Goal: Task Accomplishment & Management: Manage account settings

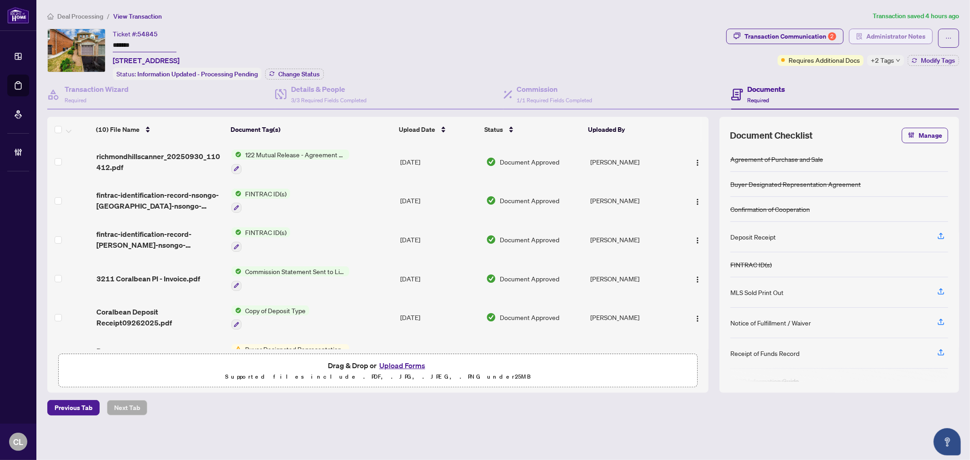
click at [880, 35] on span "Administrator Notes" at bounding box center [896, 36] width 59 height 15
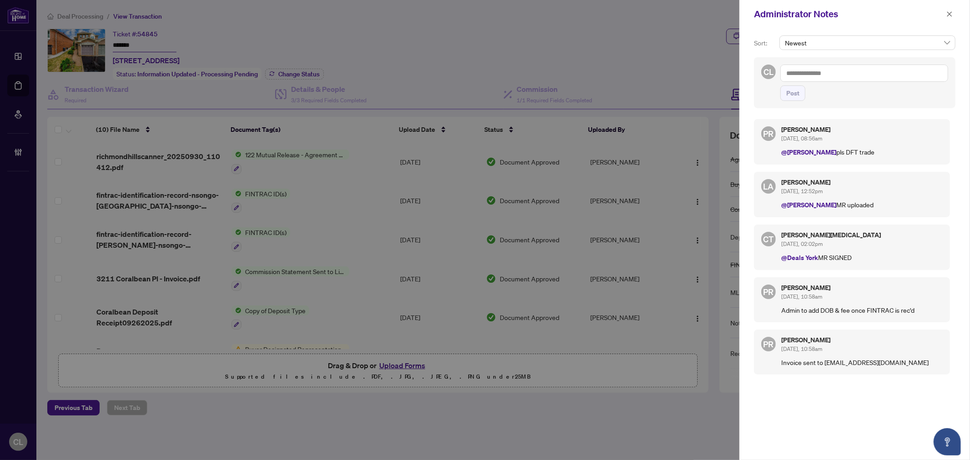
click at [653, 43] on div at bounding box center [485, 230] width 970 height 460
click at [945, 11] on button "button" at bounding box center [950, 14] width 12 height 11
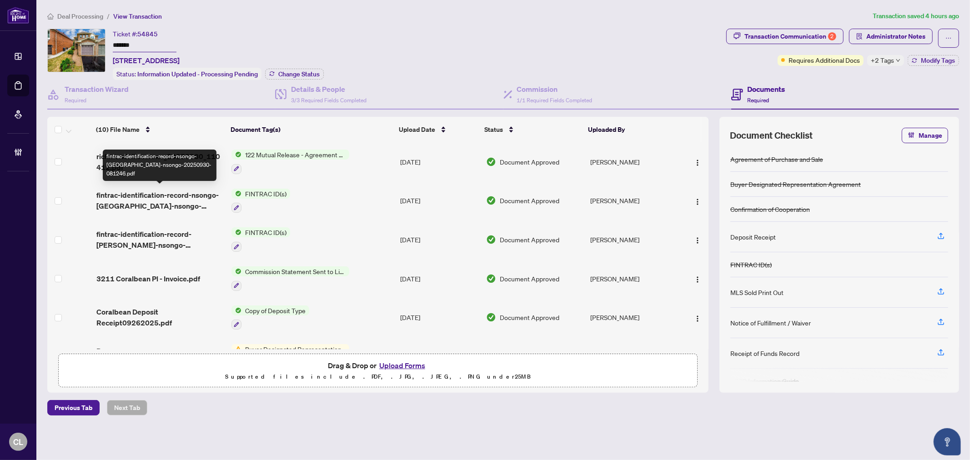
click at [175, 194] on span "fintrac-identification-record-nsongo-wa-nsongo-20250930-081246.pdf" at bounding box center [160, 201] width 128 height 22
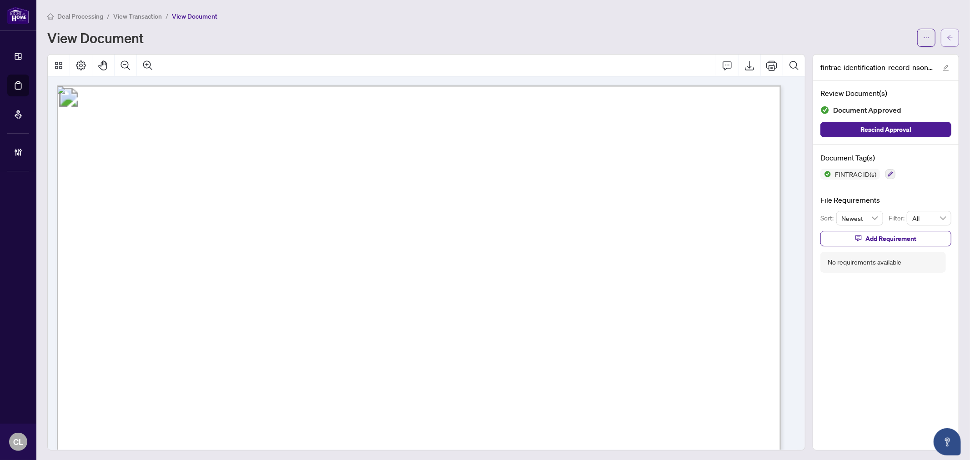
click at [941, 34] on button "button" at bounding box center [950, 38] width 18 height 18
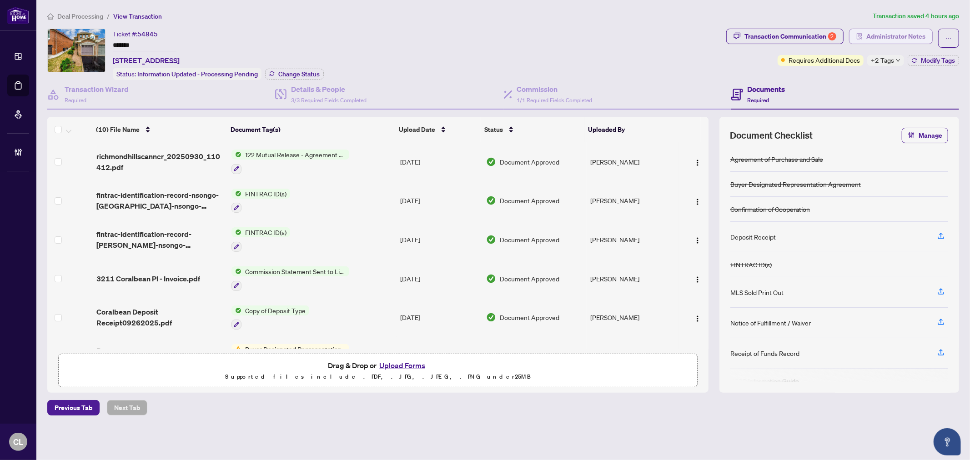
click at [894, 38] on span "Administrator Notes" at bounding box center [896, 36] width 59 height 15
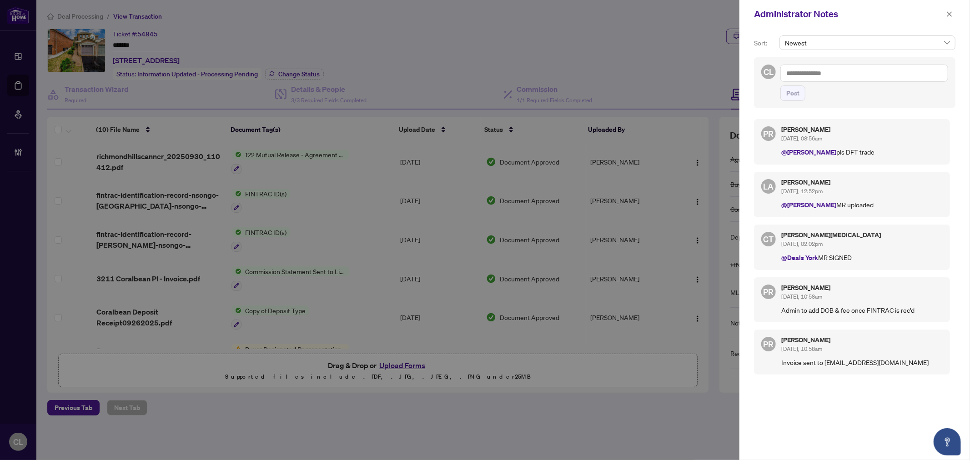
click at [836, 80] on textarea at bounding box center [865, 73] width 168 height 17
click at [835, 77] on textarea at bounding box center [865, 73] width 168 height 17
paste textarea "**********"
type textarea "**********"
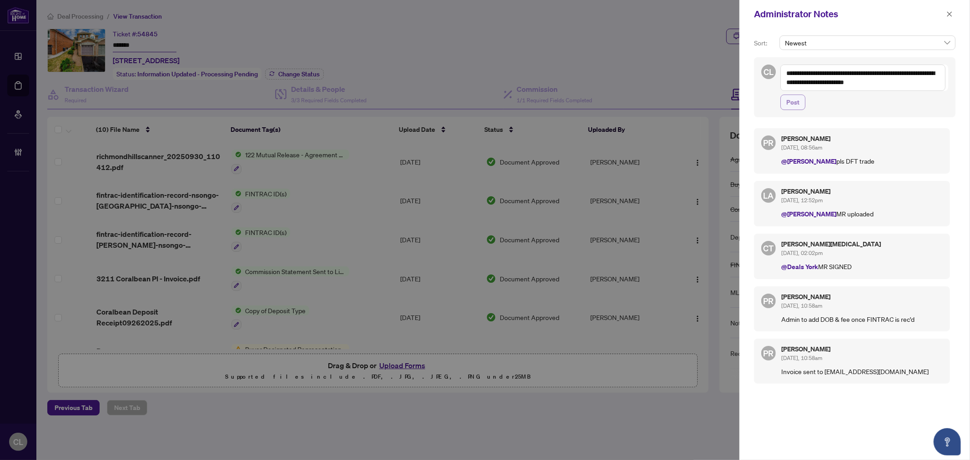
click at [785, 103] on button "Post" at bounding box center [793, 102] width 25 height 15
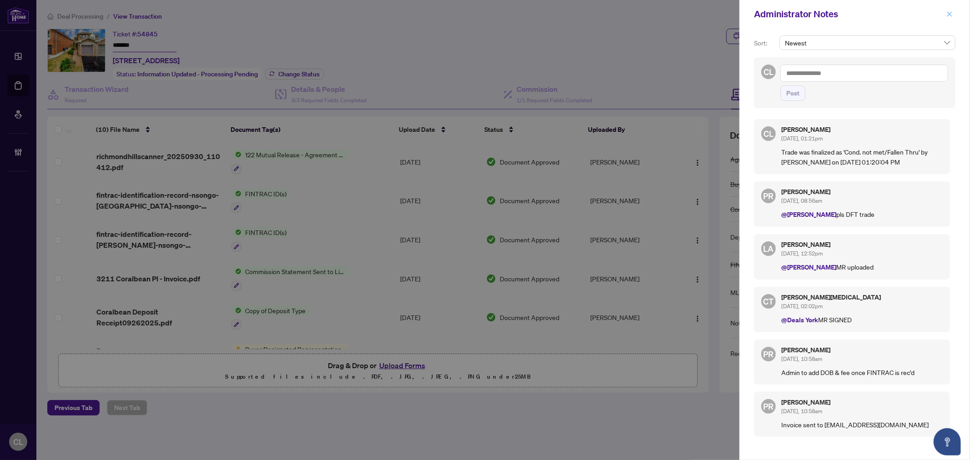
click at [949, 16] on icon "close" at bounding box center [950, 14] width 6 height 6
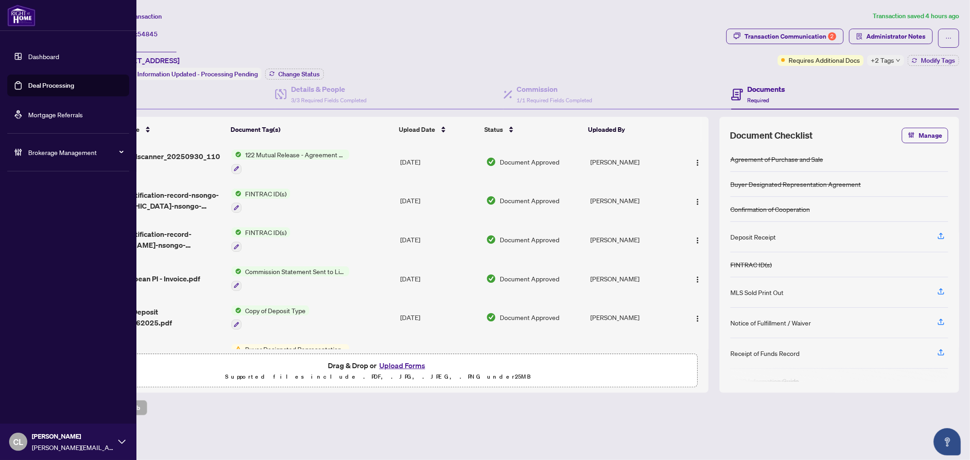
drag, startPoint x: 30, startPoint y: 84, endPoint x: 139, endPoint y: 76, distance: 108.6
click at [30, 84] on link "Deal Processing" at bounding box center [51, 85] width 46 height 8
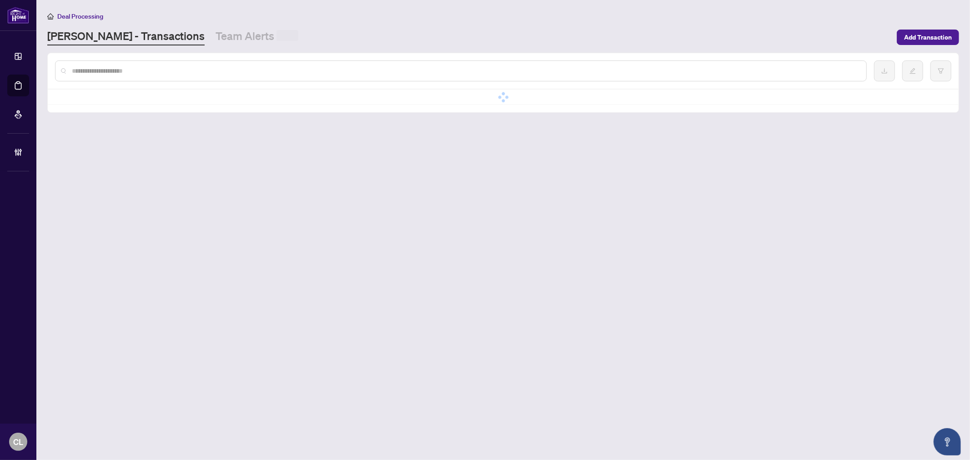
click at [141, 68] on input "text" at bounding box center [466, 71] width 788 height 10
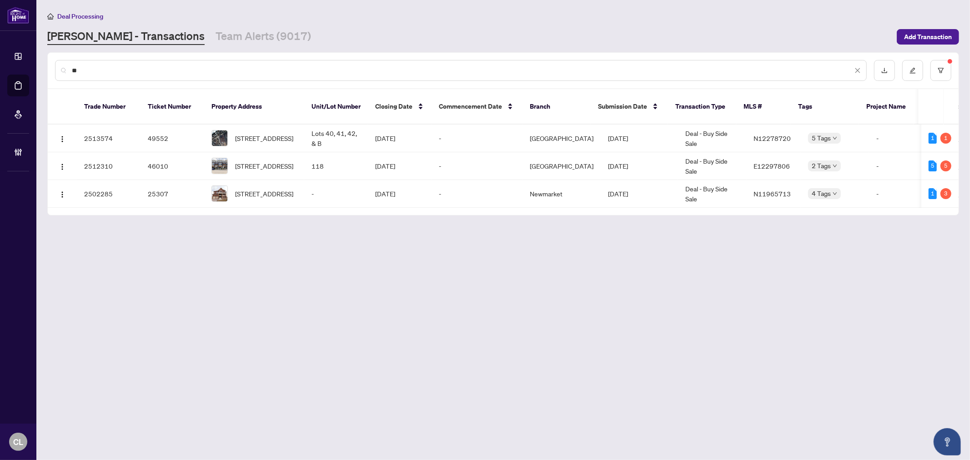
type input "*"
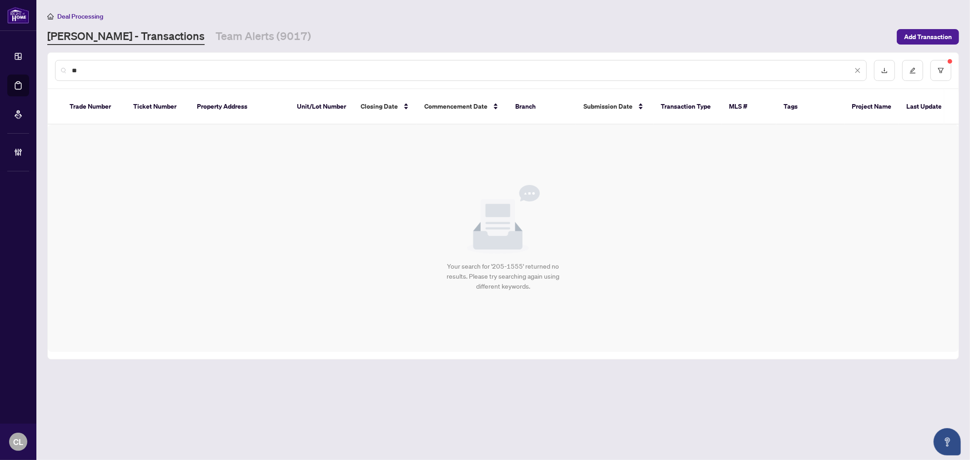
type input "*"
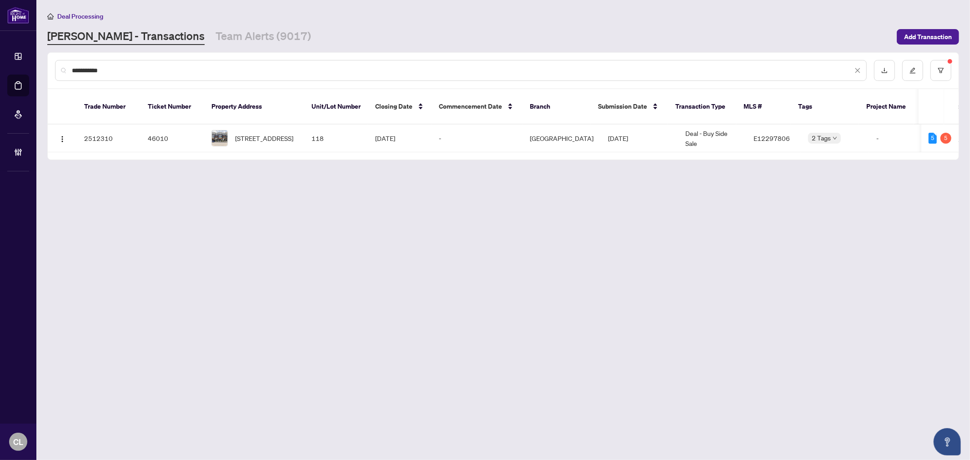
type input "**********"
click at [123, 71] on input "**********" at bounding box center [462, 71] width 781 height 10
drag, startPoint x: 123, startPoint y: 71, endPoint x: 60, endPoint y: 65, distance: 64.0
click at [60, 65] on div "**********" at bounding box center [461, 70] width 812 height 21
type input "*********"
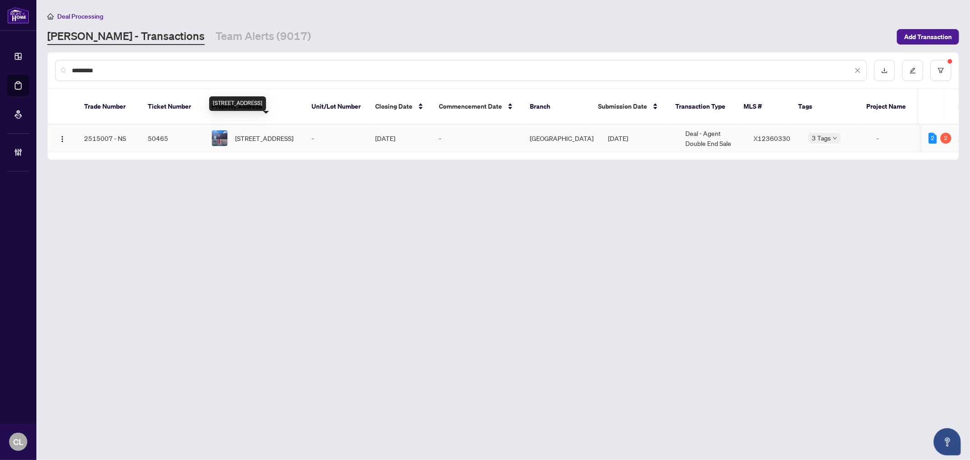
click at [263, 133] on span "271 RIDGEPARK Private, Ottawa, Ontario K2G 1H1, Canada" at bounding box center [264, 138] width 58 height 10
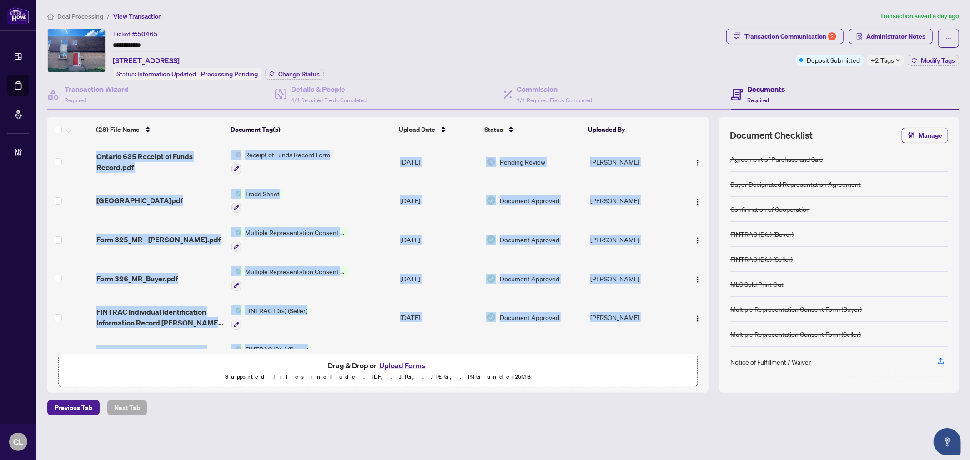
drag, startPoint x: 706, startPoint y: 174, endPoint x: 707, endPoint y: 184, distance: 10.1
click at [707, 184] on div "(28) File Name Document Tag(s) Upload Date Status Uploaded By Ontario 635 Recei…" at bounding box center [377, 245] width 661 height 207
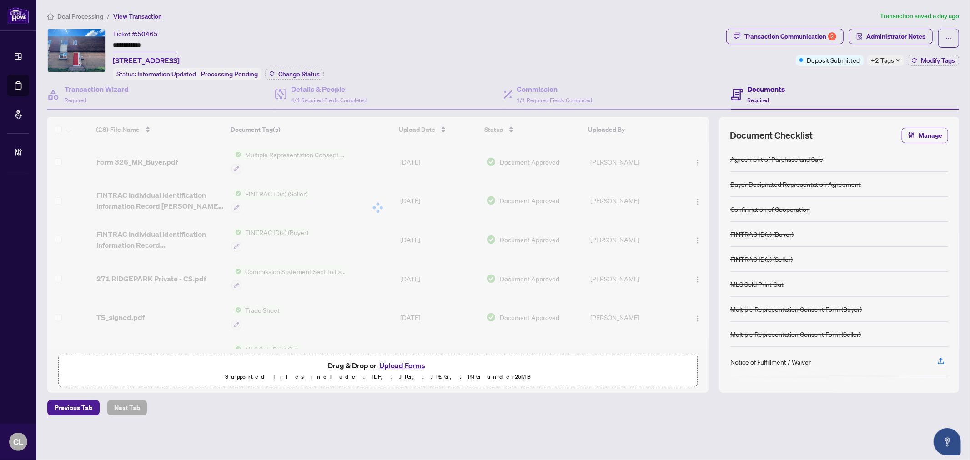
scroll to position [158, 0]
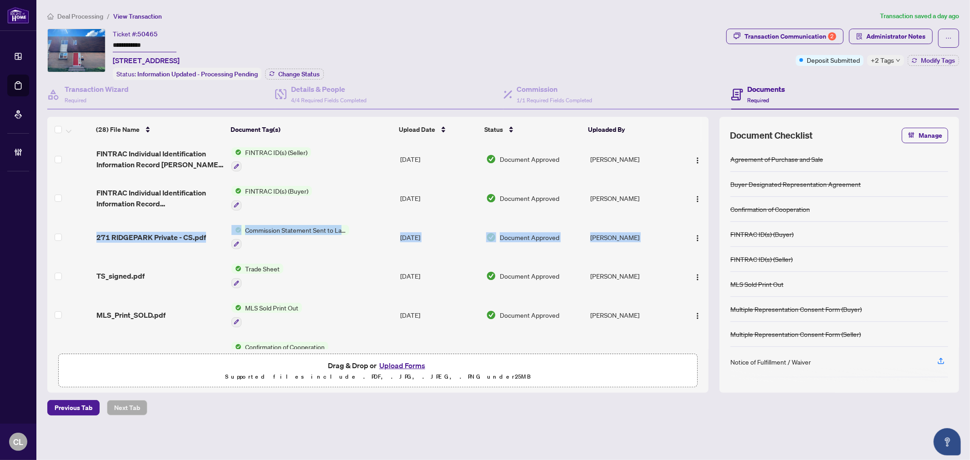
drag, startPoint x: 706, startPoint y: 176, endPoint x: 698, endPoint y: 242, distance: 66.8
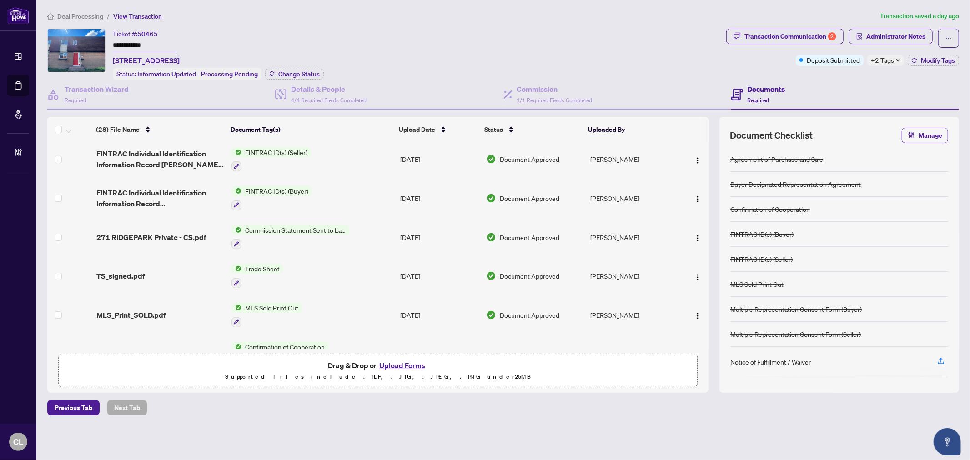
drag, startPoint x: 706, startPoint y: 203, endPoint x: 709, endPoint y: 212, distance: 8.6
click at [707, 225] on div "(28) File Name Document Tag(s) Upload Date Status Uploaded By Ontario 635 Recei…" at bounding box center [377, 245] width 661 height 207
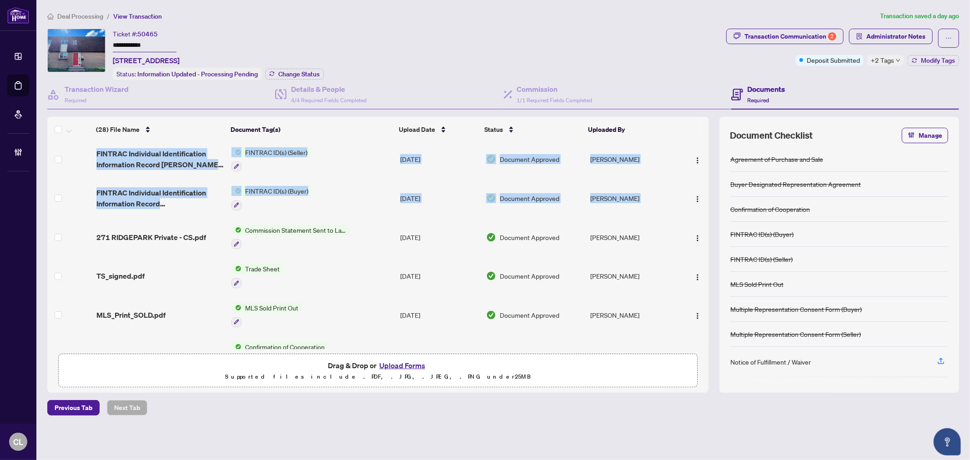
click at [710, 202] on div "(28) File Name Document Tag(s) Upload Date Status Uploaded By (28) File Name Do…" at bounding box center [503, 255] width 912 height 276
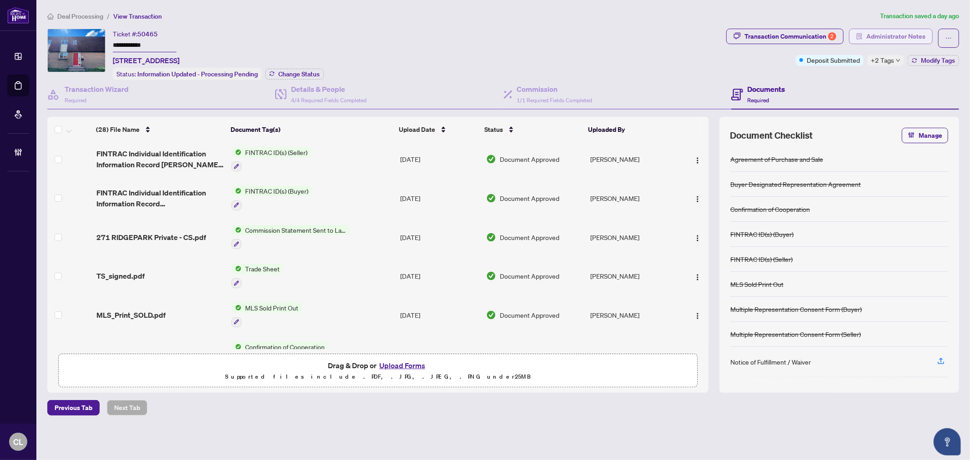
click at [883, 37] on span "Administrator Notes" at bounding box center [896, 36] width 59 height 15
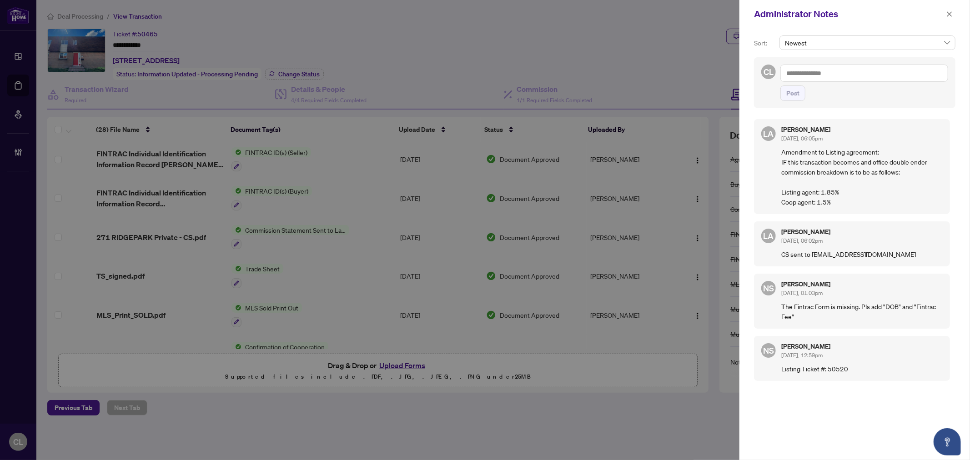
click at [168, 42] on div at bounding box center [485, 230] width 970 height 460
drag, startPoint x: 109, startPoint y: 43, endPoint x: 143, endPoint y: 45, distance: 33.7
click at [143, 45] on div at bounding box center [485, 230] width 970 height 460
click at [620, 67] on div at bounding box center [485, 230] width 970 height 460
click at [949, 13] on icon "close" at bounding box center [950, 13] width 5 height 5
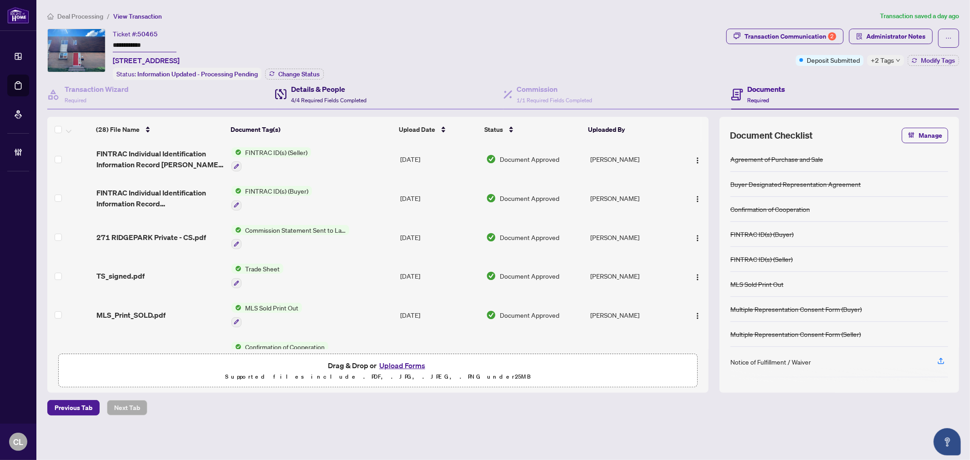
click at [307, 92] on h4 "Details & People" at bounding box center [329, 89] width 76 height 11
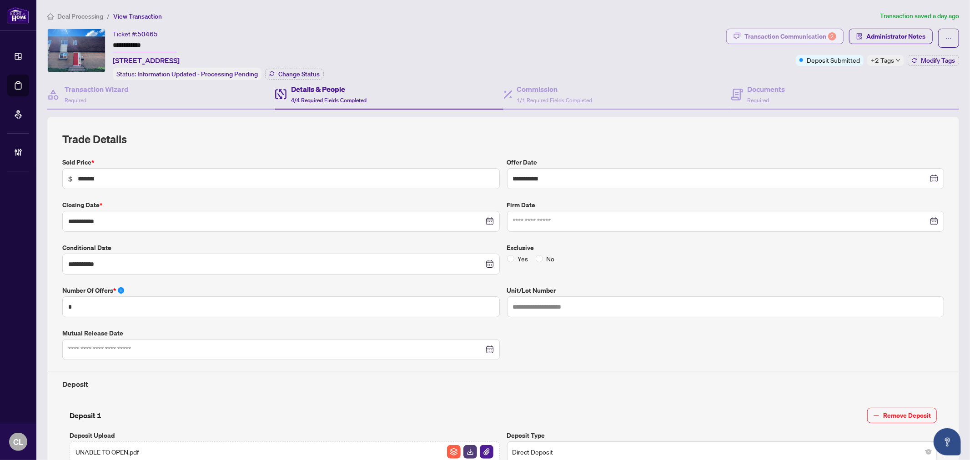
click at [771, 29] on div "Transaction Communication 2" at bounding box center [791, 36] width 92 height 15
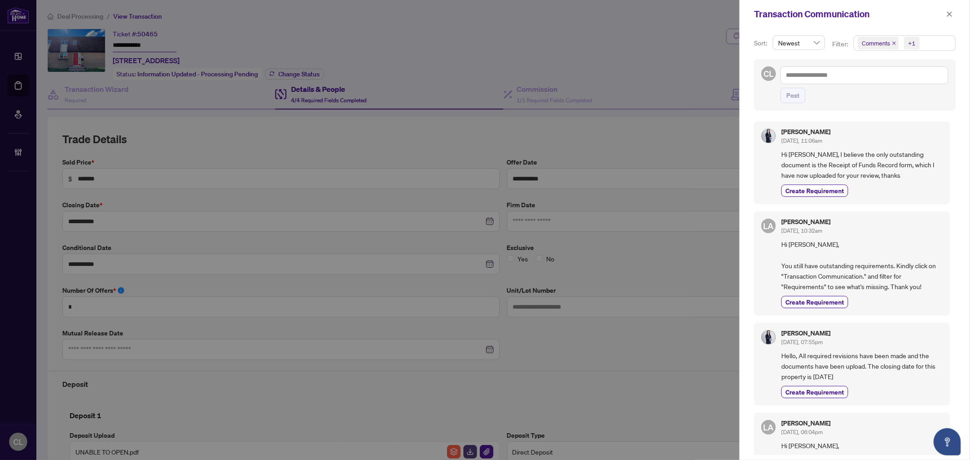
scroll to position [383, 0]
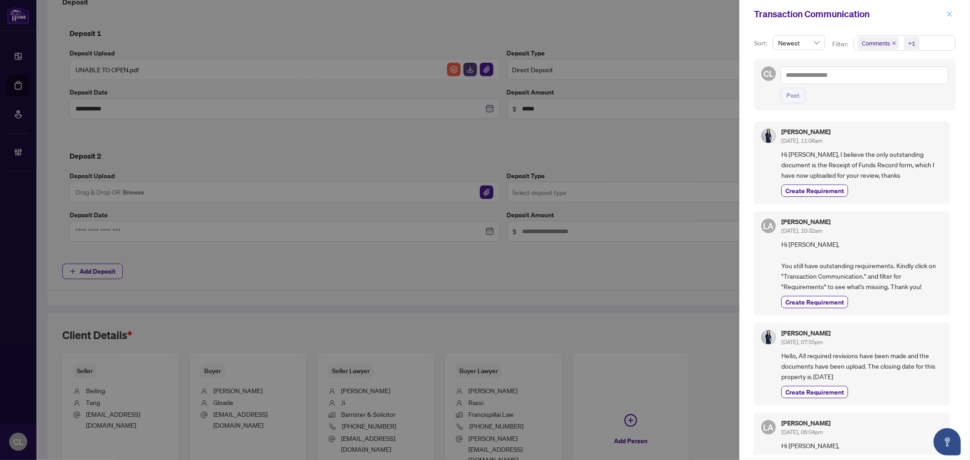
click at [947, 13] on icon "close" at bounding box center [950, 14] width 6 height 6
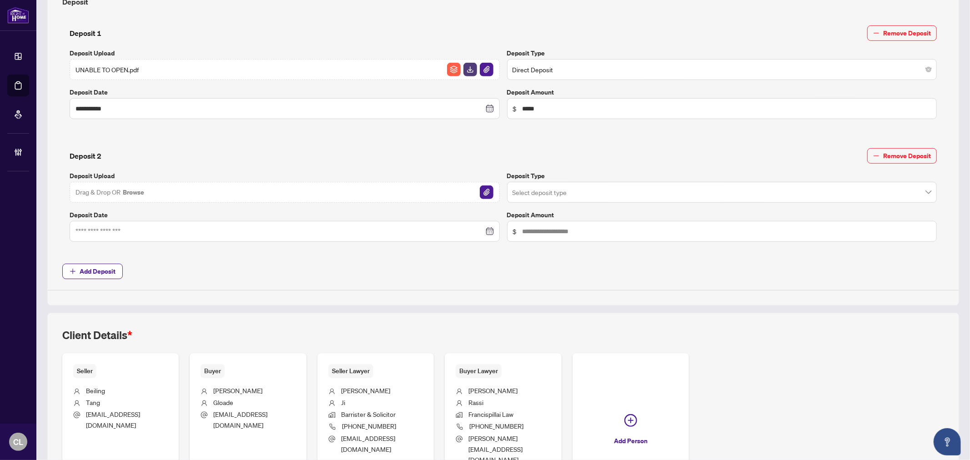
scroll to position [0, 0]
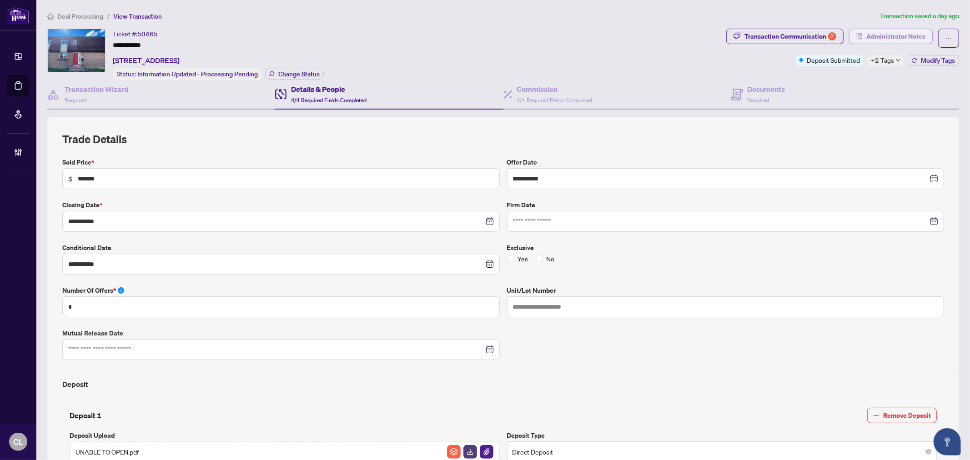
click at [868, 30] on span "Administrator Notes" at bounding box center [896, 36] width 59 height 15
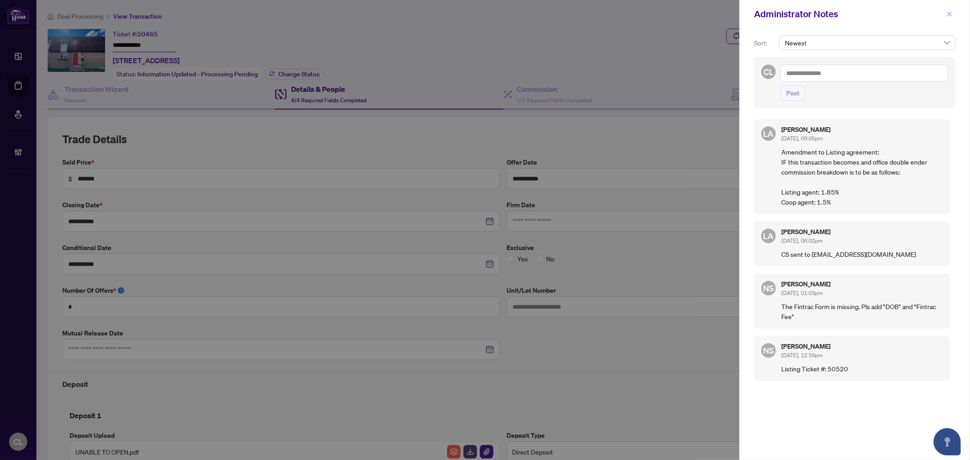
click at [944, 15] on button "button" at bounding box center [950, 14] width 12 height 11
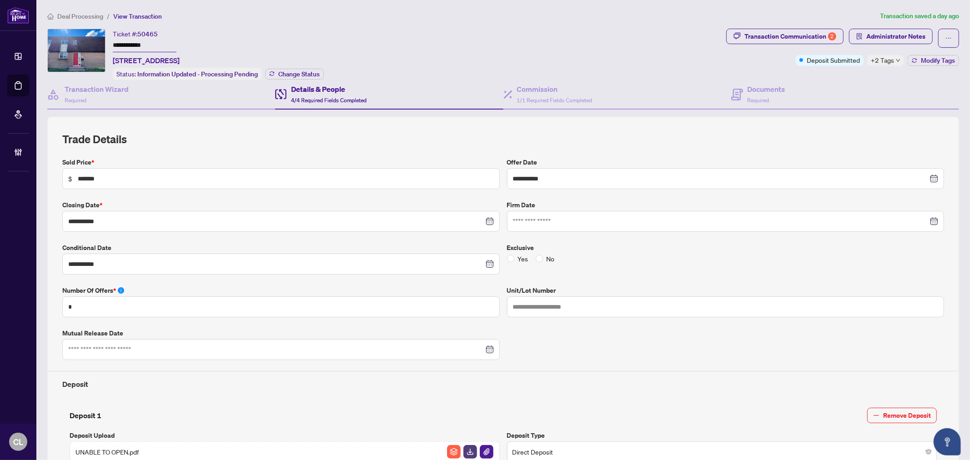
click at [361, 62] on div "**********" at bounding box center [385, 54] width 676 height 51
click at [541, 89] on h4 "Commission" at bounding box center [555, 89] width 76 height 11
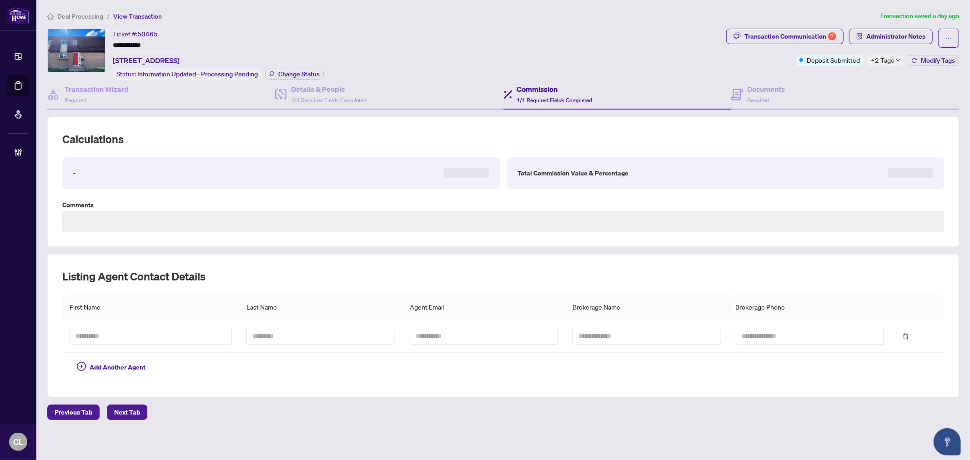
type textarea "**********"
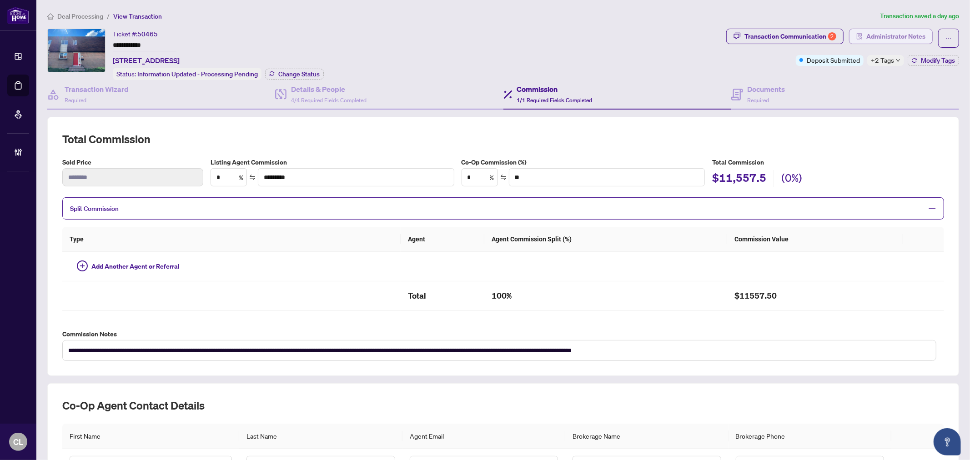
click at [897, 38] on span "Administrator Notes" at bounding box center [896, 36] width 59 height 15
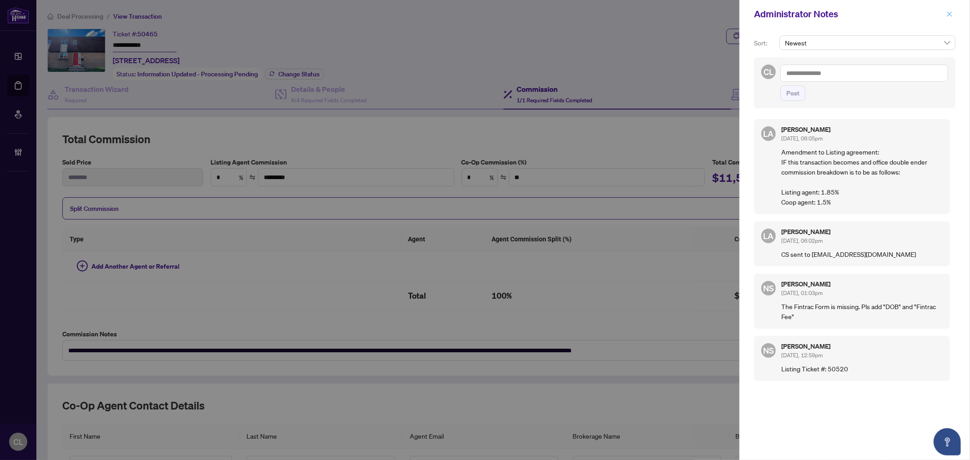
click at [948, 12] on icon "close" at bounding box center [950, 13] width 5 height 5
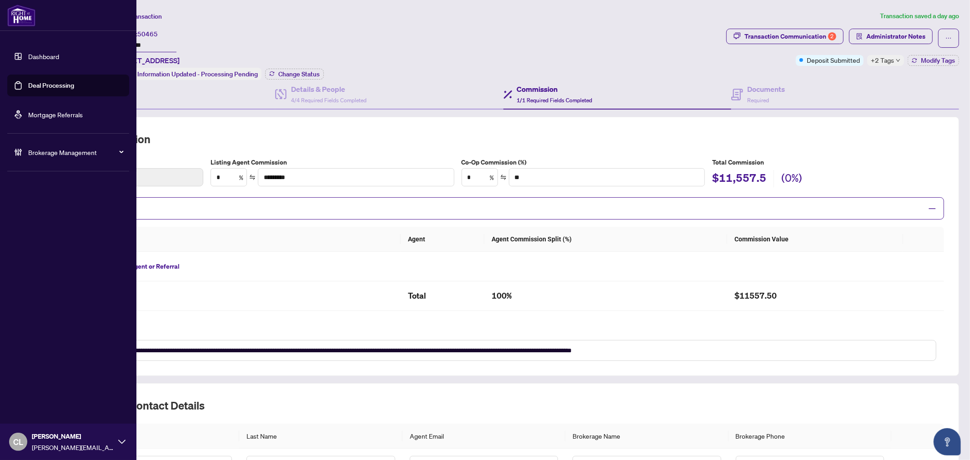
click at [36, 81] on link "Deal Processing" at bounding box center [51, 85] width 46 height 8
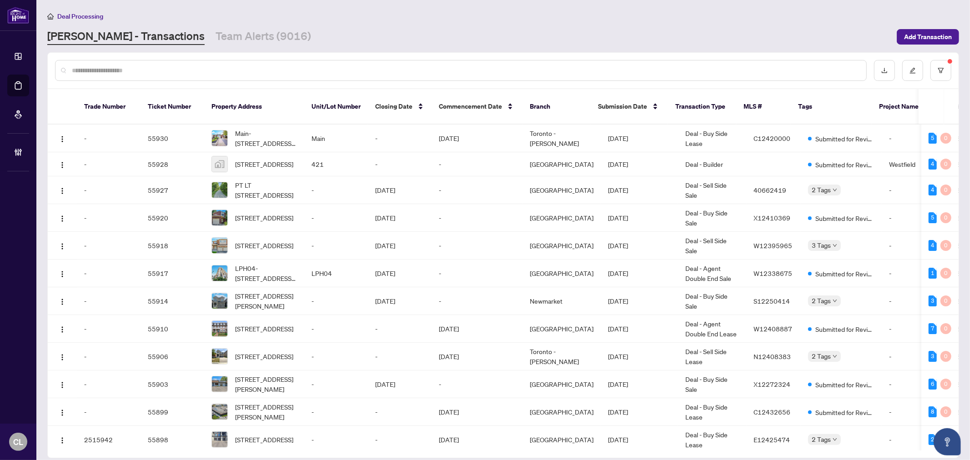
click at [176, 69] on input "text" at bounding box center [466, 71] width 788 height 10
type input "*******"
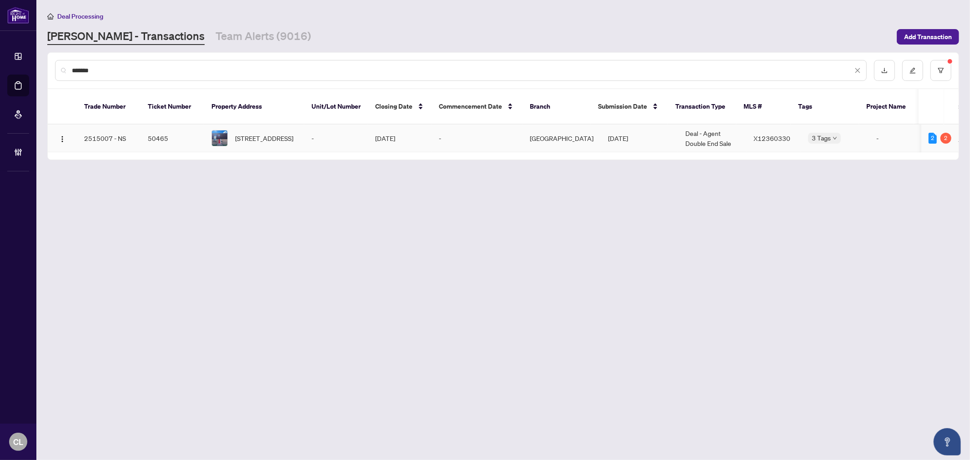
click at [267, 133] on span "271 RIDGEPARK Private, Ottawa, Ontario K2G 1H1, Canada" at bounding box center [264, 138] width 58 height 10
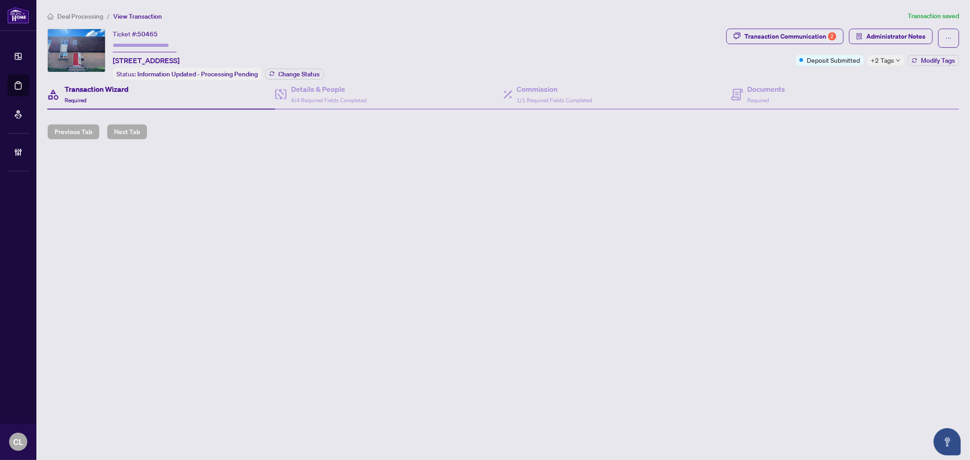
type input "**********"
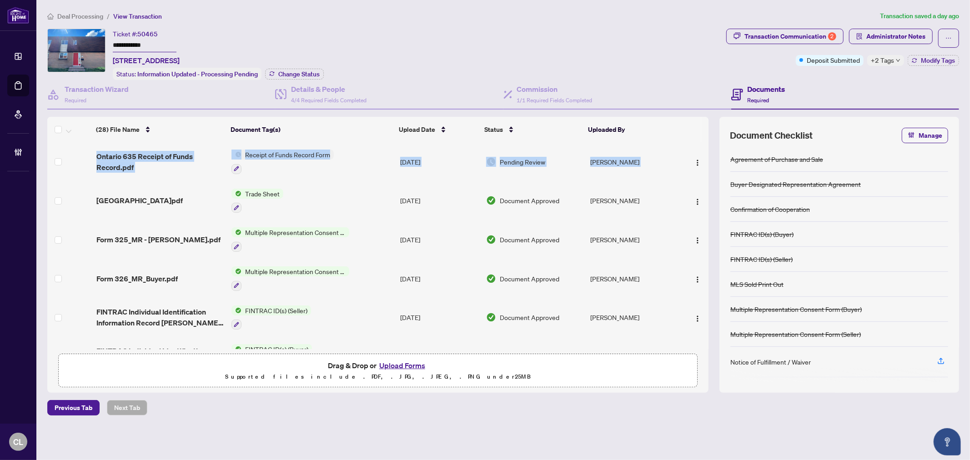
drag, startPoint x: 706, startPoint y: 176, endPoint x: 707, endPoint y: 190, distance: 14.1
click at [707, 190] on div "(28) File Name Document Tag(s) Upload Date Status Uploaded By Ontario 635 Recei…" at bounding box center [377, 245] width 661 height 207
click at [708, 176] on div "(28) File Name Document Tag(s) Upload Date Status Uploaded By Ontario 635 Recei…" at bounding box center [377, 245] width 661 height 207
click at [706, 177] on td at bounding box center [694, 161] width 30 height 39
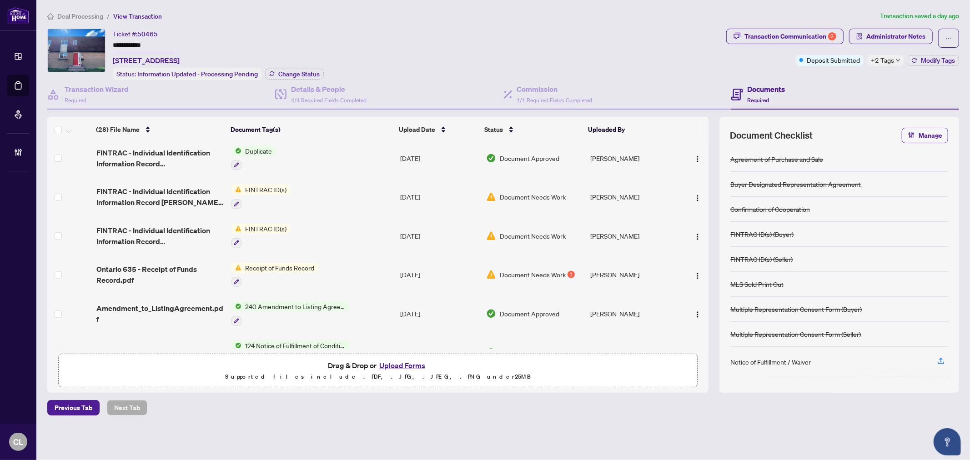
scroll to position [552, 0]
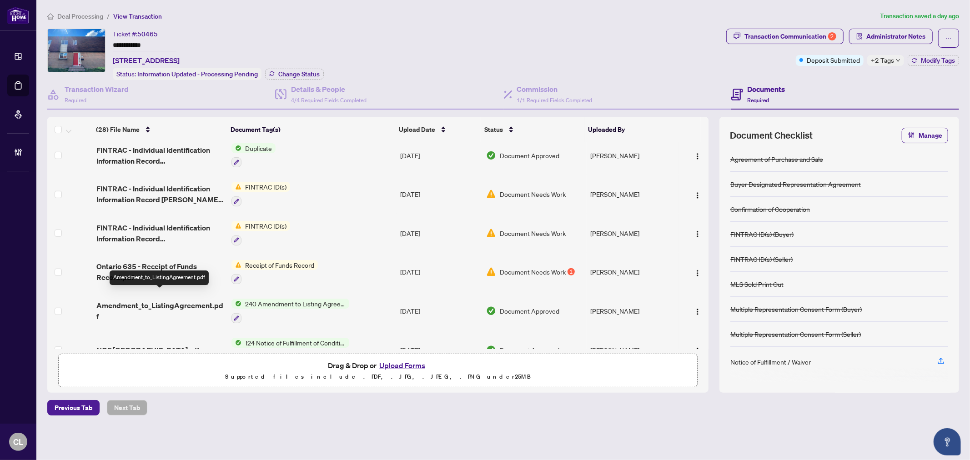
click at [172, 300] on span "Amendment_to_ListingAgreement.pdf" at bounding box center [160, 311] width 128 height 22
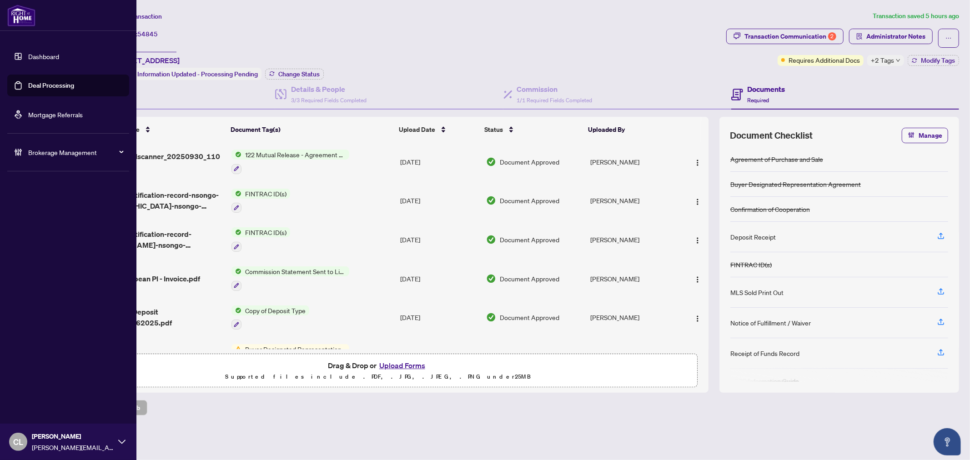
click at [48, 87] on link "Deal Processing" at bounding box center [51, 85] width 46 height 8
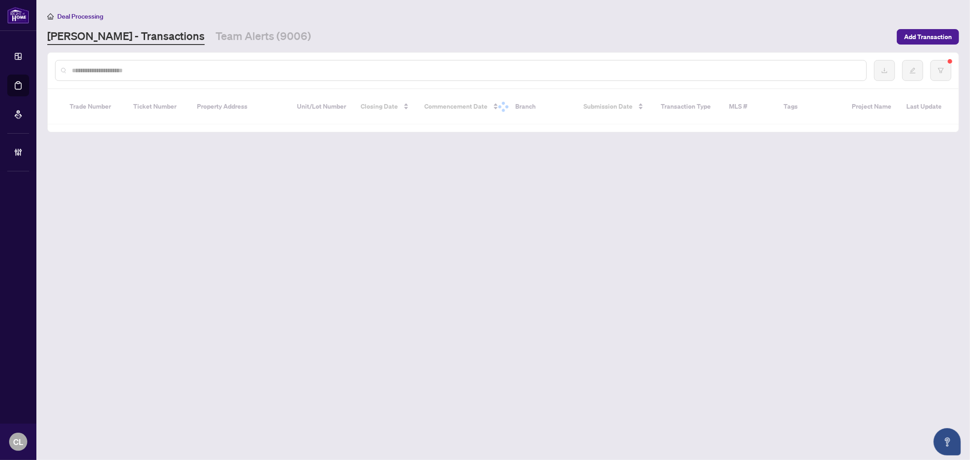
click at [165, 71] on input "text" at bounding box center [466, 71] width 788 height 10
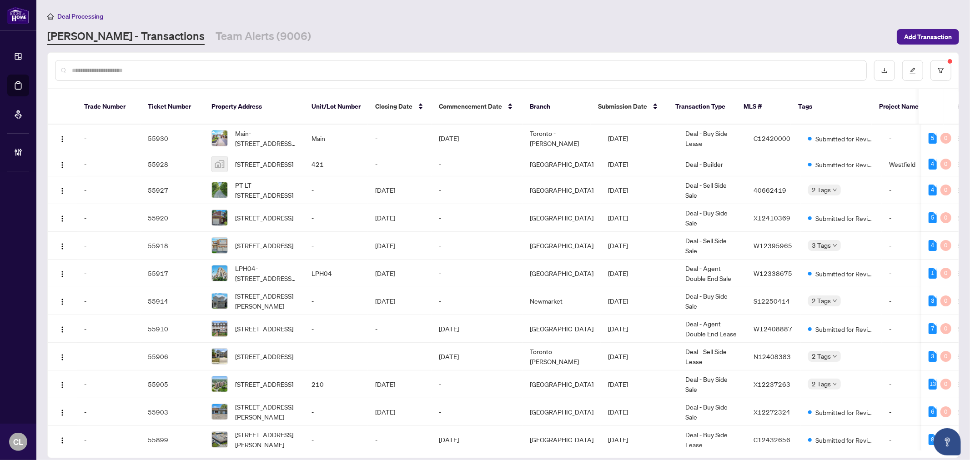
paste input "**********"
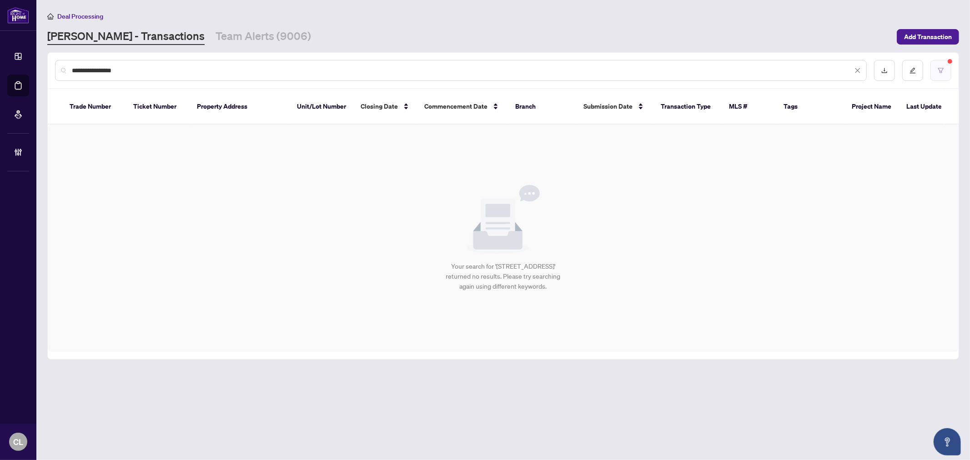
type input "**********"
click at [933, 72] on button "button" at bounding box center [941, 70] width 21 height 21
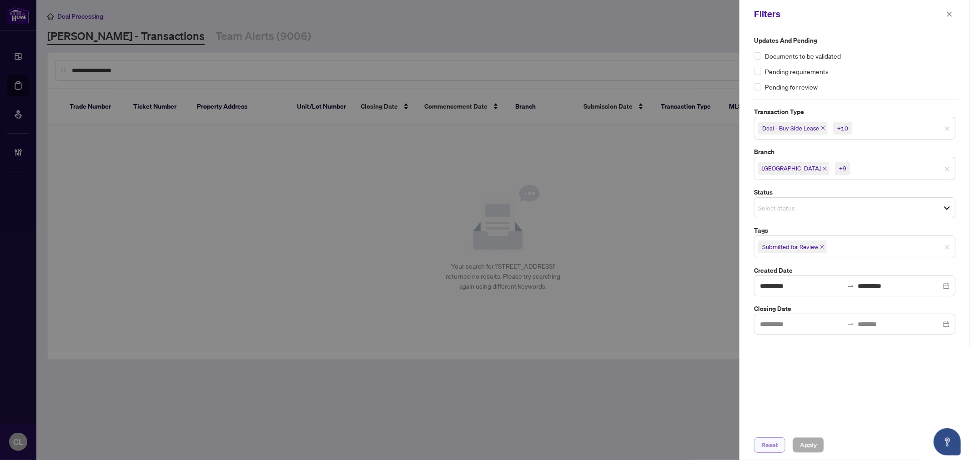
click at [772, 449] on span "Reset" at bounding box center [770, 445] width 17 height 15
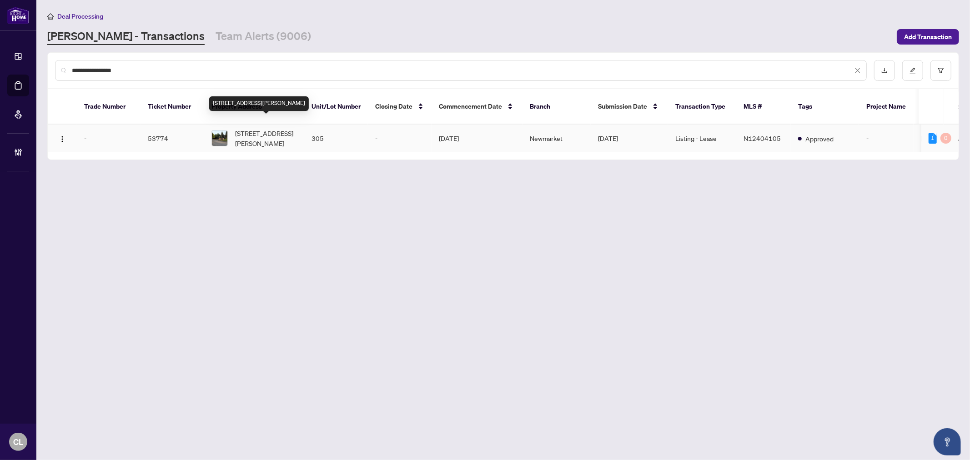
click at [244, 132] on span "305-111 Grew Blvd, Georgina, Ontario L0E 1L0, Canada" at bounding box center [266, 138] width 62 height 20
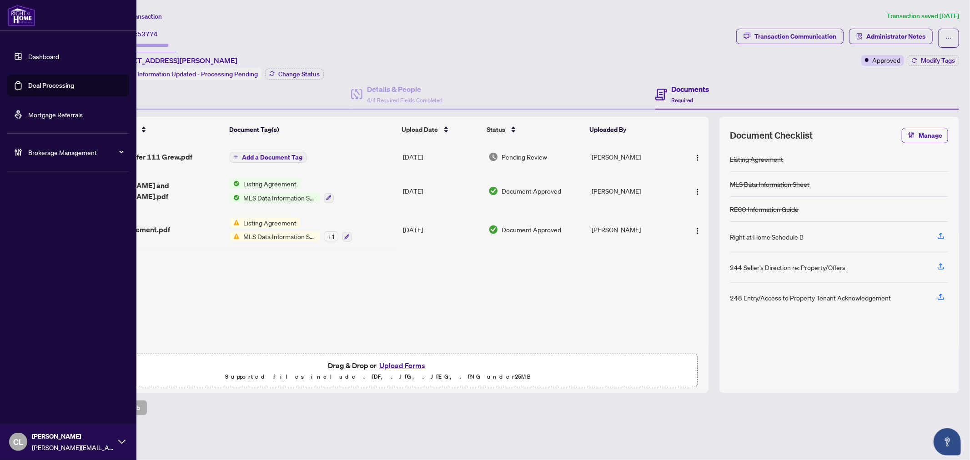
drag, startPoint x: 39, startPoint y: 85, endPoint x: 84, endPoint y: 93, distance: 45.8
click at [39, 85] on link "Deal Processing" at bounding box center [51, 85] width 46 height 8
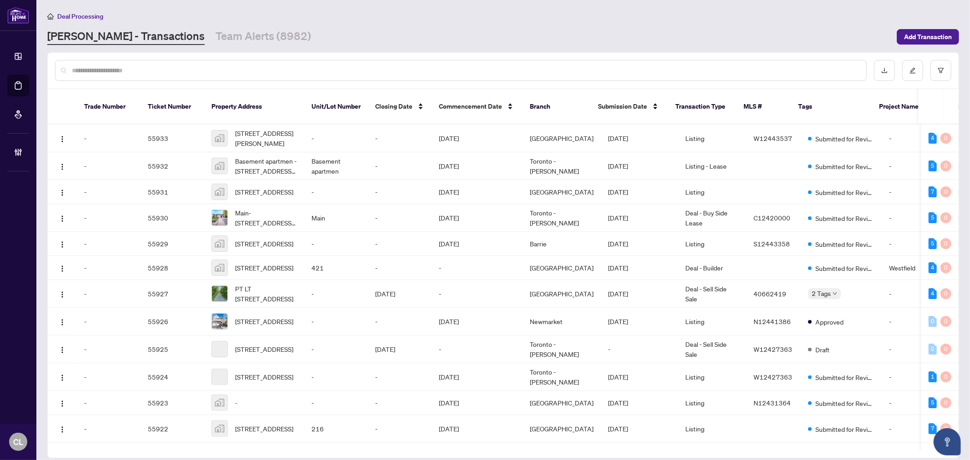
click at [166, 71] on input "text" at bounding box center [466, 71] width 788 height 10
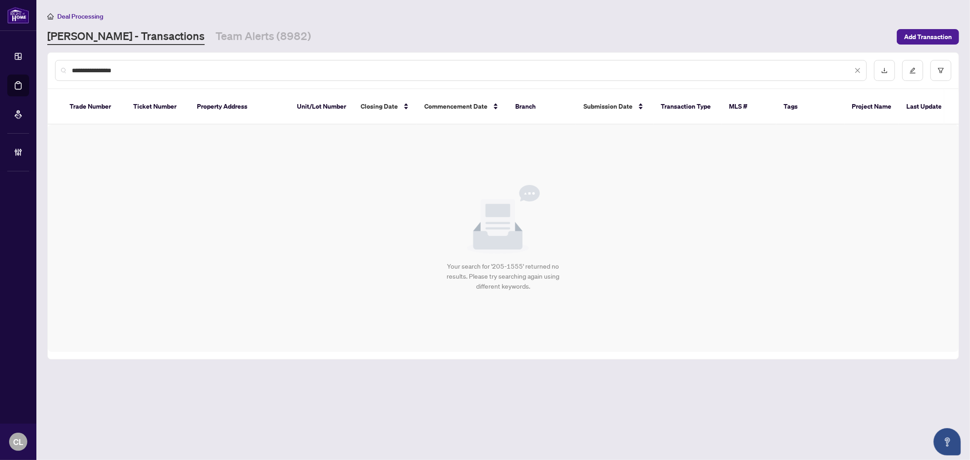
type input "**********"
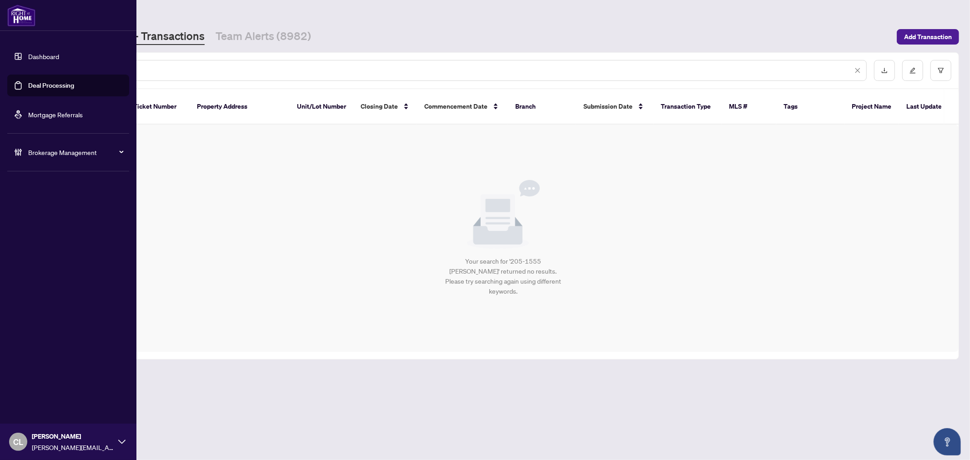
drag, startPoint x: 166, startPoint y: 71, endPoint x: 33, endPoint y: 65, distance: 133.0
click at [33, 65] on div "**********" at bounding box center [485, 230] width 970 height 460
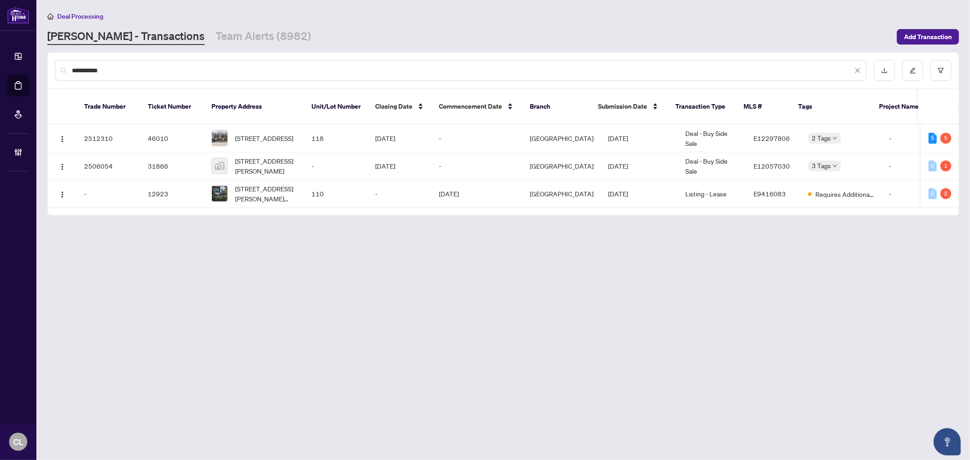
type input "**********"
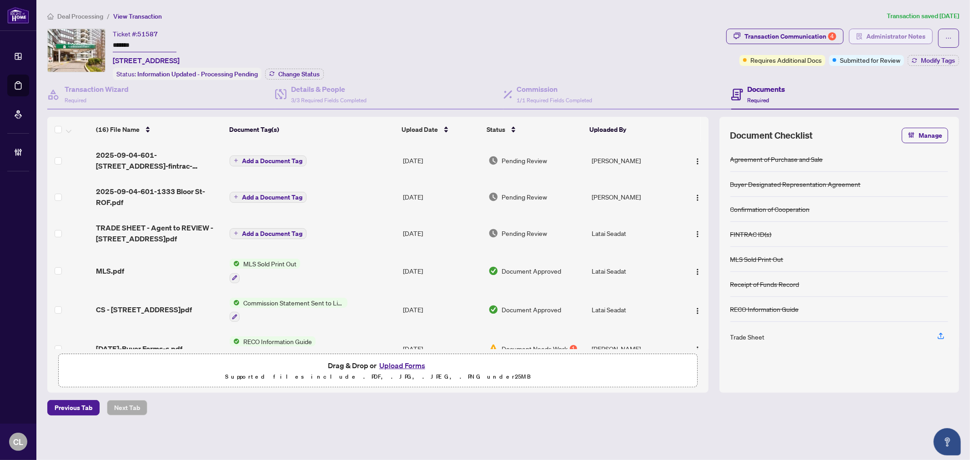
click at [885, 37] on span "Administrator Notes" at bounding box center [896, 36] width 59 height 15
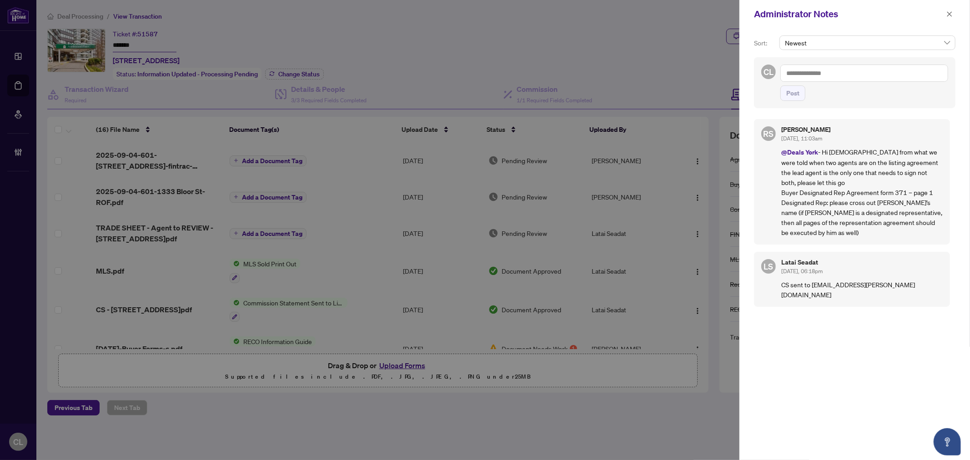
click at [827, 76] on textarea at bounding box center [865, 73] width 168 height 17
click at [626, 37] on div at bounding box center [485, 230] width 970 height 460
click at [949, 12] on icon "close" at bounding box center [950, 14] width 6 height 6
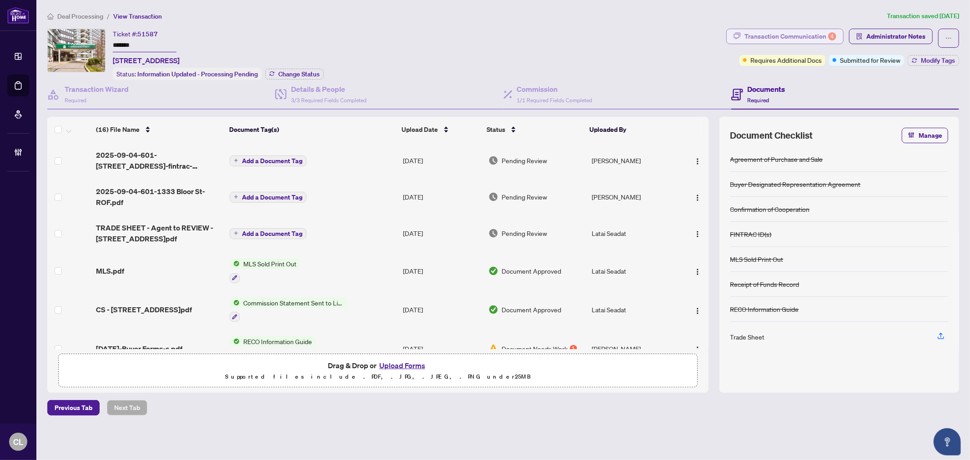
click at [801, 33] on div "Transaction Communication 4" at bounding box center [791, 36] width 92 height 15
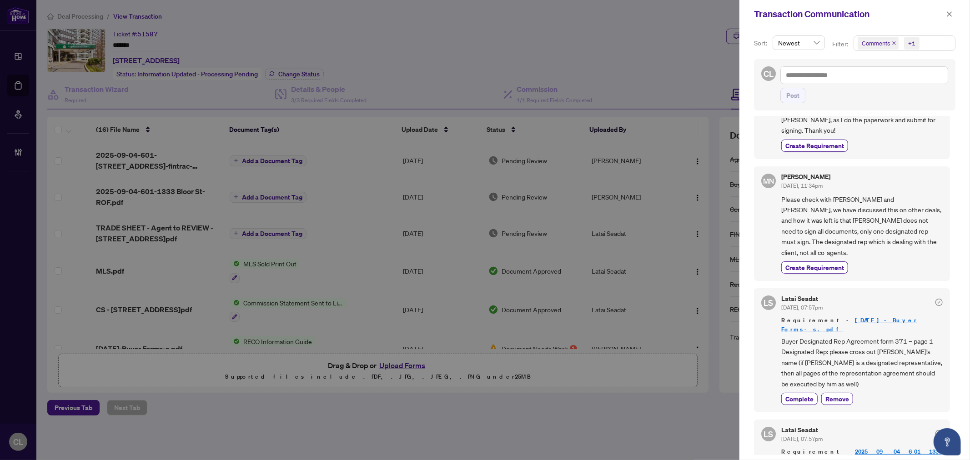
scroll to position [163, 0]
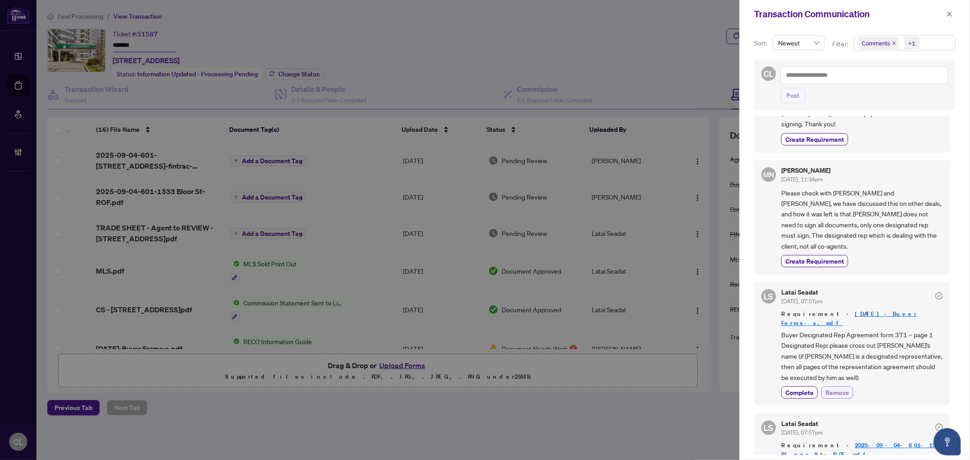
click at [838, 388] on span "Remove" at bounding box center [838, 393] width 24 height 10
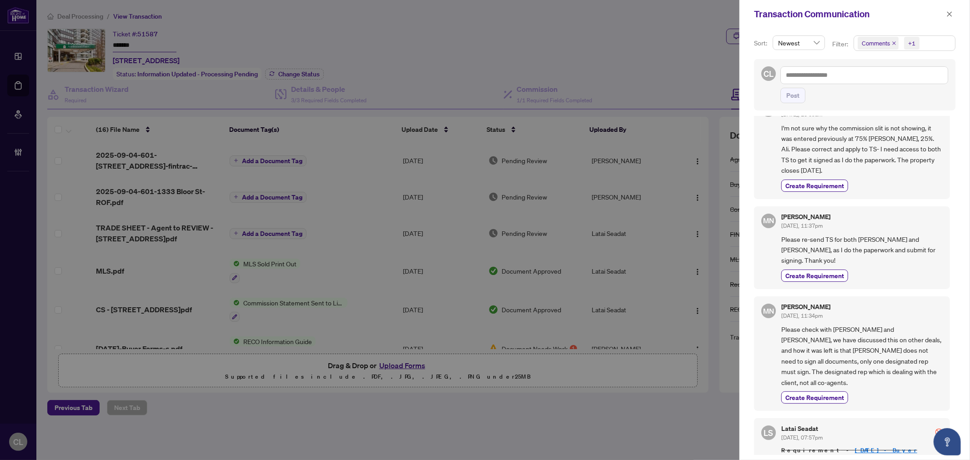
scroll to position [1, 0]
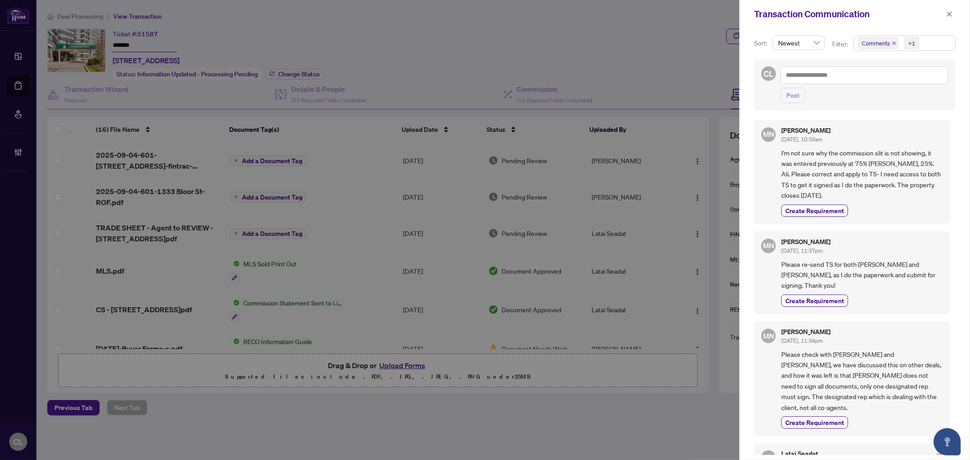
click at [417, 61] on div at bounding box center [485, 230] width 970 height 460
click at [948, 11] on icon "close" at bounding box center [950, 14] width 6 height 6
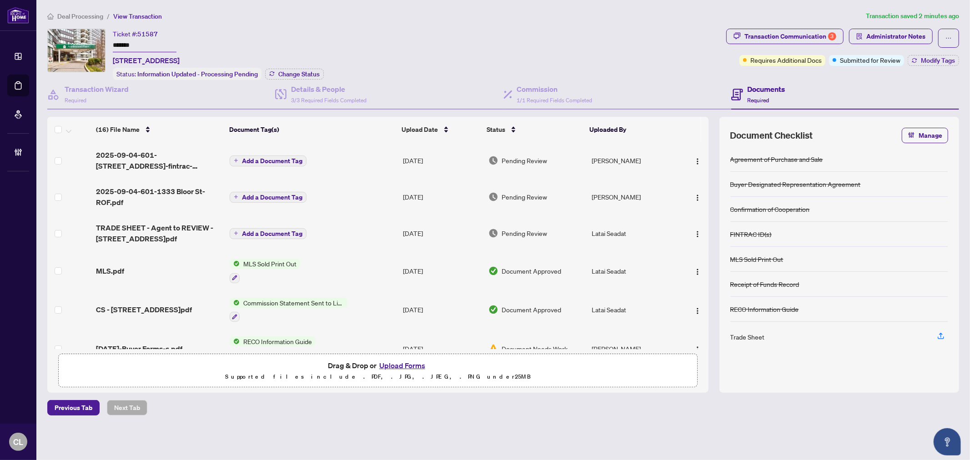
drag, startPoint x: 110, startPoint y: 44, endPoint x: 136, endPoint y: 45, distance: 26.4
click at [136, 45] on div "Ticket #: 51587 ******* 601-1333 Bloor St, Mississauga, Ontario L4Y 3T6, Canada…" at bounding box center [385, 54] width 676 height 51
drag, startPoint x: 139, startPoint y: 42, endPoint x: 108, endPoint y: 44, distance: 31.4
click at [108, 44] on div "Ticket #: 51587 ******* 601-1333 Bloor St, Mississauga, Ontario L4Y 3T6, Canada…" at bounding box center [385, 54] width 676 height 51
click at [784, 39] on div "Transaction Communication 3" at bounding box center [791, 36] width 92 height 15
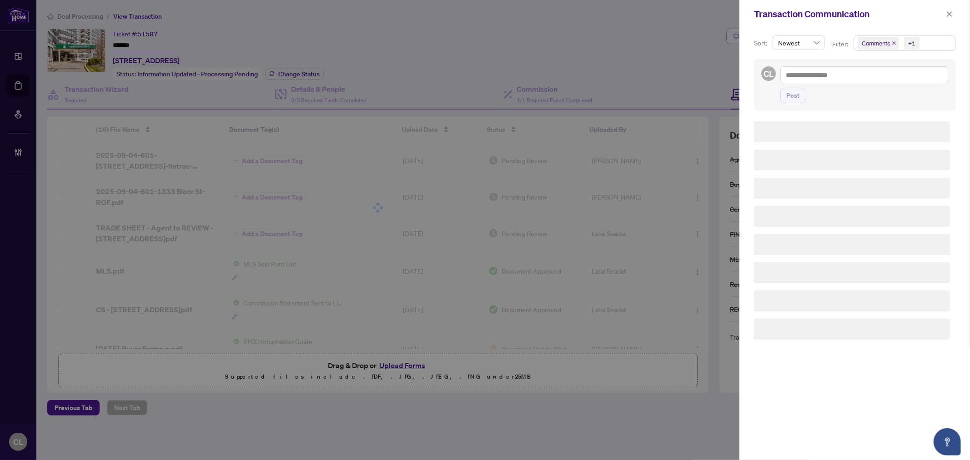
scroll to position [0, 0]
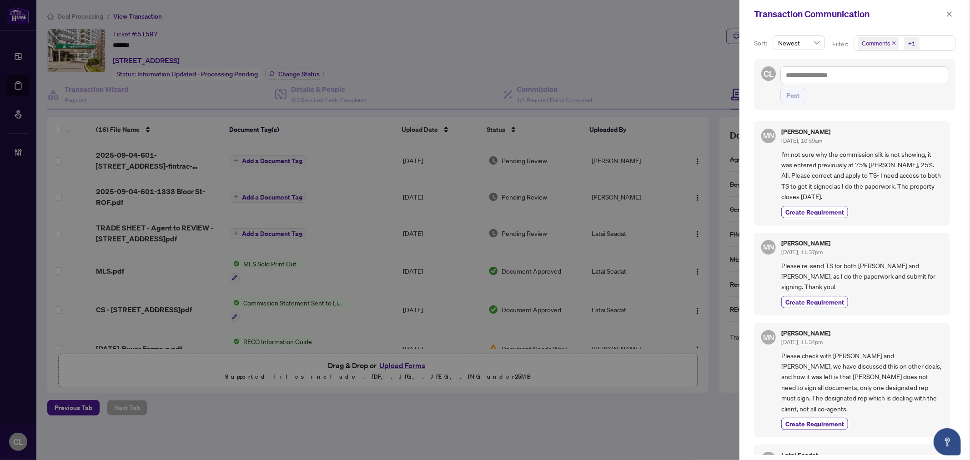
click at [419, 49] on div at bounding box center [485, 230] width 970 height 460
drag, startPoint x: 952, startPoint y: 11, endPoint x: 545, endPoint y: 20, distance: 407.3
click at [952, 11] on icon "close" at bounding box center [950, 14] width 6 height 6
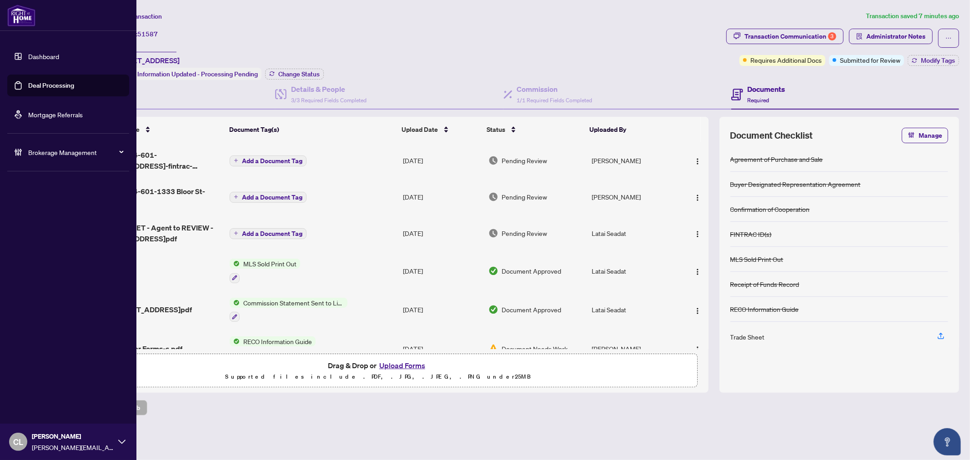
click at [28, 81] on link "Deal Processing" at bounding box center [51, 85] width 46 height 8
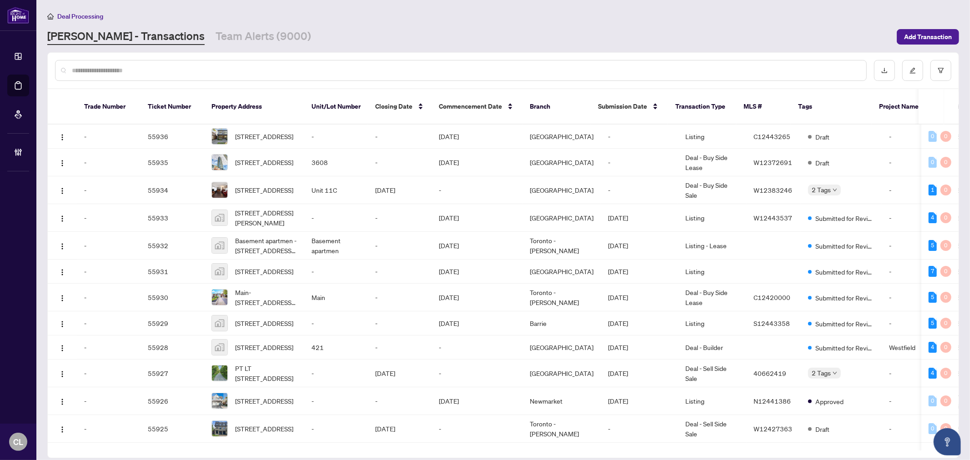
click at [136, 70] on input "text" at bounding box center [466, 71] width 788 height 10
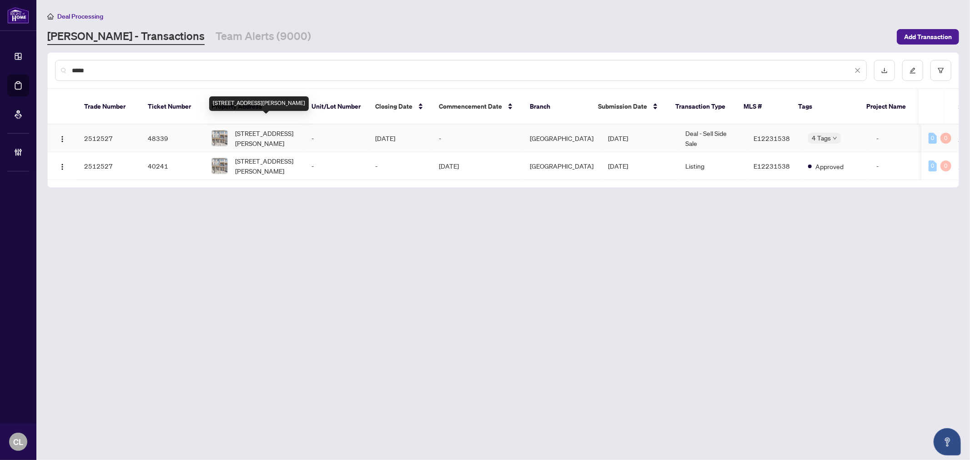
type input "*****"
click at [257, 130] on span "50 Ambereen Pl, Clarington, Ontario L1C 7H5, Canada" at bounding box center [266, 138] width 62 height 20
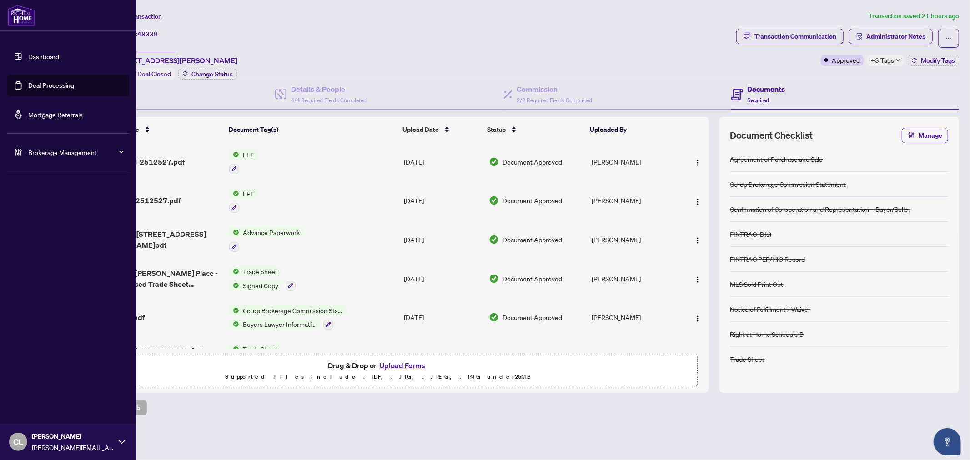
drag, startPoint x: 32, startPoint y: 82, endPoint x: 136, endPoint y: 61, distance: 105.9
click at [32, 82] on link "Deal Processing" at bounding box center [51, 85] width 46 height 8
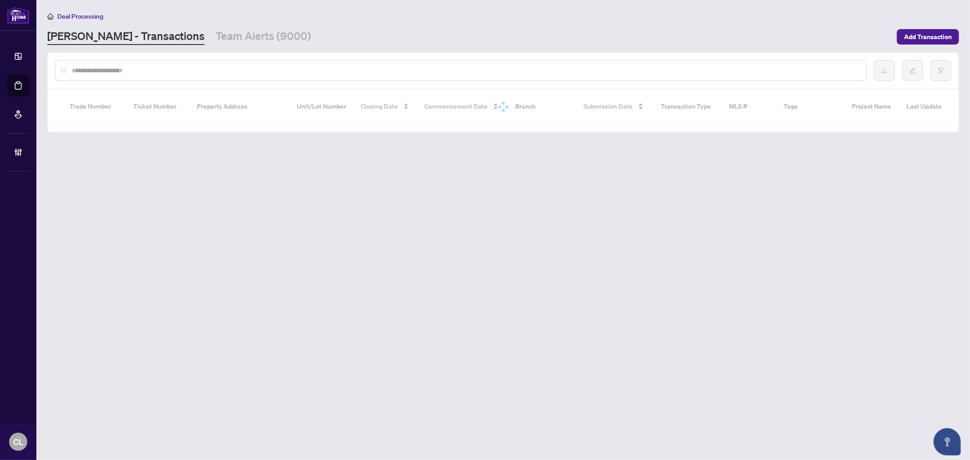
click at [149, 66] on input "text" at bounding box center [466, 71] width 788 height 10
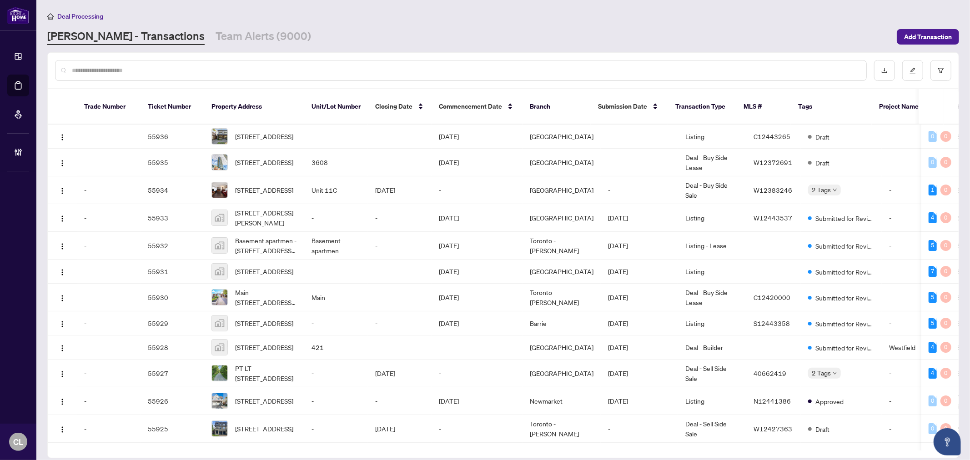
paste input "**********"
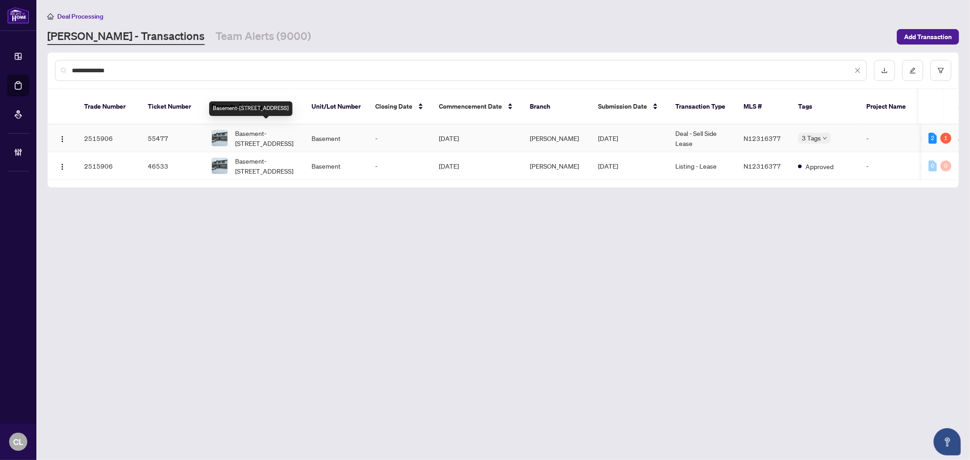
type input "**********"
click at [237, 136] on span "Basement-991 Jacarandah Dr, Newmarket, Ontario L3Y 5K6, Canada" at bounding box center [266, 138] width 62 height 20
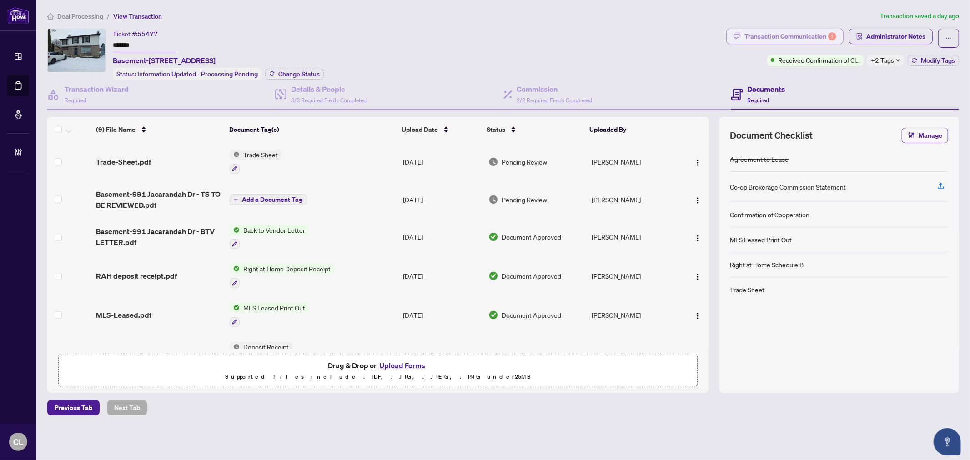
click at [798, 38] on div "Transaction Communication 1" at bounding box center [791, 36] width 92 height 15
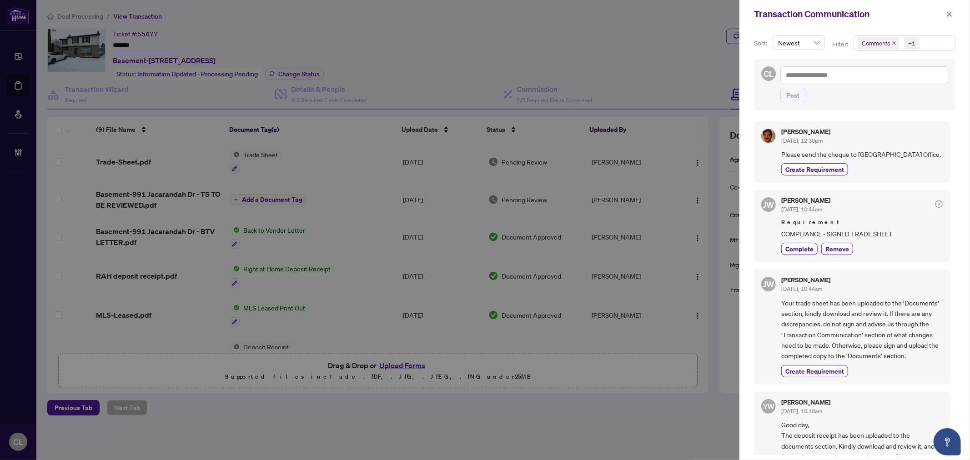
click at [636, 45] on div at bounding box center [485, 230] width 970 height 460
click at [949, 14] on icon "close" at bounding box center [950, 14] width 6 height 6
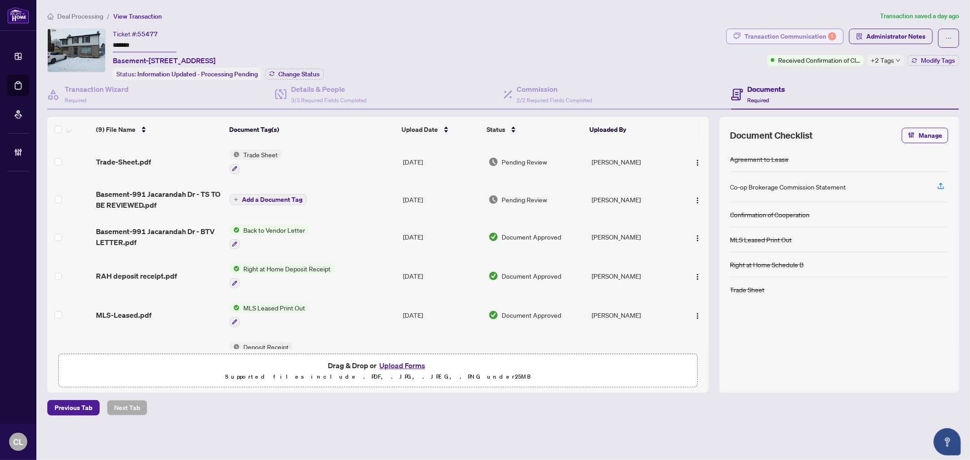
click at [751, 37] on div "Transaction Communication 1" at bounding box center [791, 36] width 92 height 15
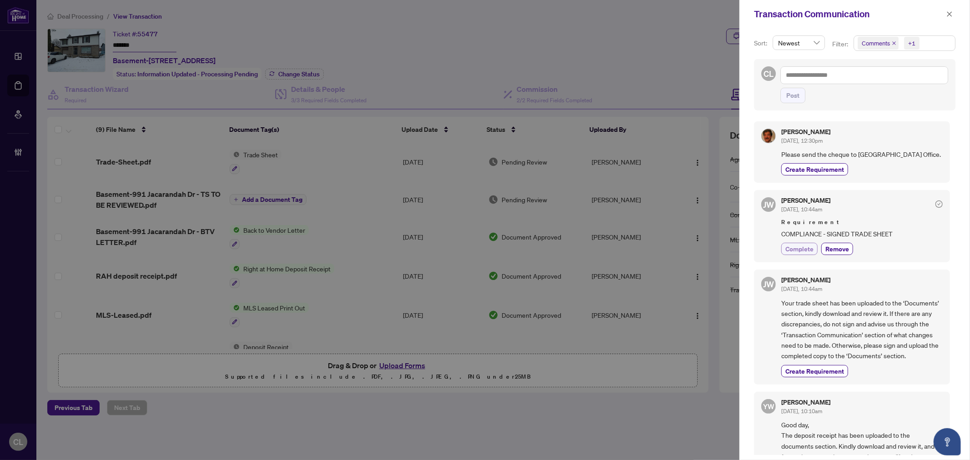
click at [795, 249] on span "Complete" at bounding box center [800, 249] width 28 height 10
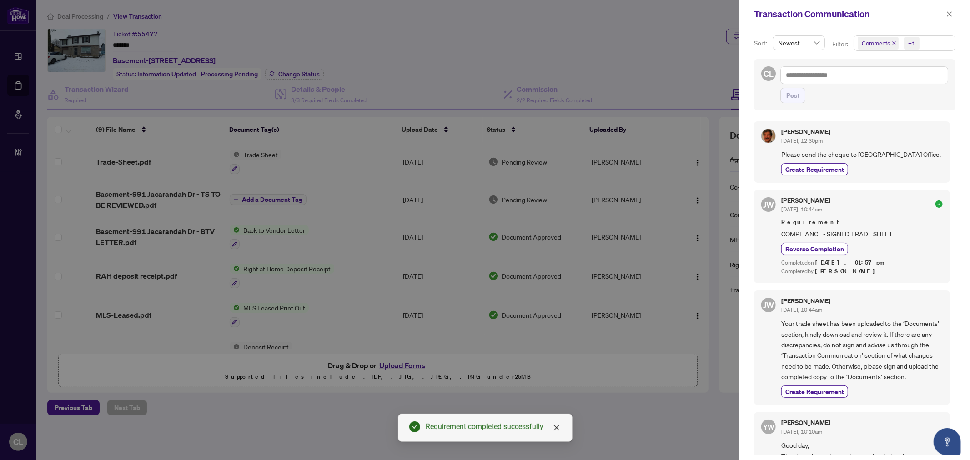
click at [141, 160] on div at bounding box center [485, 230] width 970 height 460
click at [954, 15] on button "button" at bounding box center [950, 14] width 12 height 11
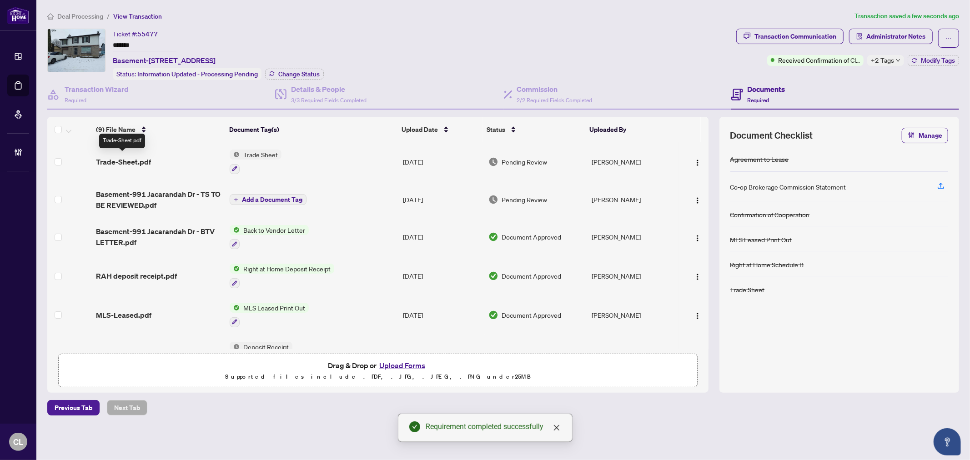
click at [141, 162] on span "Trade-Sheet.pdf" at bounding box center [123, 161] width 55 height 11
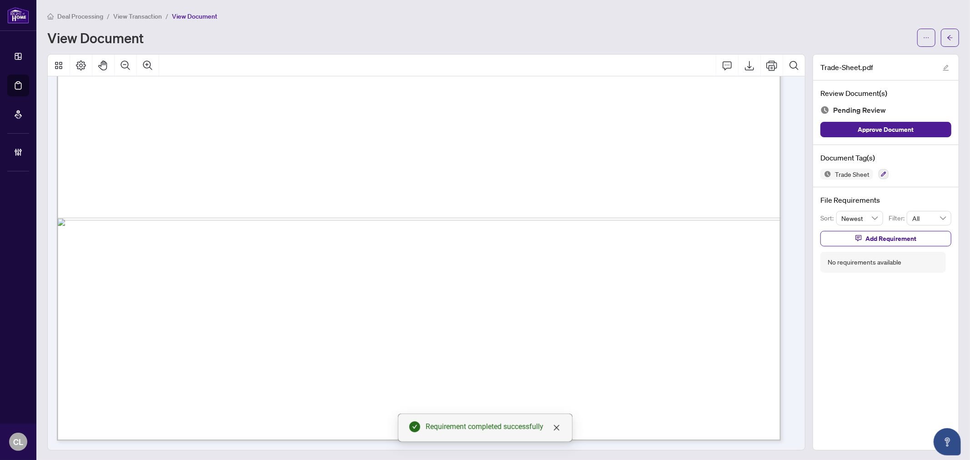
scroll to position [649, 0]
click at [881, 172] on icon "button" at bounding box center [883, 174] width 5 height 5
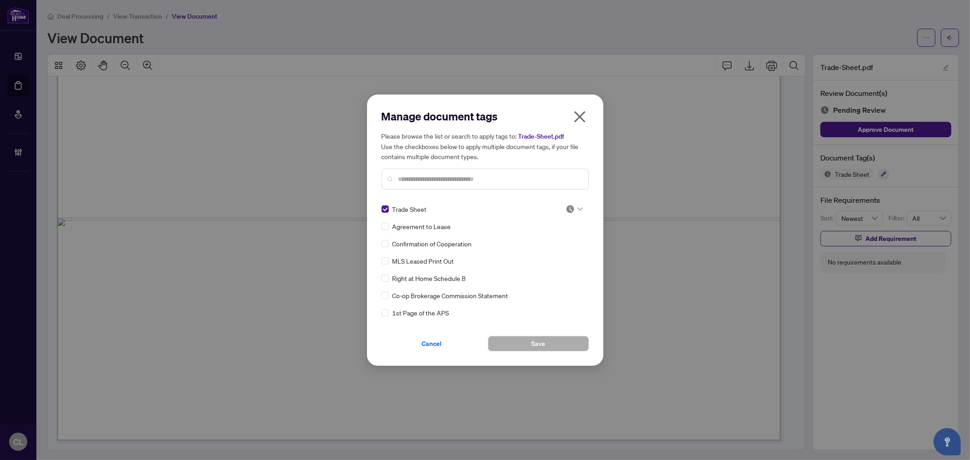
click at [578, 207] on icon at bounding box center [580, 208] width 5 height 3
click at [564, 251] on div "Approved" at bounding box center [544, 253] width 58 height 10
click at [533, 346] on span "Save" at bounding box center [538, 344] width 14 height 15
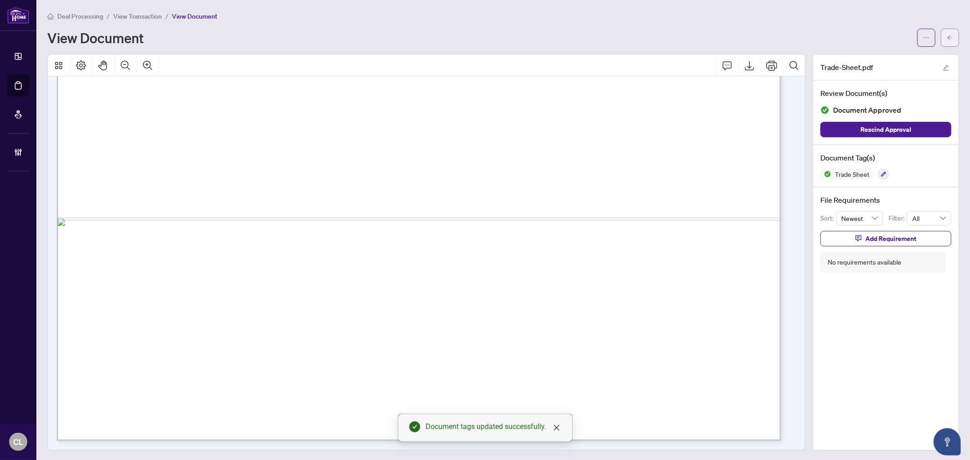
click at [949, 34] on button "button" at bounding box center [950, 38] width 18 height 18
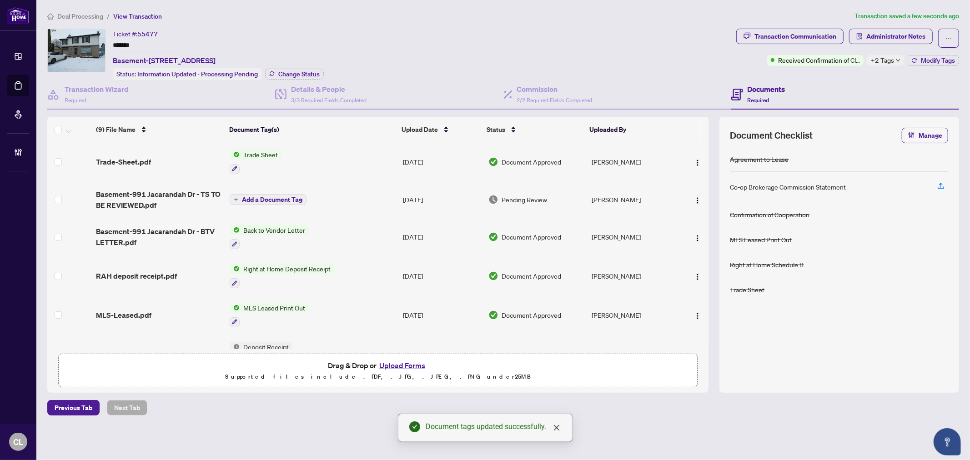
click at [889, 62] on span "+2 Tags" at bounding box center [882, 60] width 23 height 10
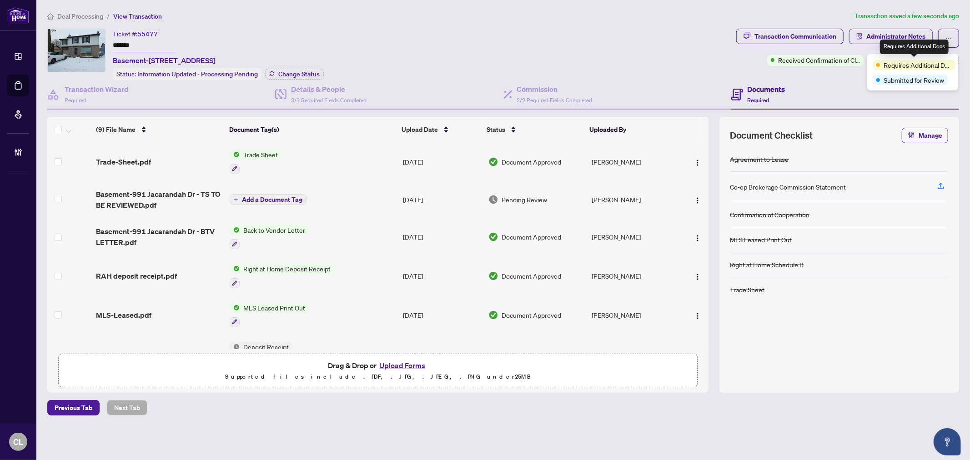
click at [877, 65] on span at bounding box center [879, 65] width 4 height 4
click at [704, 69] on div "Ticket #: 55477 ******* Basement-991 Jacarandah Dr, Newmarket, Ontario L3Y 5K6,…" at bounding box center [390, 54] width 686 height 51
click at [948, 62] on span "Modify Tags" at bounding box center [938, 60] width 34 height 6
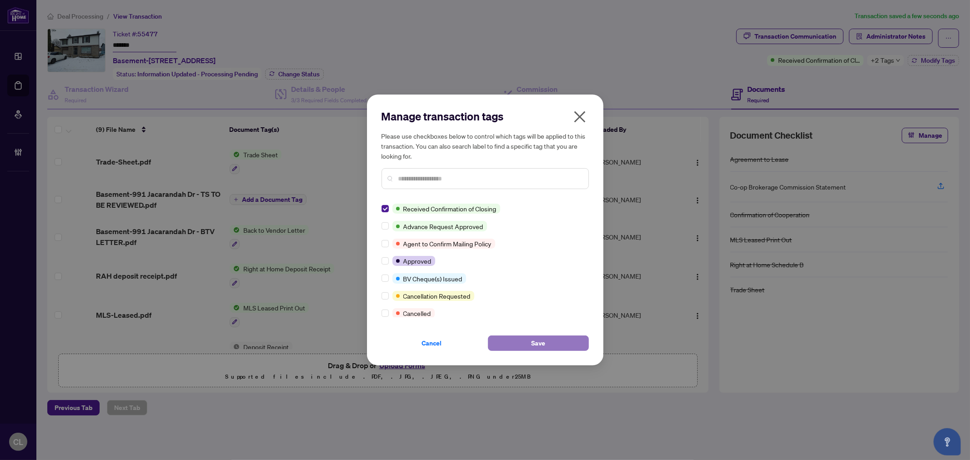
click at [515, 344] on button "Save" at bounding box center [538, 343] width 101 height 15
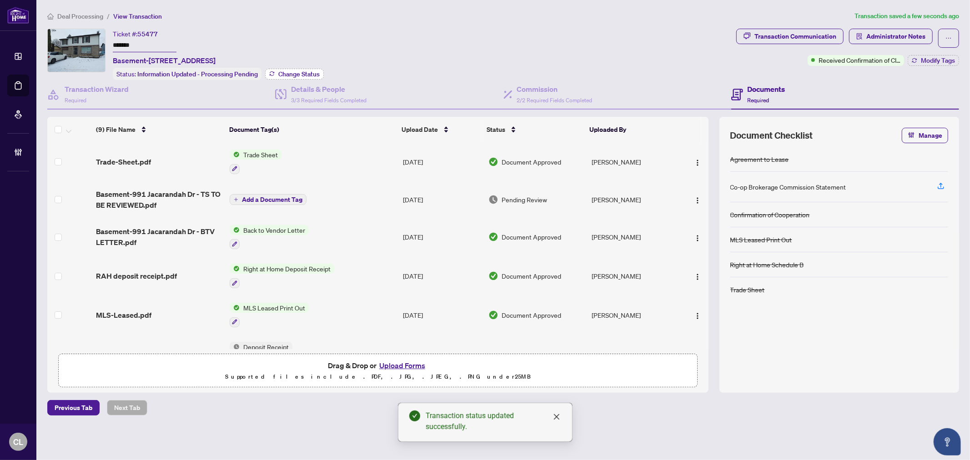
click at [287, 71] on span "Change Status" at bounding box center [298, 74] width 41 height 6
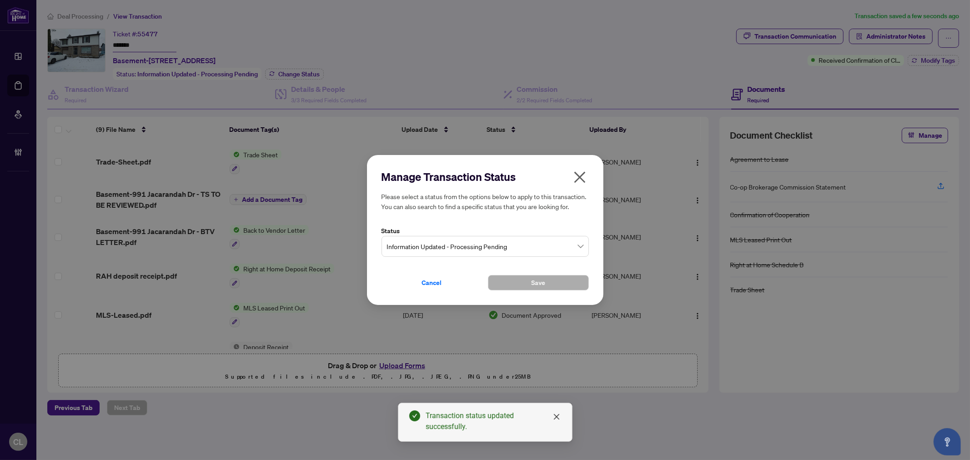
click at [583, 248] on span "Information Updated - Processing Pending" at bounding box center [485, 246] width 197 height 17
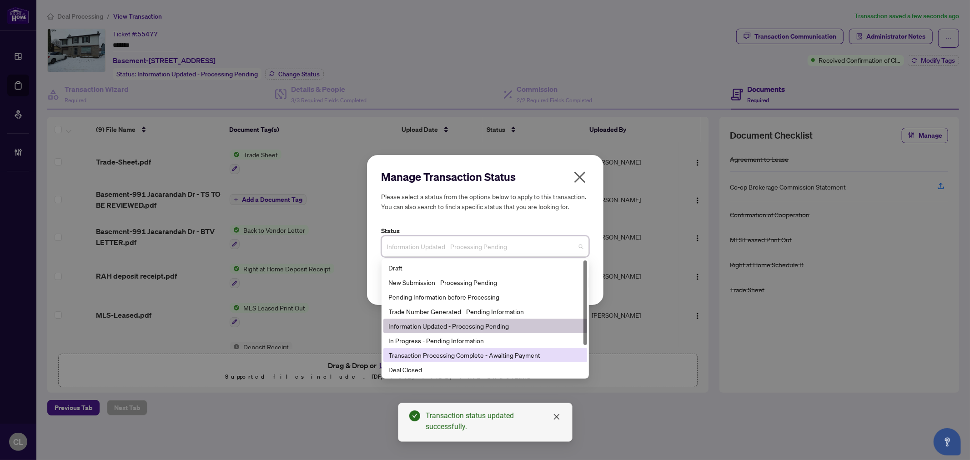
click at [540, 356] on div "Transaction Processing Complete - Awaiting Payment" at bounding box center [485, 355] width 193 height 10
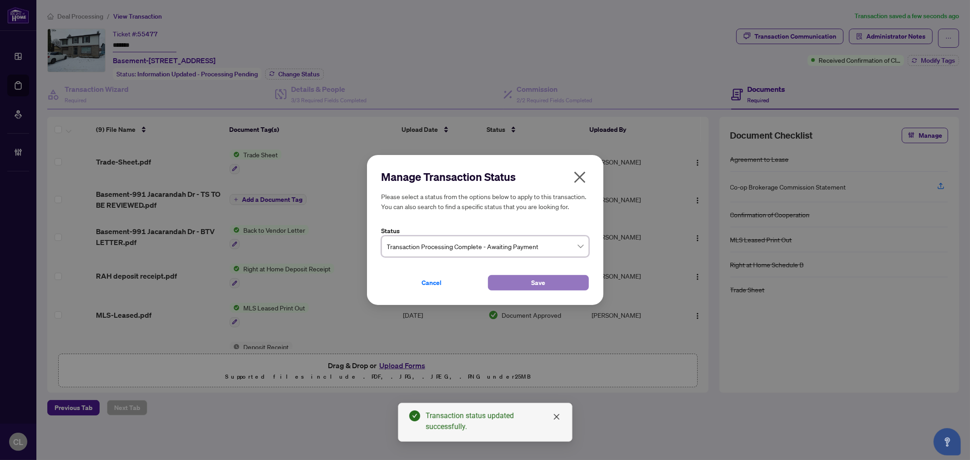
click at [514, 279] on button "Save" at bounding box center [538, 282] width 101 height 15
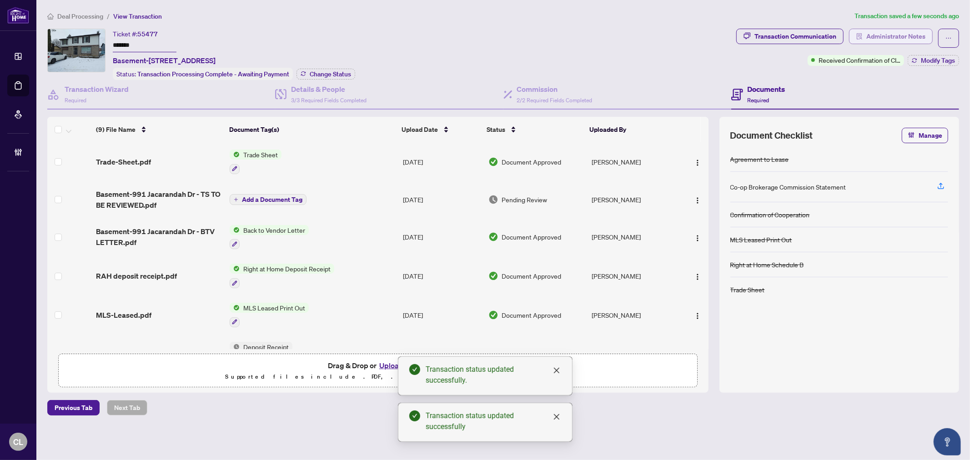
click at [904, 31] on span "Administrator Notes" at bounding box center [896, 36] width 59 height 15
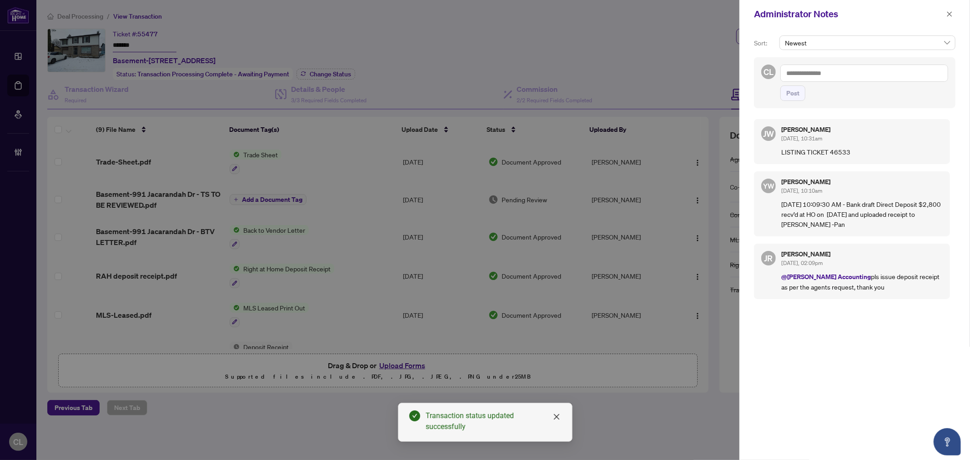
click at [638, 63] on div at bounding box center [485, 230] width 970 height 460
click at [945, 12] on button "button" at bounding box center [950, 14] width 12 height 11
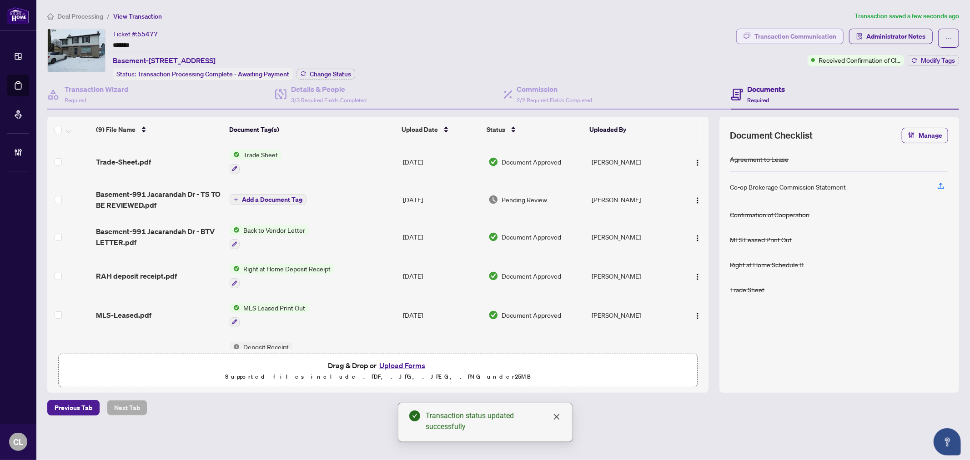
click at [812, 40] on div "Transaction Communication" at bounding box center [796, 36] width 82 height 15
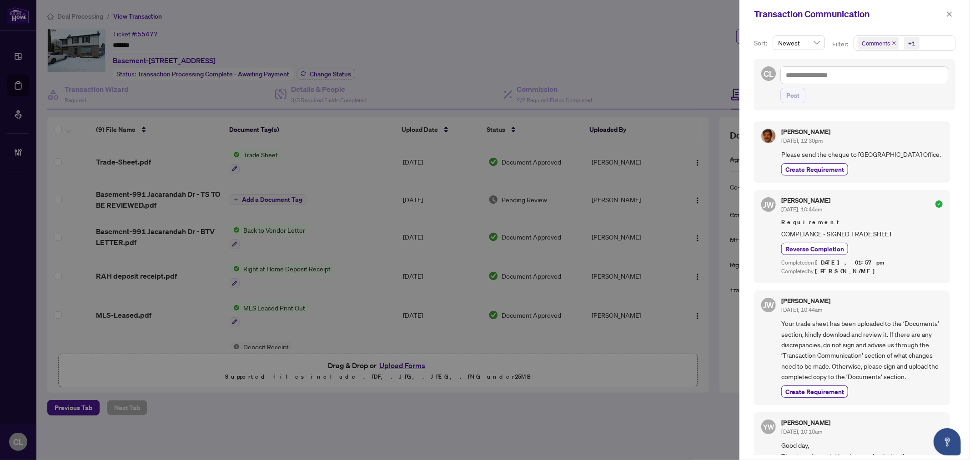
click at [872, 50] on div "Comments" at bounding box center [877, 43] width 46 height 15
drag, startPoint x: 863, startPoint y: 79, endPoint x: 863, endPoint y: 86, distance: 6.8
click at [863, 82] on span "Select Comments" at bounding box center [862, 81] width 7 height 7
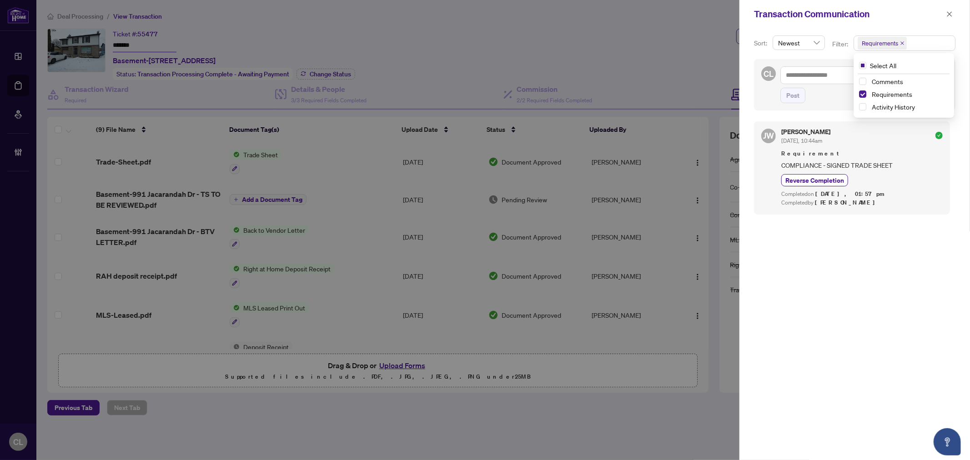
drag, startPoint x: 863, startPoint y: 90, endPoint x: 863, endPoint y: 101, distance: 10.5
click at [863, 91] on span "Select Requirements" at bounding box center [862, 94] width 7 height 7
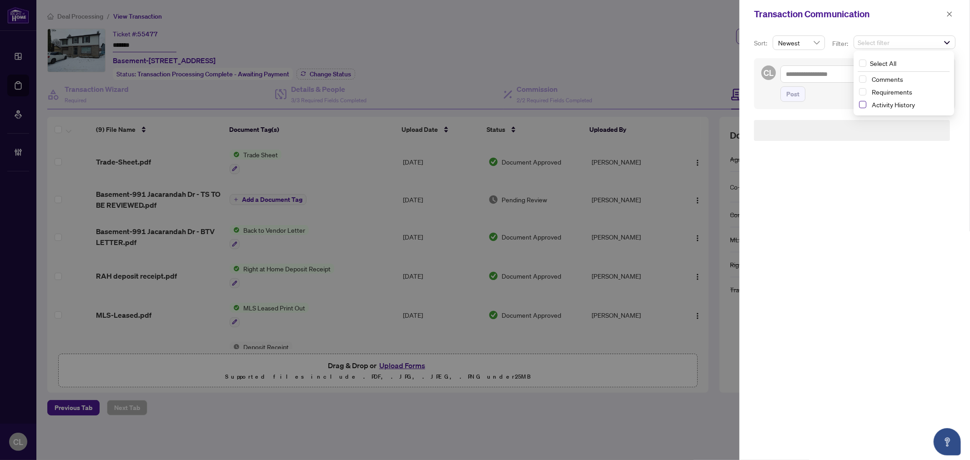
click at [863, 101] on span "Select Activity History" at bounding box center [862, 104] width 7 height 7
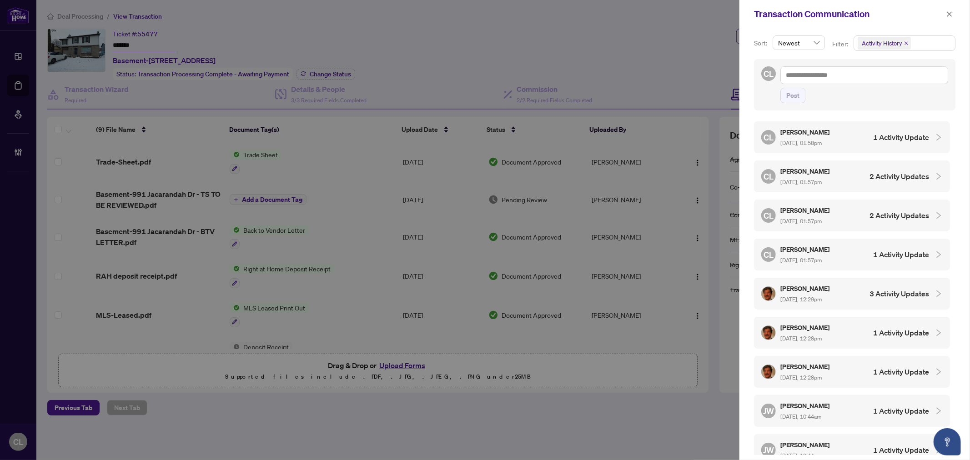
click at [937, 296] on icon "collapsed" at bounding box center [939, 293] width 5 height 7
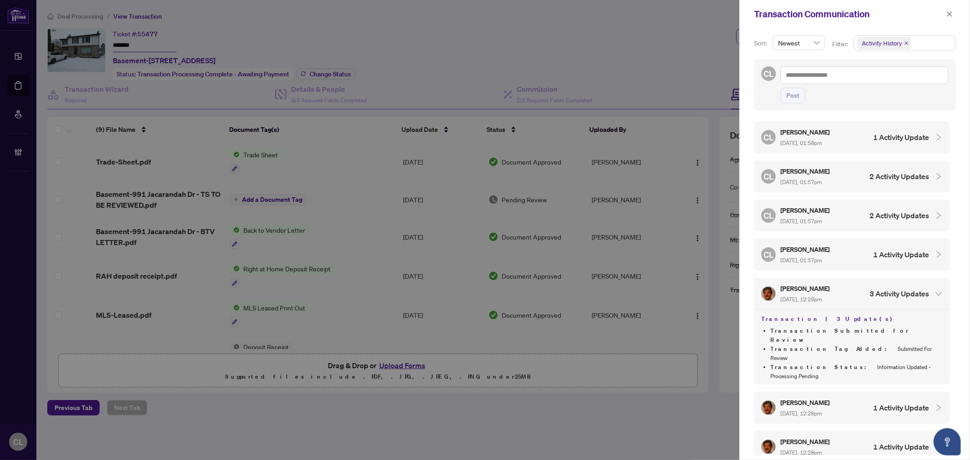
click at [935, 404] on icon "collapsed" at bounding box center [939, 408] width 8 height 8
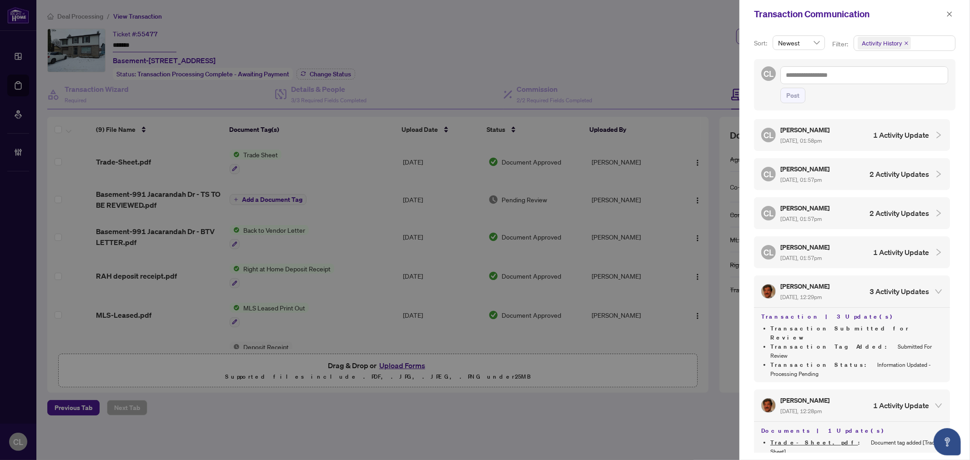
click at [963, 275] on div "Sort: Newest Filter: Activity History Select All Comments Requirements Activity…" at bounding box center [855, 244] width 231 height 432
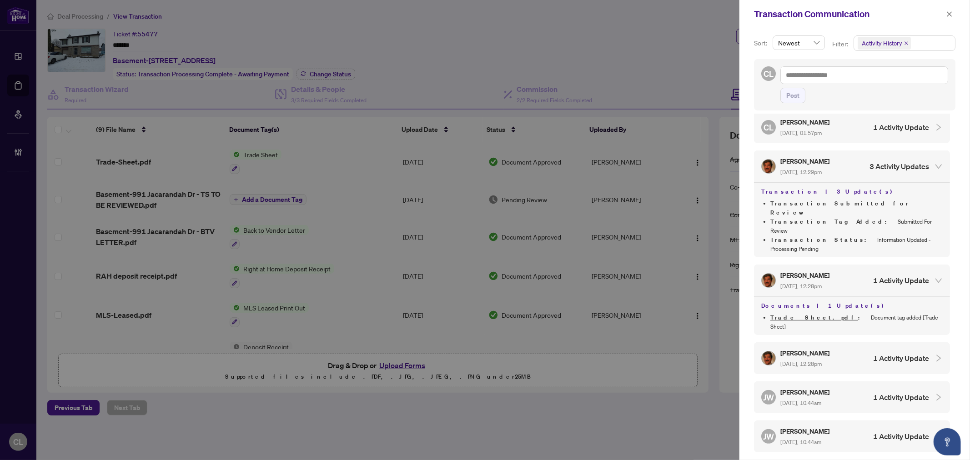
scroll to position [151, 0]
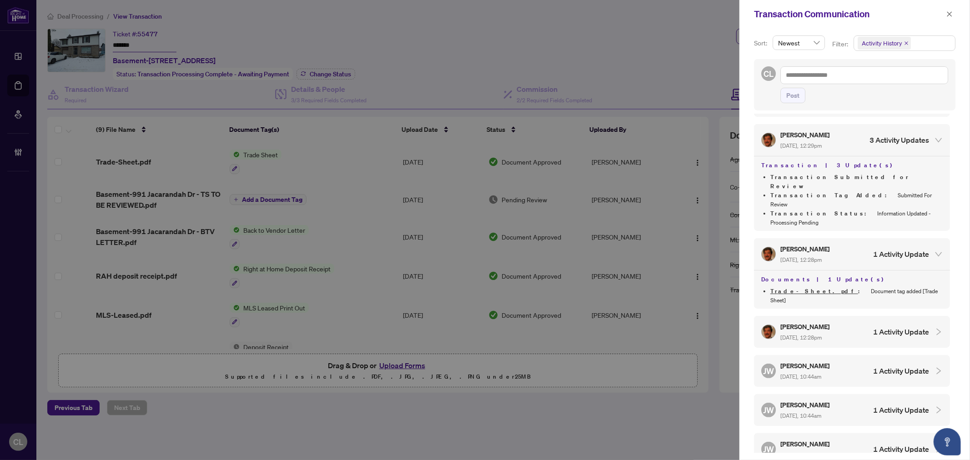
click at [936, 328] on icon "collapsed" at bounding box center [939, 332] width 8 height 8
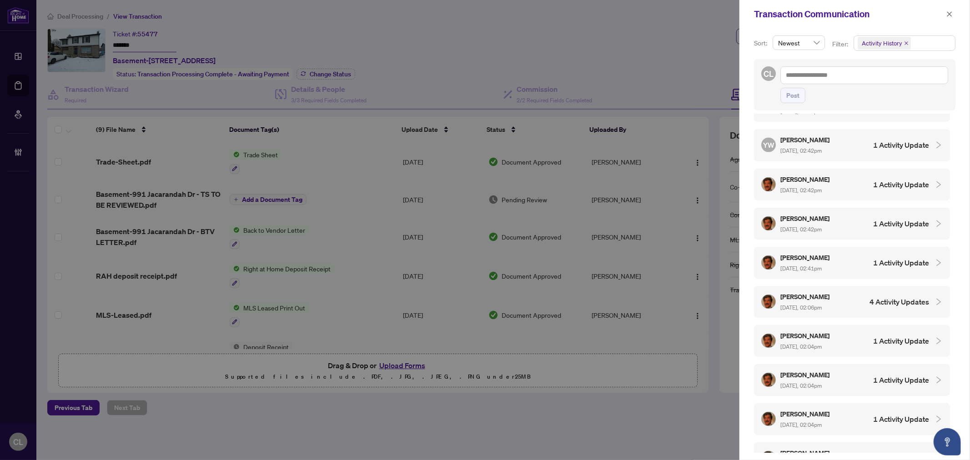
scroll to position [1137, 0]
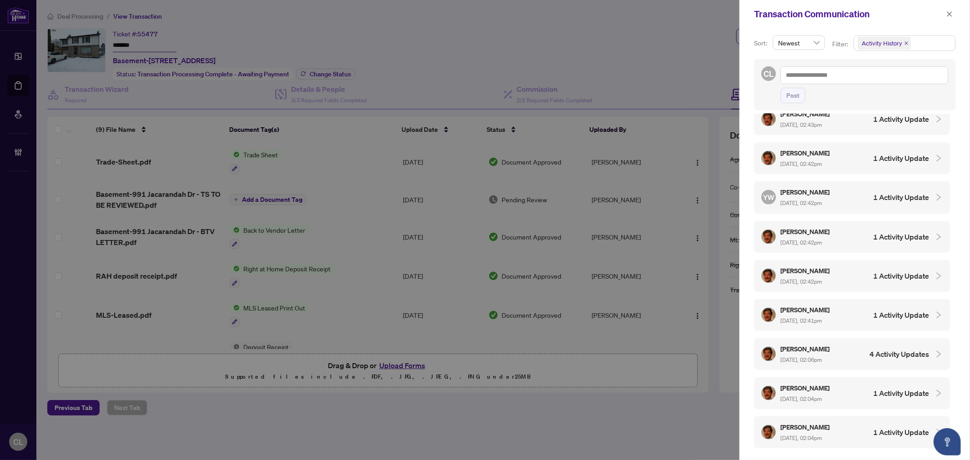
click at [938, 154] on icon "collapsed" at bounding box center [939, 158] width 8 height 8
click at [937, 272] on icon "collapsed" at bounding box center [939, 275] width 5 height 7
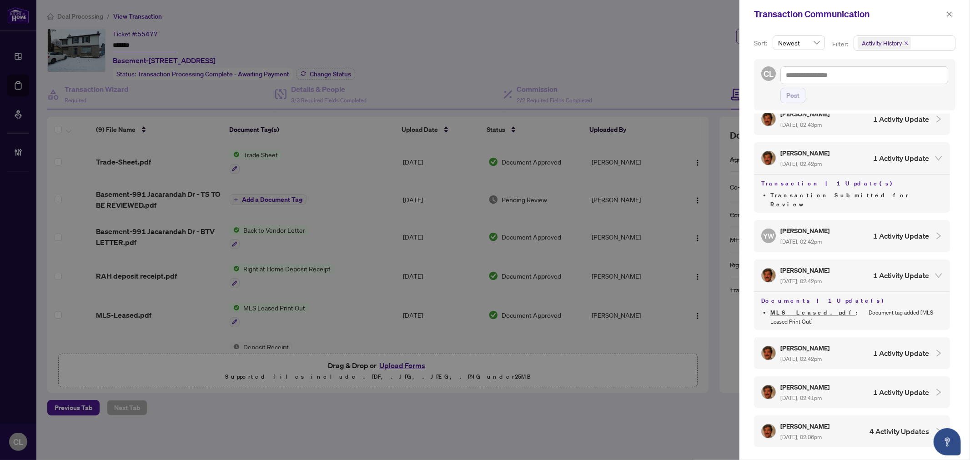
click at [937, 350] on icon "collapsed" at bounding box center [939, 353] width 5 height 7
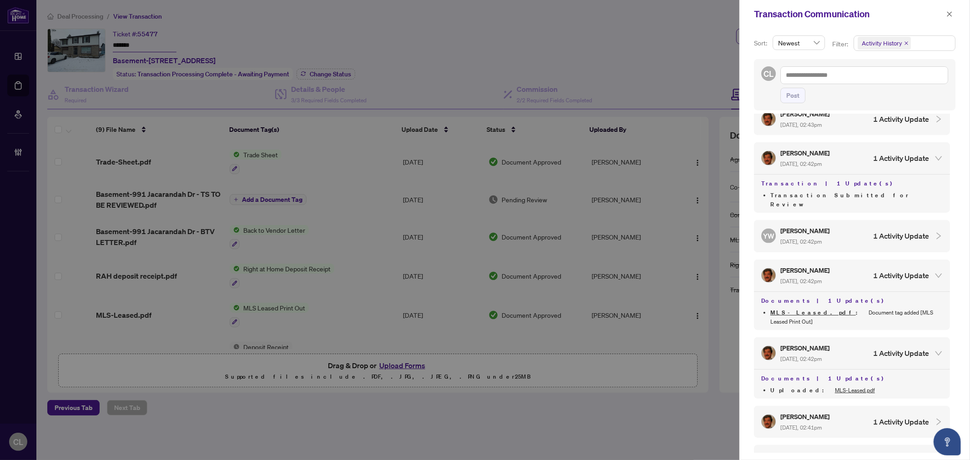
click at [935, 418] on icon "collapsed" at bounding box center [939, 422] width 8 height 8
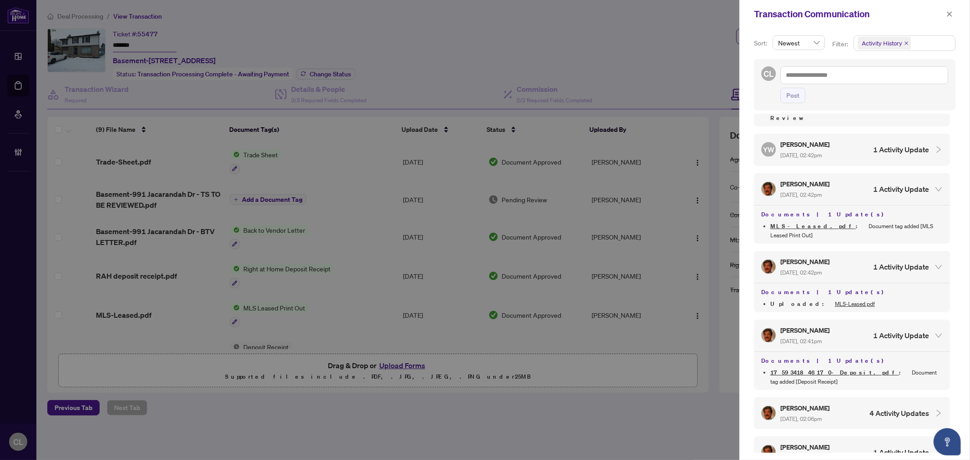
scroll to position [1258, 0]
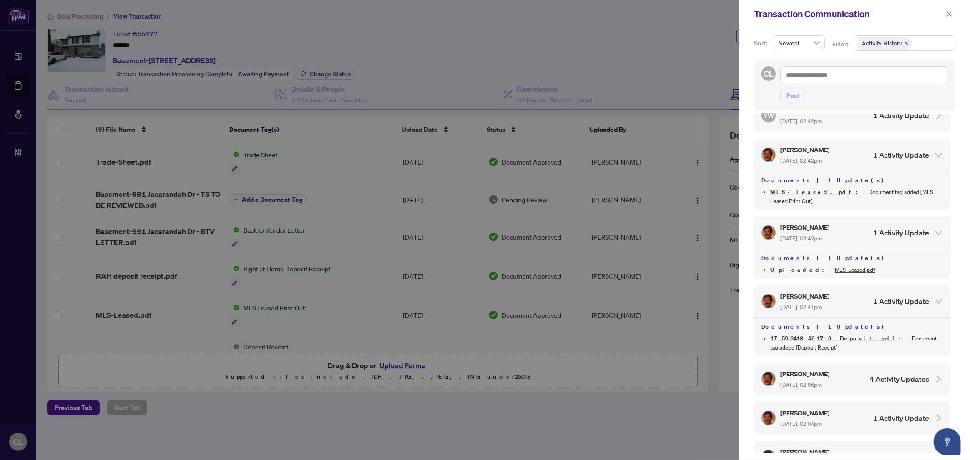
click at [935, 380] on icon "collapsed" at bounding box center [939, 379] width 8 height 8
drag, startPoint x: 778, startPoint y: 389, endPoint x: 833, endPoint y: 395, distance: 55.4
click at [837, 395] on div "Behrooz Nourmohammadi Sharabiani Oct/01/2025, 02:06pm 4 Activity Updates" at bounding box center [852, 379] width 196 height 32
copy span "Oct/01/2025, 02:06pm"
click at [626, 39] on div at bounding box center [485, 230] width 970 height 460
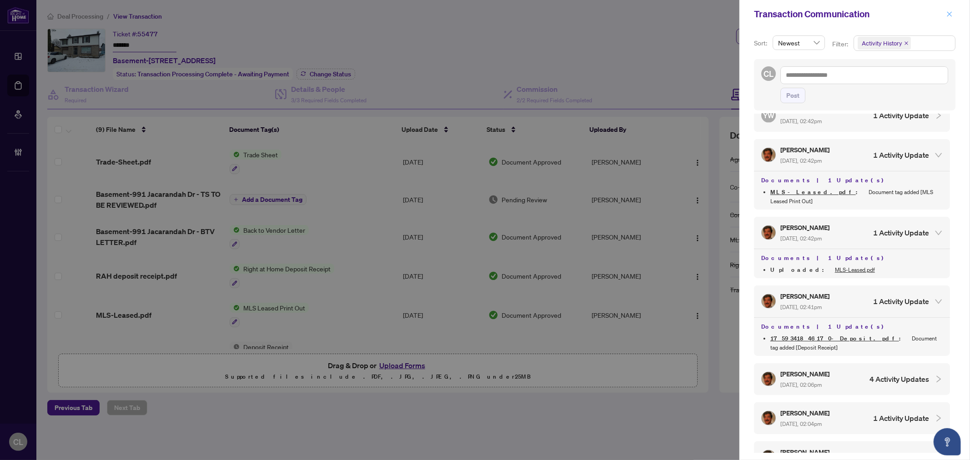
click at [952, 12] on icon "close" at bounding box center [950, 14] width 6 height 6
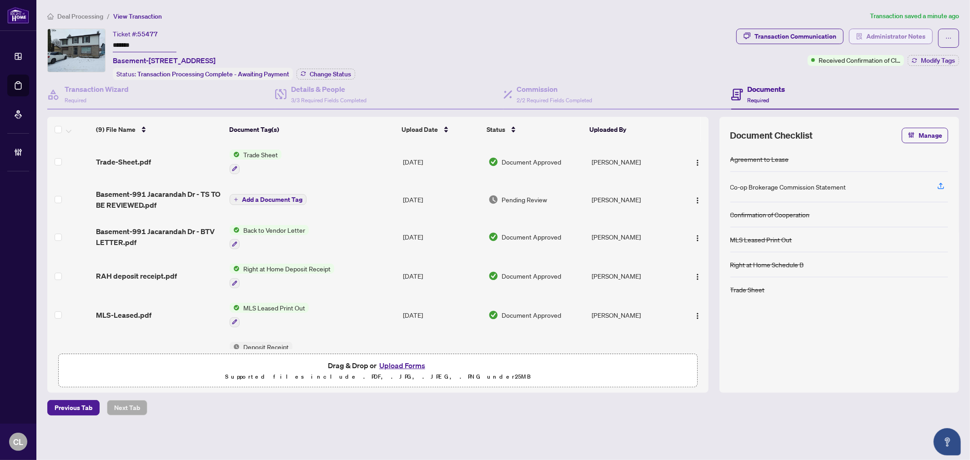
click at [906, 34] on span "Administrator Notes" at bounding box center [896, 36] width 59 height 15
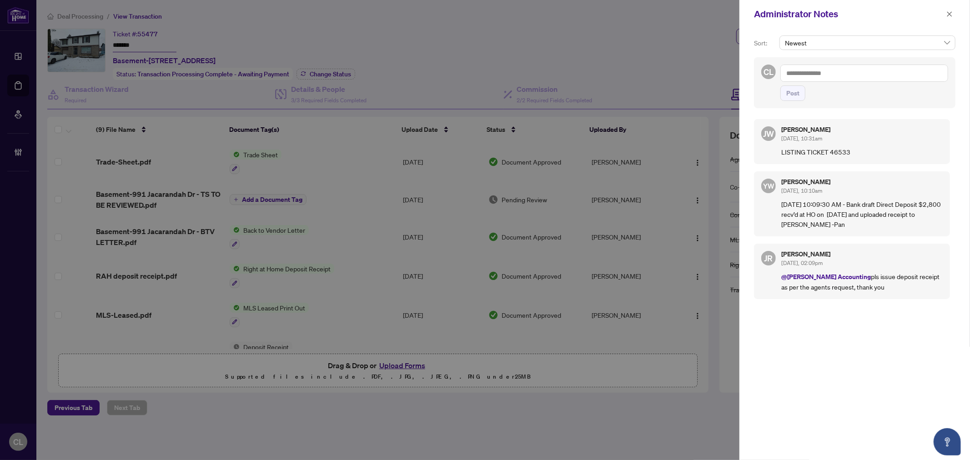
click at [813, 73] on textarea at bounding box center [865, 73] width 168 height 17
click at [819, 79] on span "RAHR Accoun ting" at bounding box center [855, 80] width 82 height 8
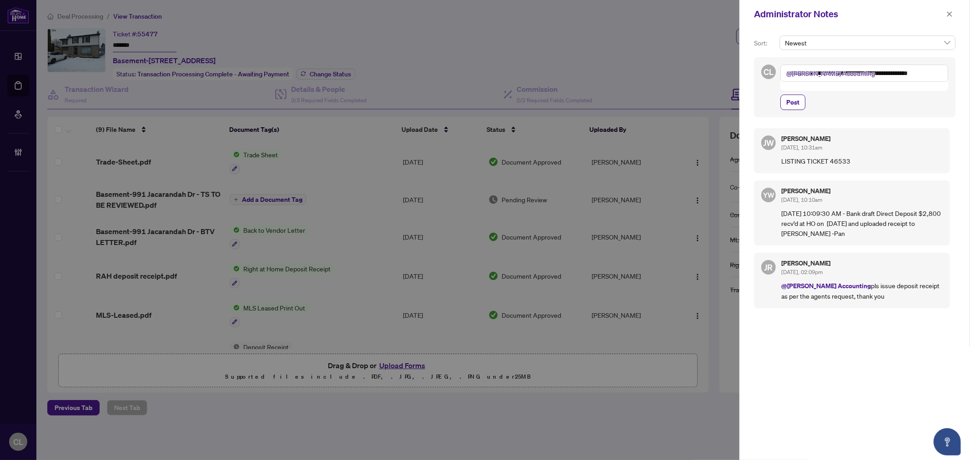
paste textarea "**********"
click at [871, 85] on textarea "**********" at bounding box center [863, 78] width 165 height 26
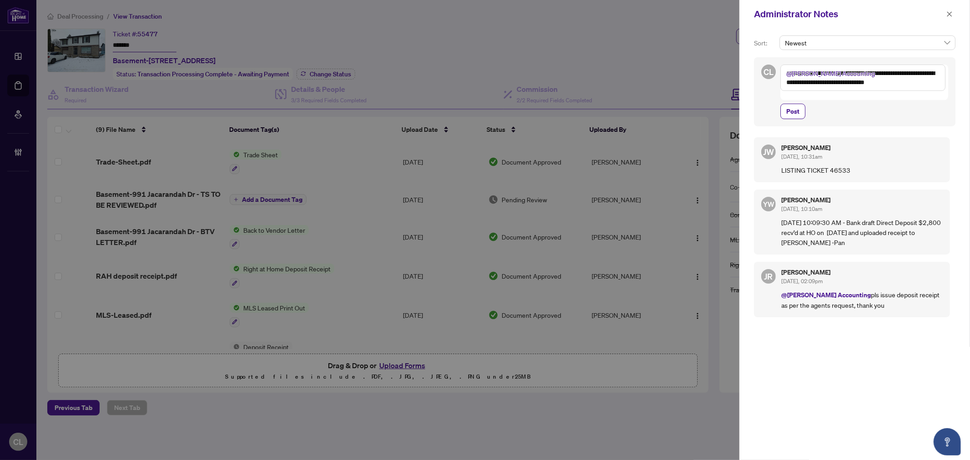
drag, startPoint x: 914, startPoint y: 80, endPoint x: 929, endPoint y: 82, distance: 15.2
click at [929, 82] on textarea "**********" at bounding box center [863, 78] width 165 height 26
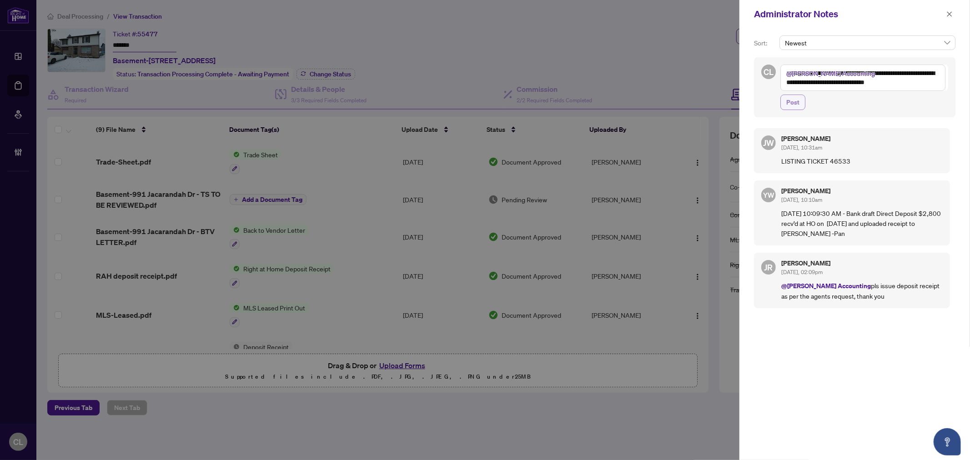
type textarea "**********"
click at [792, 102] on span "Post" at bounding box center [793, 102] width 13 height 15
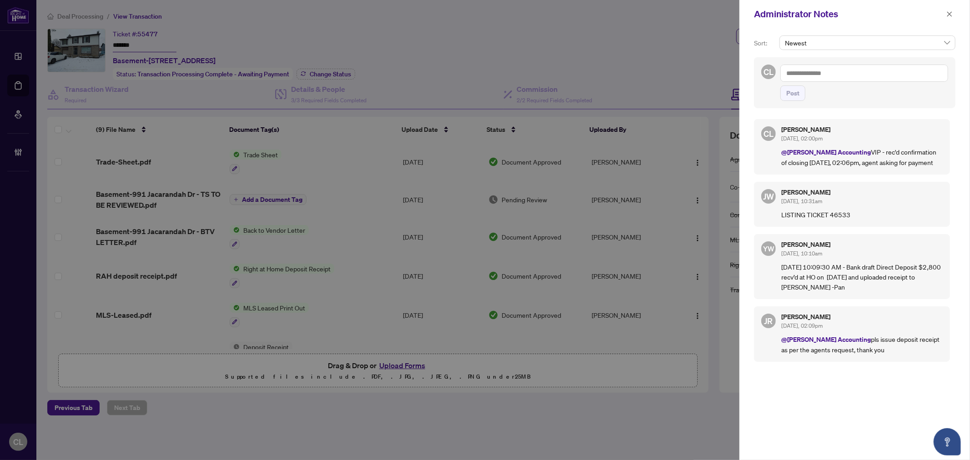
click at [692, 197] on div at bounding box center [485, 230] width 970 height 460
click at [694, 197] on div at bounding box center [485, 230] width 970 height 460
click at [686, 34] on div at bounding box center [485, 230] width 970 height 460
click at [952, 14] on icon "close" at bounding box center [950, 14] width 6 height 6
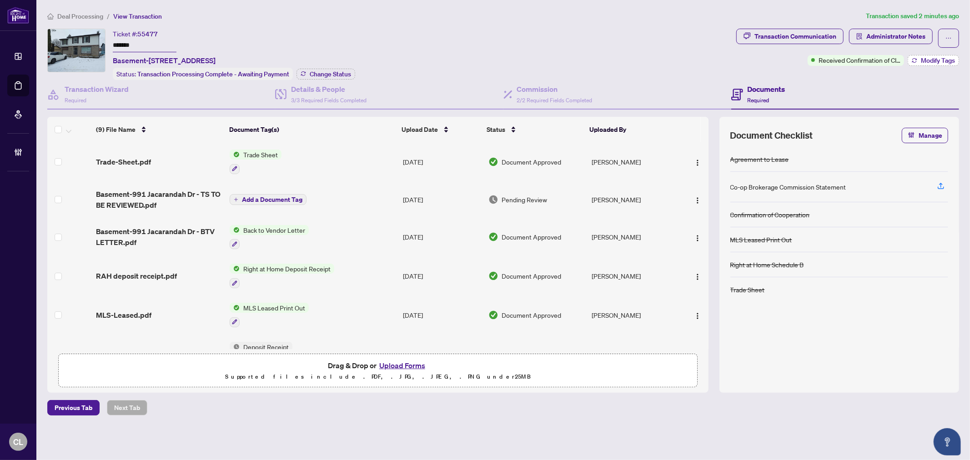
click at [927, 58] on span "Modify Tags" at bounding box center [938, 60] width 34 height 6
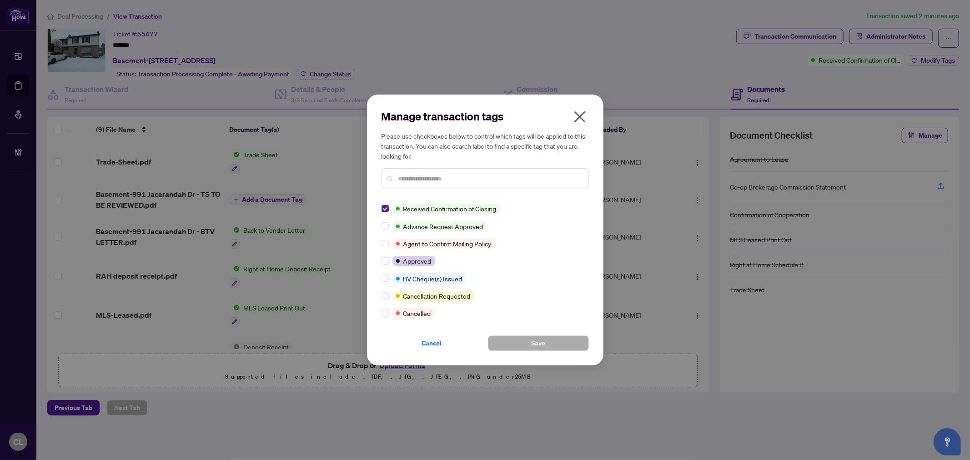
click at [425, 174] on input "text" at bounding box center [490, 179] width 183 height 10
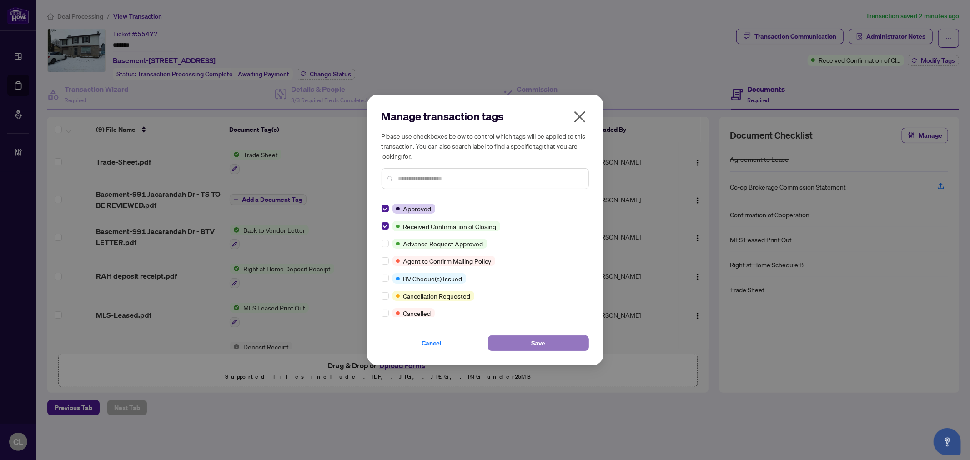
click at [510, 336] on button "Save" at bounding box center [538, 343] width 101 height 15
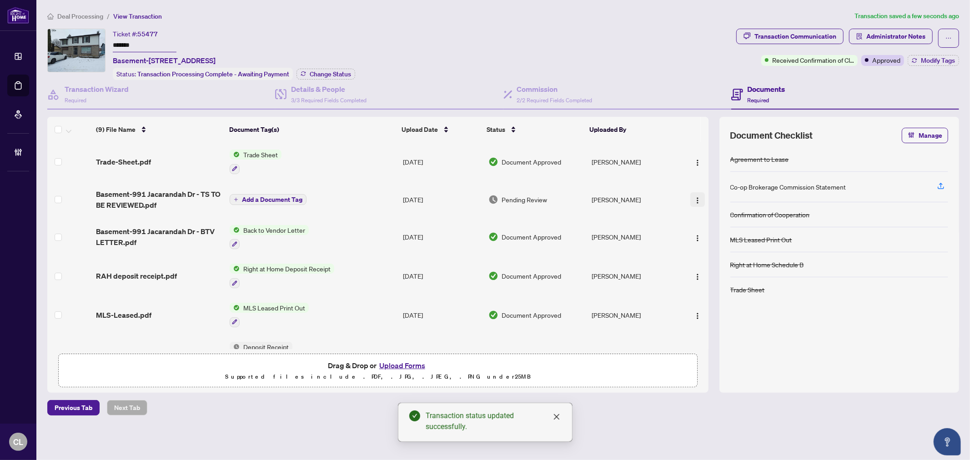
click at [694, 198] on img "button" at bounding box center [697, 200] width 7 height 7
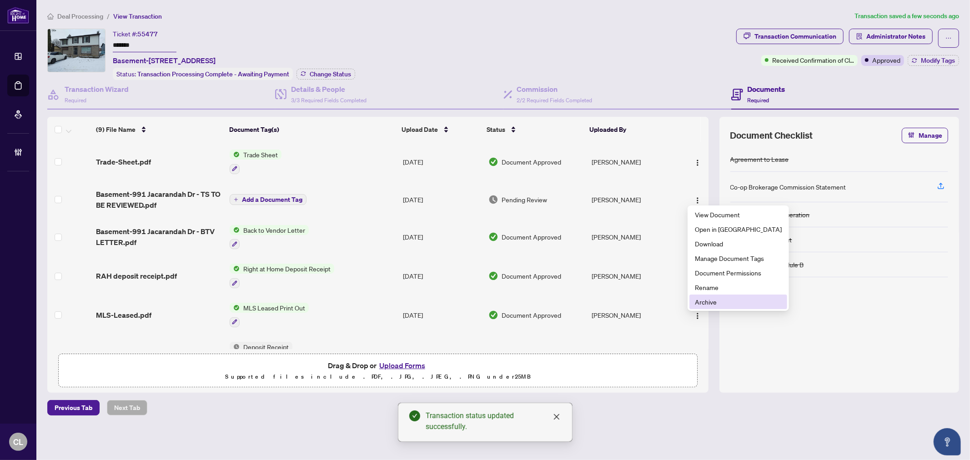
click at [722, 298] on span "Archive" at bounding box center [738, 302] width 87 height 10
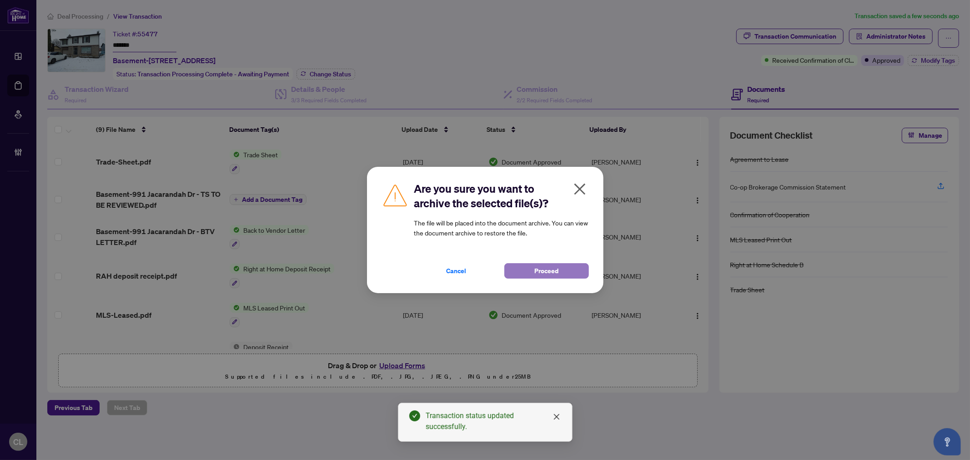
click at [557, 271] on span "Proceed" at bounding box center [547, 271] width 24 height 15
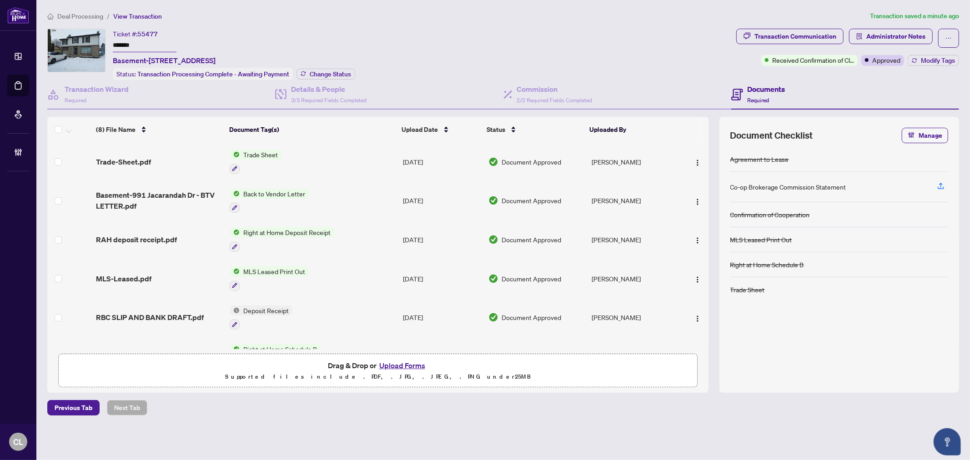
scroll to position [38, 0]
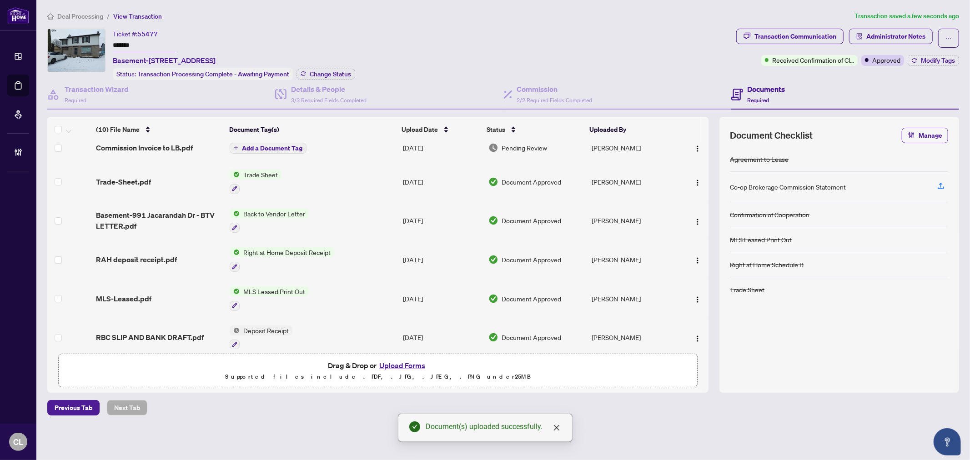
click at [249, 146] on span "Add a Document Tag" at bounding box center [272, 148] width 61 height 6
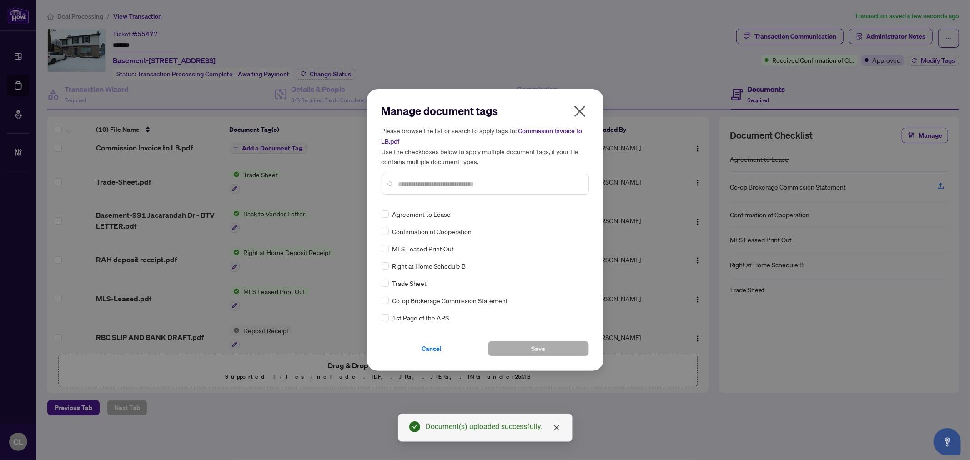
click at [403, 181] on input "text" at bounding box center [490, 184] width 183 height 10
click at [413, 180] on input "text" at bounding box center [490, 184] width 183 height 10
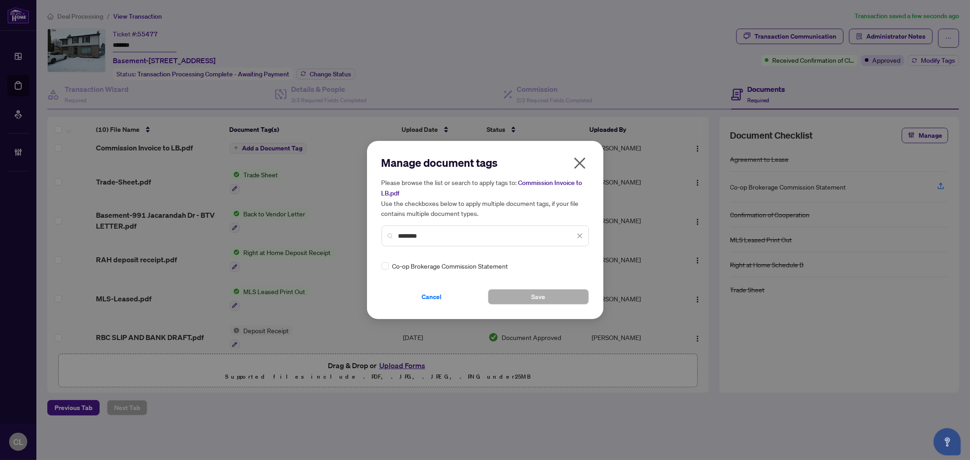
type input "********"
click at [572, 268] on div at bounding box center [574, 266] width 17 height 9
click at [559, 303] on div "Approved" at bounding box center [544, 310] width 69 height 15
click at [562, 298] on button "Save" at bounding box center [538, 296] width 101 height 15
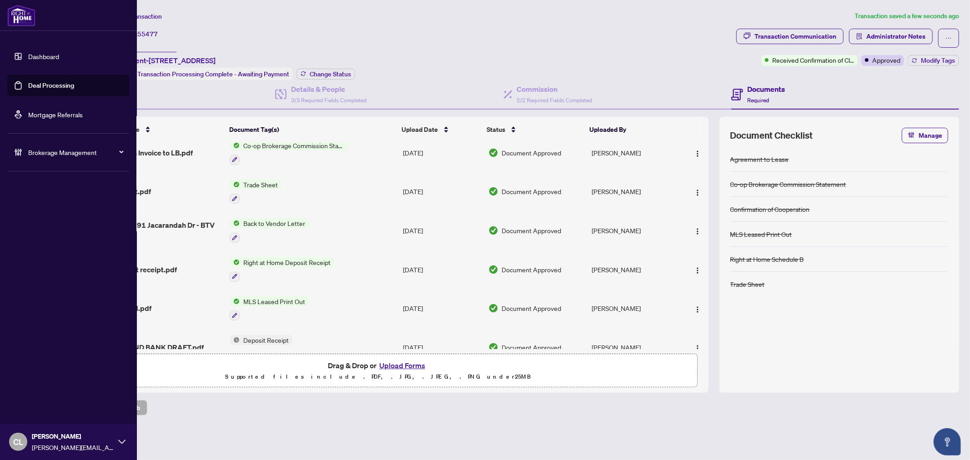
drag, startPoint x: 24, startPoint y: 86, endPoint x: 94, endPoint y: 82, distance: 70.2
click at [28, 86] on link "Deal Processing" at bounding box center [51, 85] width 46 height 8
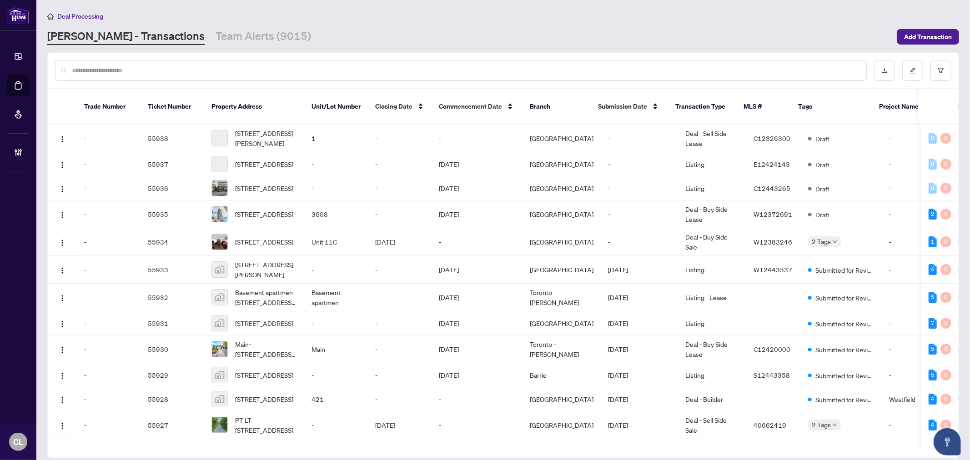
click at [162, 69] on input "text" at bounding box center [466, 71] width 788 height 10
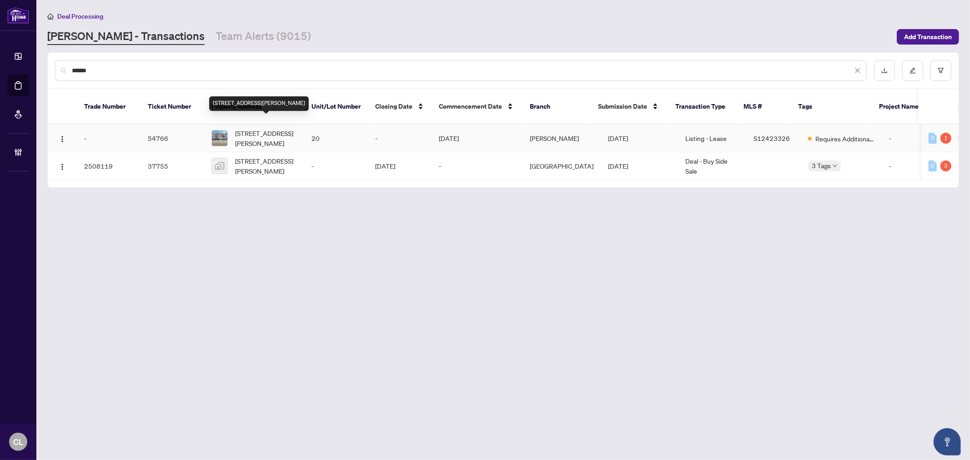
type input "******"
click at [258, 128] on span "20-91 Coughlin Rd, Barrie, Ontario L4N 0L5, Canada" at bounding box center [266, 138] width 62 height 20
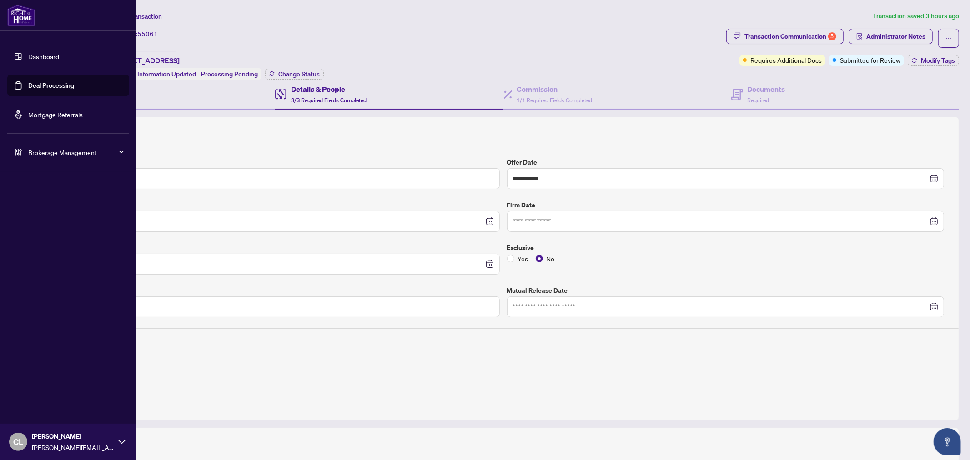
drag, startPoint x: 45, startPoint y: 80, endPoint x: 65, endPoint y: 93, distance: 23.0
click at [45, 81] on link "Deal Processing" at bounding box center [51, 85] width 46 height 8
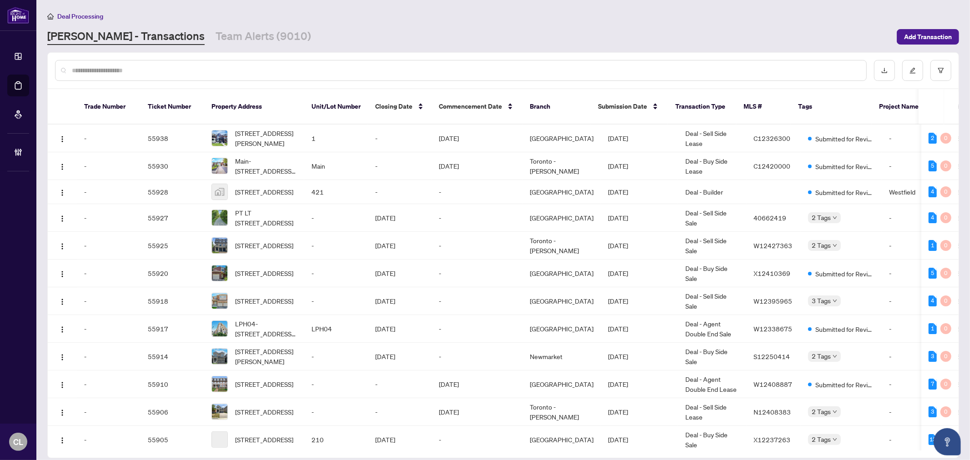
click at [175, 75] on div at bounding box center [461, 70] width 812 height 21
click at [174, 71] on input "text" at bounding box center [466, 71] width 788 height 10
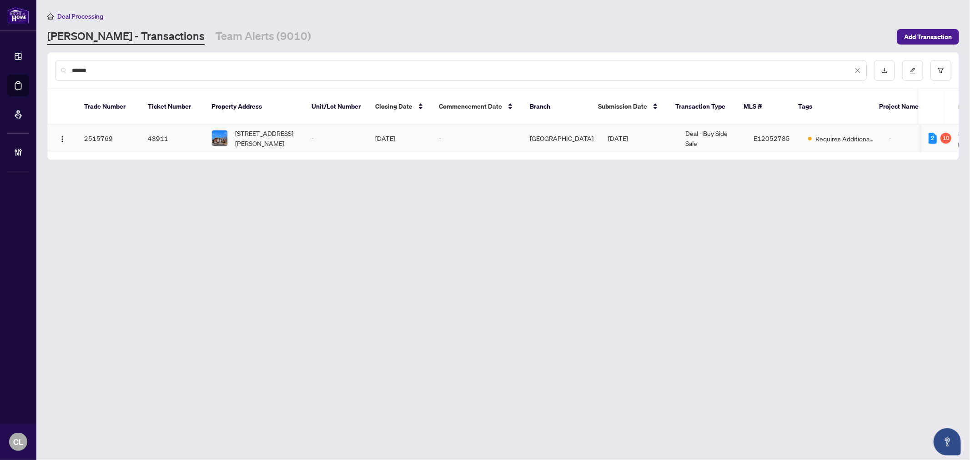
type input "******"
click at [242, 132] on span "24 Hughey Cres, Toronto, Ontario M1K 2V4, Canada" at bounding box center [266, 138] width 62 height 20
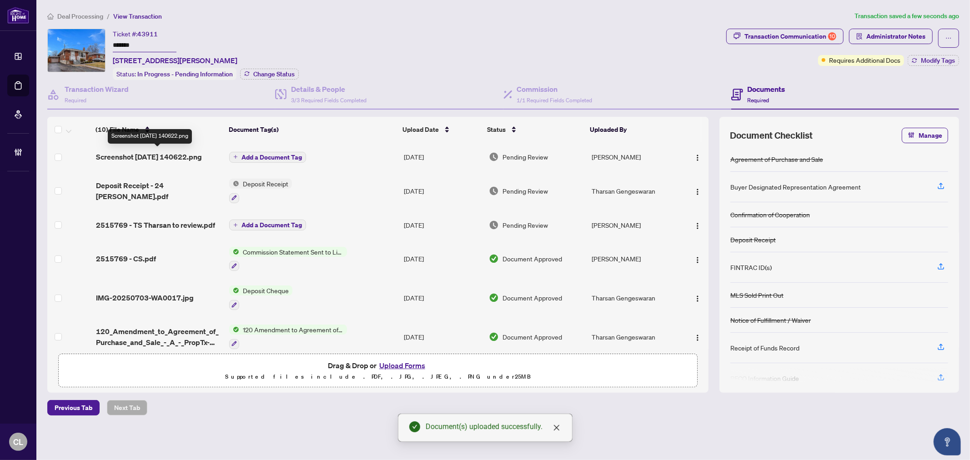
click at [159, 154] on span "Screenshot 2025-10-01 140622.png" at bounding box center [149, 156] width 106 height 11
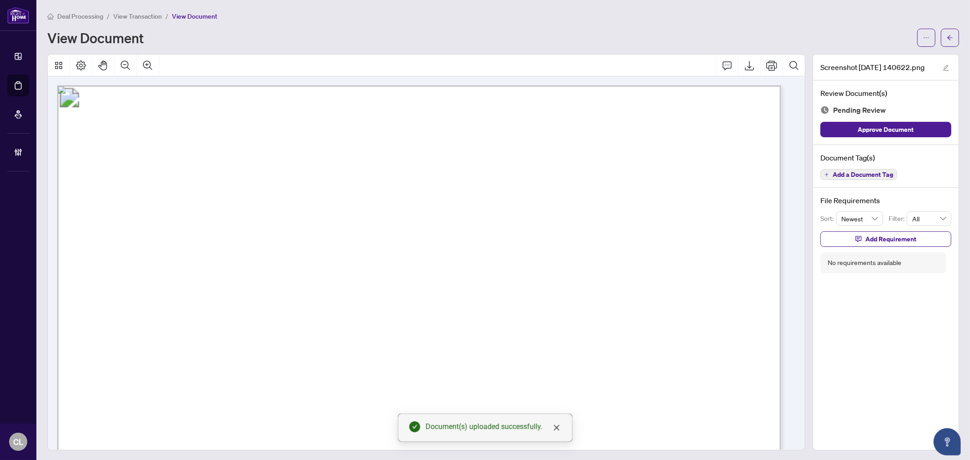
click at [847, 172] on span "Add a Document Tag" at bounding box center [863, 175] width 61 height 6
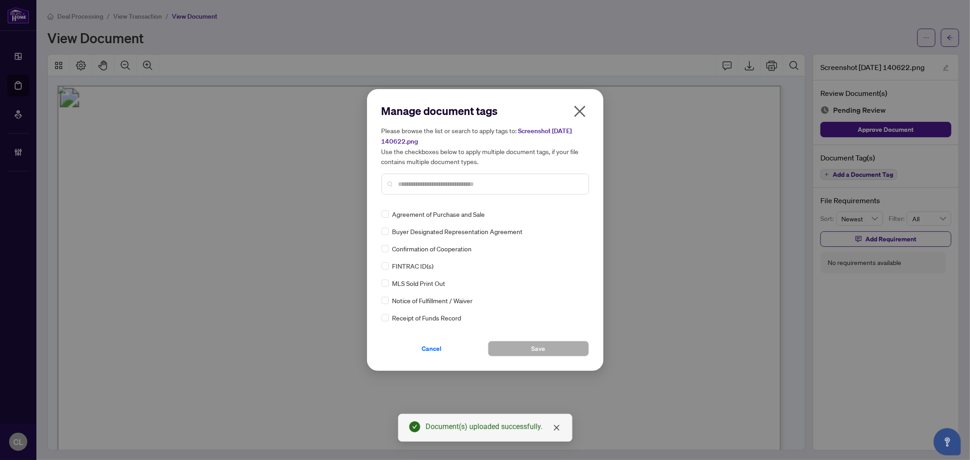
click at [485, 187] on input "text" at bounding box center [490, 184] width 183 height 10
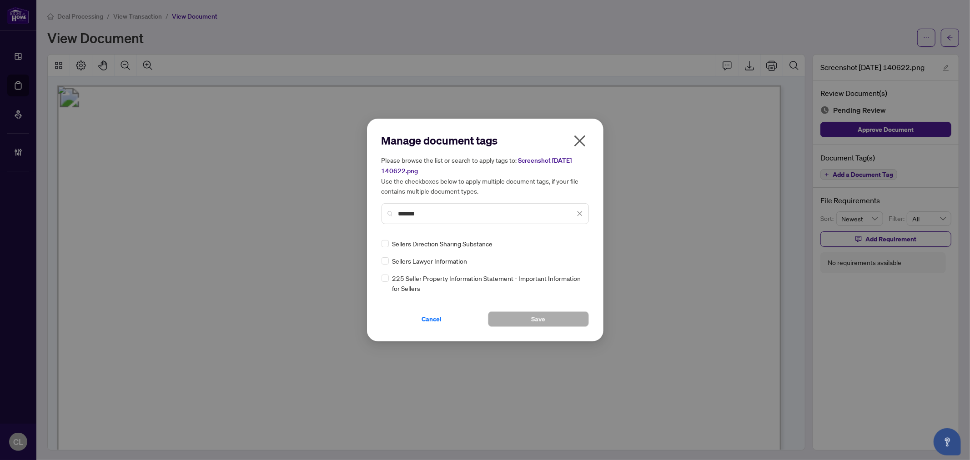
type input "*******"
click at [501, 323] on button "Save" at bounding box center [538, 319] width 101 height 15
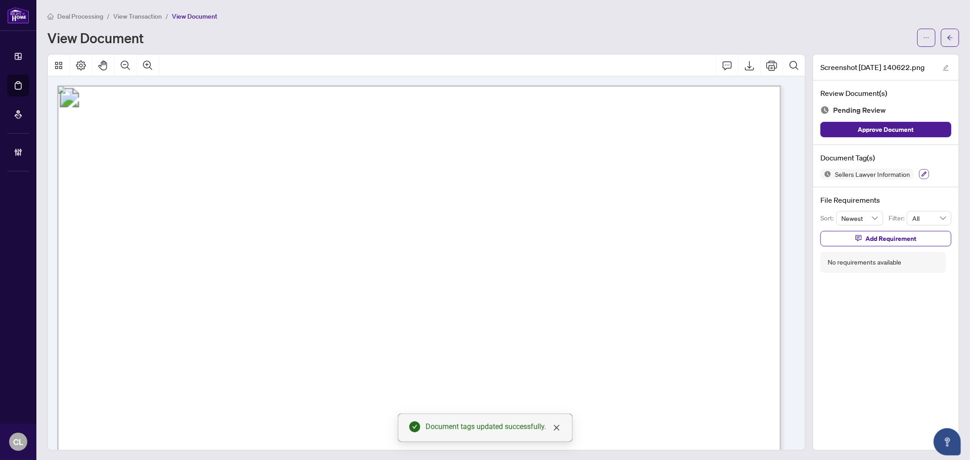
click at [919, 175] on button "button" at bounding box center [924, 174] width 10 height 10
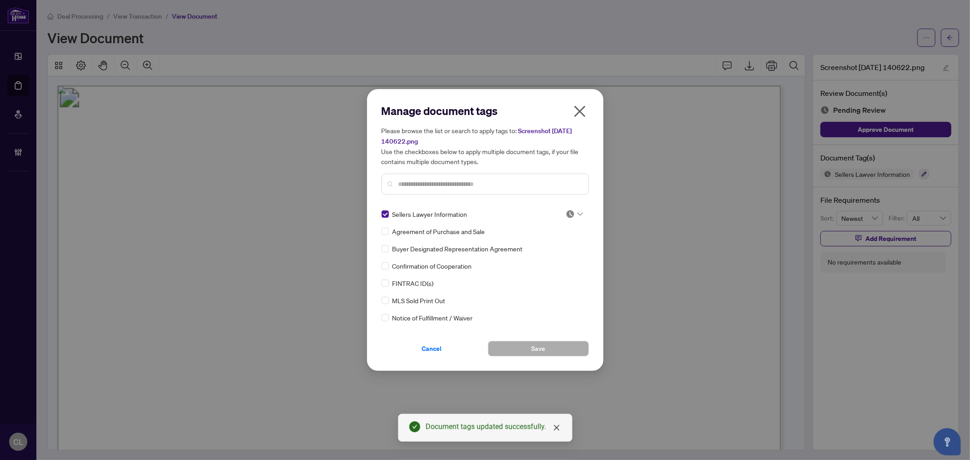
click at [580, 213] on icon at bounding box center [580, 214] width 5 height 4
click at [560, 255] on div "Approved" at bounding box center [544, 258] width 58 height 10
click at [546, 346] on button "Save" at bounding box center [538, 348] width 101 height 15
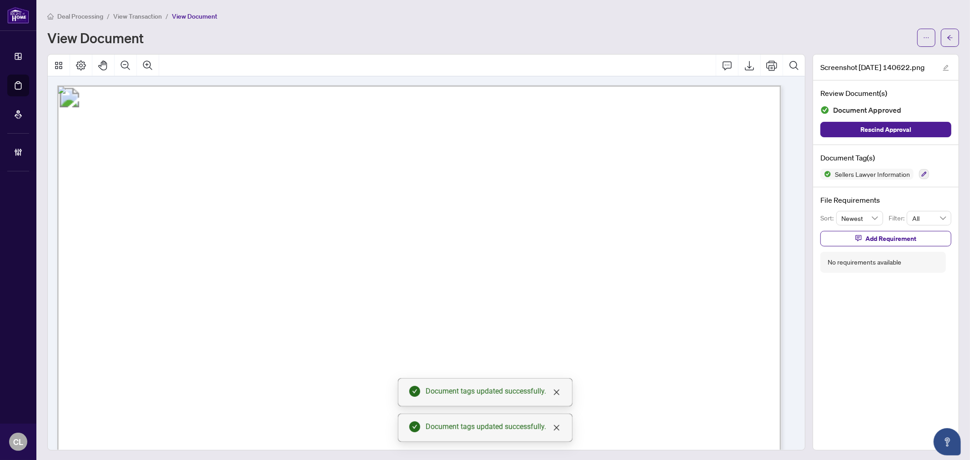
click at [947, 35] on icon "arrow-left" at bounding box center [950, 38] width 6 height 6
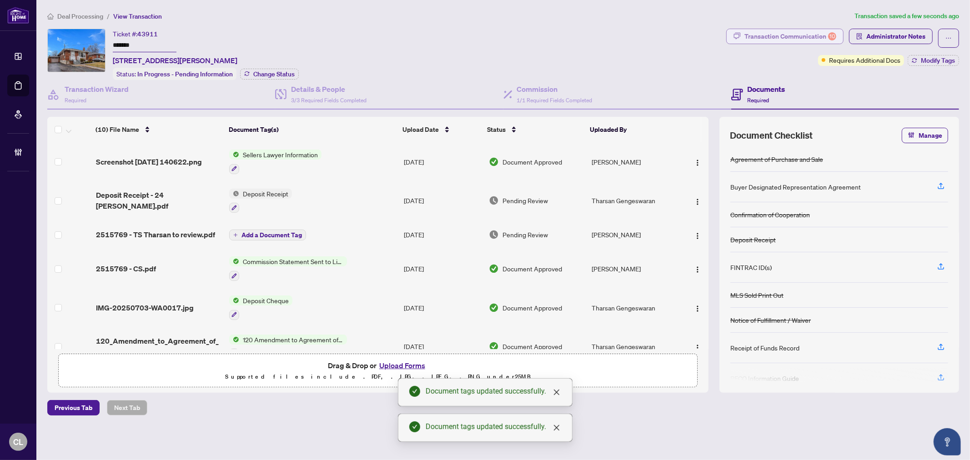
click at [815, 37] on div "Transaction Communication 10" at bounding box center [791, 36] width 92 height 15
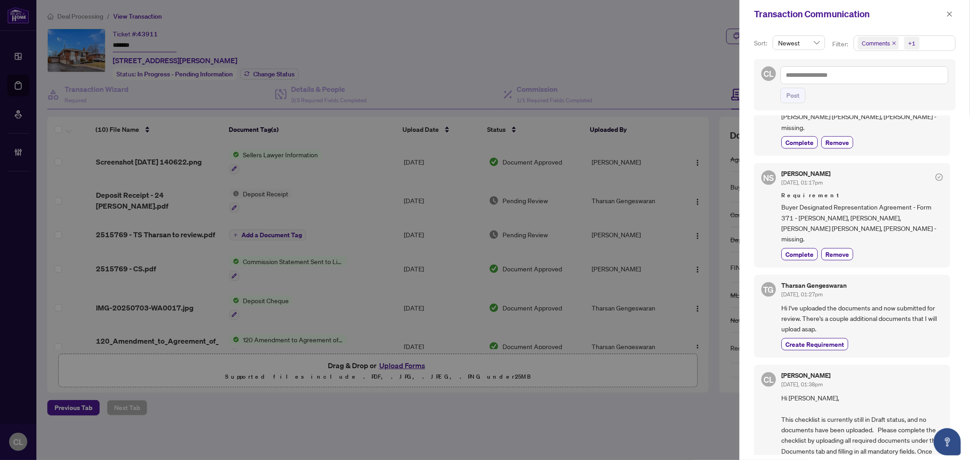
scroll to position [916, 0]
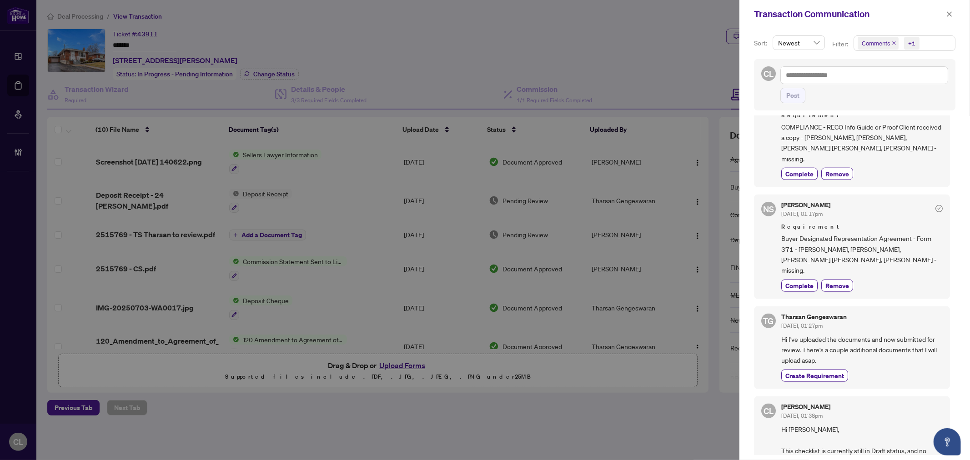
click at [314, 87] on div at bounding box center [485, 230] width 970 height 460
click at [950, 12] on icon "close" at bounding box center [950, 14] width 6 height 6
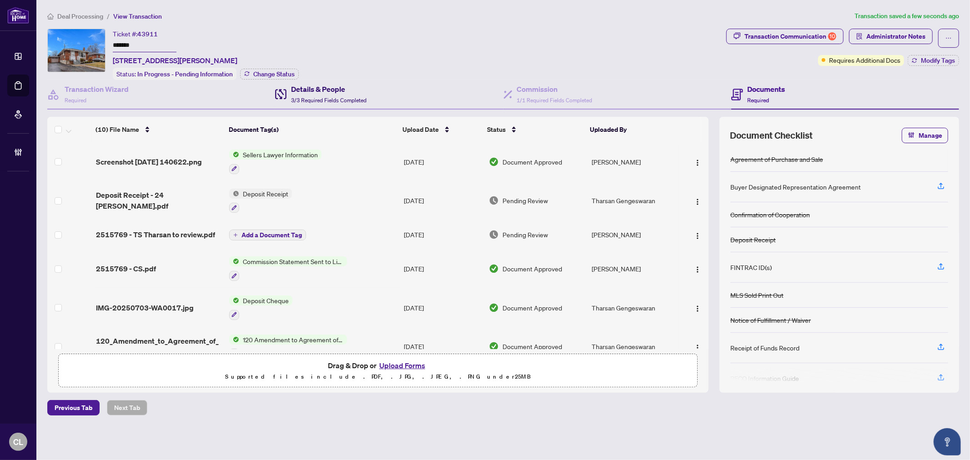
click at [308, 85] on h4 "Details & People" at bounding box center [329, 89] width 76 height 11
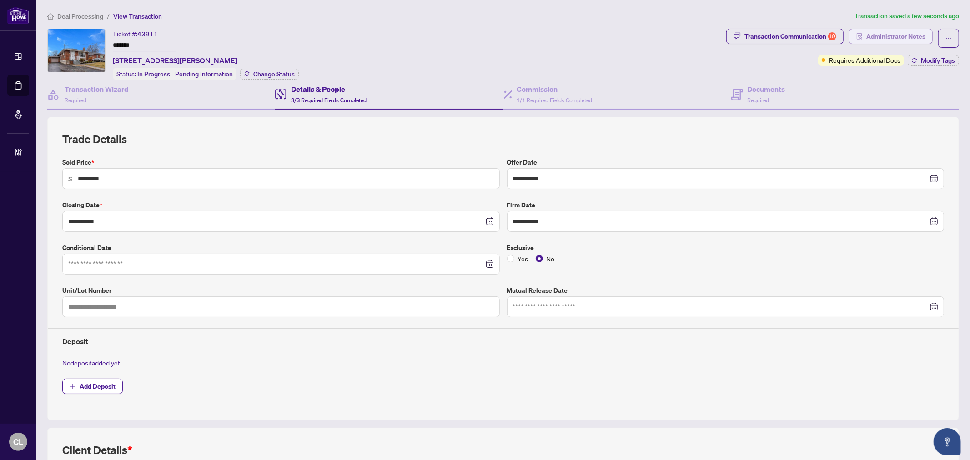
click at [857, 38] on icon "solution" at bounding box center [860, 36] width 6 height 6
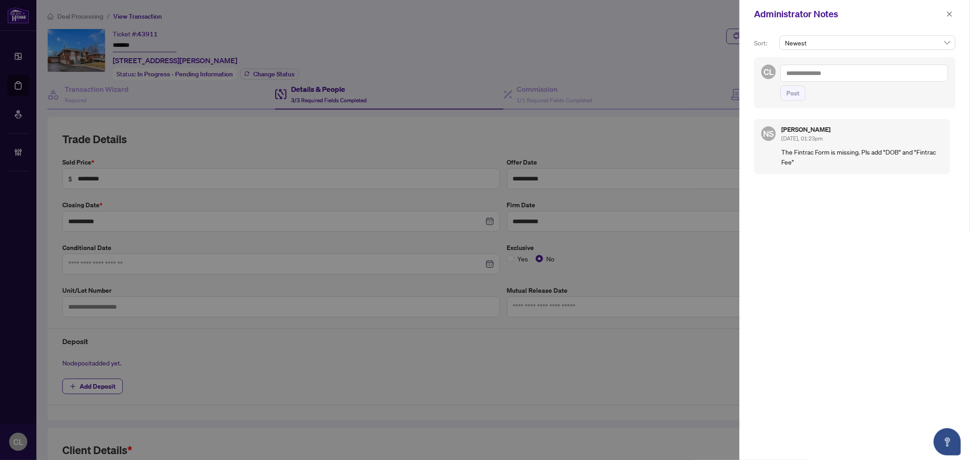
click at [662, 56] on div at bounding box center [485, 230] width 970 height 460
click at [945, 12] on button "button" at bounding box center [950, 14] width 12 height 11
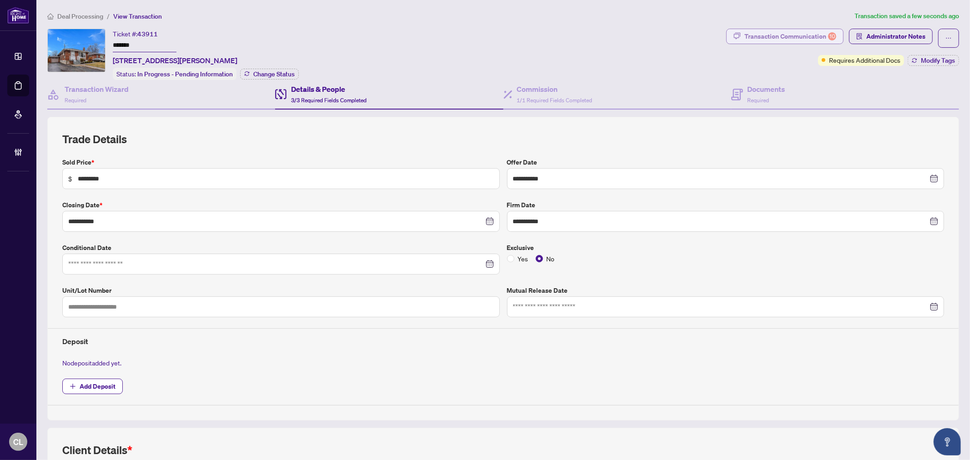
click at [801, 35] on div "Transaction Communication 10" at bounding box center [791, 36] width 92 height 15
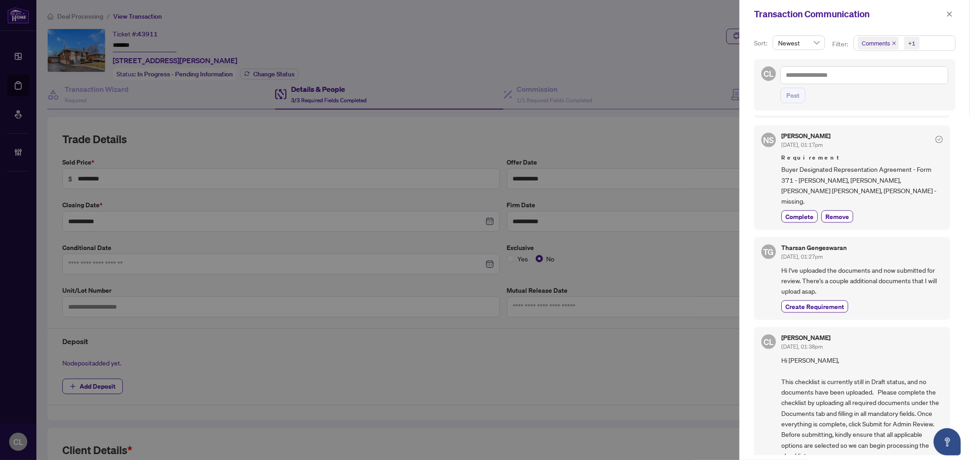
scroll to position [987, 0]
click at [949, 15] on icon "close" at bounding box center [950, 13] width 5 height 5
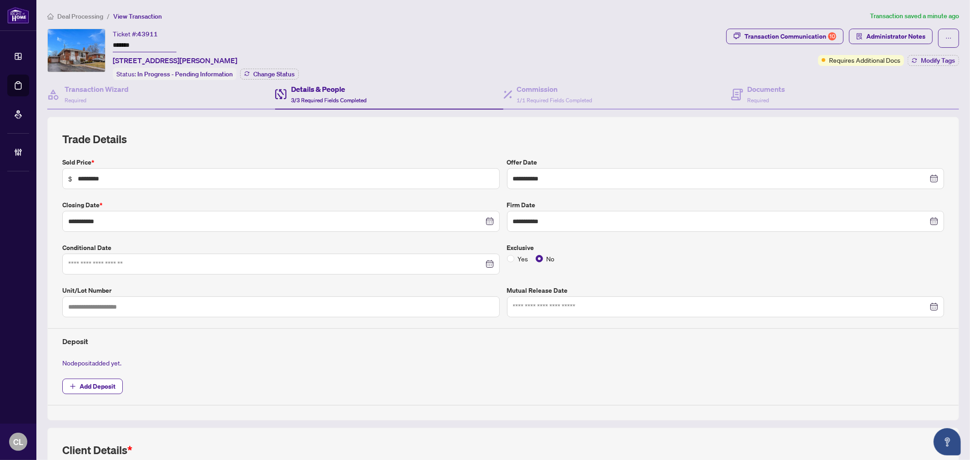
drag, startPoint x: 112, startPoint y: 43, endPoint x: 138, endPoint y: 43, distance: 25.9
click at [138, 43] on input "*******" at bounding box center [145, 45] width 64 height 13
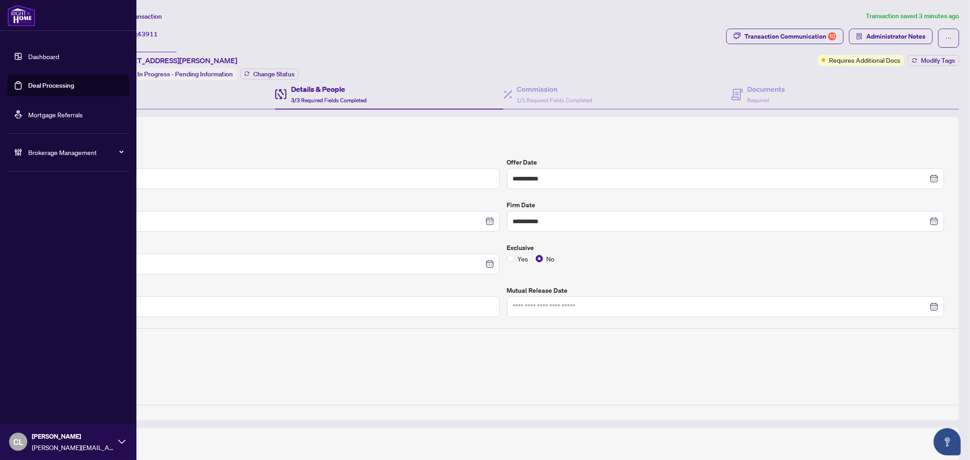
click at [34, 86] on link "Deal Processing" at bounding box center [51, 85] width 46 height 8
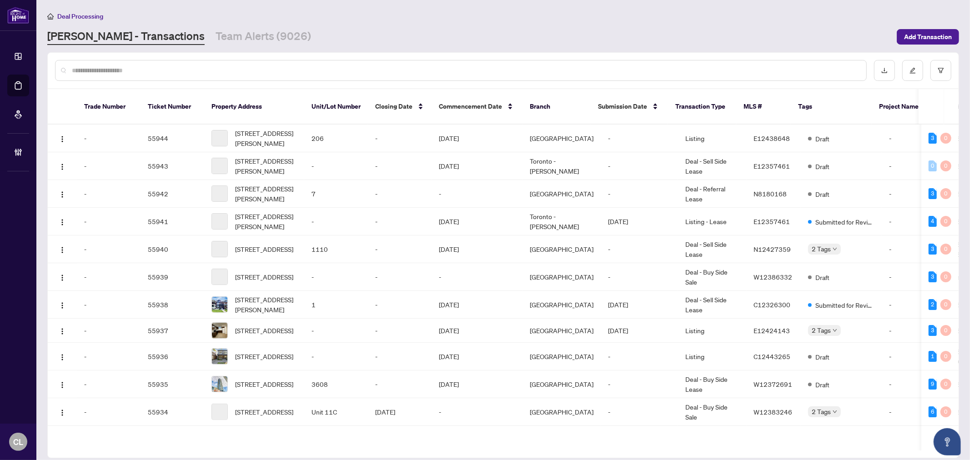
click at [186, 76] on div at bounding box center [461, 70] width 812 height 21
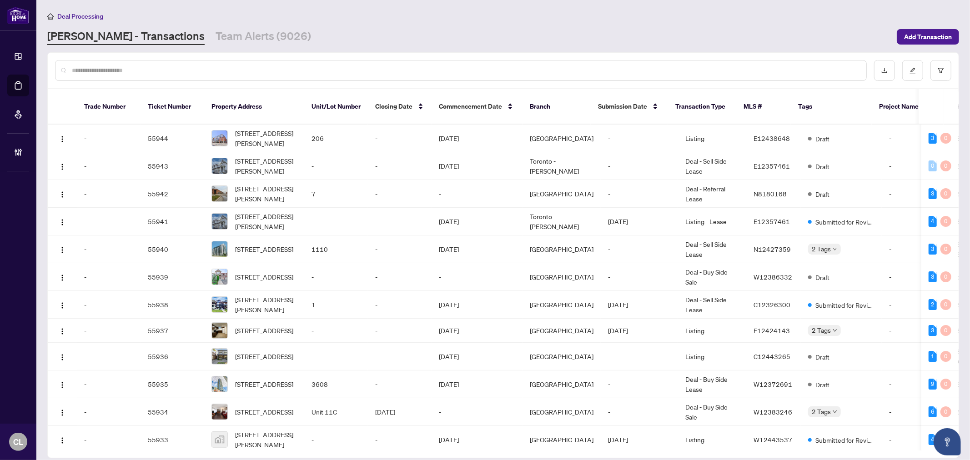
click at [188, 72] on input "text" at bounding box center [466, 71] width 788 height 10
type input "*******"
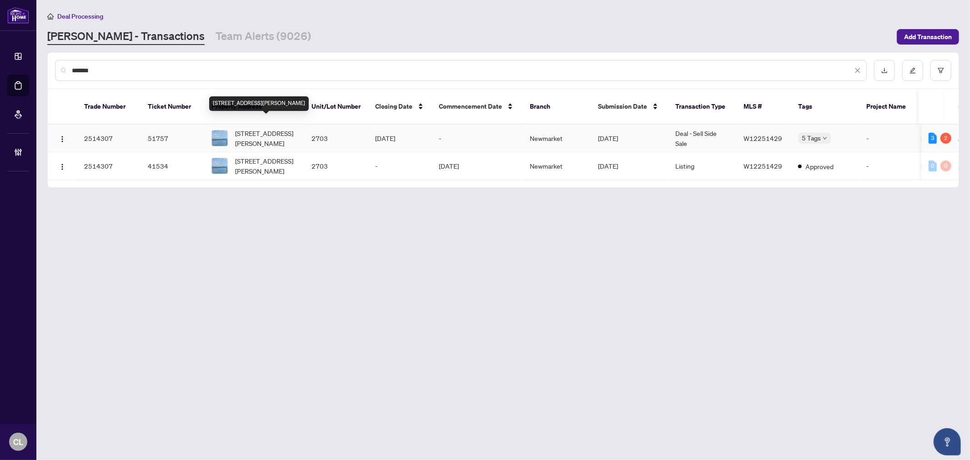
click at [283, 128] on span "[STREET_ADDRESS][PERSON_NAME]" at bounding box center [266, 138] width 62 height 20
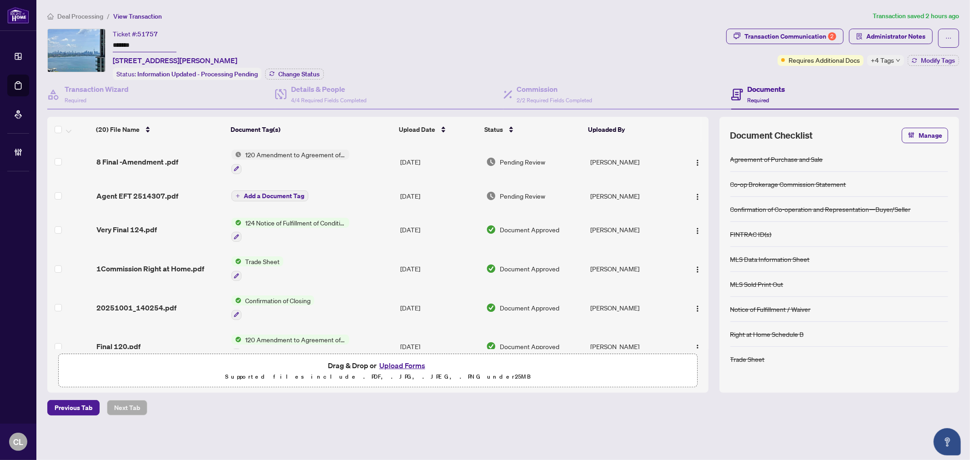
click at [276, 296] on span "Confirmation of Closing" at bounding box center [278, 301] width 73 height 10
click at [276, 293] on div "(20) File Name Document Tag(s) Upload Date Status Uploaded By (20) File Name Do…" at bounding box center [377, 233] width 661 height 232
click at [163, 306] on span "20251001_140254.pdf" at bounding box center [136, 308] width 80 height 11
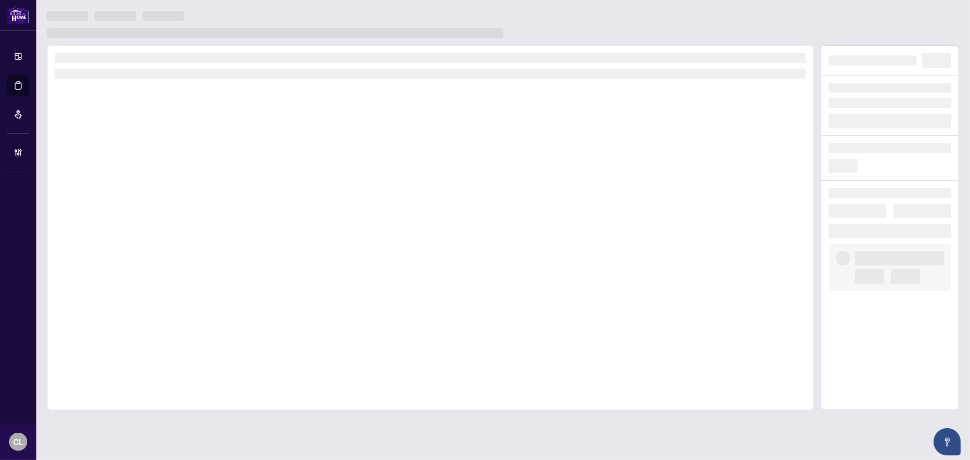
click at [163, 306] on div at bounding box center [430, 227] width 767 height 365
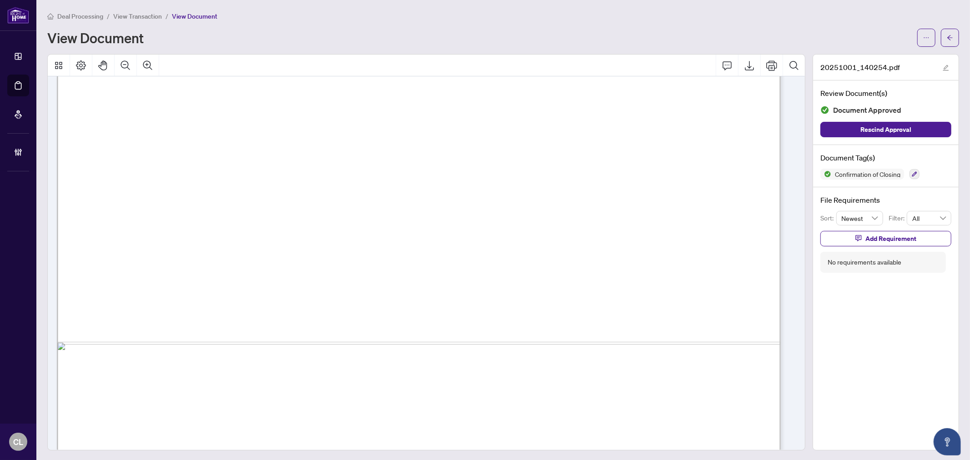
scroll to position [511, 0]
click at [944, 27] on div "Deal Processing / View Transaction / View Document View Document" at bounding box center [503, 29] width 912 height 36
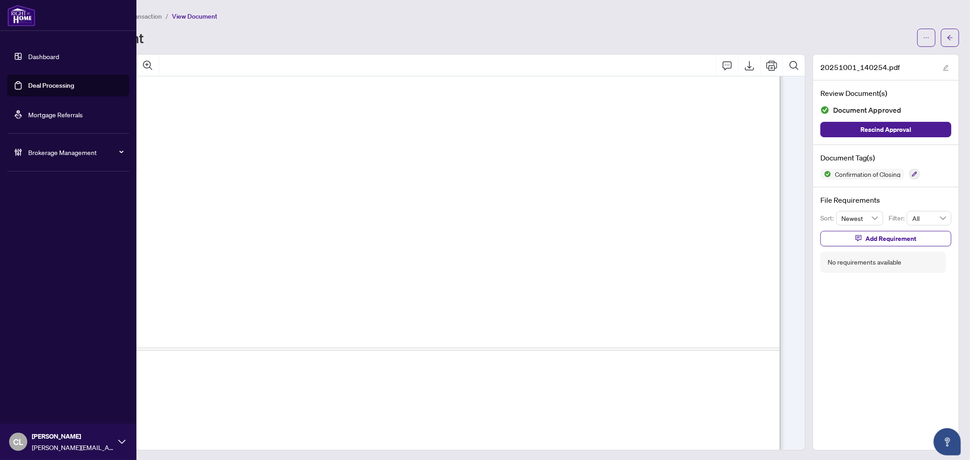
click at [45, 85] on link "Deal Processing" at bounding box center [51, 85] width 46 height 8
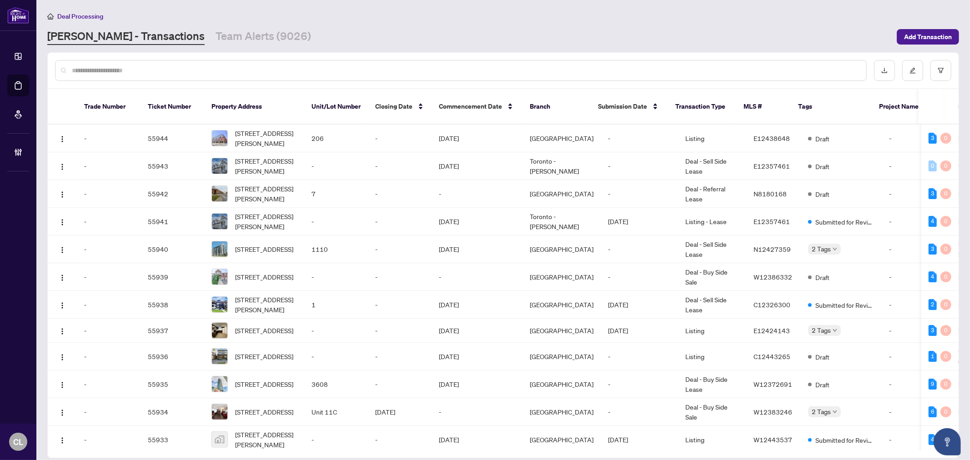
click at [169, 67] on input "text" at bounding box center [466, 71] width 788 height 10
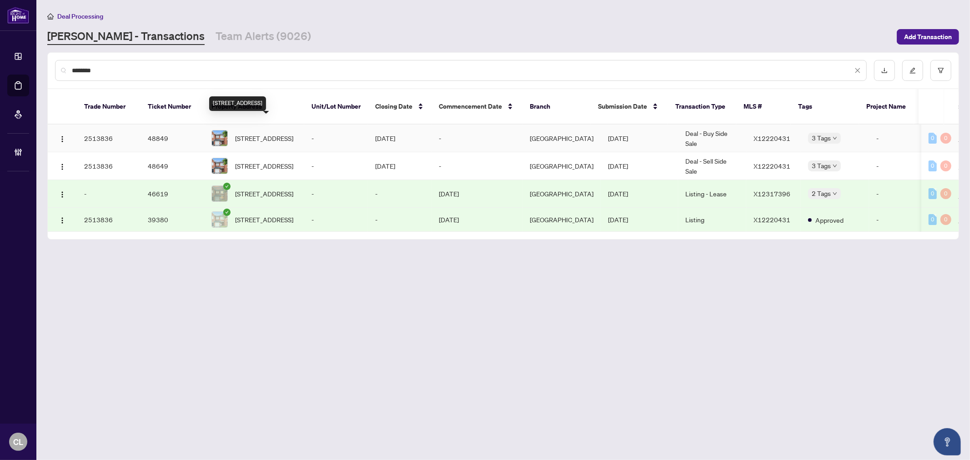
type input "********"
click at [249, 133] on span "352 Selene Way, Ottawa, Ontario K4A 0G6, Canada" at bounding box center [264, 138] width 58 height 10
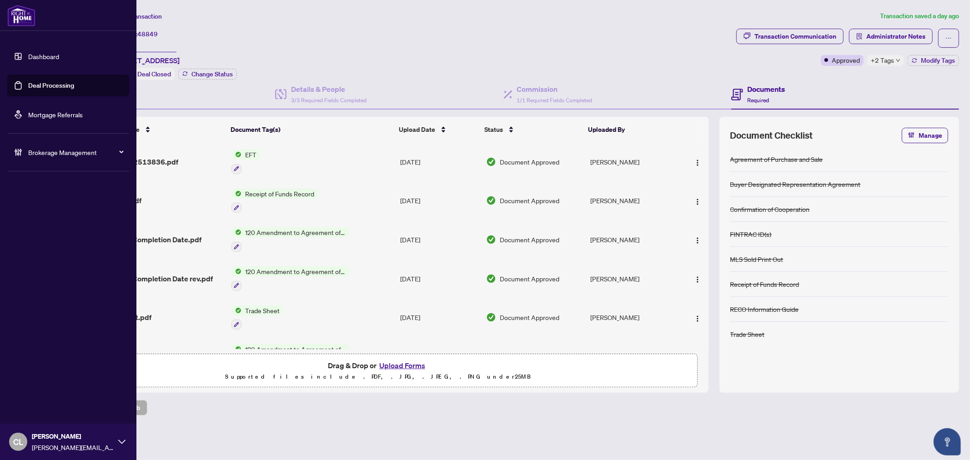
click at [45, 84] on link "Deal Processing" at bounding box center [51, 85] width 46 height 8
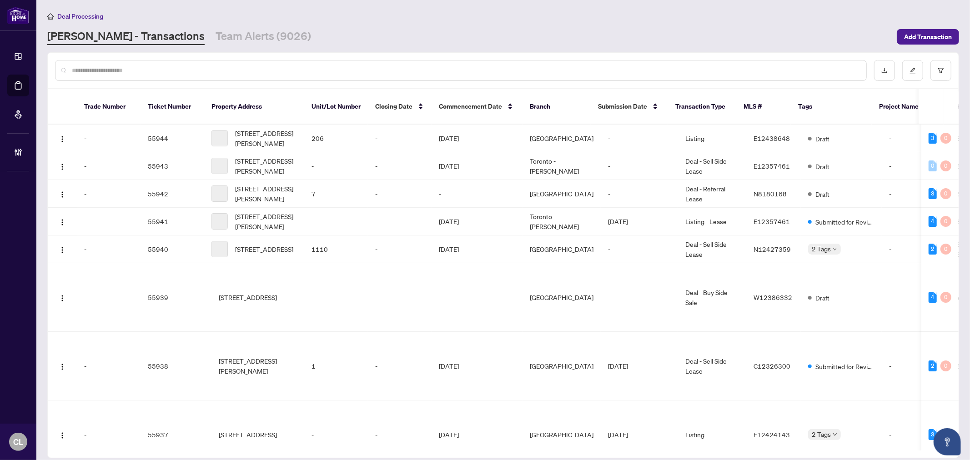
click at [180, 68] on input "text" at bounding box center [466, 71] width 788 height 10
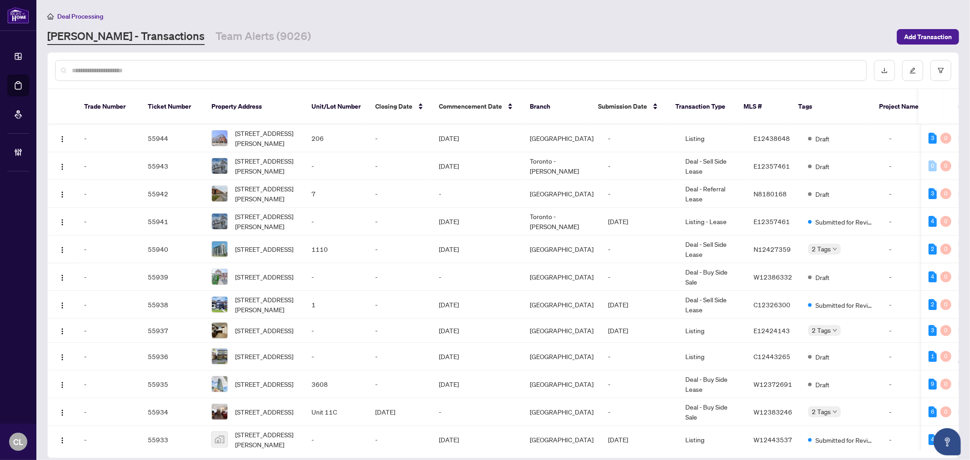
paste input "**********"
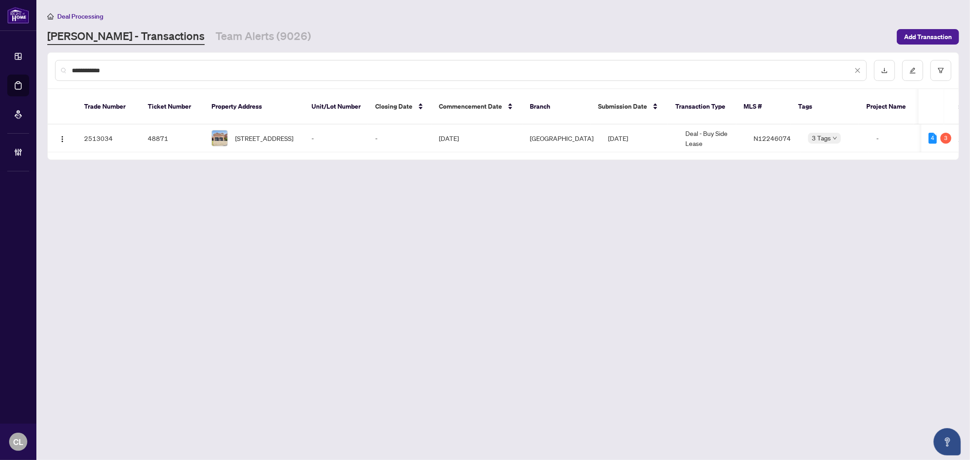
type input "**********"
click at [257, 133] on span "73 Woodriver St, Richmond Hill, Ontario L4S 1H6, Canada" at bounding box center [264, 138] width 58 height 10
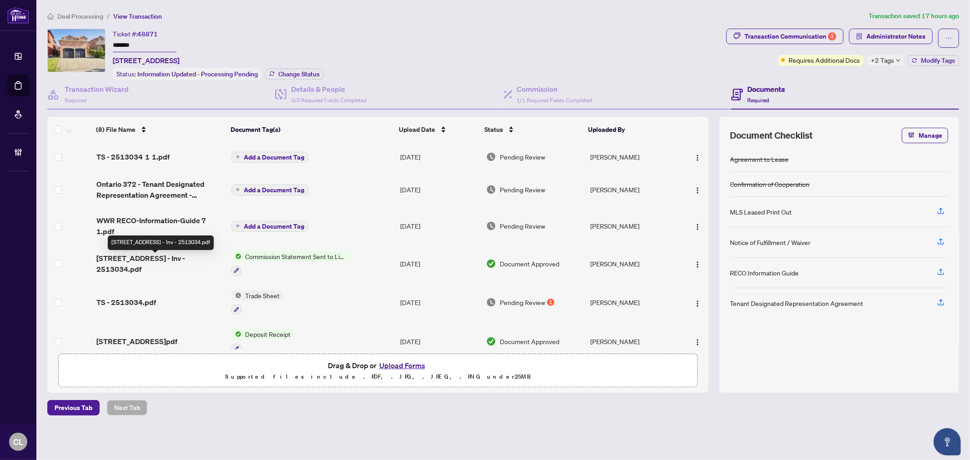
click at [166, 260] on span "73 Woodriver St - Inv - 2513034.pdf" at bounding box center [160, 264] width 128 height 22
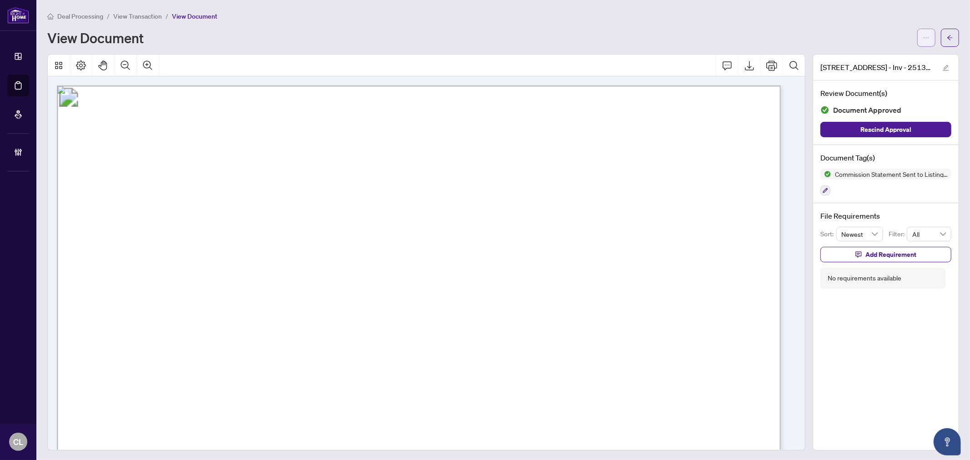
click at [923, 37] on button "button" at bounding box center [927, 38] width 18 height 18
click at [874, 53] on span "Download" at bounding box center [886, 57] width 69 height 10
click at [439, 24] on div "Deal Processing / View Transaction / View Document View Document" at bounding box center [503, 29] width 912 height 36
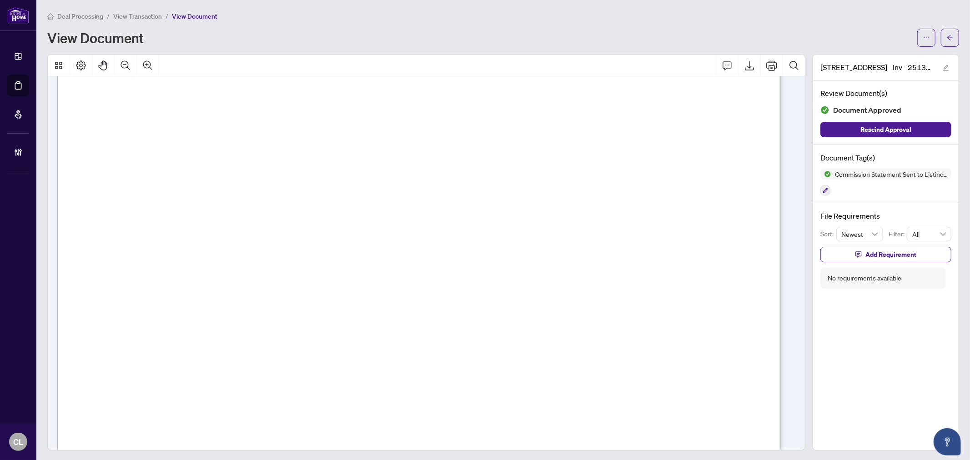
scroll to position [20, 0]
click at [947, 39] on icon "arrow-left" at bounding box center [950, 38] width 6 height 6
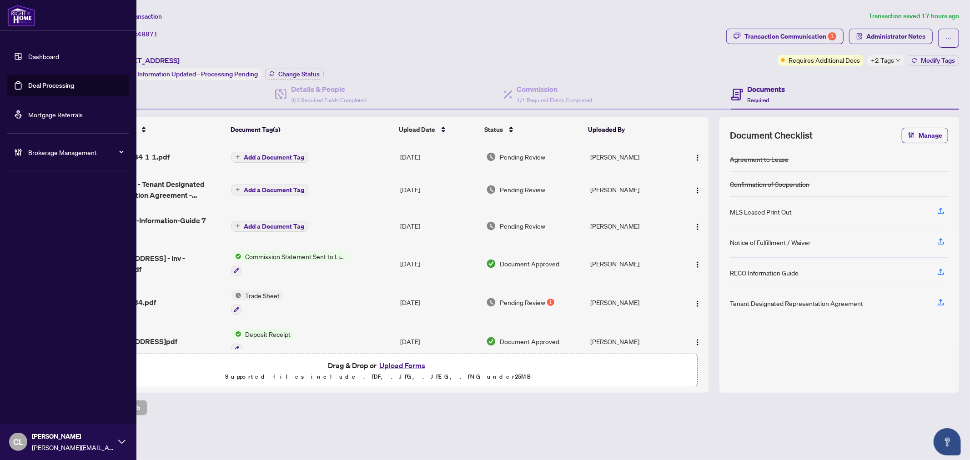
click at [49, 85] on link "Deal Processing" at bounding box center [51, 85] width 46 height 8
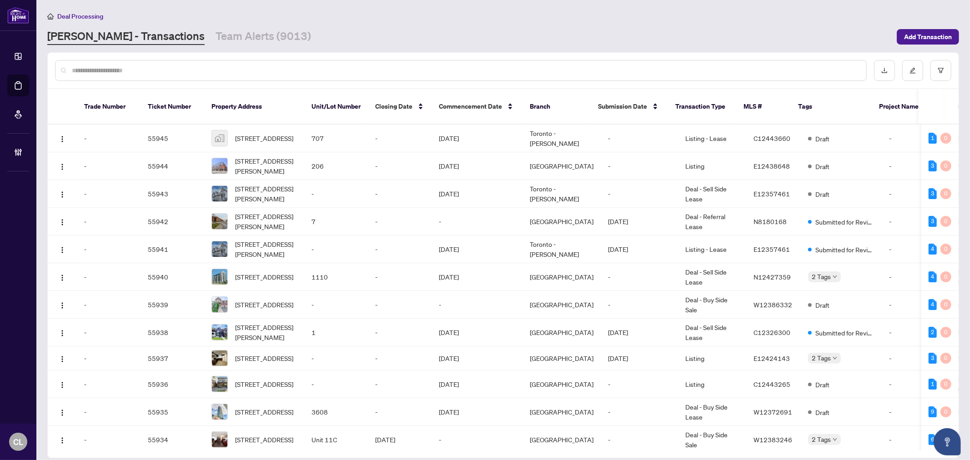
click at [139, 74] on input "text" at bounding box center [466, 71] width 788 height 10
paste input "**********"
type input "**********"
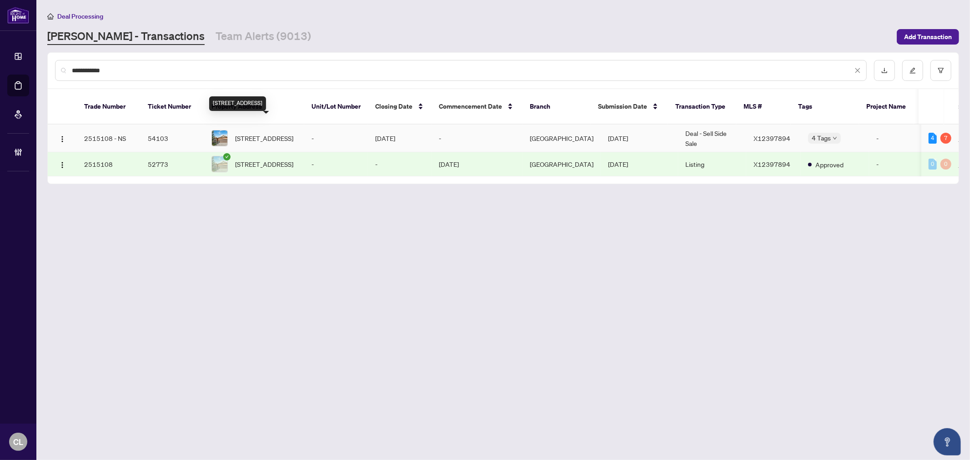
click at [261, 133] on span "936 Burwash Landing Bywy, Kanata, Ontario K2W 0C8, Canada" at bounding box center [264, 138] width 58 height 10
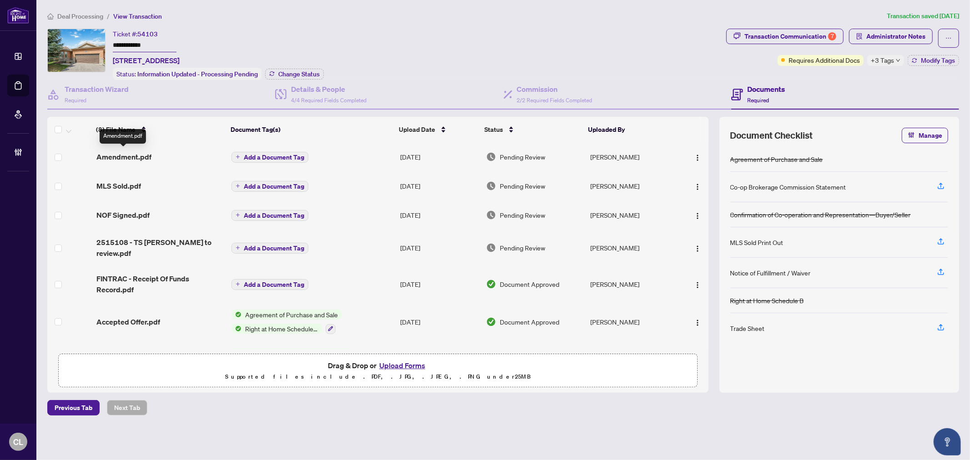
click at [123, 160] on span "Amendment.pdf" at bounding box center [123, 156] width 55 height 11
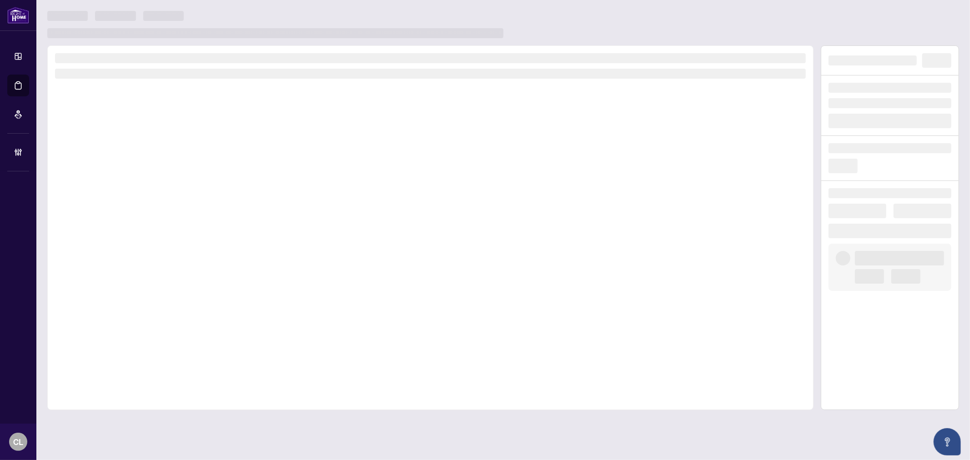
click at [123, 160] on div at bounding box center [430, 227] width 767 height 365
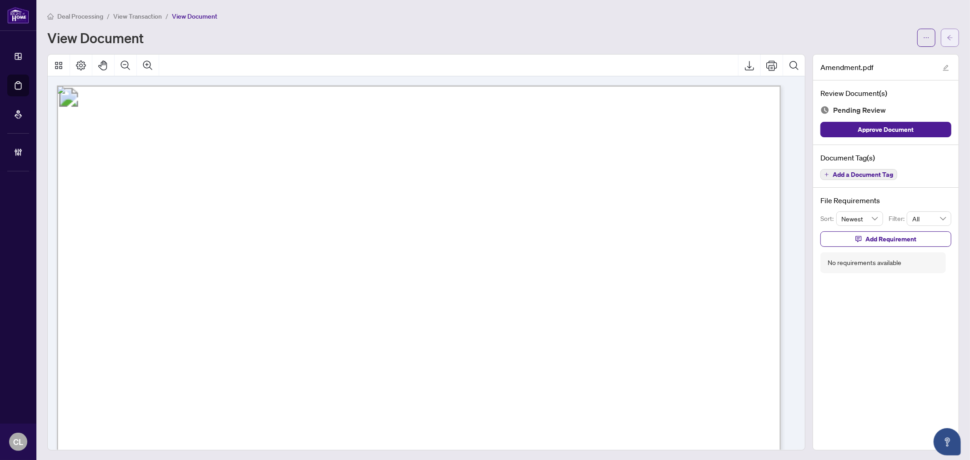
click at [947, 36] on icon "arrow-left" at bounding box center [950, 38] width 6 height 6
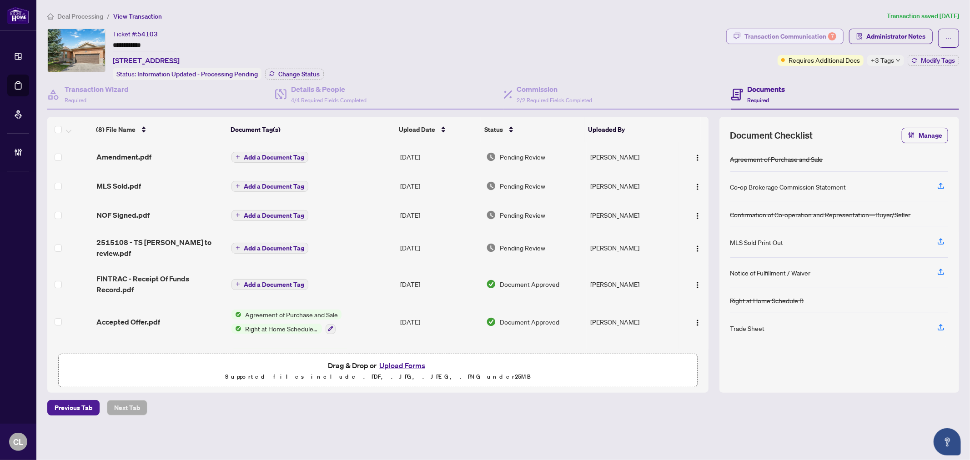
click at [762, 30] on div "Transaction Communication 7" at bounding box center [791, 36] width 92 height 15
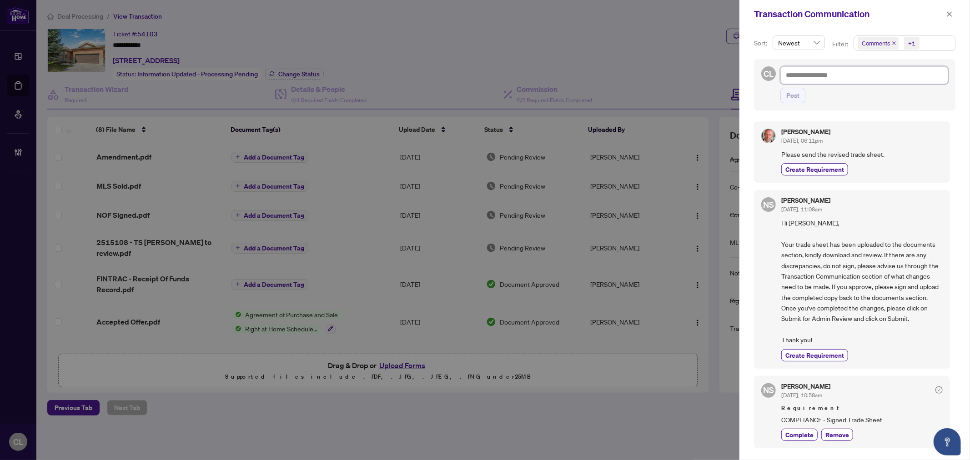
click at [806, 75] on textarea at bounding box center [865, 74] width 168 height 17
click at [642, 35] on div at bounding box center [485, 230] width 970 height 460
click at [950, 15] on icon "close" at bounding box center [950, 14] width 6 height 6
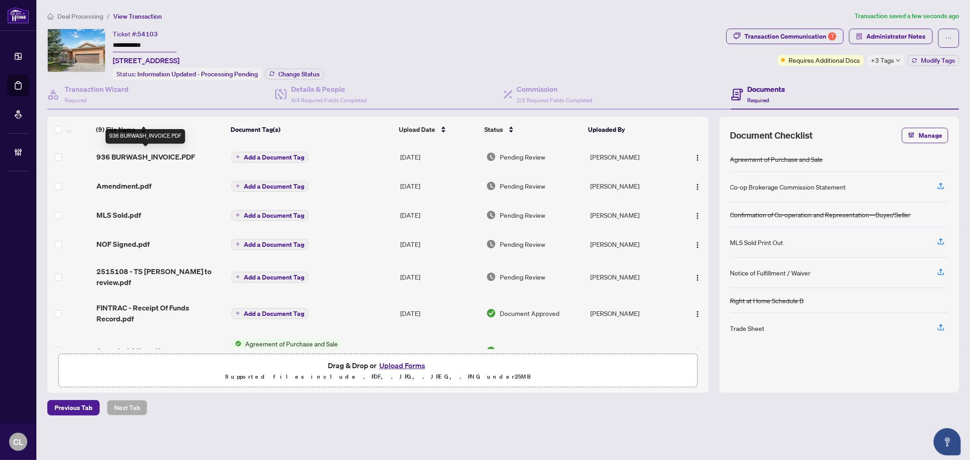
click at [116, 155] on span "936 BURWASH_INVOICE.PDF" at bounding box center [145, 156] width 99 height 11
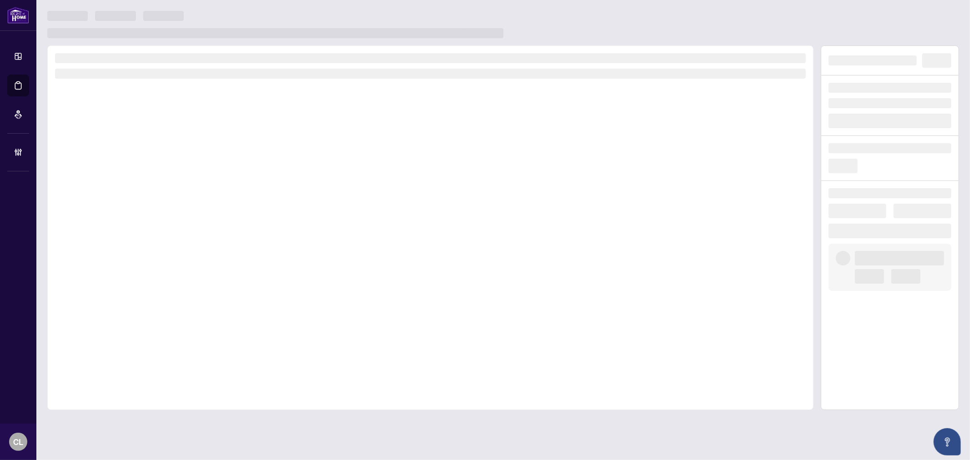
click at [116, 155] on div at bounding box center [430, 227] width 767 height 365
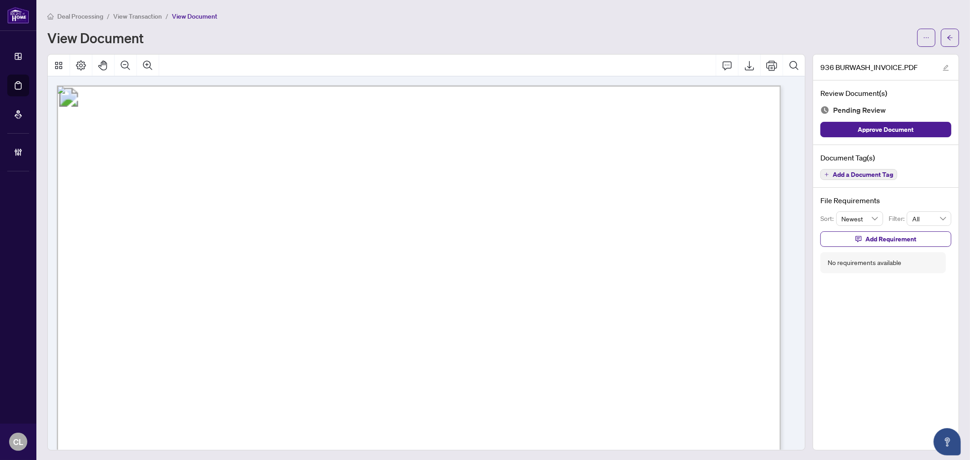
click at [842, 177] on span "Add a Document Tag" at bounding box center [863, 175] width 61 height 6
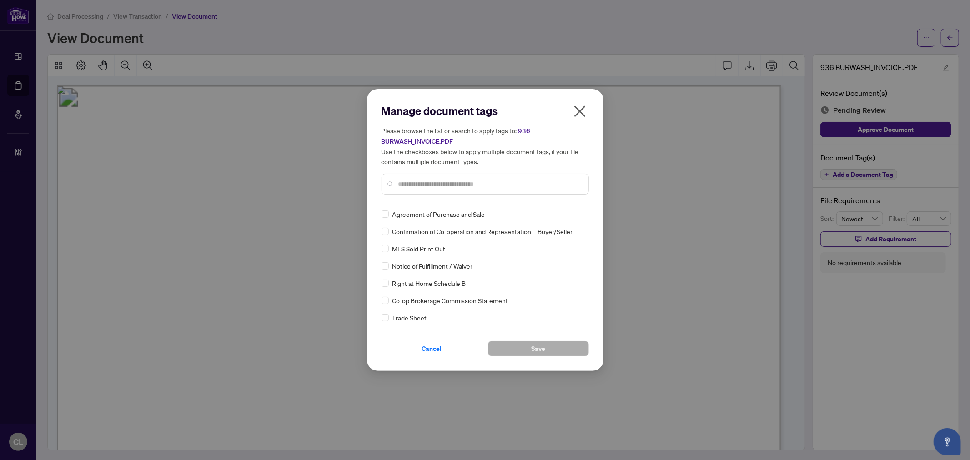
click at [481, 182] on input "text" at bounding box center [490, 184] width 183 height 10
type input "*****"
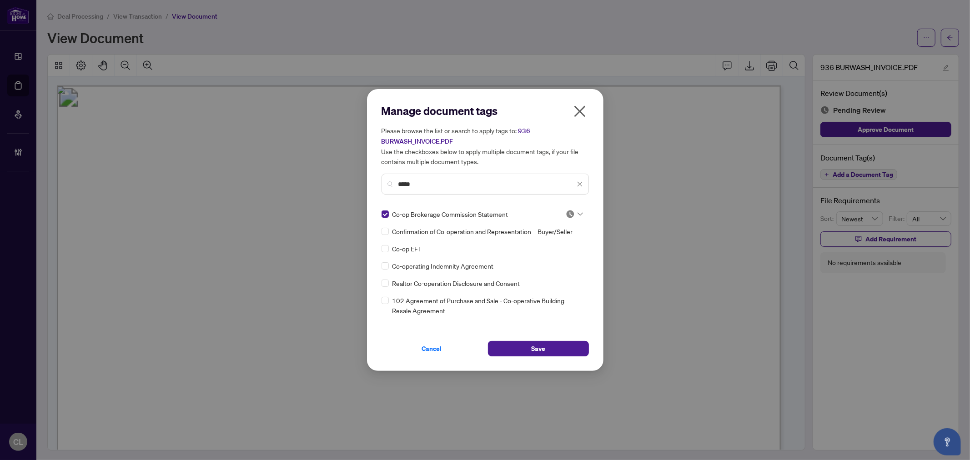
click at [580, 215] on div at bounding box center [571, 214] width 23 height 9
click at [565, 257] on div "Approved" at bounding box center [544, 258] width 58 height 10
drag, startPoint x: 463, startPoint y: 189, endPoint x: 397, endPoint y: 189, distance: 66.0
click at [397, 189] on div "*****" at bounding box center [485, 184] width 207 height 21
drag, startPoint x: 418, startPoint y: 190, endPoint x: 392, endPoint y: 190, distance: 25.9
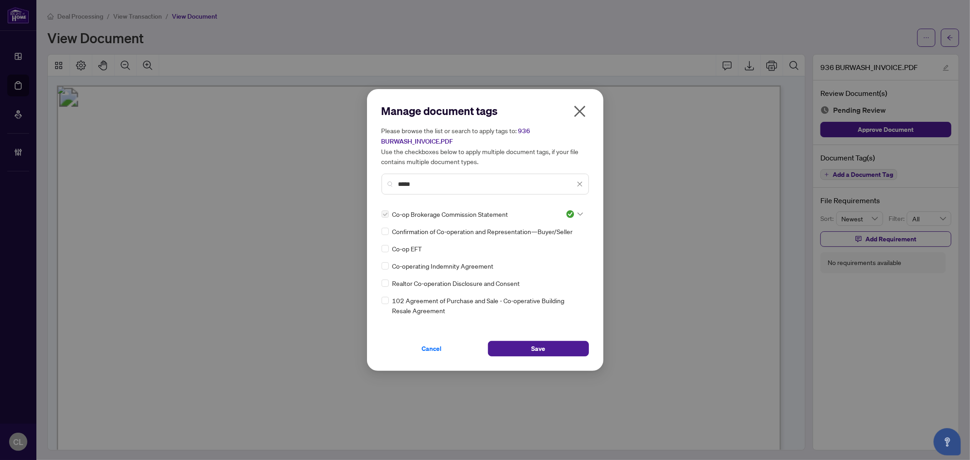
click at [392, 190] on div "*****" at bounding box center [485, 184] width 207 height 21
click at [582, 185] on icon "close" at bounding box center [580, 184] width 6 height 6
click at [468, 188] on input "text" at bounding box center [490, 184] width 183 height 10
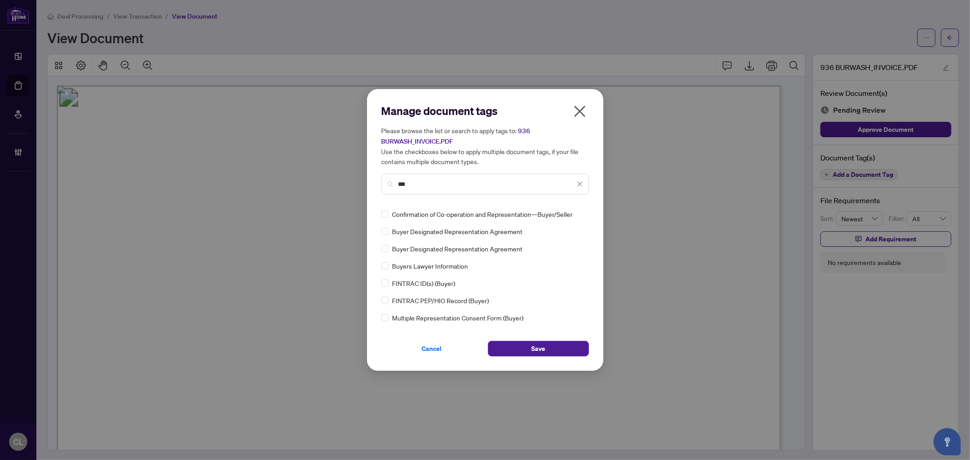
type input "***"
click at [578, 214] on icon at bounding box center [580, 214] width 5 height 3
click at [562, 252] on div "Approved" at bounding box center [544, 258] width 69 height 15
click at [538, 344] on span "Save" at bounding box center [538, 349] width 14 height 15
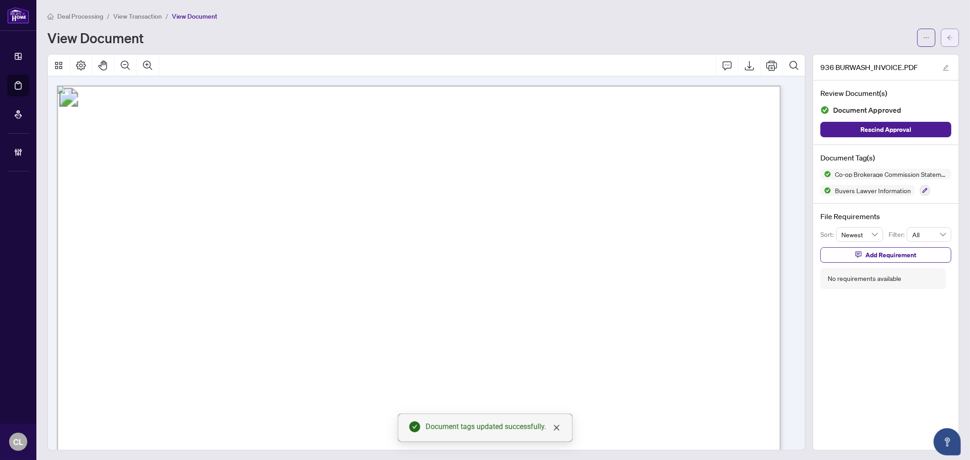
click at [948, 37] on icon "arrow-left" at bounding box center [950, 37] width 5 height 5
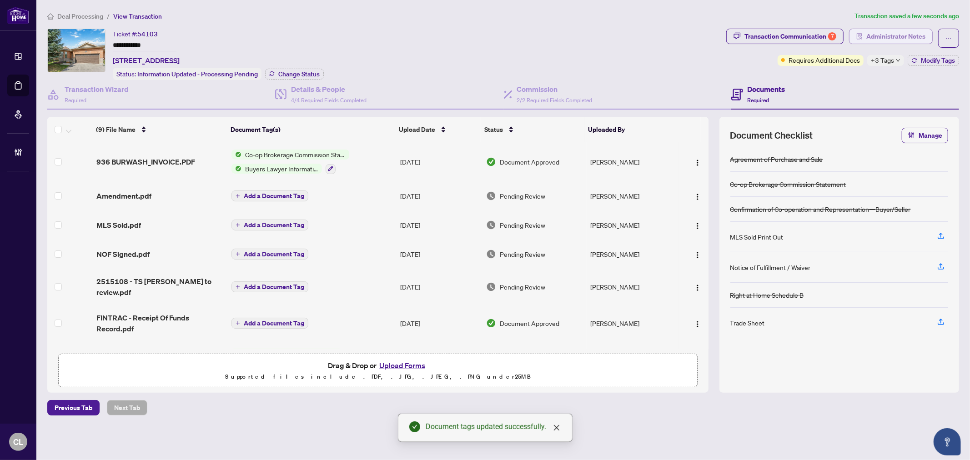
click at [909, 35] on span "Administrator Notes" at bounding box center [896, 36] width 59 height 15
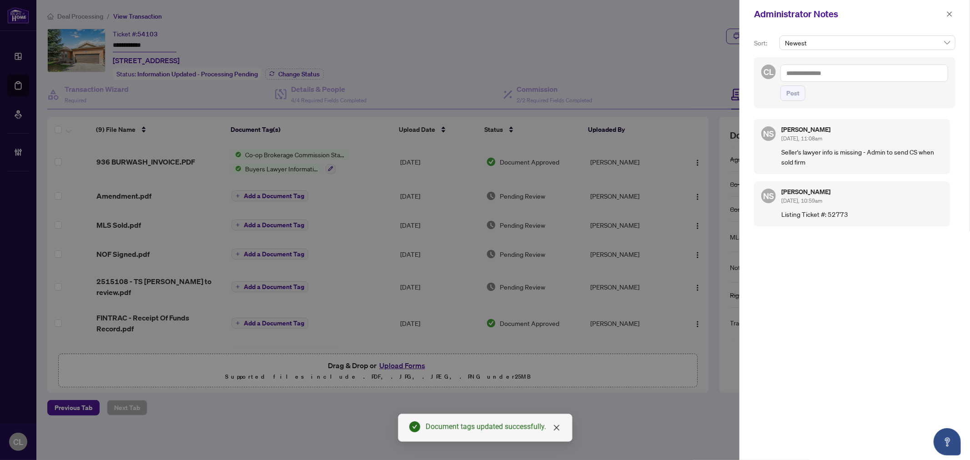
click at [813, 69] on textarea at bounding box center [865, 73] width 168 height 17
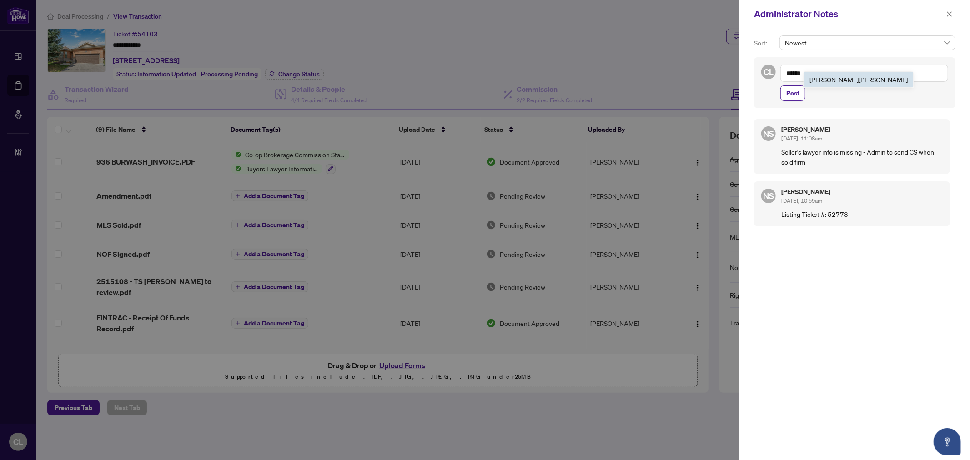
click at [825, 79] on b "Neena" at bounding box center [834, 80] width 49 height 8
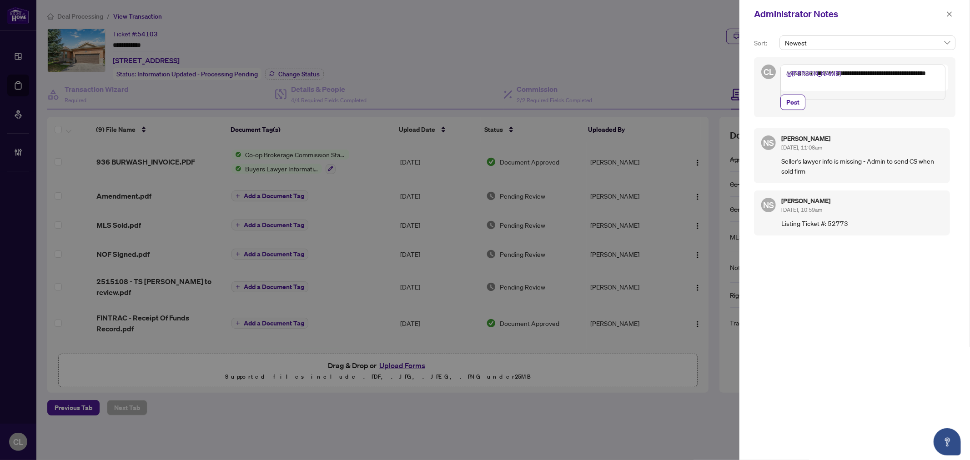
click at [824, 83] on textarea "**********" at bounding box center [863, 82] width 165 height 35
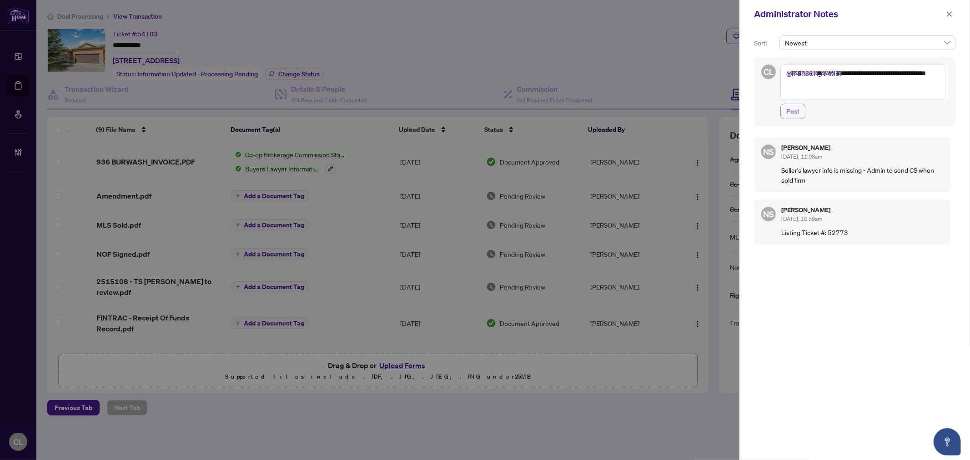
type textarea "**********"
click at [798, 106] on span "Post" at bounding box center [793, 111] width 13 height 15
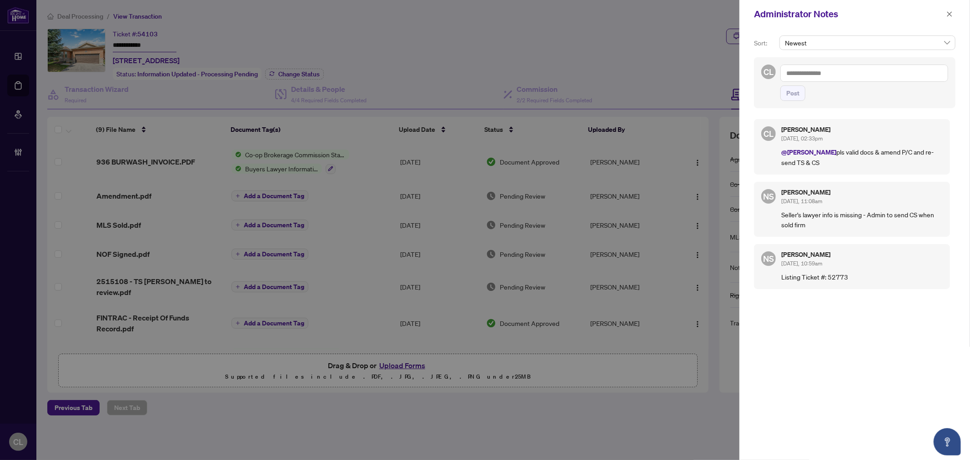
click at [20, 87] on div at bounding box center [485, 230] width 970 height 460
click at [950, 14] on icon "close" at bounding box center [950, 13] width 5 height 5
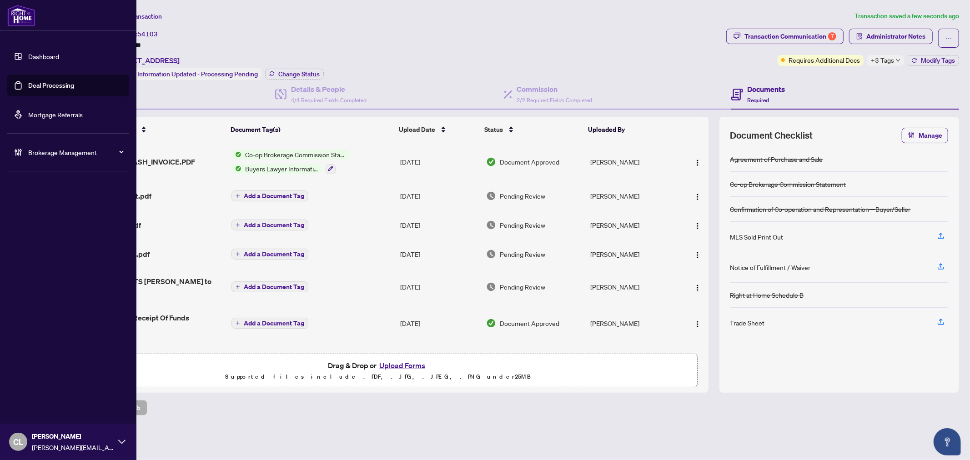
drag, startPoint x: 67, startPoint y: 83, endPoint x: 125, endPoint y: 71, distance: 59.6
click at [67, 83] on link "Deal Processing" at bounding box center [51, 85] width 46 height 8
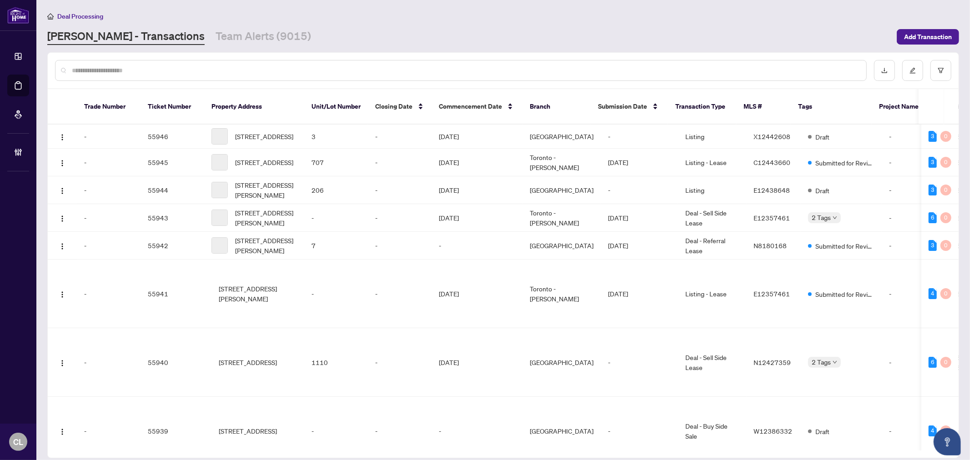
click at [152, 67] on input "text" at bounding box center [466, 71] width 788 height 10
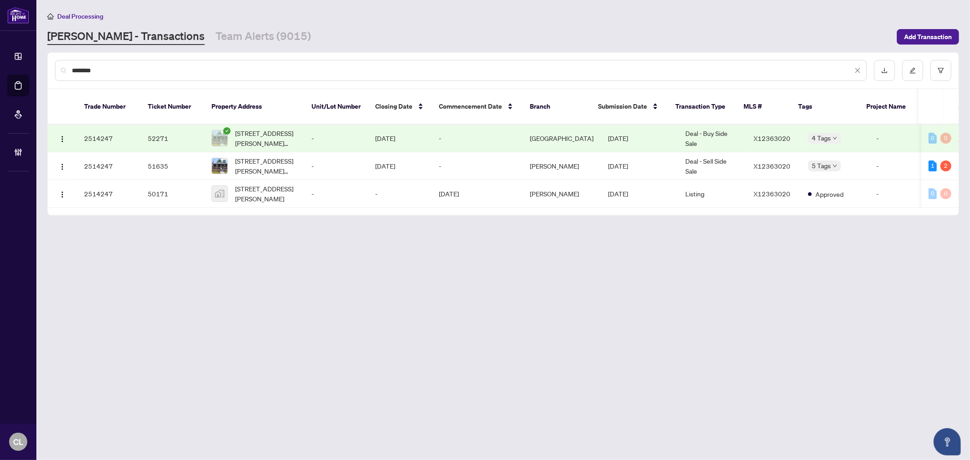
type input "********"
click at [272, 129] on span "111 Mary St, Hamilton, Ontario L8R 1K4, Canada" at bounding box center [266, 138] width 62 height 20
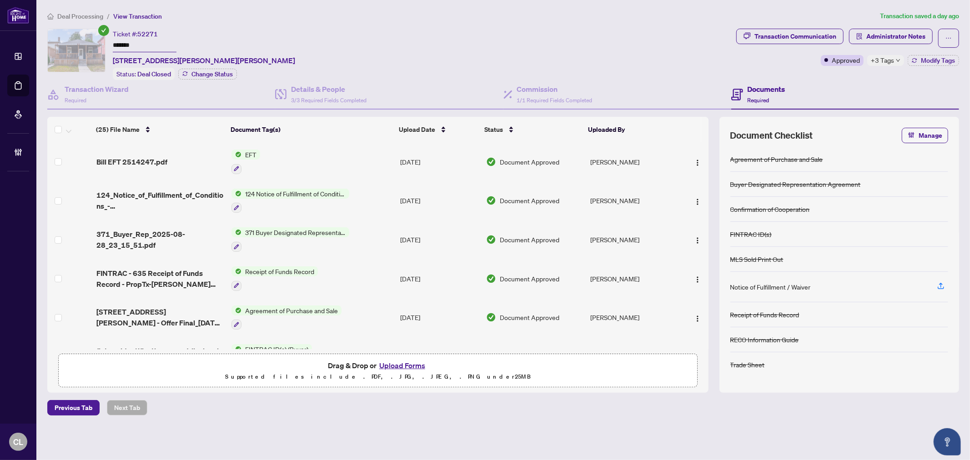
drag, startPoint x: 706, startPoint y: 157, endPoint x: 707, endPoint y: 150, distance: 6.8
click at [707, 150] on div "(25) File Name Document Tag(s) Upload Date Status Uploaded By Bill EFT 2514247.…" at bounding box center [377, 245] width 661 height 207
click at [686, 34] on div "Ticket #: 52271 ******* 111 Mary St, Hamilton, Ontario L8R 1K4, Canada Status: …" at bounding box center [390, 54] width 686 height 51
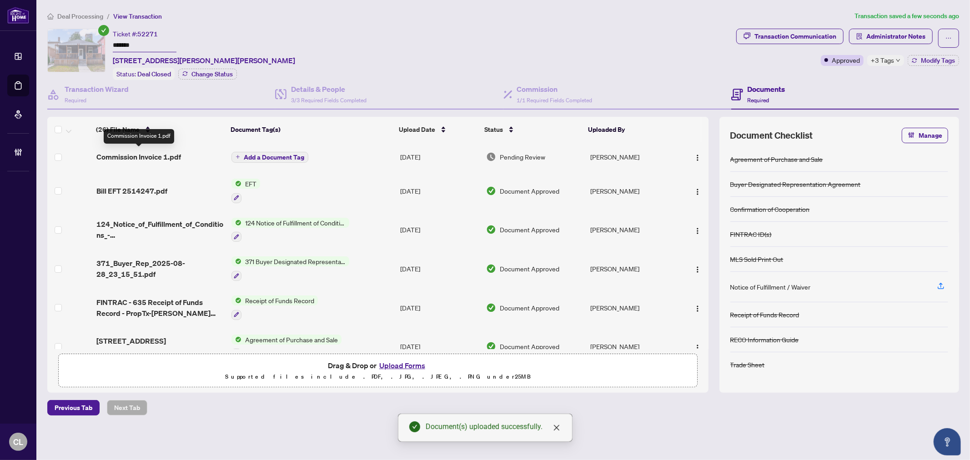
click at [151, 158] on span "Commission Invoice 1.pdf" at bounding box center [138, 156] width 85 height 11
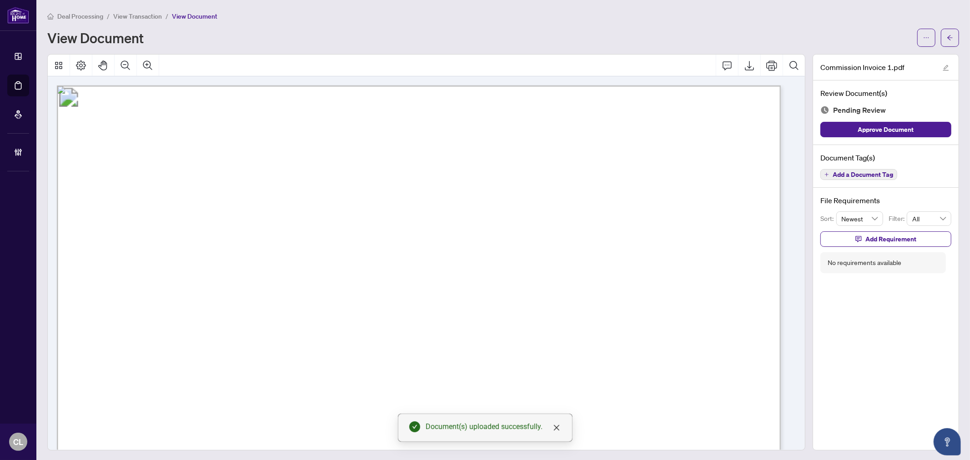
click at [848, 176] on span "Add a Document Tag" at bounding box center [863, 175] width 61 height 6
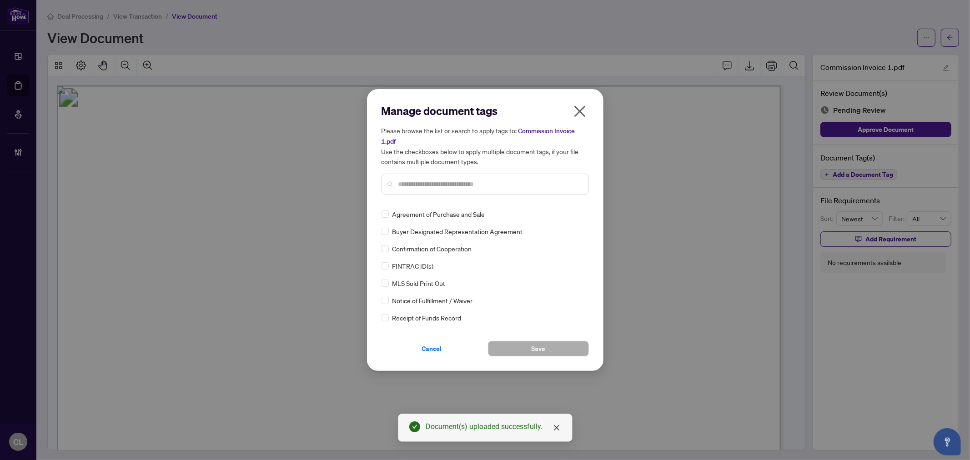
click at [459, 181] on input "text" at bounding box center [490, 184] width 183 height 10
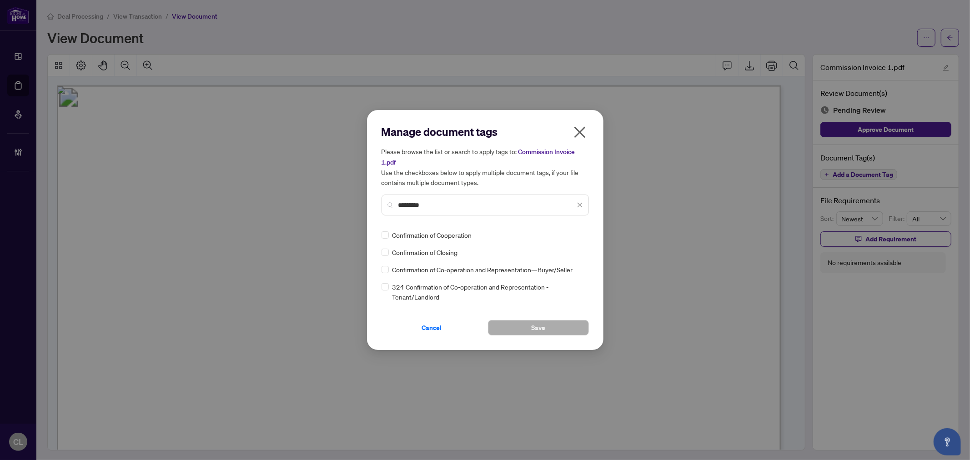
type input "*********"
click at [567, 237] on img at bounding box center [570, 235] width 9 height 9
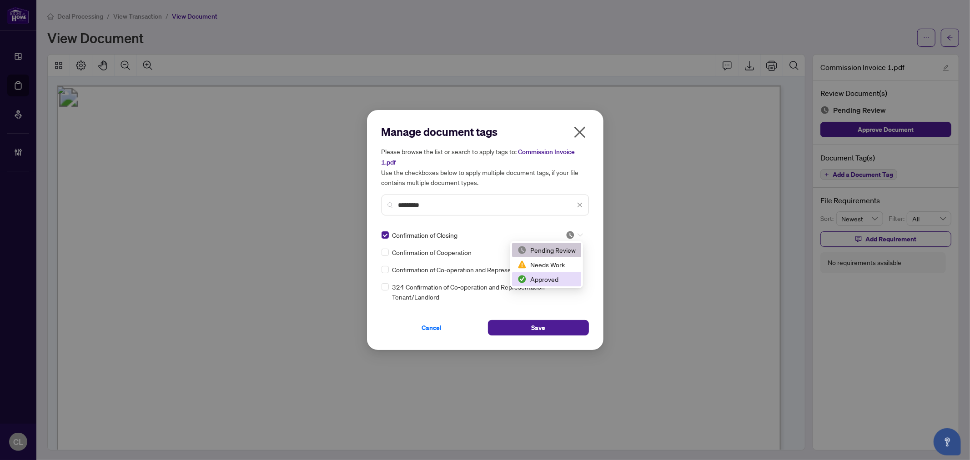
click at [557, 274] on div "Approved" at bounding box center [547, 279] width 58 height 10
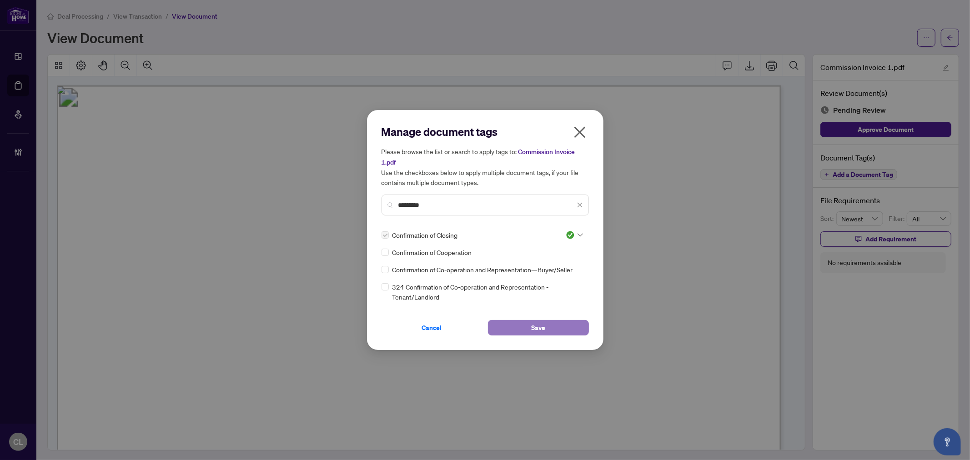
click at [547, 322] on button "Save" at bounding box center [538, 327] width 101 height 15
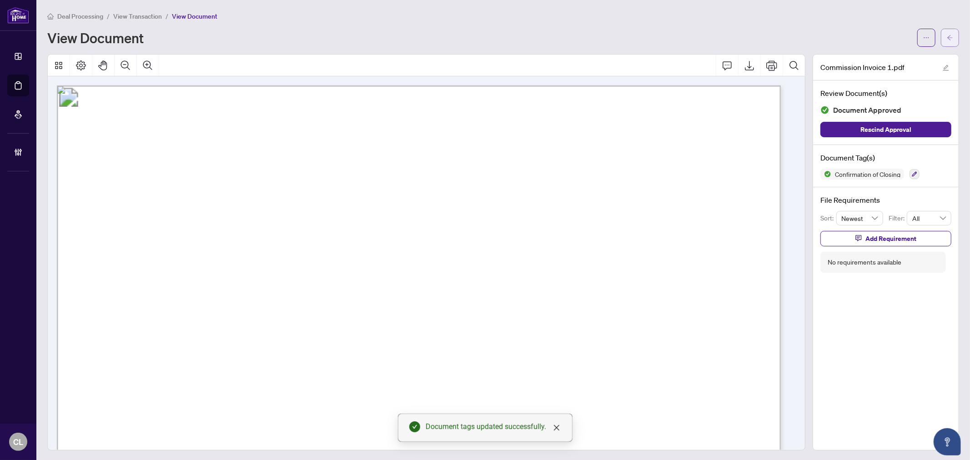
click at [941, 34] on button "button" at bounding box center [950, 38] width 18 height 18
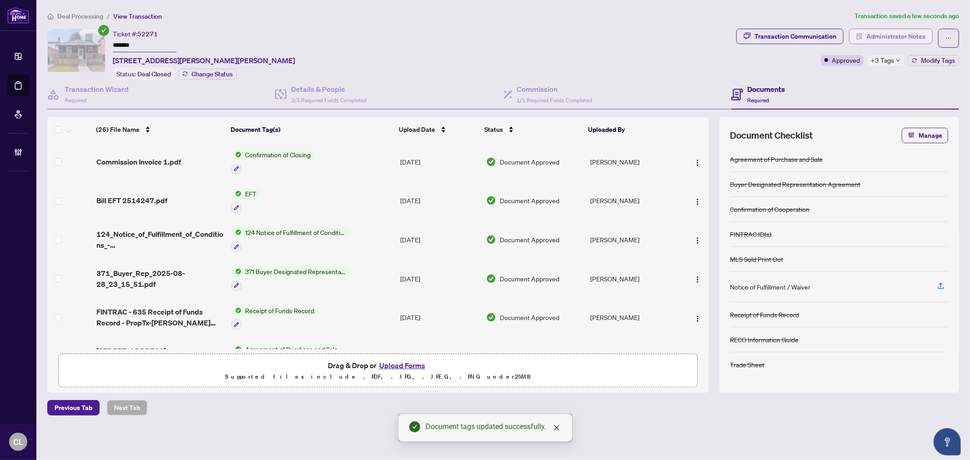
click at [919, 37] on span "Administrator Notes" at bounding box center [896, 36] width 59 height 15
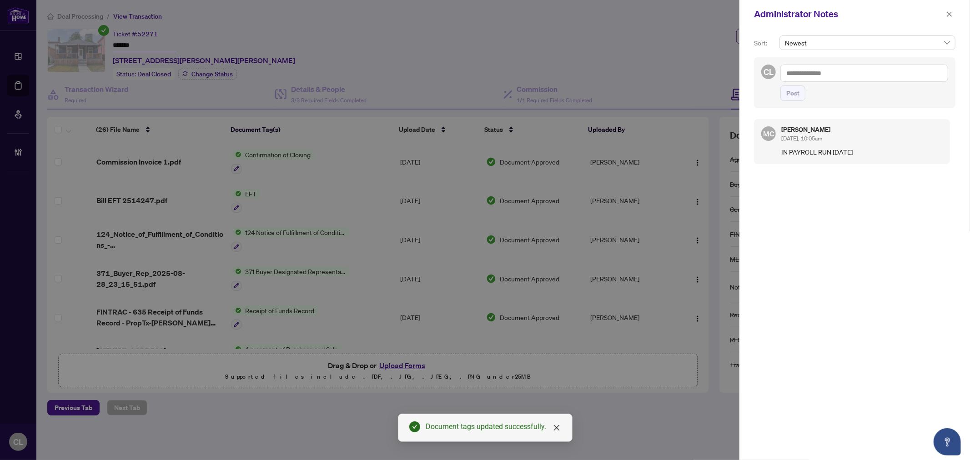
click at [707, 52] on div at bounding box center [485, 230] width 970 height 460
click at [952, 14] on icon "close" at bounding box center [950, 14] width 6 height 6
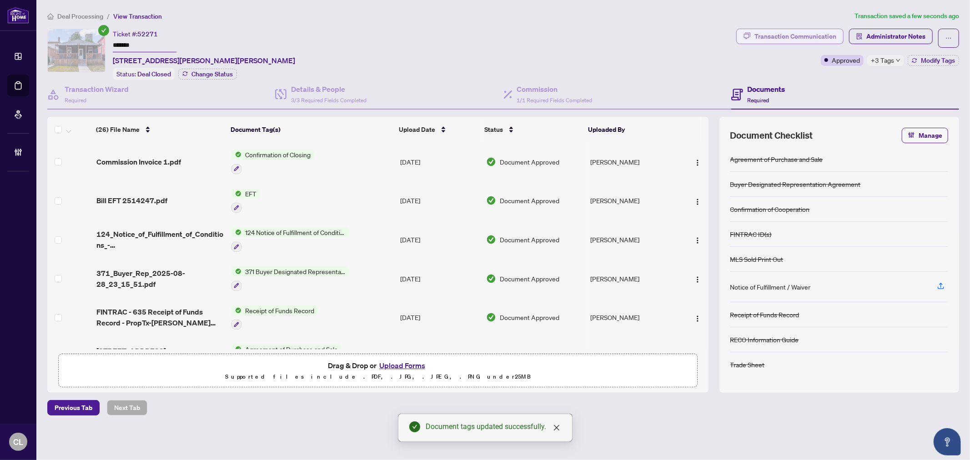
click at [792, 35] on div "Transaction Communication" at bounding box center [796, 36] width 82 height 15
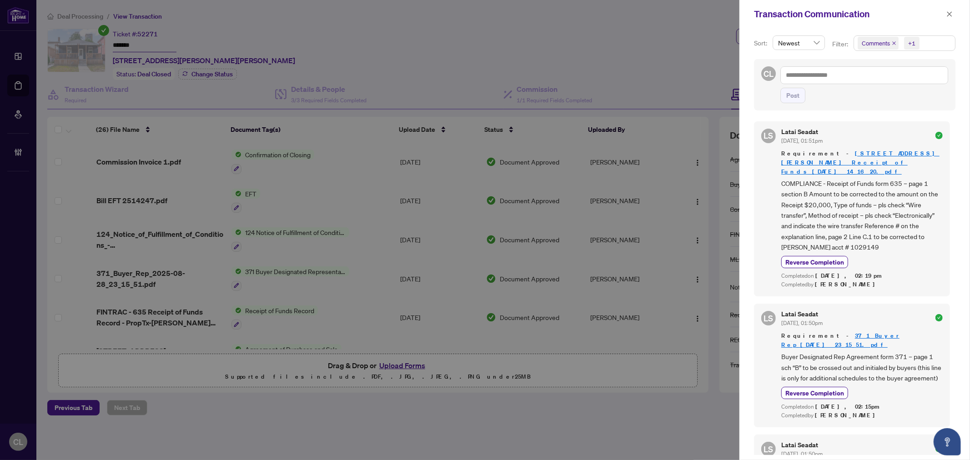
click at [640, 53] on div at bounding box center [485, 230] width 970 height 460
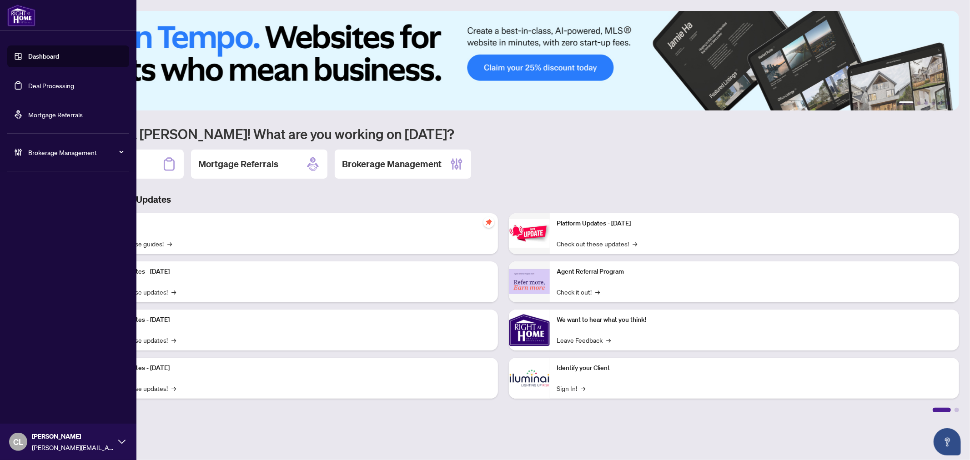
click at [30, 83] on link "Deal Processing" at bounding box center [51, 85] width 46 height 8
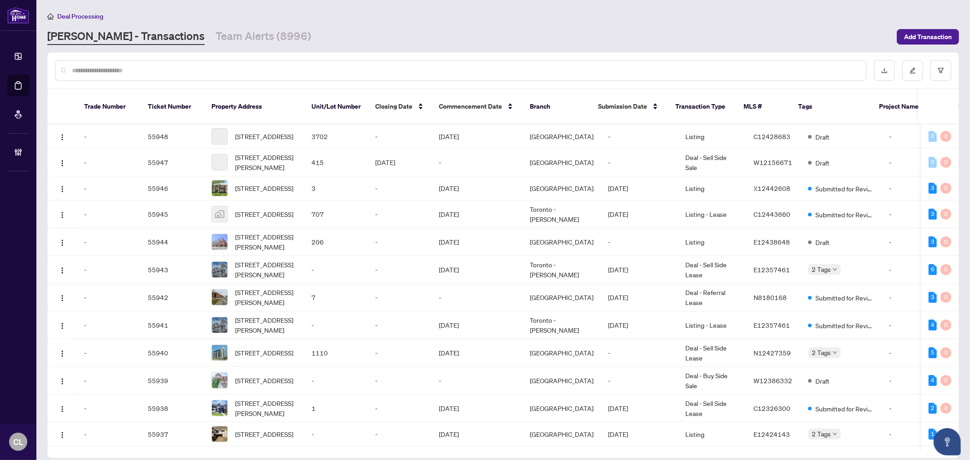
click at [189, 75] on div at bounding box center [461, 70] width 812 height 21
click at [189, 71] on input "text" at bounding box center [466, 71] width 788 height 10
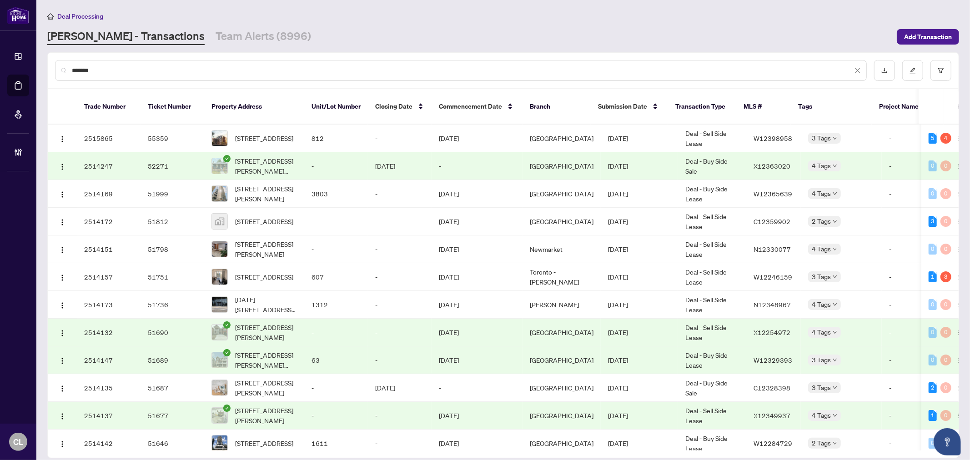
type input "*******"
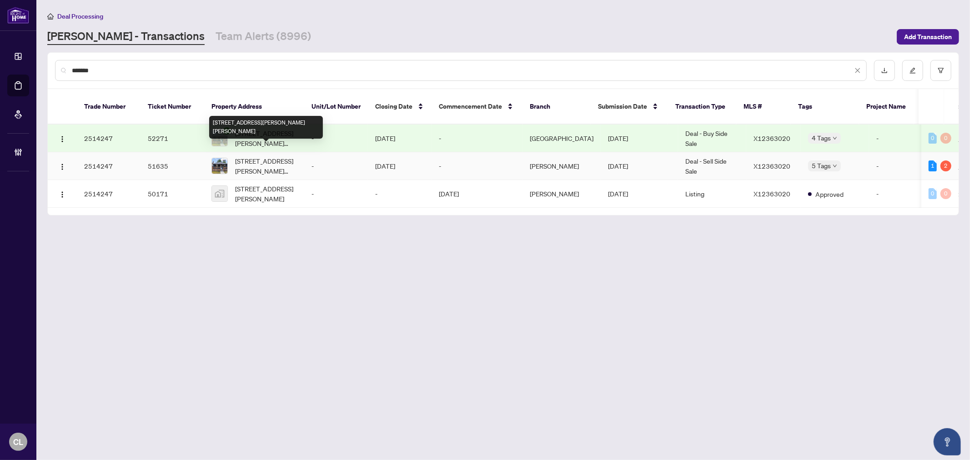
click at [270, 156] on span "[STREET_ADDRESS][PERSON_NAME][PERSON_NAME]" at bounding box center [266, 166] width 62 height 20
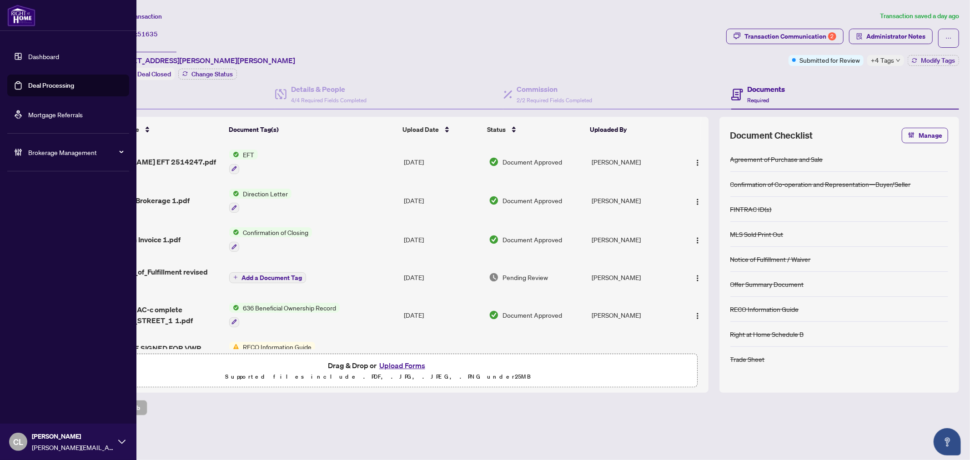
drag, startPoint x: 30, startPoint y: 84, endPoint x: 64, endPoint y: 87, distance: 34.3
click at [30, 84] on link "Deal Processing" at bounding box center [51, 85] width 46 height 8
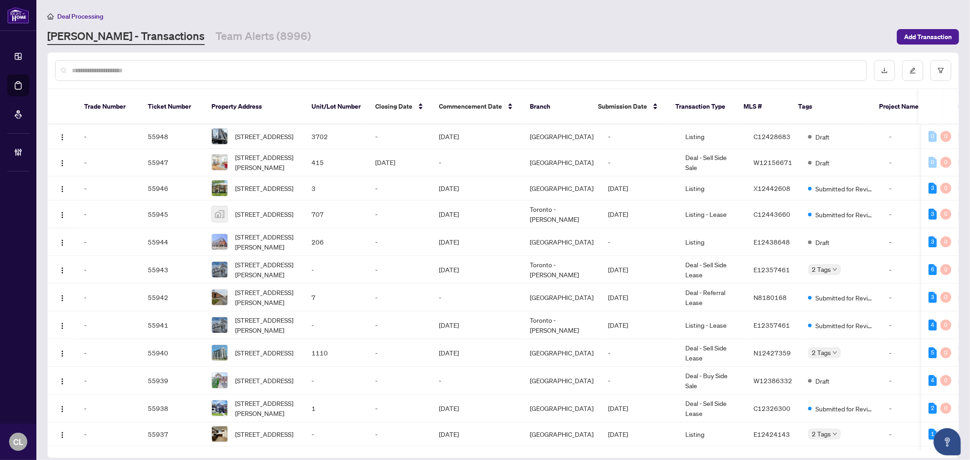
click at [157, 69] on input "text" at bounding box center [466, 71] width 788 height 10
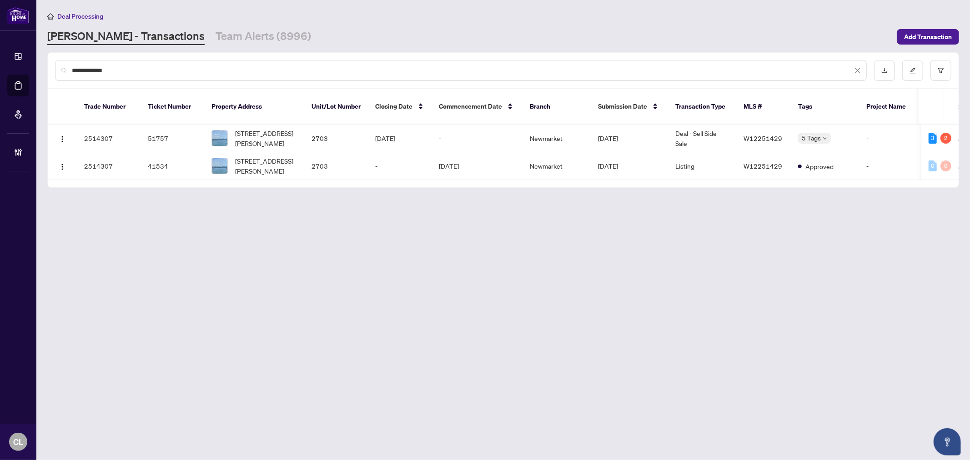
type input "**********"
click at [270, 128] on span "[STREET_ADDRESS][PERSON_NAME]" at bounding box center [266, 138] width 62 height 20
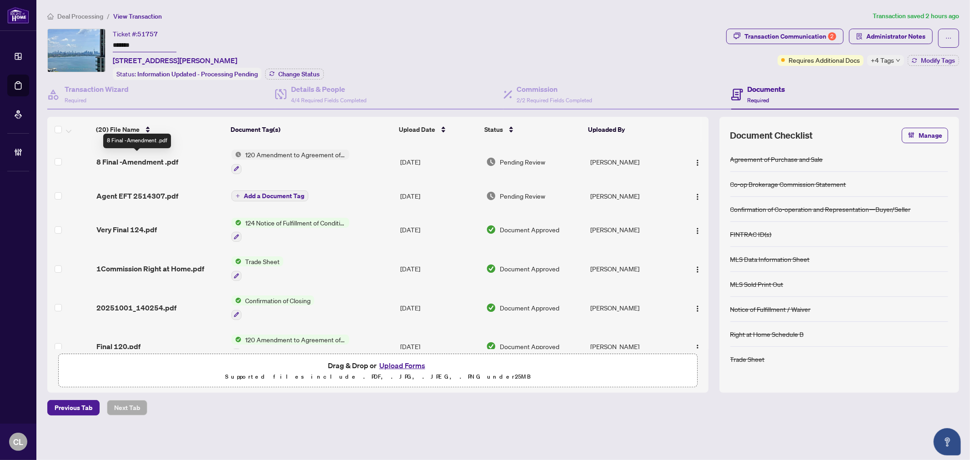
click at [153, 161] on span "8 Final -Amendment .pdf" at bounding box center [137, 161] width 82 height 11
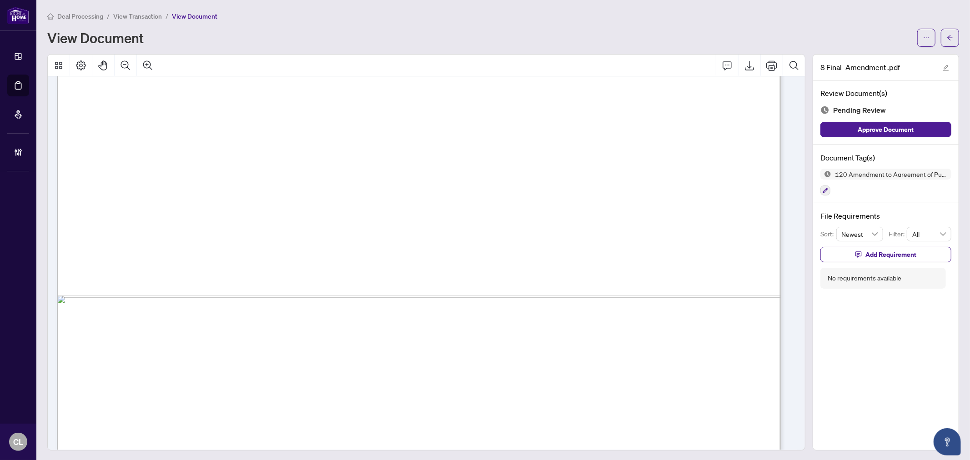
scroll to position [2511, 0]
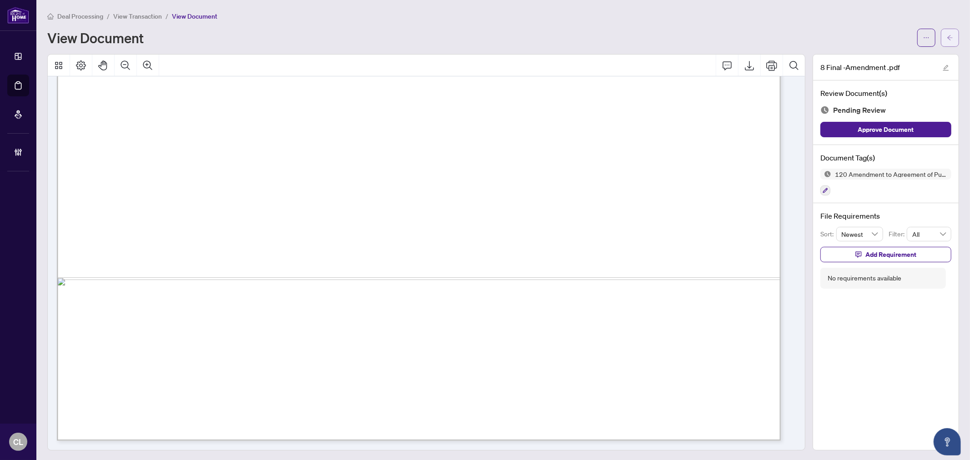
click at [941, 43] on button "button" at bounding box center [950, 38] width 18 height 18
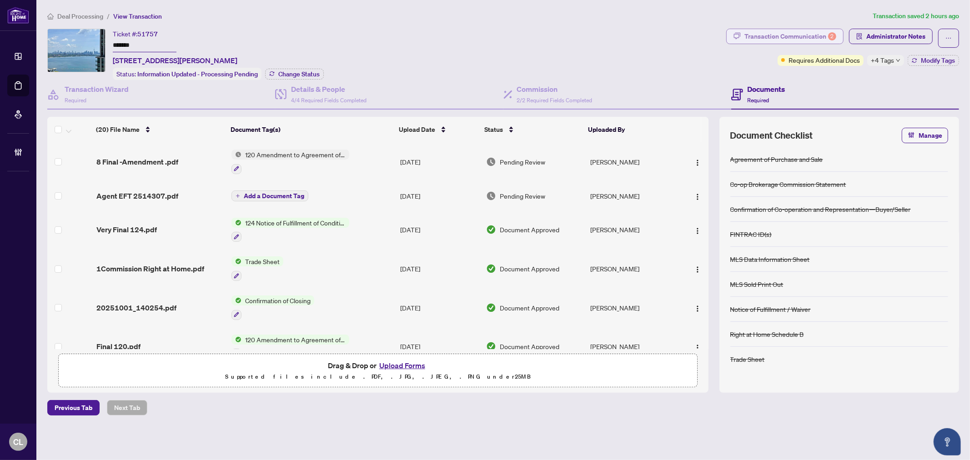
click at [775, 32] on div "Transaction Communication 2" at bounding box center [791, 36] width 92 height 15
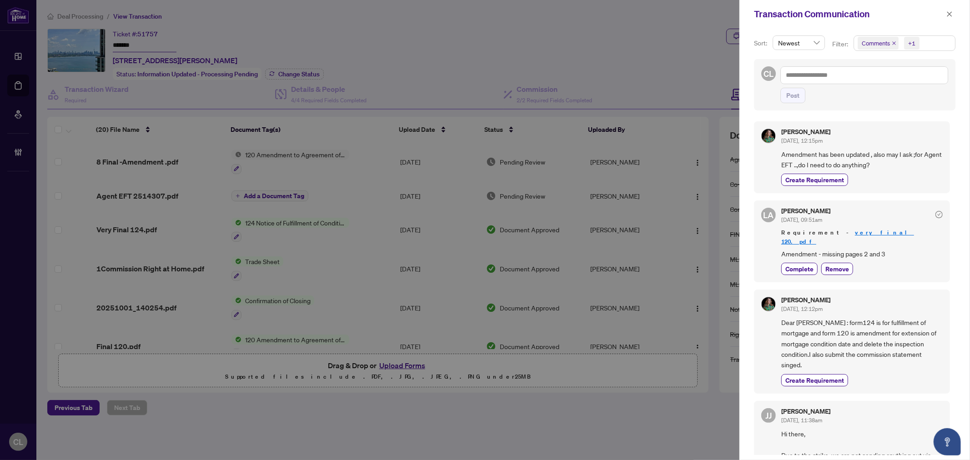
click at [873, 41] on span "Comments" at bounding box center [876, 43] width 28 height 9
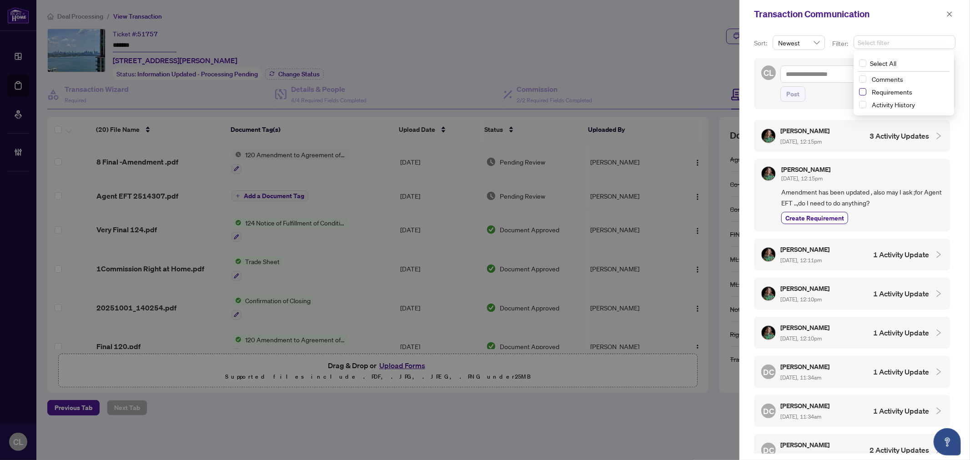
click at [863, 91] on span "Select Requirements" at bounding box center [862, 91] width 7 height 7
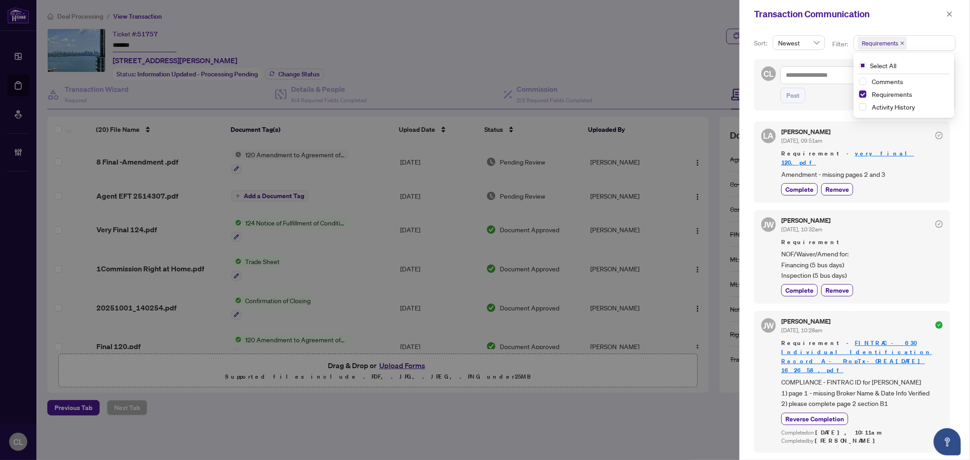
click at [589, 46] on div at bounding box center [485, 230] width 970 height 460
click at [948, 11] on icon "close" at bounding box center [950, 14] width 6 height 6
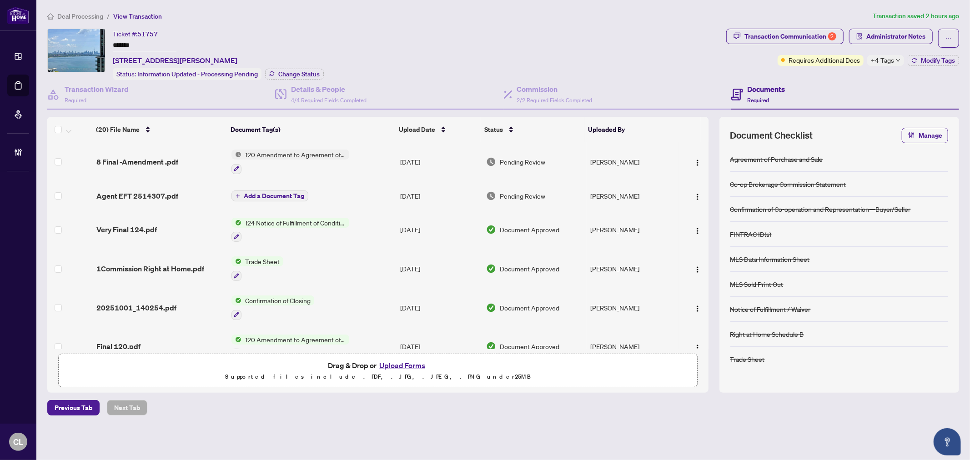
click at [297, 155] on span "120 Amendment to Agreement of Purchase and Sale" at bounding box center [296, 155] width 108 height 10
click at [228, 198] on span "120 Amendment to Agreement of Purchase and Sale" at bounding box center [295, 202] width 136 height 20
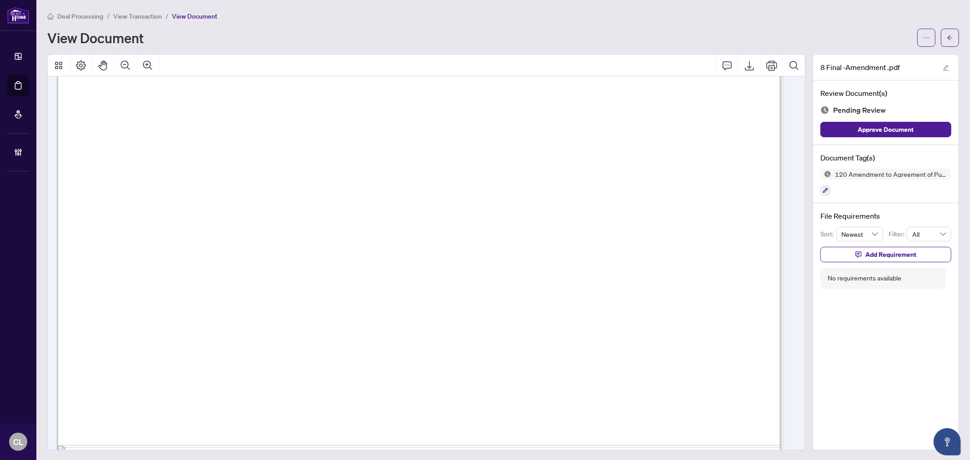
scroll to position [443, 0]
click at [947, 40] on icon "arrow-left" at bounding box center [950, 38] width 6 height 6
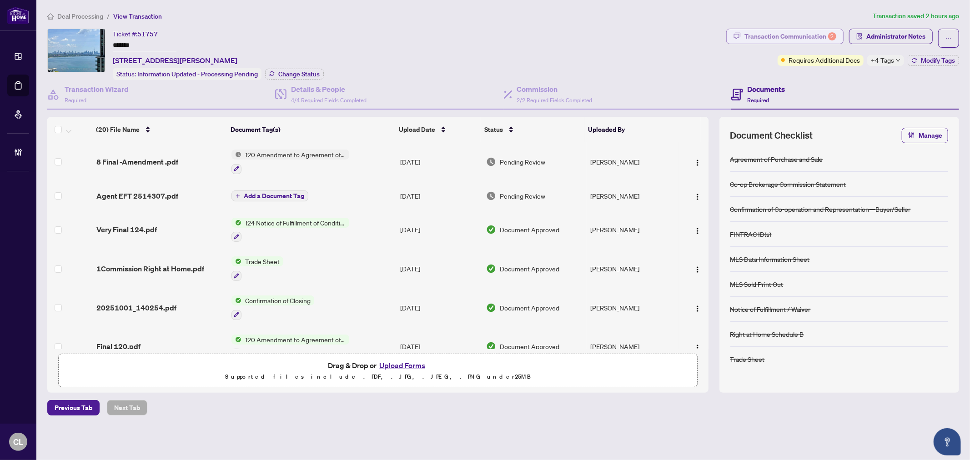
click at [824, 36] on div "Transaction Communication 2" at bounding box center [791, 36] width 92 height 15
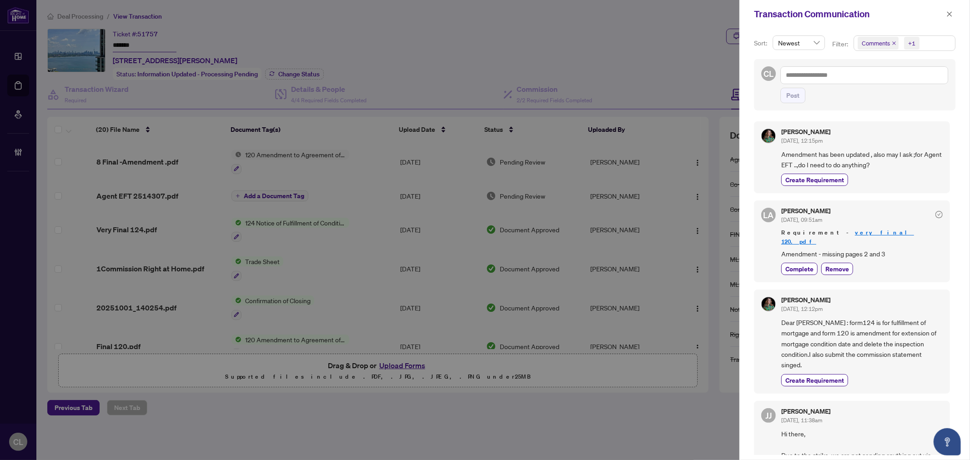
click at [672, 40] on div at bounding box center [485, 230] width 970 height 460
click at [893, 41] on icon "close" at bounding box center [894, 43] width 5 height 5
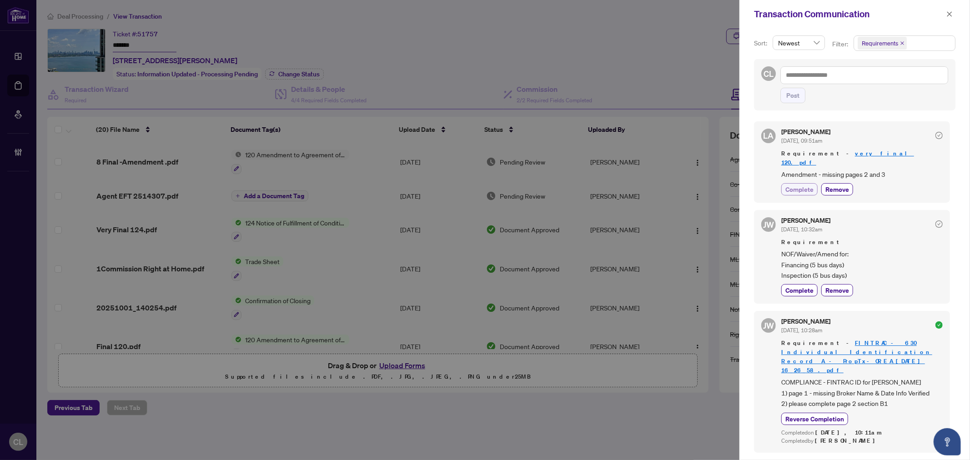
click at [793, 185] on span "Complete" at bounding box center [800, 190] width 28 height 10
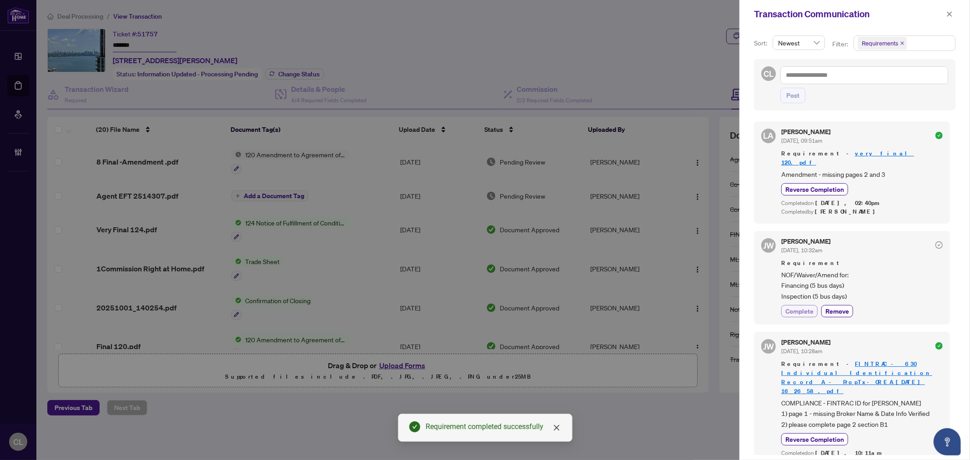
click at [791, 307] on span "Complete" at bounding box center [800, 312] width 28 height 10
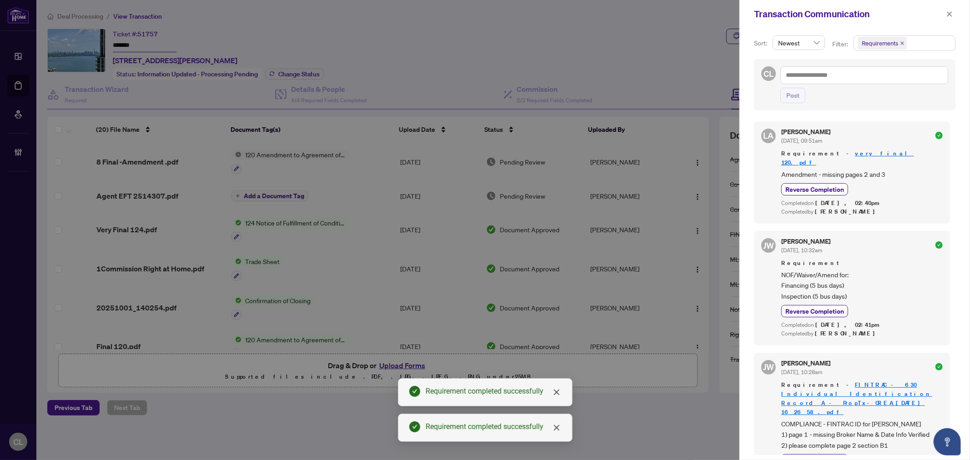
click at [146, 226] on div at bounding box center [485, 230] width 970 height 460
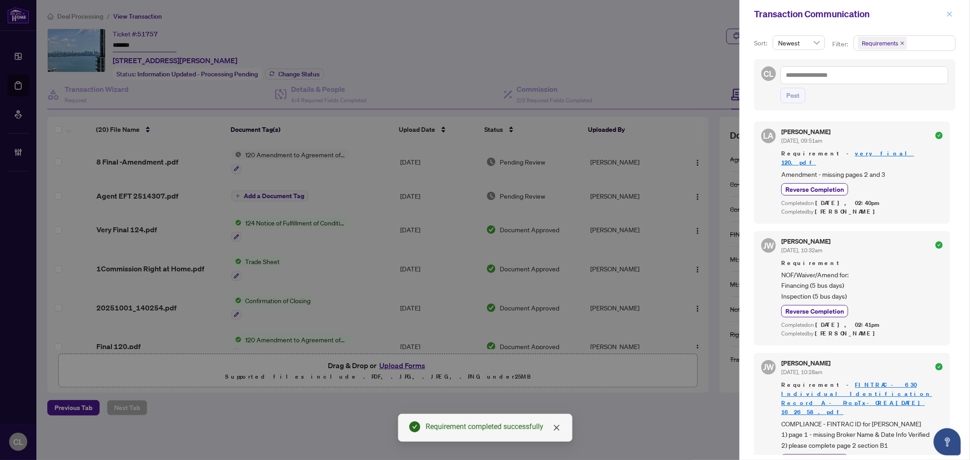
click at [950, 14] on icon "close" at bounding box center [950, 13] width 5 height 5
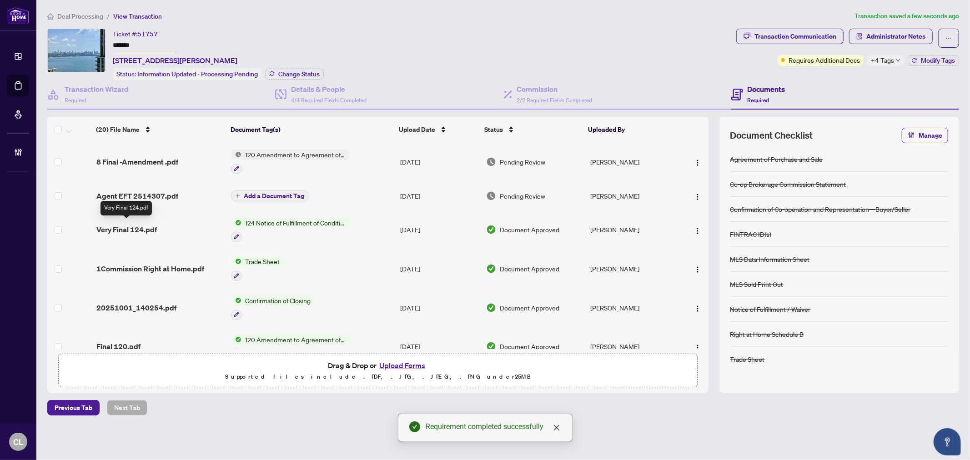
click at [136, 225] on span "Very Final 124.pdf" at bounding box center [126, 229] width 61 height 11
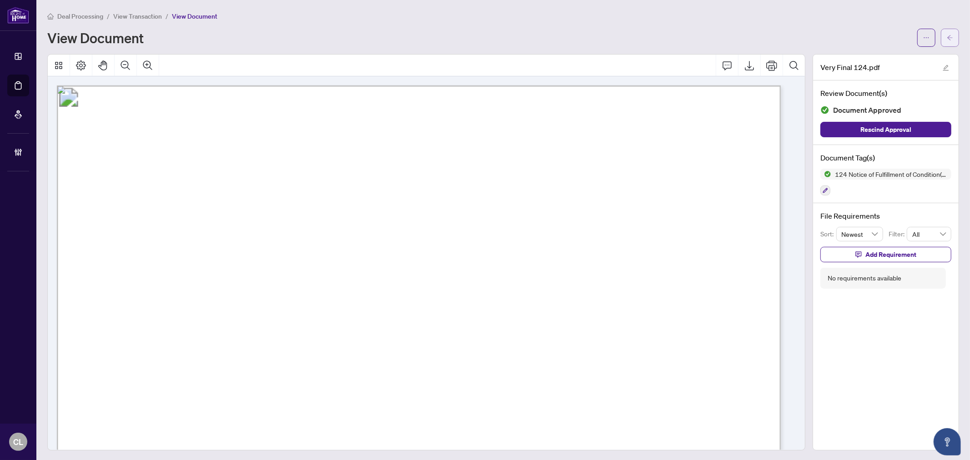
click at [950, 33] on button "button" at bounding box center [950, 38] width 18 height 18
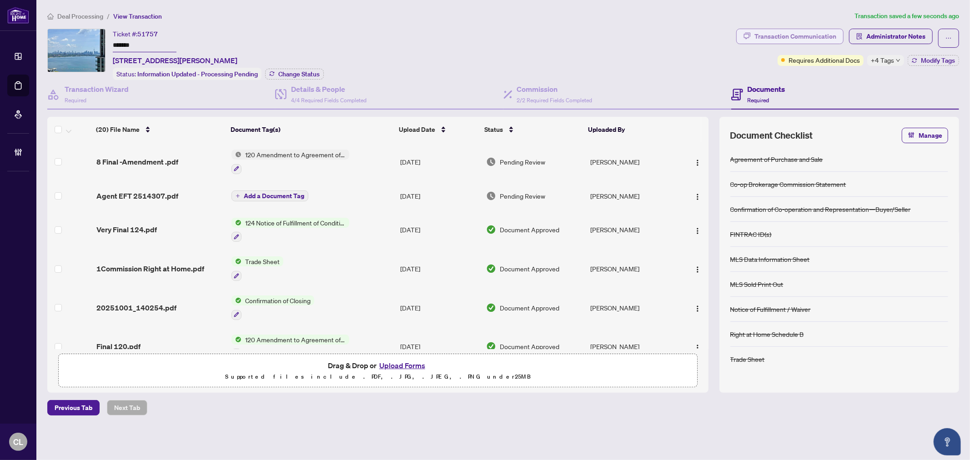
click at [769, 34] on div "Transaction Communication" at bounding box center [796, 36] width 82 height 15
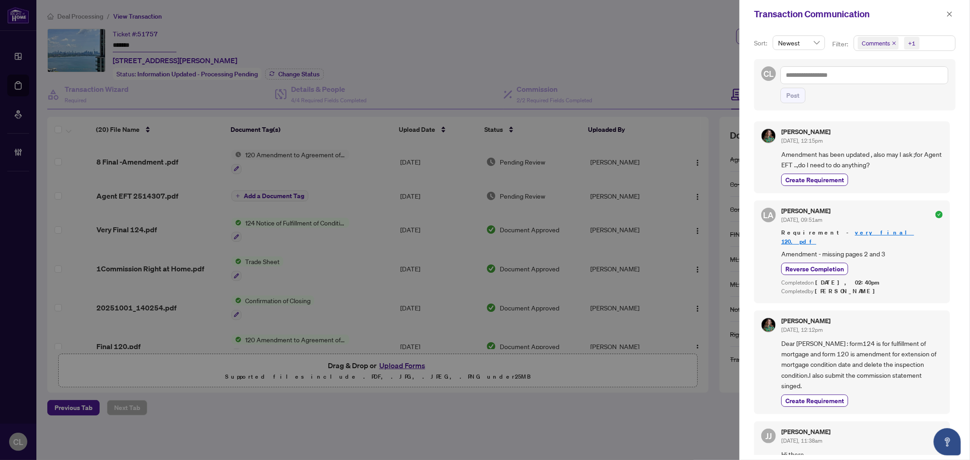
click at [863, 48] on span "Comments" at bounding box center [876, 43] width 28 height 9
click at [863, 81] on span "Select Comments" at bounding box center [862, 81] width 7 height 7
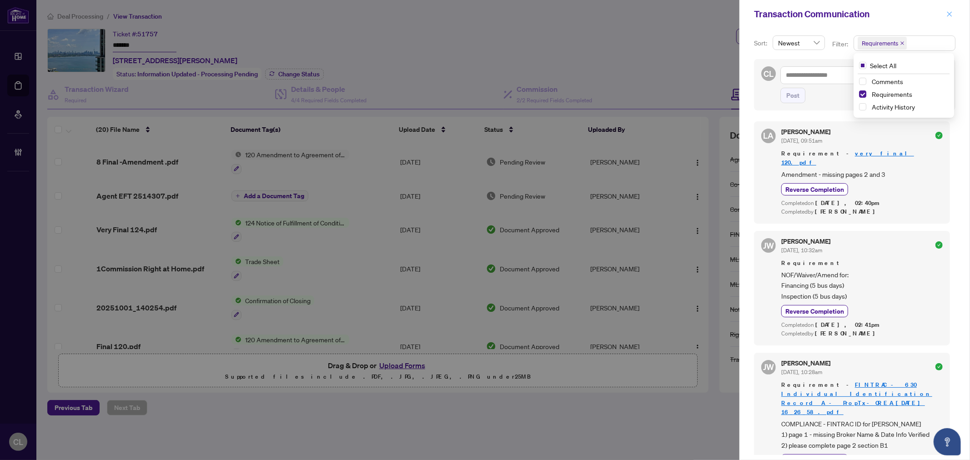
click at [950, 15] on icon "close" at bounding box center [950, 13] width 5 height 5
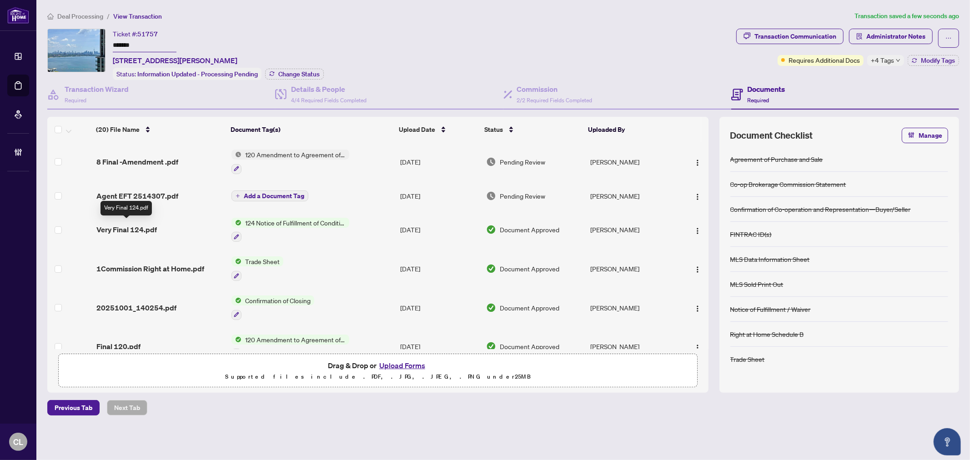
click at [132, 228] on span "Very Final 124.pdf" at bounding box center [126, 229] width 61 height 11
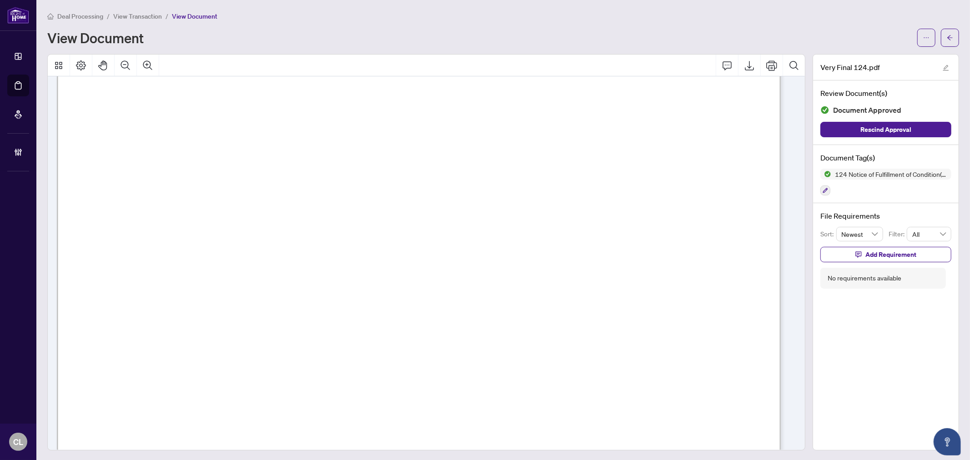
scroll to position [429, 0]
click at [947, 30] on span "button" at bounding box center [950, 37] width 6 height 15
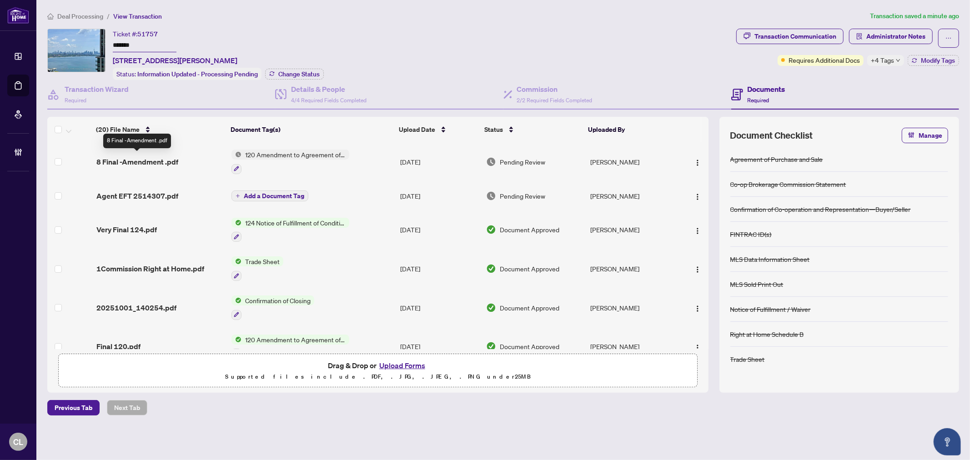
click at [142, 161] on span "8 Final -Amendment .pdf" at bounding box center [137, 161] width 82 height 11
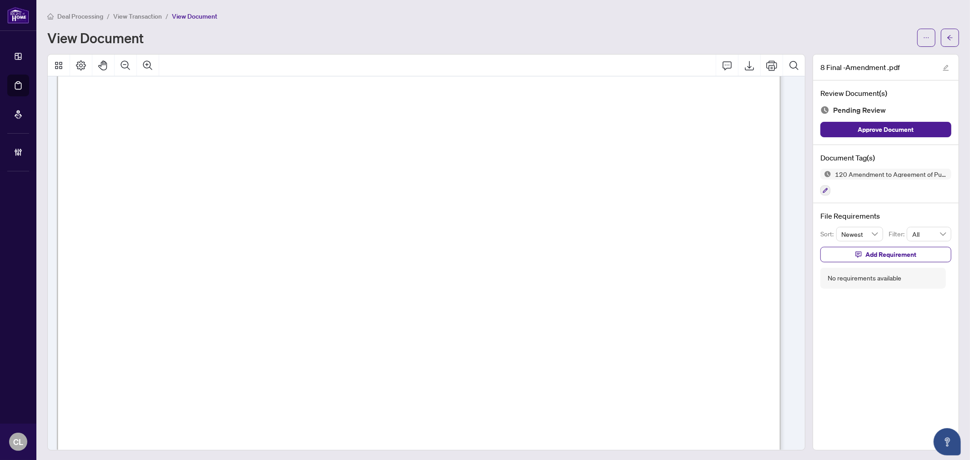
scroll to position [2027, 0]
click at [947, 41] on span "button" at bounding box center [950, 37] width 6 height 15
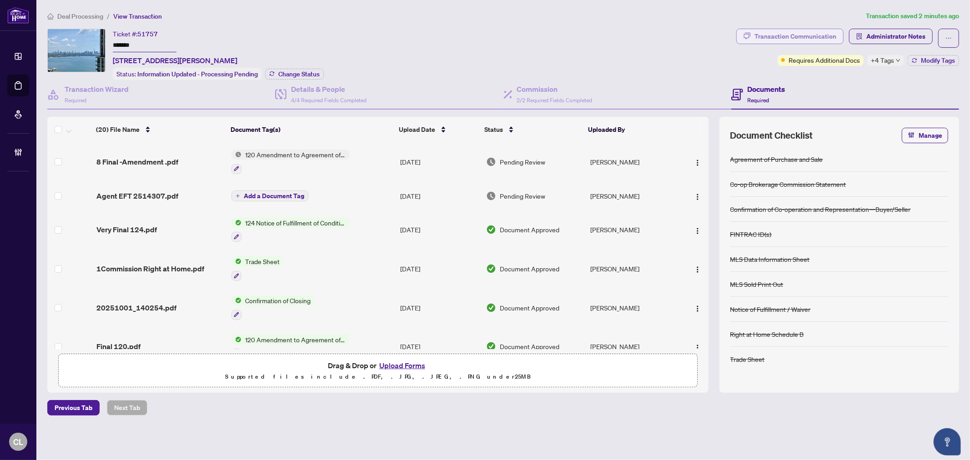
click at [816, 33] on div "Transaction Communication" at bounding box center [796, 36] width 82 height 15
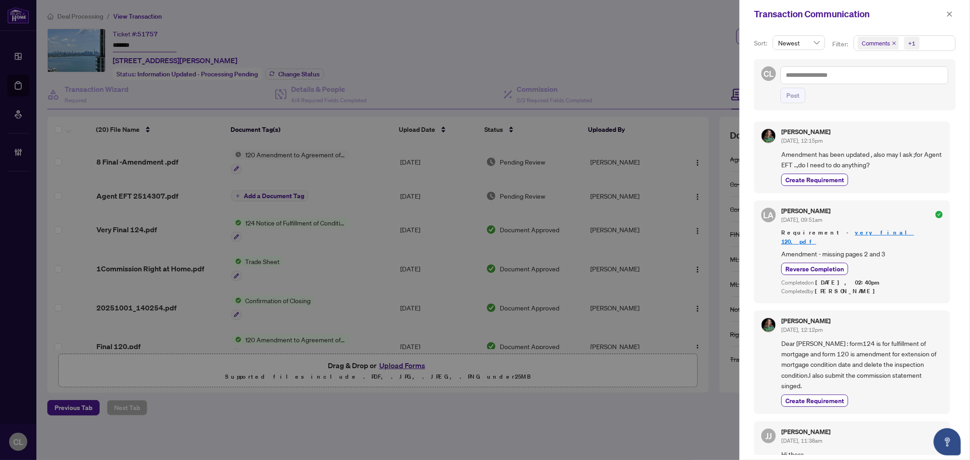
click at [666, 35] on div at bounding box center [485, 230] width 970 height 460
click at [952, 16] on icon "close" at bounding box center [950, 14] width 6 height 6
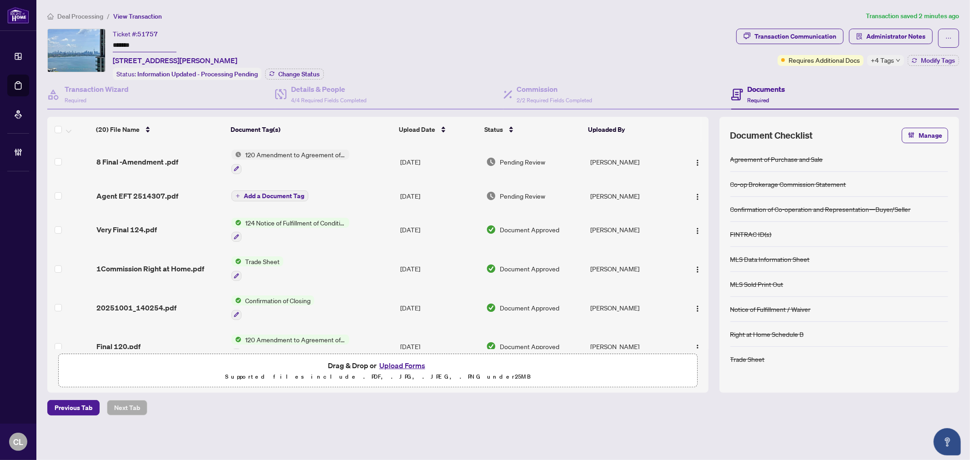
click at [889, 61] on span "+4 Tags" at bounding box center [882, 60] width 23 height 10
click at [652, 48] on div "Ticket #: 51757 ******* 2703-70 Annie Craig Dr, Toronto, Ontario M8V 0G2, Canad…" at bounding box center [390, 54] width 686 height 51
click at [939, 63] on span "Modify Tags" at bounding box center [938, 60] width 34 height 6
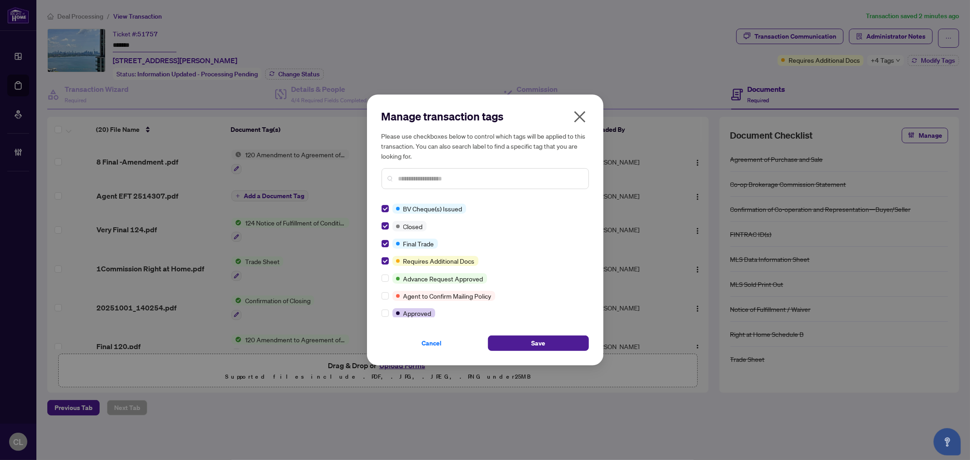
click at [435, 180] on input "text" at bounding box center [490, 179] width 183 height 10
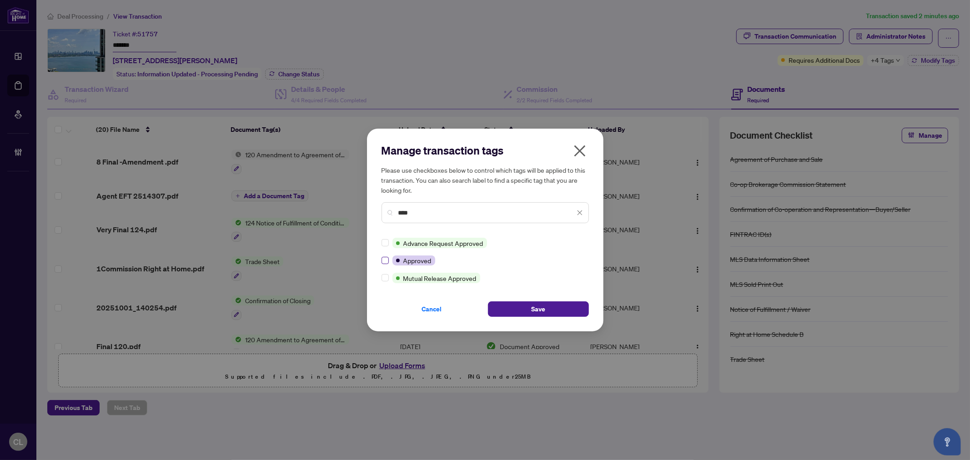
type input "****"
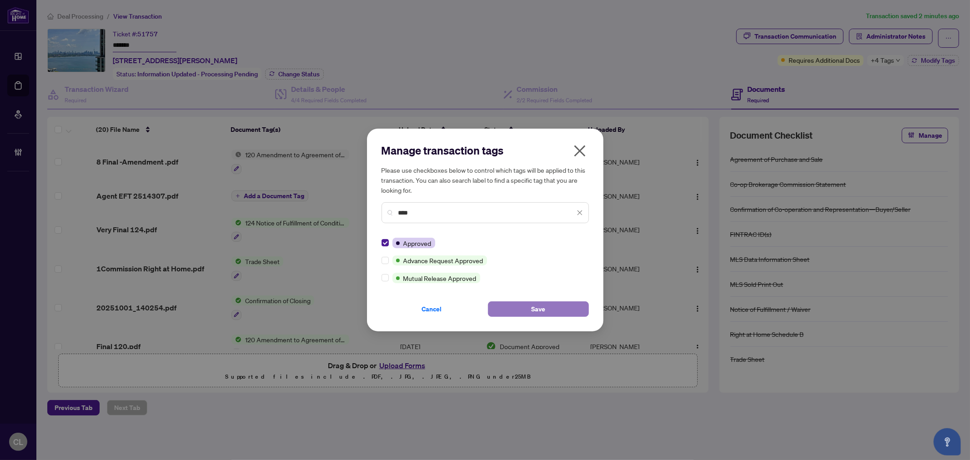
click at [509, 307] on button "Save" at bounding box center [538, 309] width 101 height 15
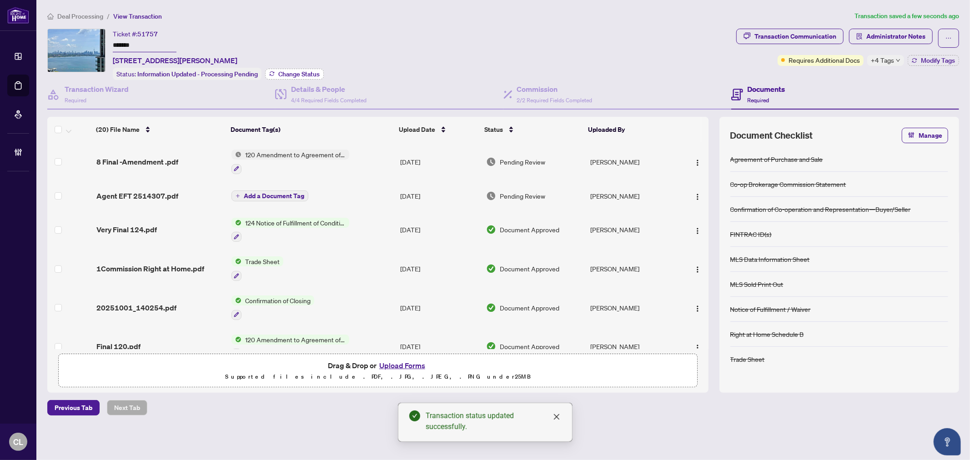
click at [294, 75] on span "Change Status" at bounding box center [298, 74] width 41 height 6
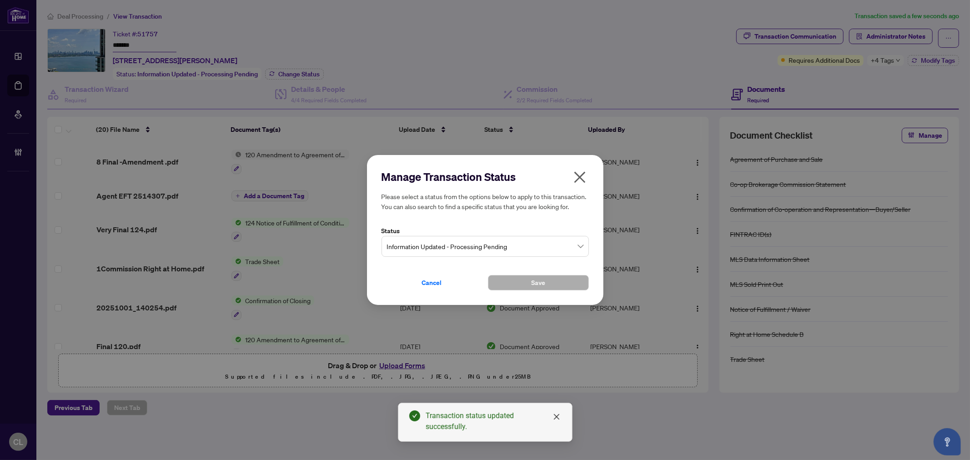
click at [479, 246] on span "Information Updated - Processing Pending" at bounding box center [485, 246] width 197 height 17
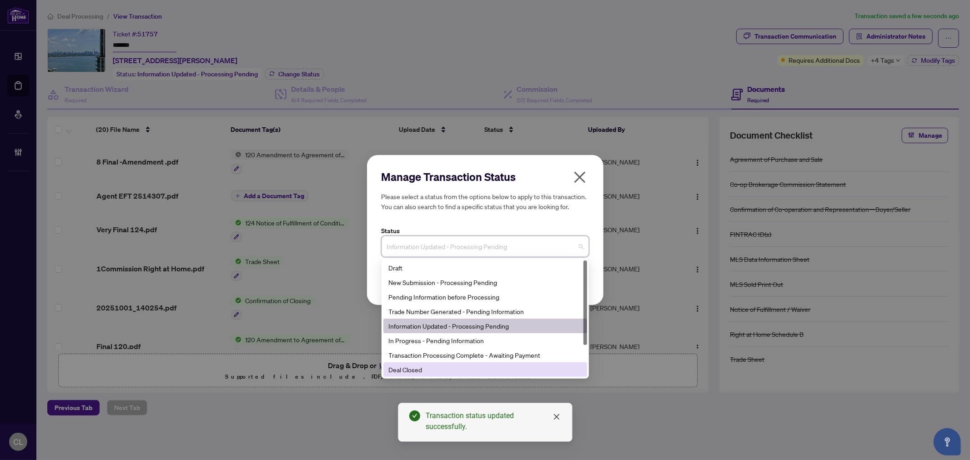
click at [427, 371] on div "Deal Closed" at bounding box center [485, 370] width 193 height 10
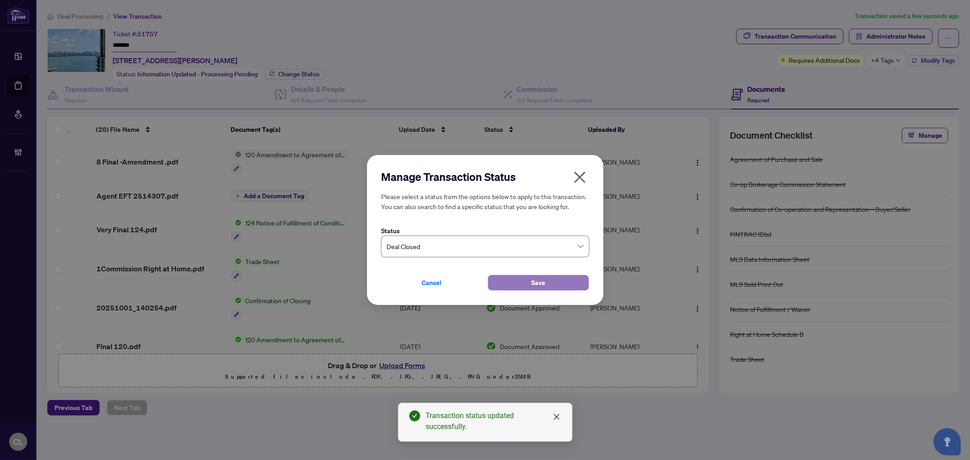
click at [554, 278] on button "Save" at bounding box center [538, 282] width 101 height 15
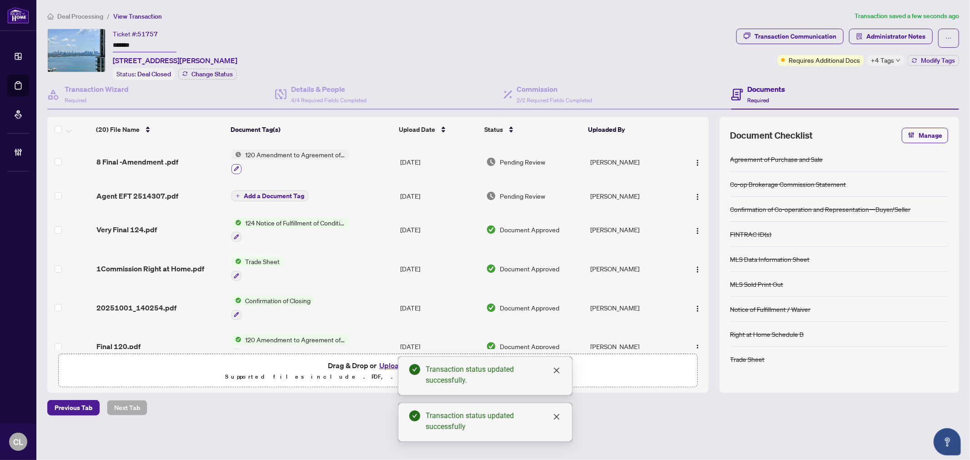
click at [237, 167] on icon "button" at bounding box center [236, 169] width 5 height 5
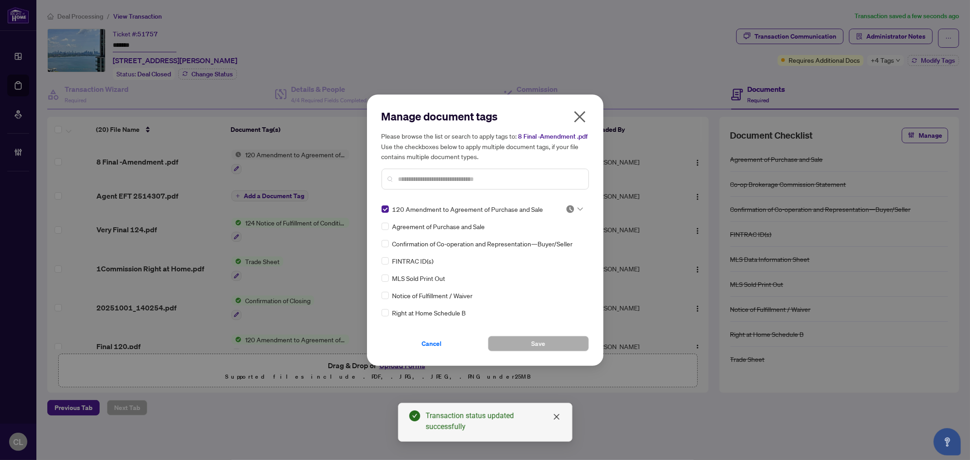
click at [579, 210] on icon at bounding box center [580, 209] width 5 height 4
click at [568, 254] on div "Approved" at bounding box center [544, 253] width 58 height 10
click at [527, 340] on button "Save" at bounding box center [538, 343] width 101 height 15
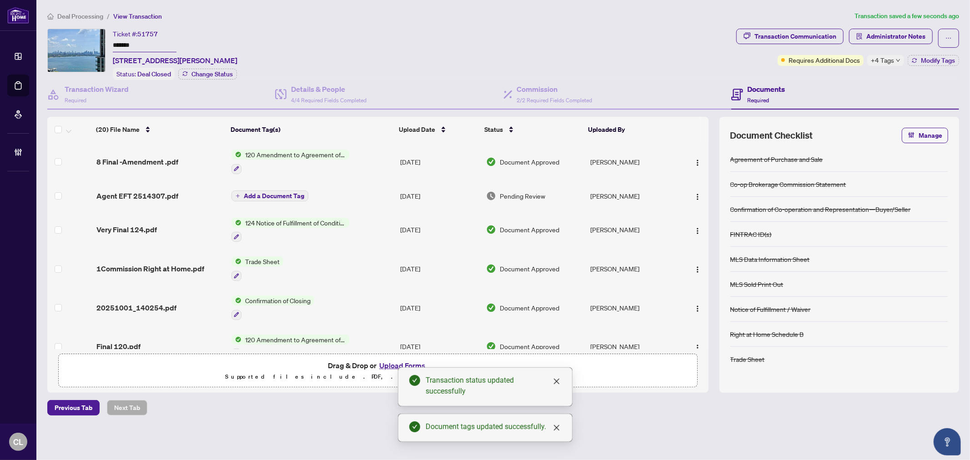
click at [698, 56] on div "Ticket #: 51757 ******* 2703-70 Annie Craig Dr, Toronto, Ontario M8V 0G2, Canad…" at bounding box center [390, 54] width 686 height 51
click at [895, 62] on div "+4 Tags" at bounding box center [886, 60] width 37 height 11
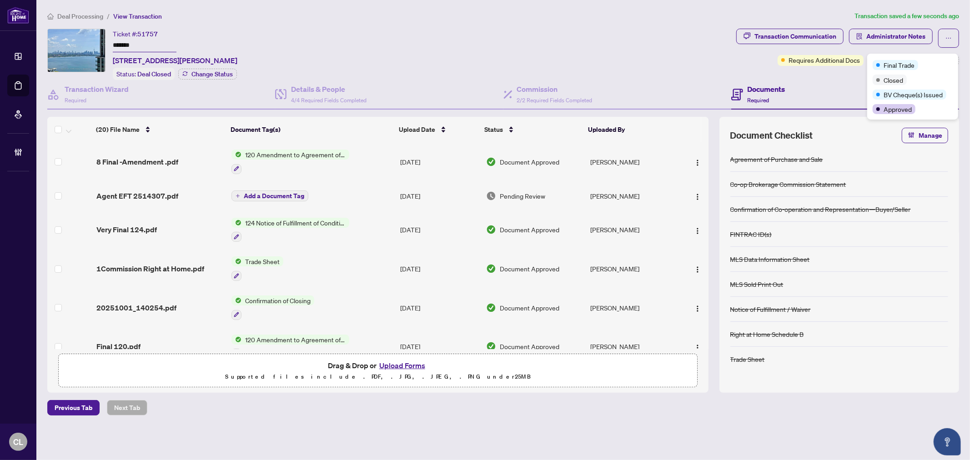
click at [358, 61] on div "Ticket #: 51757 ******* 2703-70 Annie Craig Dr, Toronto, Ontario M8V 0G2, Canad…" at bounding box center [390, 54] width 686 height 51
click at [221, 74] on span "Change Status" at bounding box center [212, 74] width 41 height 6
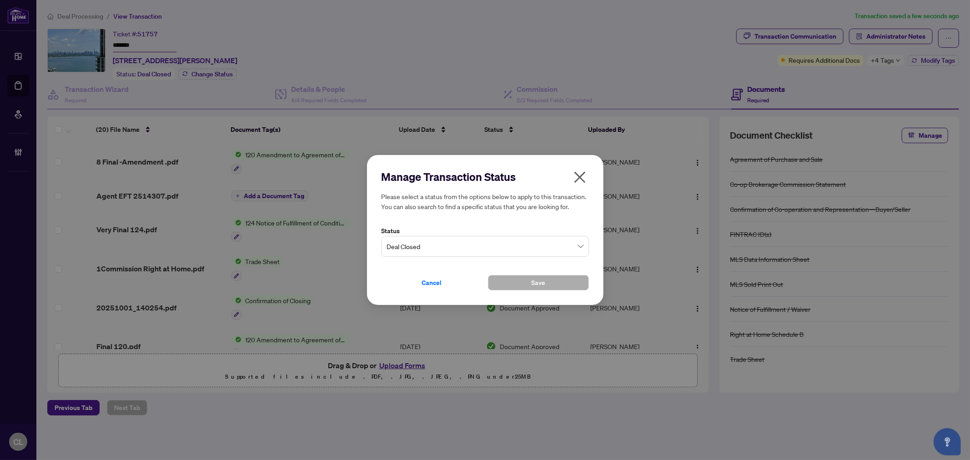
click at [583, 176] on icon "close" at bounding box center [580, 177] width 15 height 15
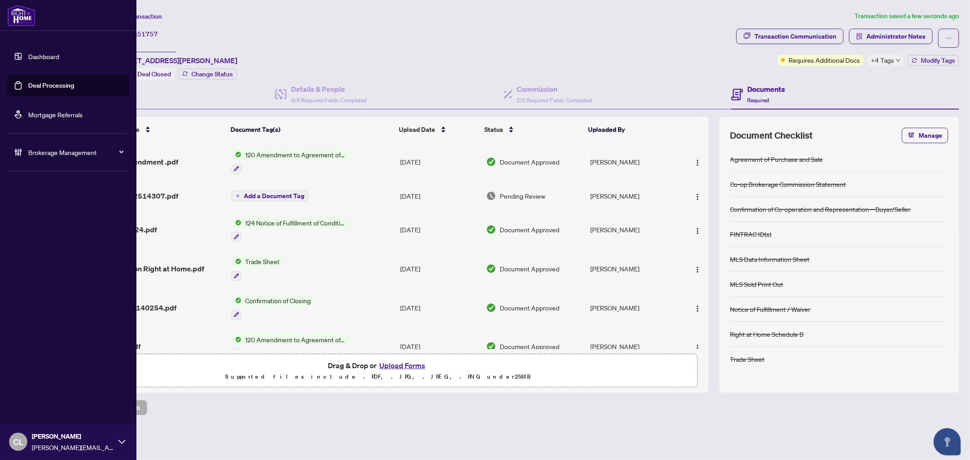
drag, startPoint x: 33, startPoint y: 83, endPoint x: 81, endPoint y: 78, distance: 48.5
click at [33, 83] on link "Deal Processing" at bounding box center [51, 85] width 46 height 8
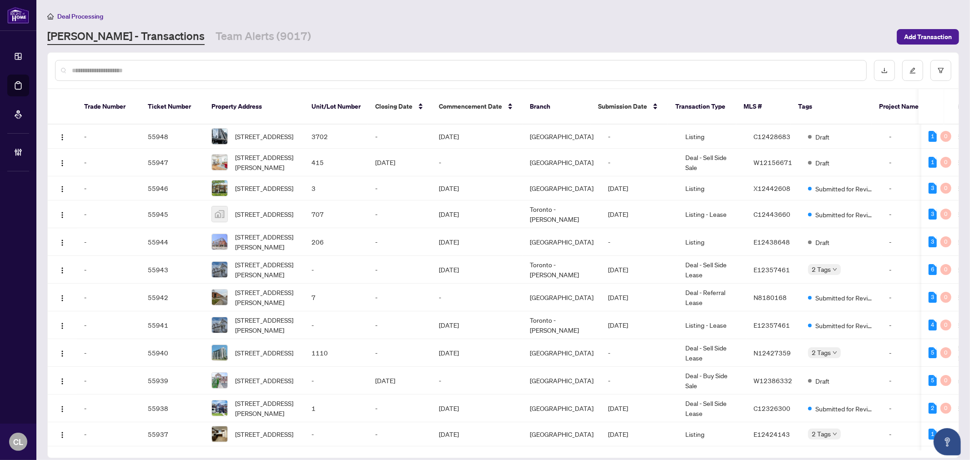
click at [158, 70] on input "text" at bounding box center [466, 71] width 788 height 10
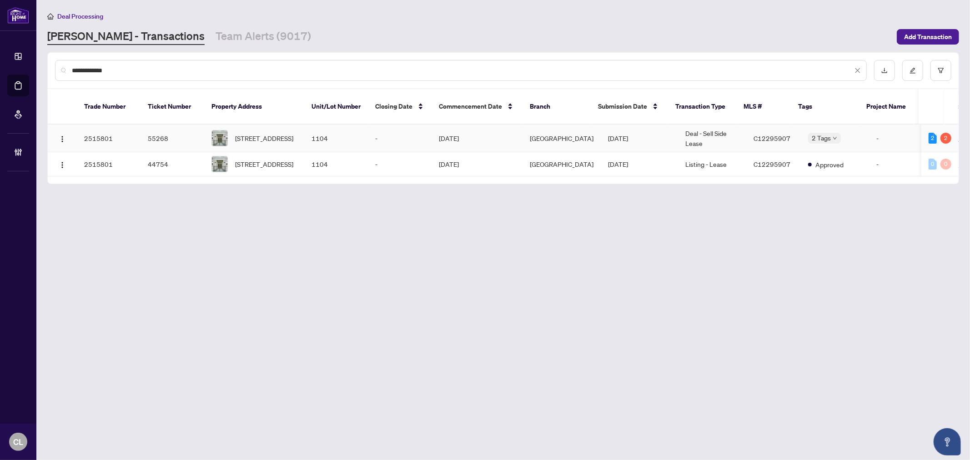
type input "**********"
click at [228, 130] on div "1104-168 King St, Toronto, Ontario M5A 4S4, Canada" at bounding box center [255, 138] width 86 height 16
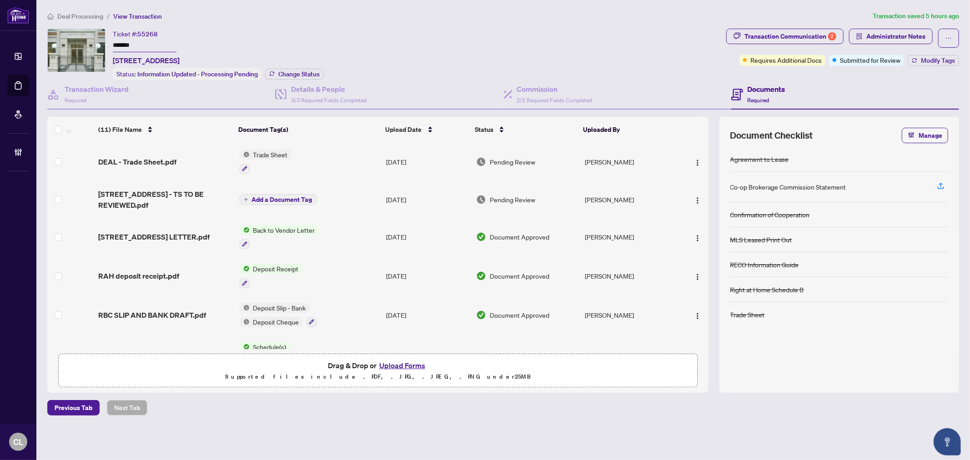
drag, startPoint x: 137, startPoint y: 44, endPoint x: 111, endPoint y: 42, distance: 26.4
click at [111, 42] on div "Ticket #: 55268 ******* 1104-168 King St, Toronto, Ontario M5A 4S4, Canada Stat…" at bounding box center [385, 54] width 676 height 51
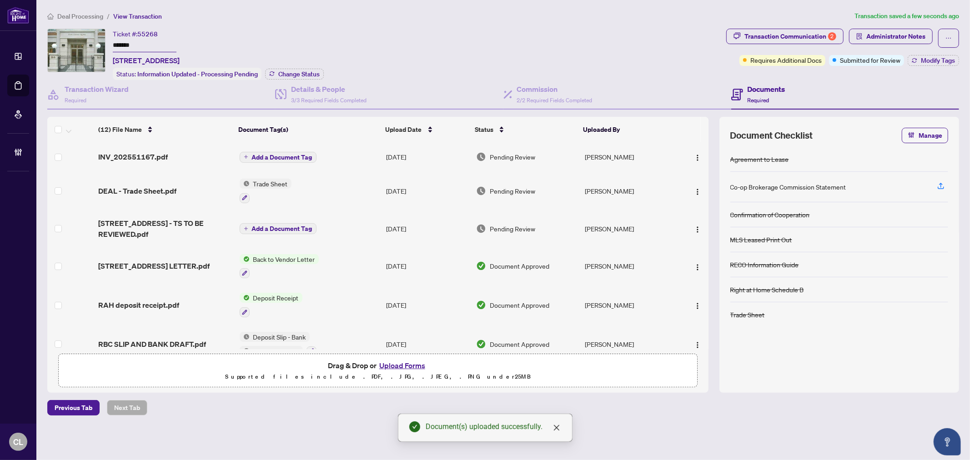
click at [116, 155] on span "INV_202551167.pdf" at bounding box center [133, 156] width 70 height 11
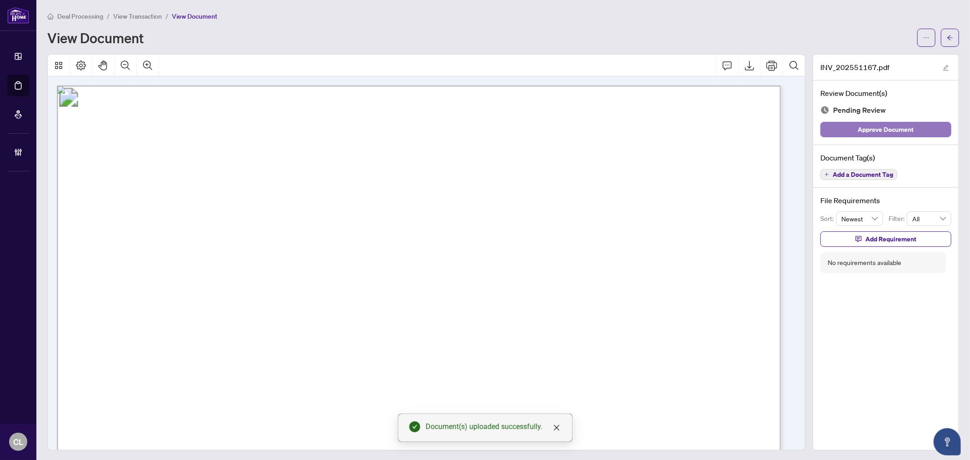
click at [880, 125] on span "Approve Document" at bounding box center [886, 129] width 56 height 15
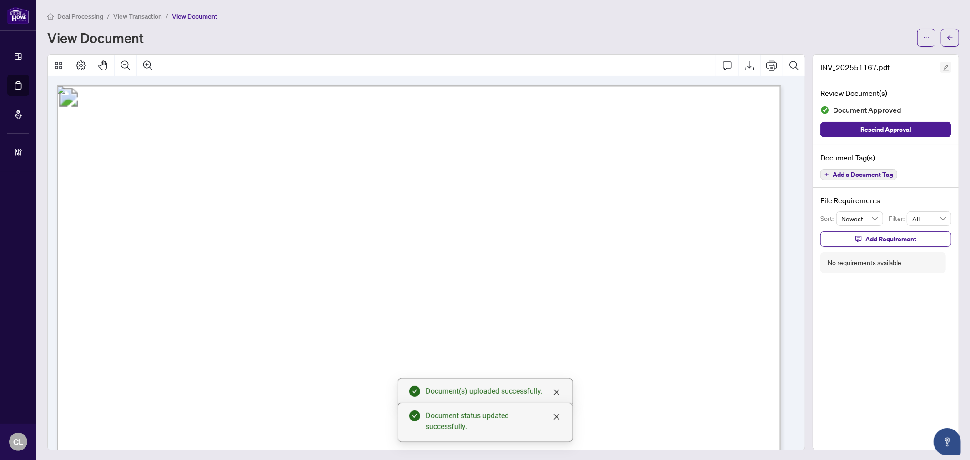
click at [941, 65] on button "button" at bounding box center [946, 67] width 11 height 11
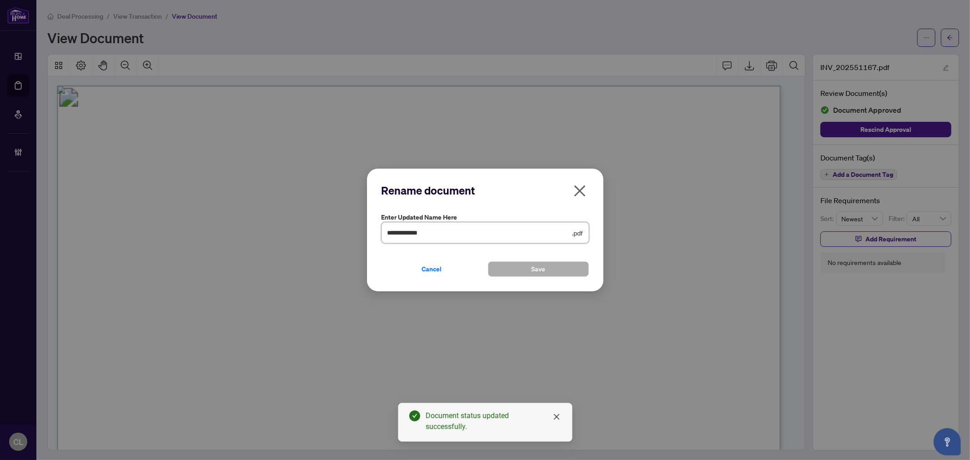
click at [413, 230] on input "**********" at bounding box center [479, 233] width 183 height 10
click at [581, 192] on icon "close" at bounding box center [579, 191] width 11 height 11
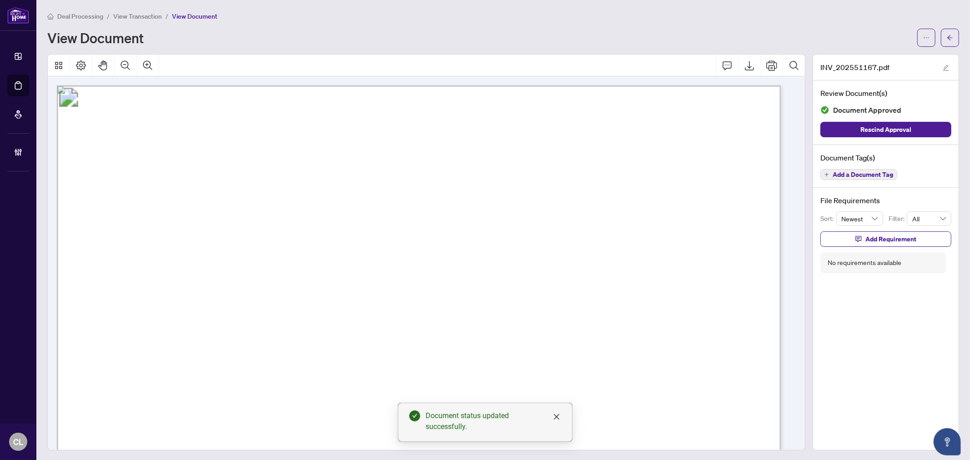
click at [839, 173] on span "Add a Document Tag" at bounding box center [863, 175] width 61 height 6
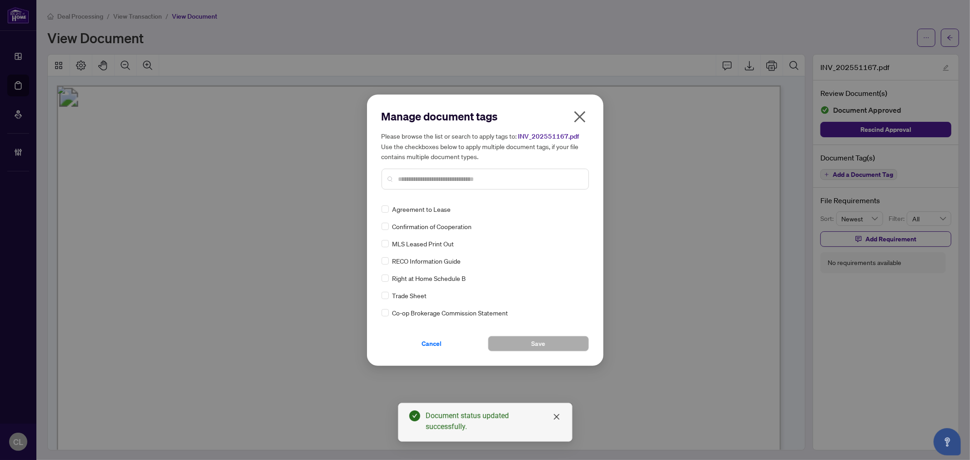
click at [426, 179] on input "text" at bounding box center [490, 179] width 183 height 10
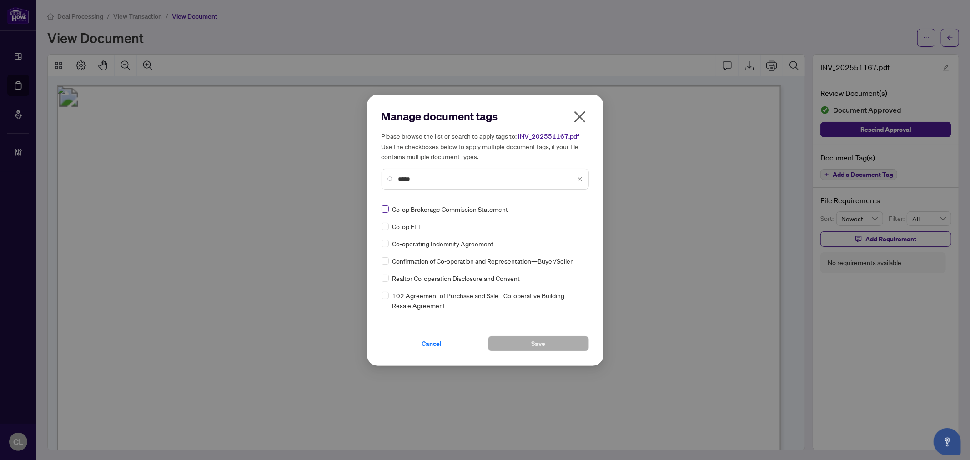
type input "*****"
click at [527, 347] on button "Save" at bounding box center [538, 343] width 101 height 15
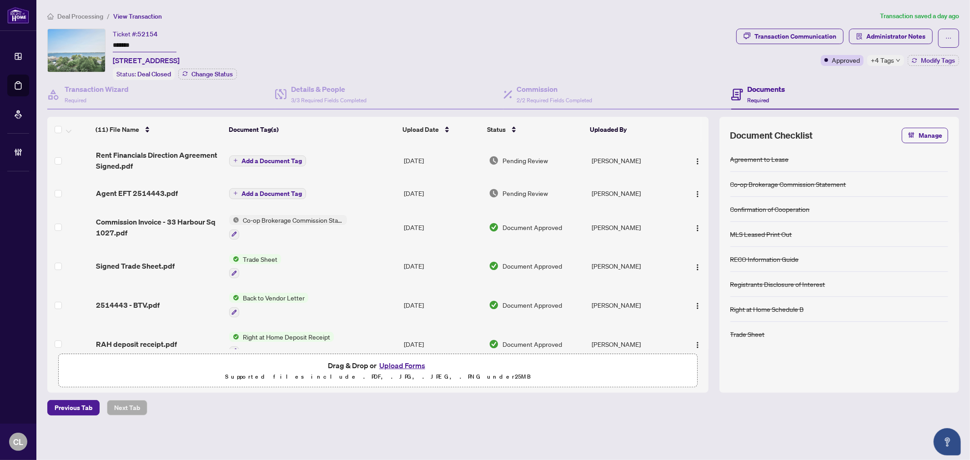
click at [876, 59] on span "+4 Tags" at bounding box center [882, 60] width 23 height 10
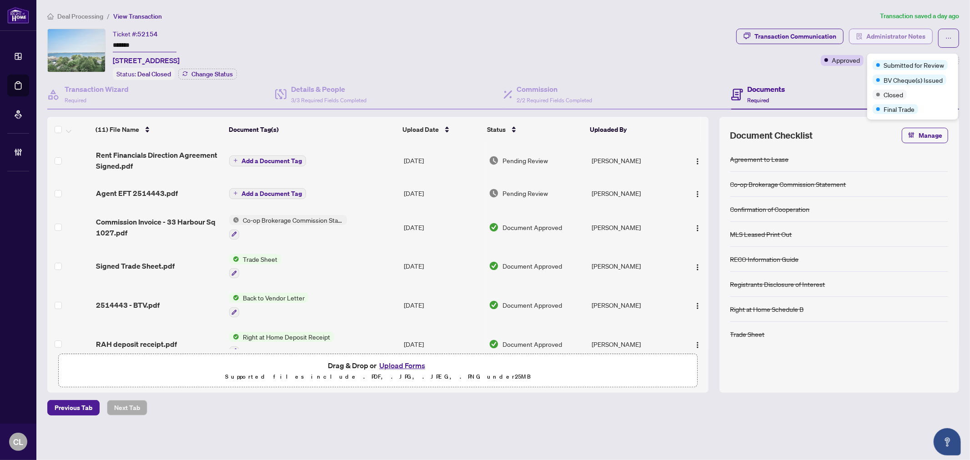
click at [894, 35] on span "Administrator Notes" at bounding box center [896, 36] width 59 height 15
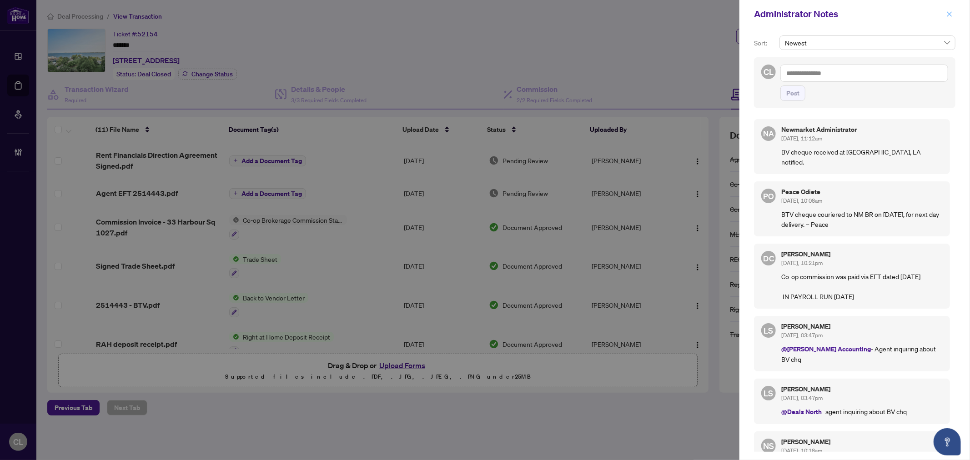
click at [949, 17] on icon "close" at bounding box center [950, 14] width 6 height 6
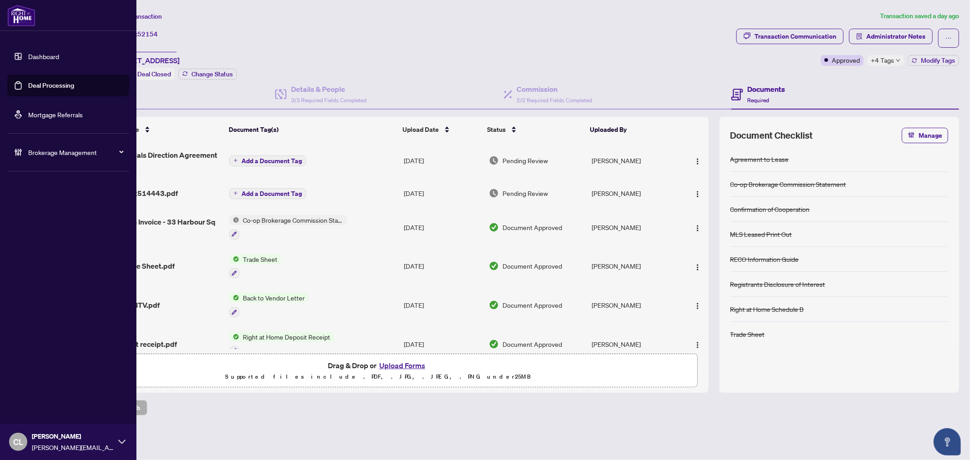
click at [37, 82] on link "Deal Processing" at bounding box center [51, 85] width 46 height 8
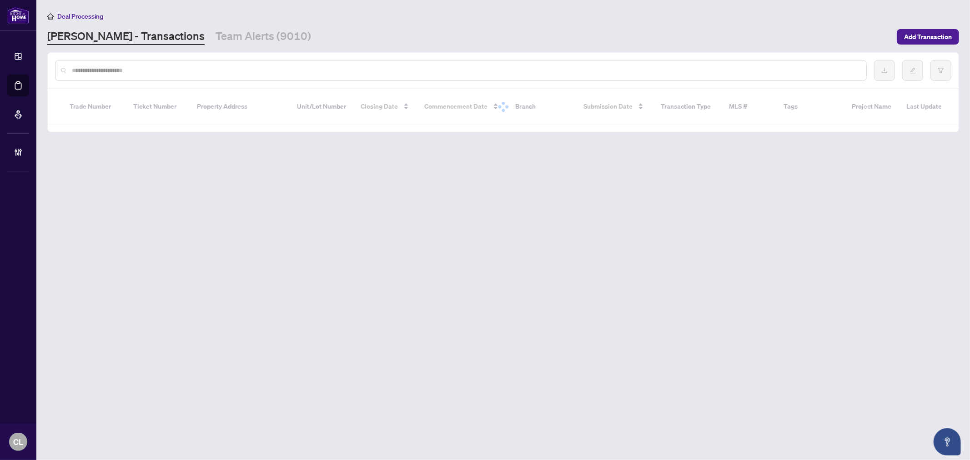
click at [181, 71] on input "text" at bounding box center [466, 71] width 788 height 10
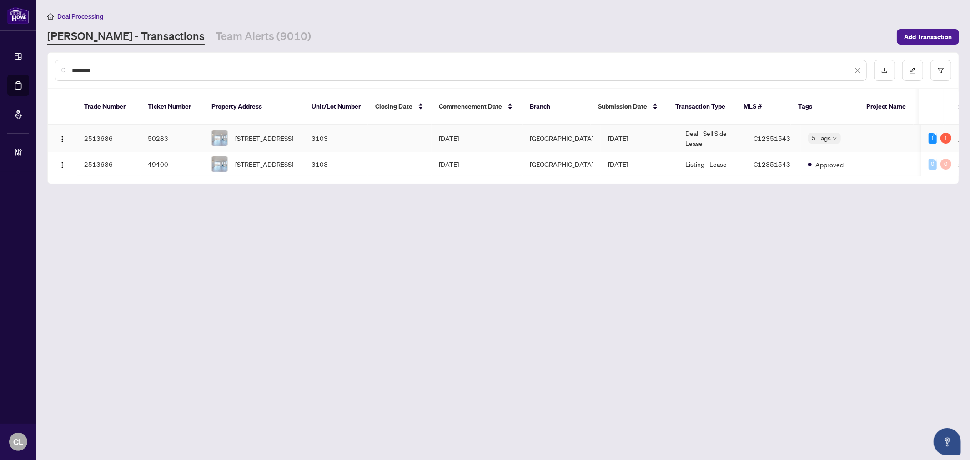
type input "********"
click at [234, 130] on div "[STREET_ADDRESS]" at bounding box center [255, 138] width 86 height 16
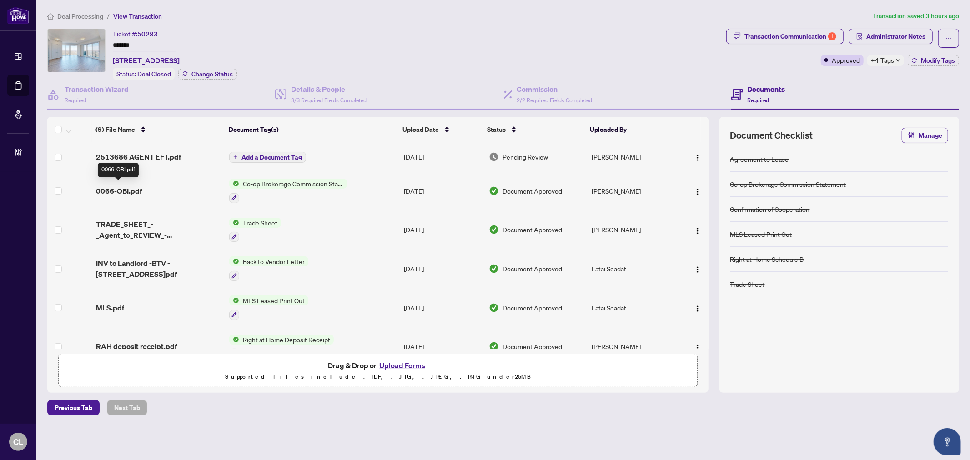
click at [115, 192] on span "0066-OBI.pdf" at bounding box center [119, 191] width 46 height 11
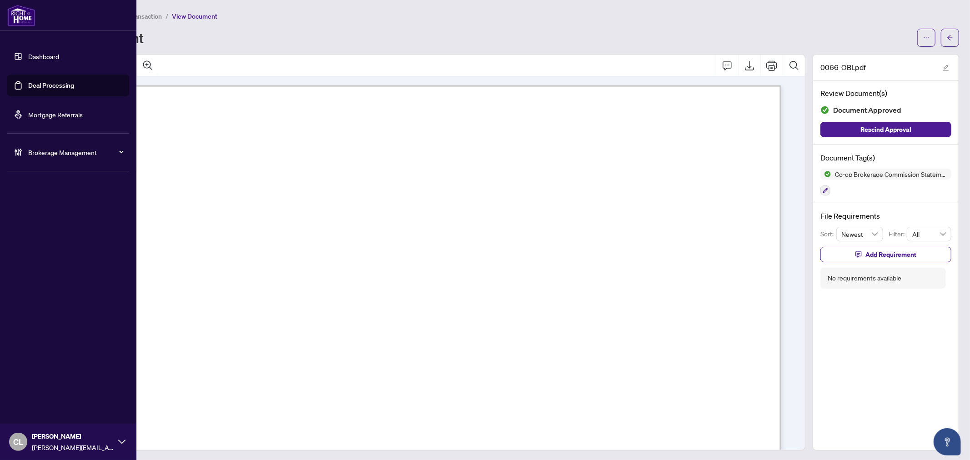
drag, startPoint x: 32, startPoint y: 84, endPoint x: 108, endPoint y: 70, distance: 77.8
click at [32, 84] on link "Deal Processing" at bounding box center [51, 85] width 46 height 8
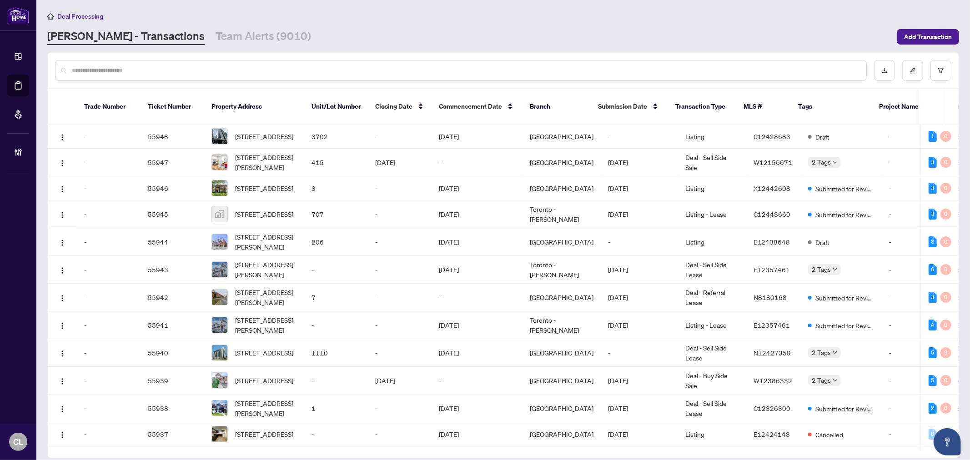
click at [145, 62] on div at bounding box center [461, 70] width 812 height 21
click at [145, 66] on input "text" at bounding box center [466, 71] width 788 height 10
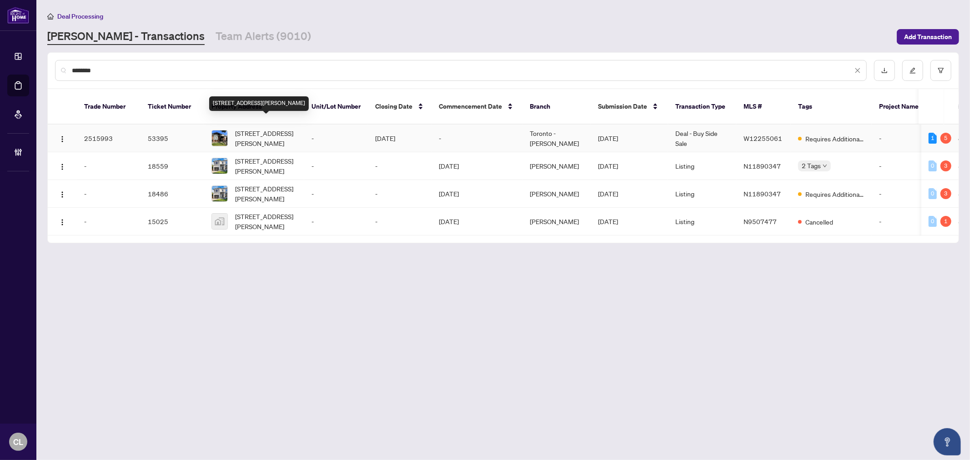
type input "********"
click at [288, 128] on span "5 Parker Ave, Toronto, Ontario M8Z 4L6, Canada" at bounding box center [266, 138] width 62 height 20
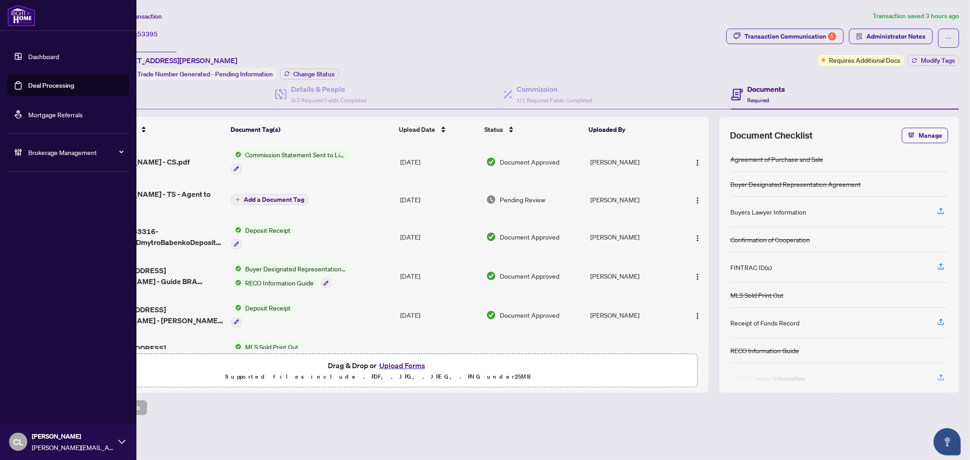
drag, startPoint x: 57, startPoint y: 82, endPoint x: 72, endPoint y: 85, distance: 15.3
click at [57, 82] on link "Deal Processing" at bounding box center [51, 85] width 46 height 8
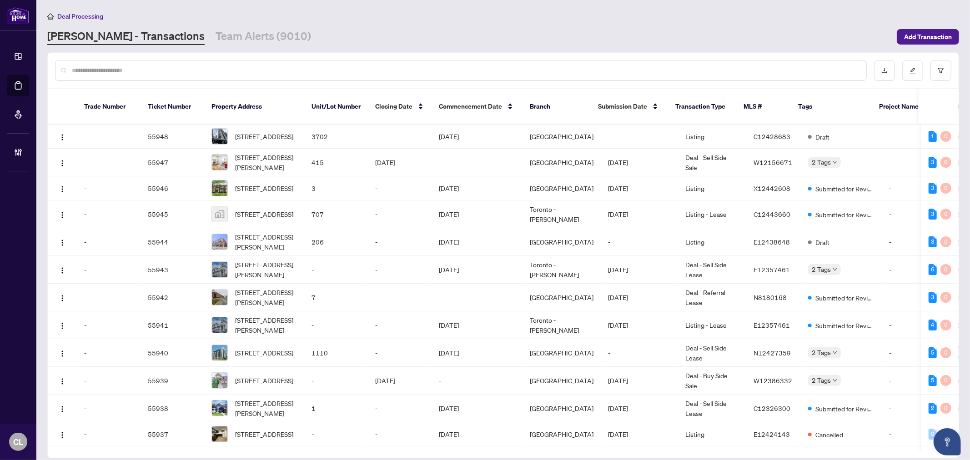
click at [151, 73] on input "text" at bounding box center [466, 71] width 788 height 10
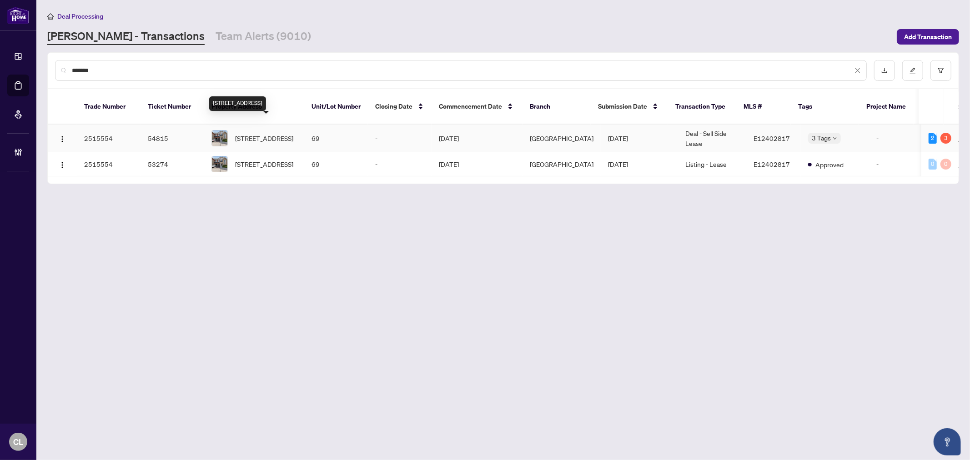
type input "*******"
click at [240, 133] on span "69-69 Torr Lane, Ajax, Ontario L1S 7N1, Canada" at bounding box center [264, 138] width 58 height 10
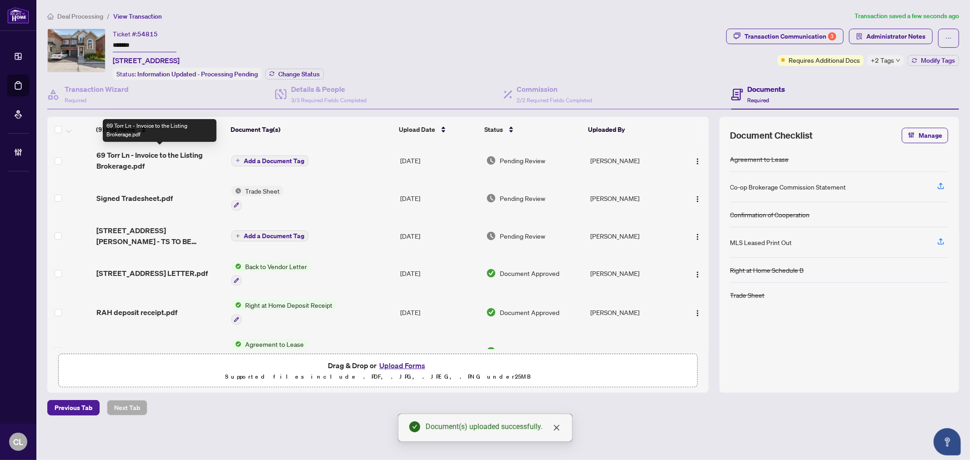
click at [164, 152] on span "69 Torr Ln - Invoice to the Listing Brokerage.pdf" at bounding box center [160, 161] width 128 height 22
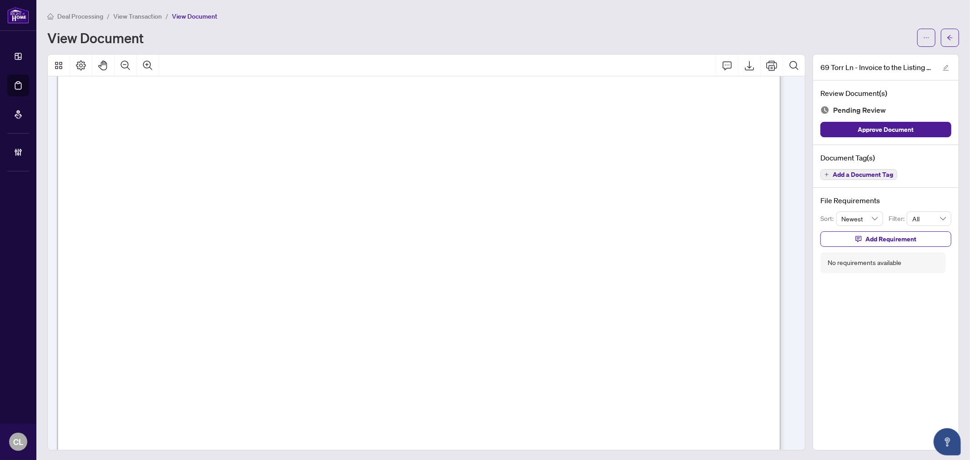
scroll to position [305, 0]
click at [863, 172] on span "Add a Document Tag" at bounding box center [863, 175] width 61 height 6
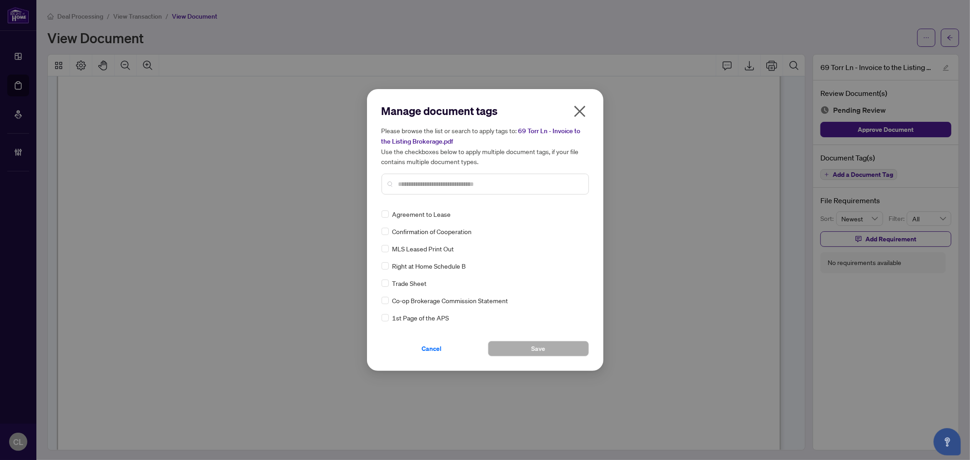
click at [427, 184] on input "text" at bounding box center [490, 184] width 183 height 10
type input "*****"
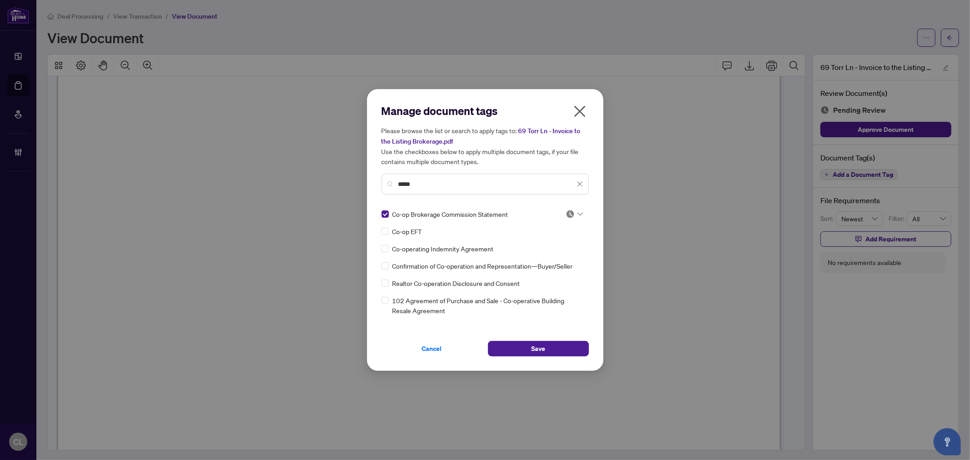
click at [581, 215] on div at bounding box center [571, 214] width 23 height 9
click at [578, 215] on icon at bounding box center [580, 214] width 5 height 3
click at [552, 262] on div "Approved" at bounding box center [544, 258] width 58 height 10
click at [547, 344] on button "Save" at bounding box center [538, 348] width 101 height 15
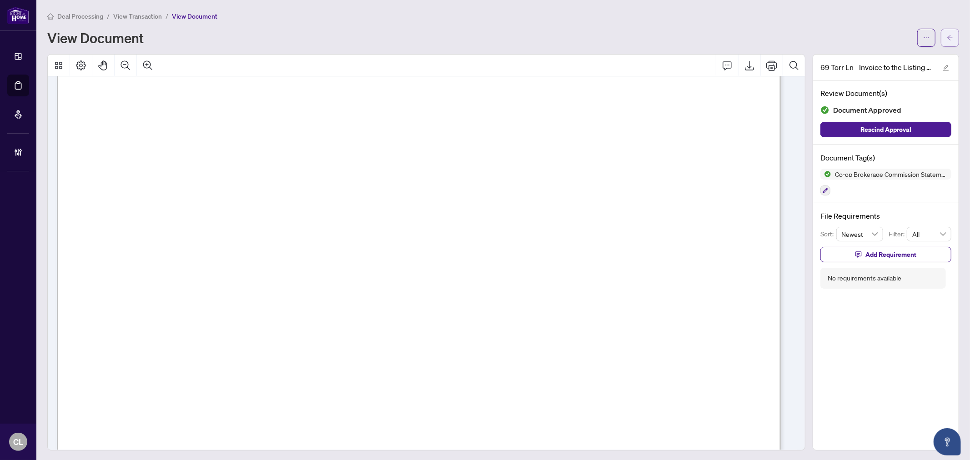
click at [949, 34] on button "button" at bounding box center [950, 38] width 18 height 18
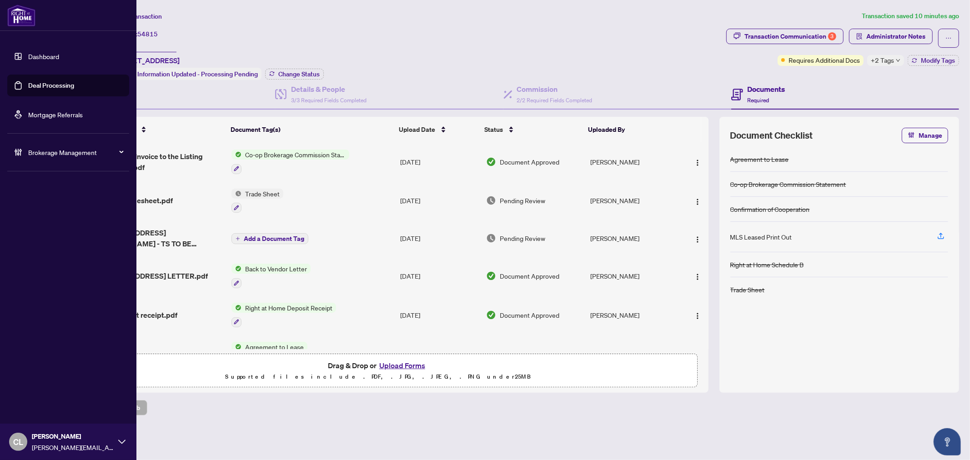
click at [34, 83] on link "Deal Processing" at bounding box center [51, 85] width 46 height 8
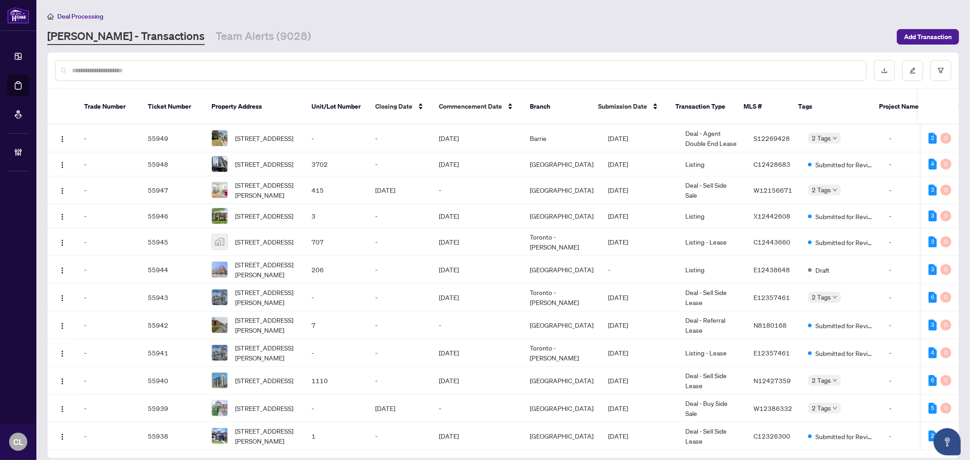
click at [181, 72] on input "text" at bounding box center [466, 71] width 788 height 10
type input "*****"
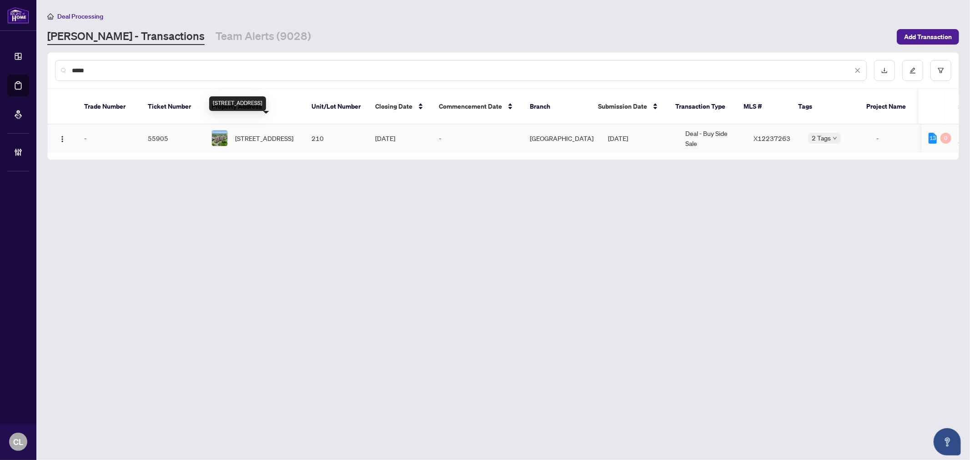
click at [261, 135] on span "210-1505 Baseline Rd, Ottawa, Ontario K2C 3L4, Canada" at bounding box center [264, 138] width 58 height 10
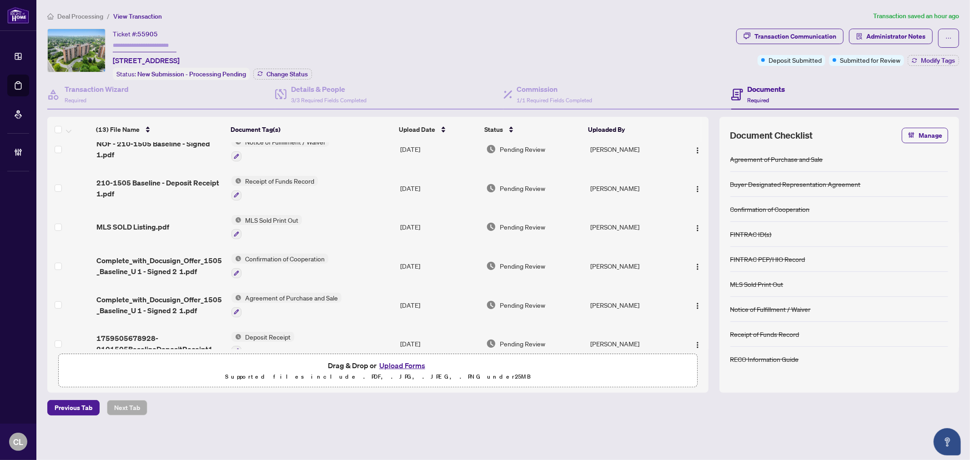
scroll to position [293, 0]
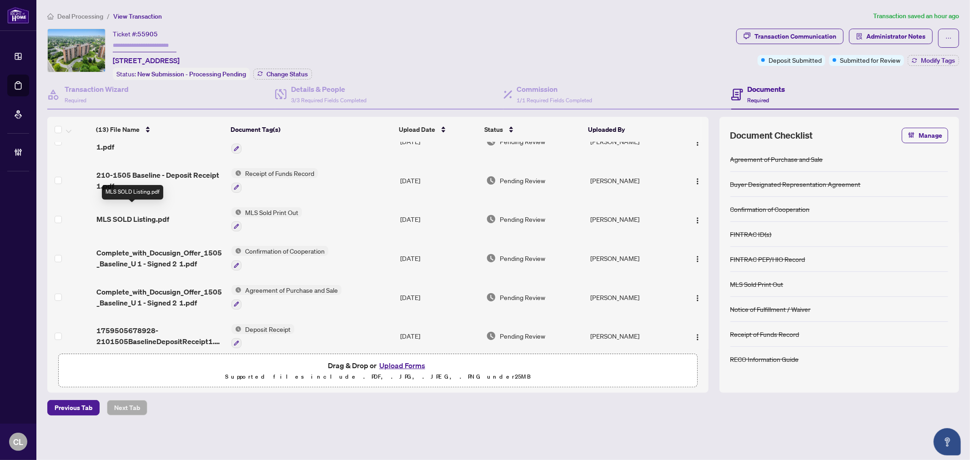
click at [151, 214] on span "MLS SOLD Listing.pdf" at bounding box center [132, 219] width 73 height 11
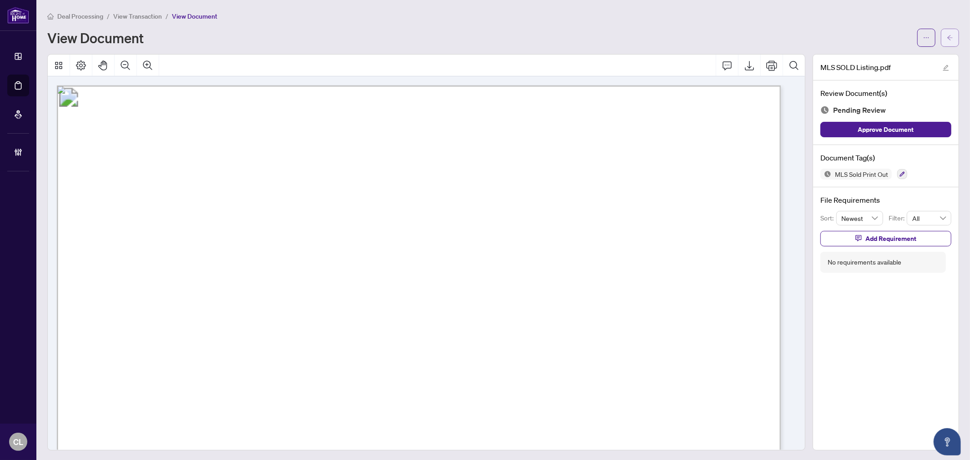
click at [947, 33] on button "button" at bounding box center [950, 38] width 18 height 18
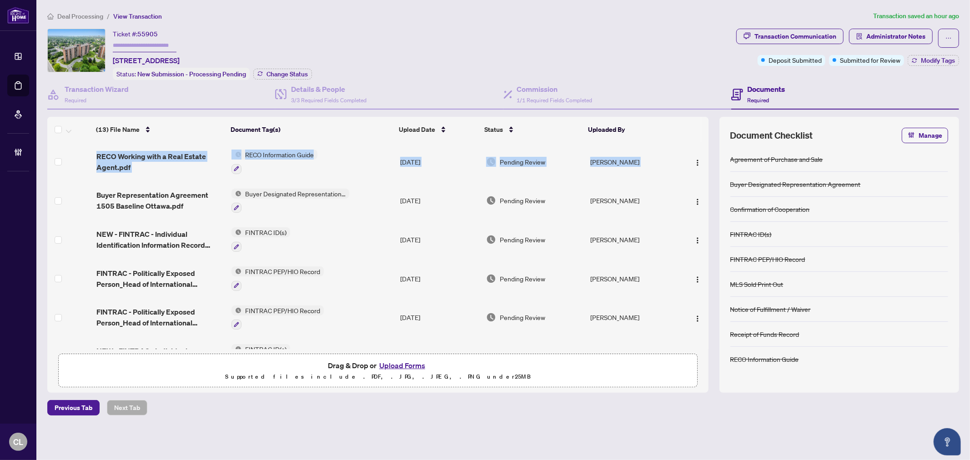
drag, startPoint x: 706, startPoint y: 170, endPoint x: 710, endPoint y: 234, distance: 64.2
click at [710, 234] on div "(13) File Name Document Tag(s) Upload Date Status Uploaded By (13) File Name Do…" at bounding box center [503, 255] width 912 height 276
click at [708, 211] on div "(13) File Name Document Tag(s) Upload Date Status Uploaded By RECO Working with…" at bounding box center [377, 245] width 661 height 207
click at [656, 61] on div "Ticket #: 55905 210-1505 Baseline Rd, Ottawa, Ontario K2C 3L4, Canada Status: N…" at bounding box center [390, 54] width 686 height 51
drag, startPoint x: 184, startPoint y: 62, endPoint x: 101, endPoint y: 62, distance: 83.3
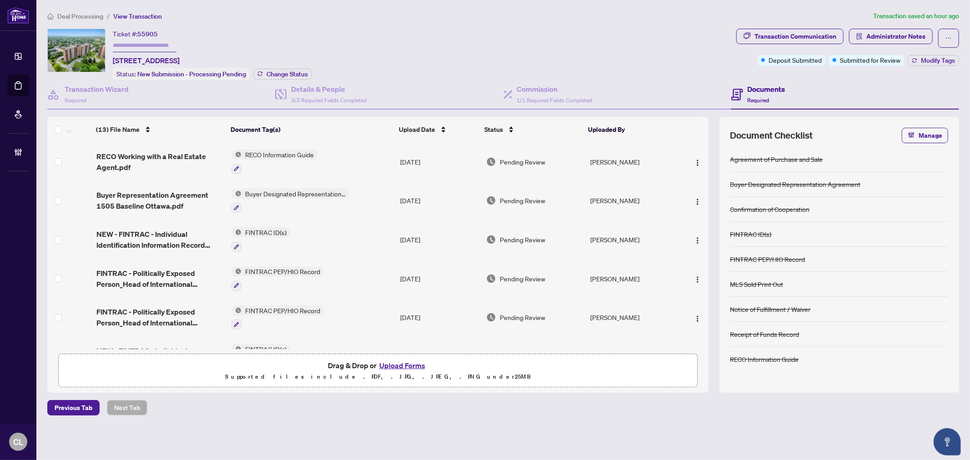
click at [101, 62] on div "Ticket #: 55905 210-1505 Baseline Rd, Ottawa, Ontario K2C 3L4, Canada Status: N…" at bounding box center [390, 54] width 686 height 51
click at [180, 39] on div "Ticket #: 55905 210-1505 Baseline Rd, Ottawa, Ontario K2C 3L4, Canada" at bounding box center [146, 47] width 67 height 37
drag, startPoint x: 186, startPoint y: 56, endPoint x: 115, endPoint y: 62, distance: 71.3
click at [115, 62] on span "210-1505 Baseline Rd, Ottawa, Ontario K2C 3L4, Canada" at bounding box center [146, 60] width 67 height 11
copy span "210-1505 Baseline Rd"
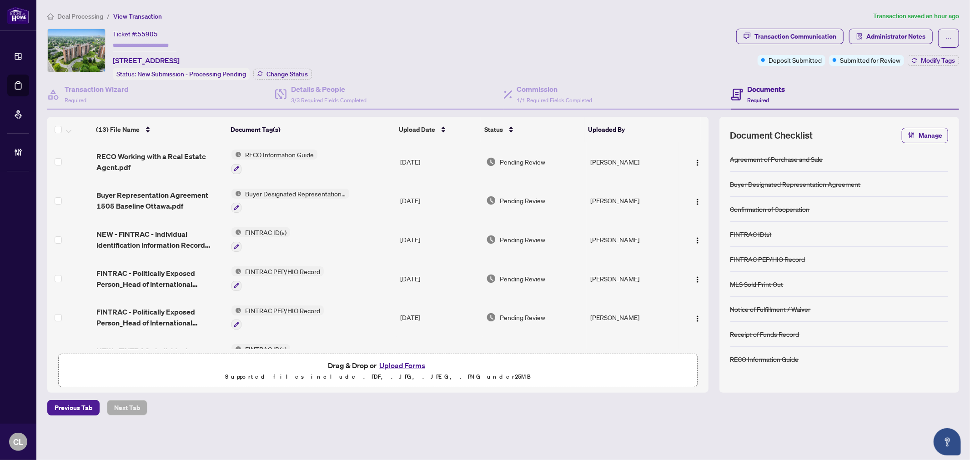
click at [379, 43] on div "Ticket #: 55905 210-1505 Baseline Rd, Ottawa, Ontario K2C 3L4, Canada Status: N…" at bounding box center [390, 54] width 686 height 51
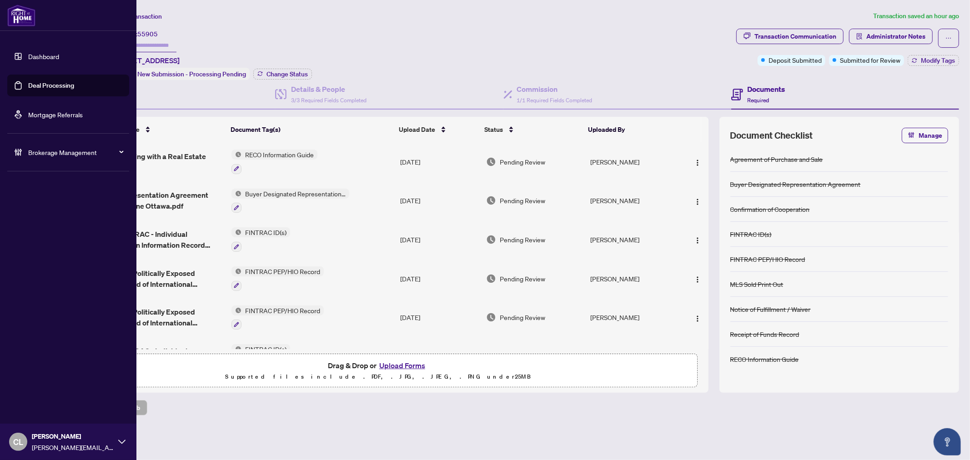
click at [49, 81] on link "Deal Processing" at bounding box center [51, 85] width 46 height 8
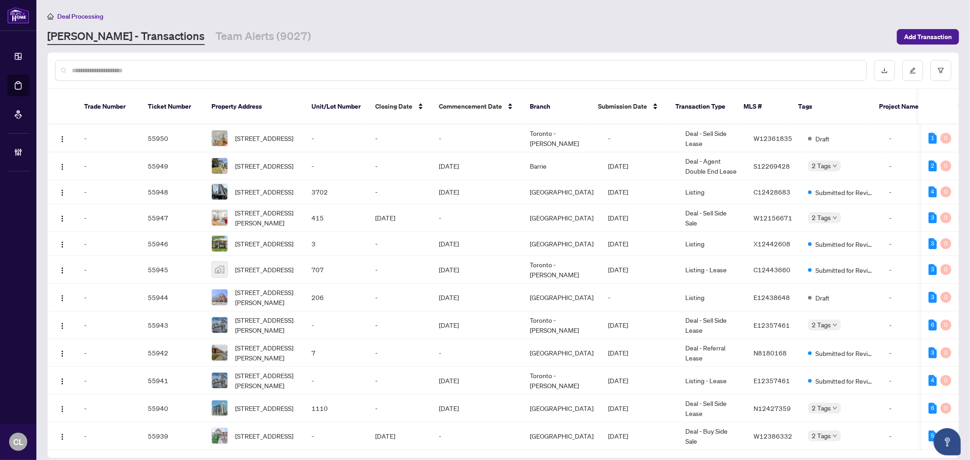
click at [93, 69] on input "text" at bounding box center [466, 71] width 788 height 10
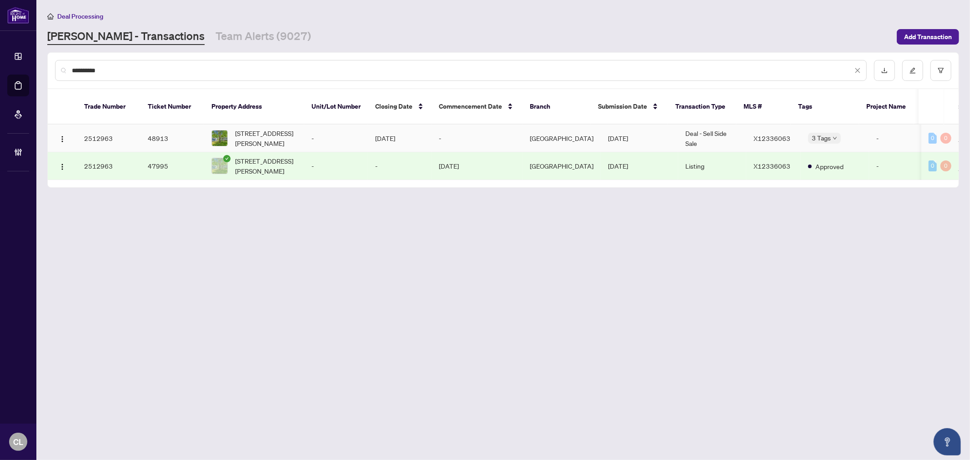
type input "**********"
click at [260, 128] on span "1696 Christina Cres, North Dundas, Ontario K0E 1S0, Canada" at bounding box center [266, 138] width 62 height 20
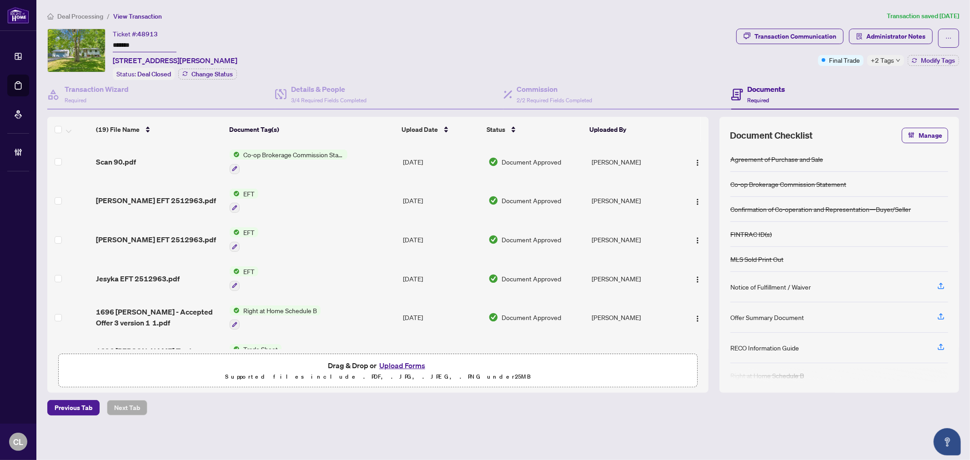
click at [325, 152] on span "Co-op Brokerage Commission Statement" at bounding box center [294, 155] width 108 height 10
click at [276, 196] on span "Co-op Brokerage Commission Statement" at bounding box center [293, 197] width 123 height 10
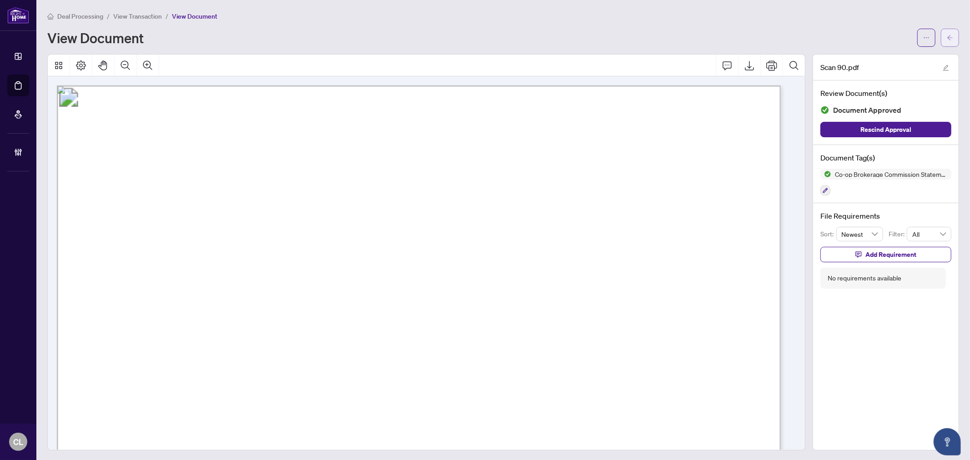
click at [947, 37] on icon "arrow-left" at bounding box center [950, 38] width 6 height 6
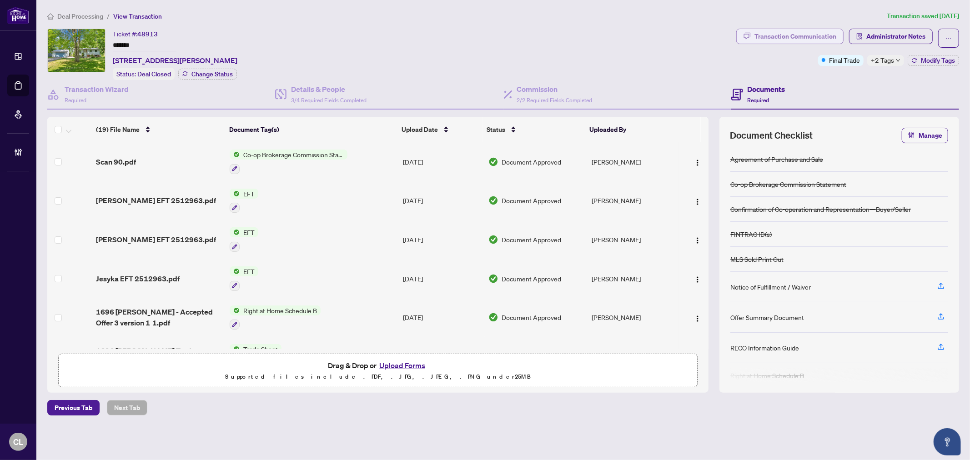
click at [788, 40] on div "Transaction Communication" at bounding box center [796, 36] width 82 height 15
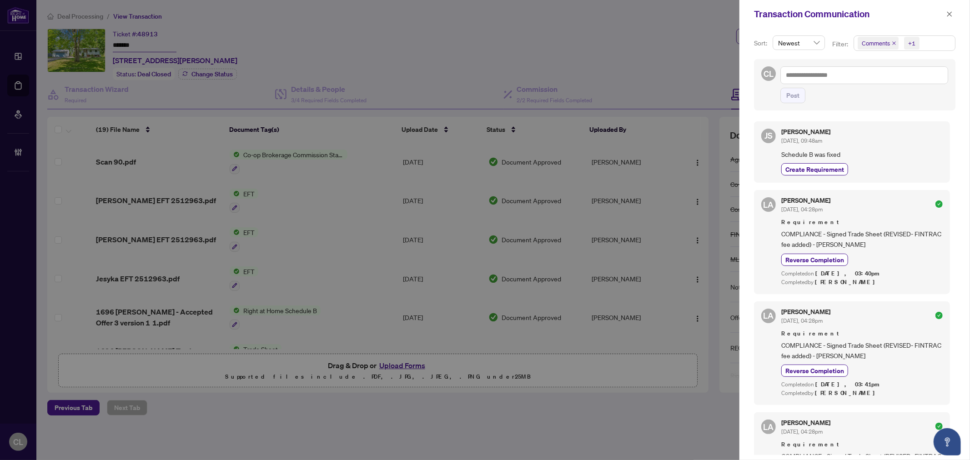
click at [639, 55] on div at bounding box center [485, 230] width 970 height 460
click at [952, 17] on icon "close" at bounding box center [950, 14] width 6 height 6
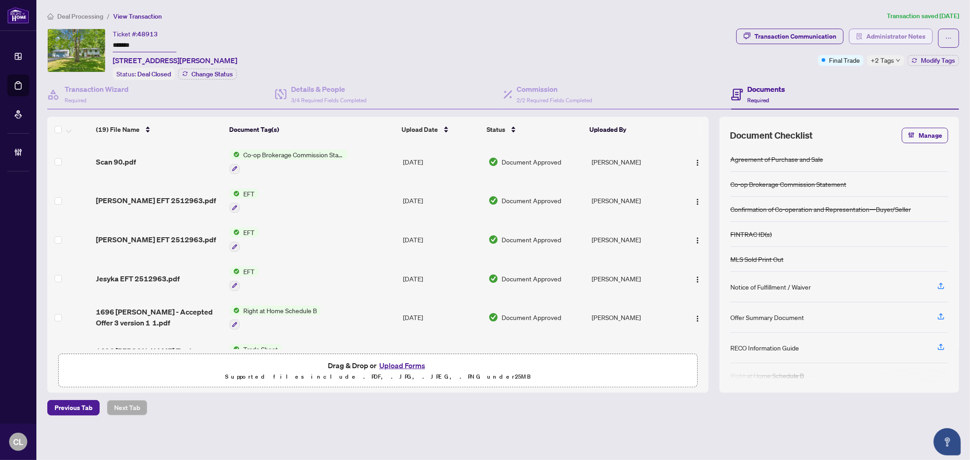
click at [864, 42] on button "Administrator Notes" at bounding box center [891, 36] width 84 height 15
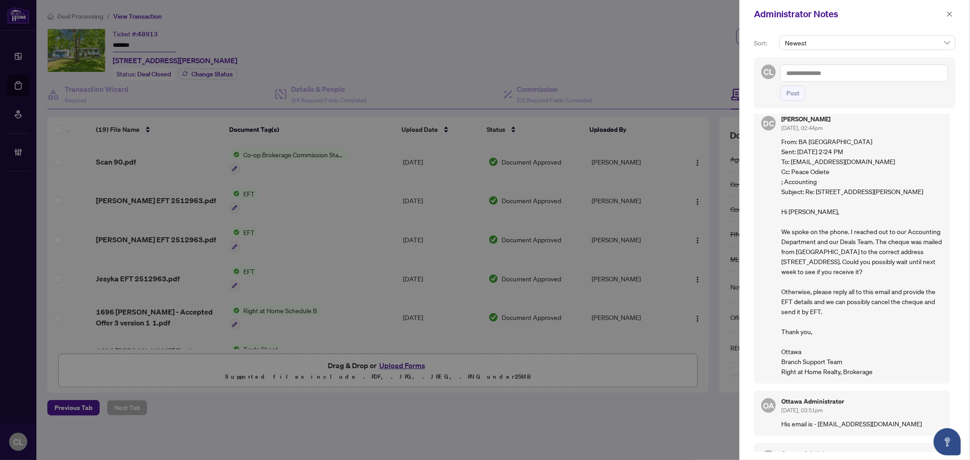
scroll to position [3, 0]
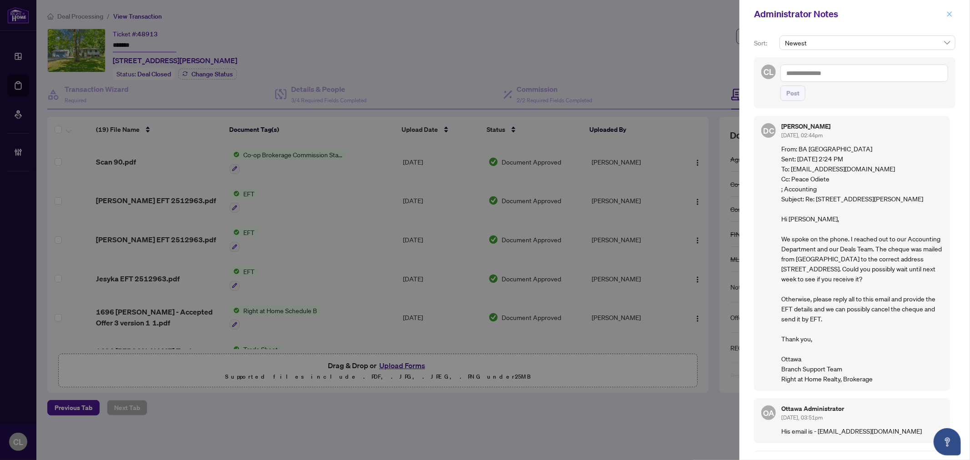
drag, startPoint x: 955, startPoint y: 14, endPoint x: 949, endPoint y: 13, distance: 6.0
click at [955, 14] on button "button" at bounding box center [950, 14] width 12 height 11
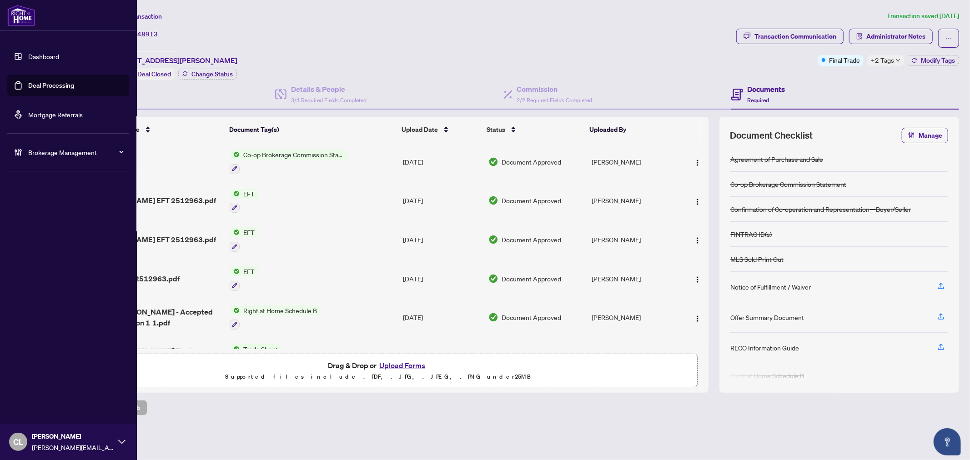
click at [56, 82] on link "Deal Processing" at bounding box center [51, 85] width 46 height 8
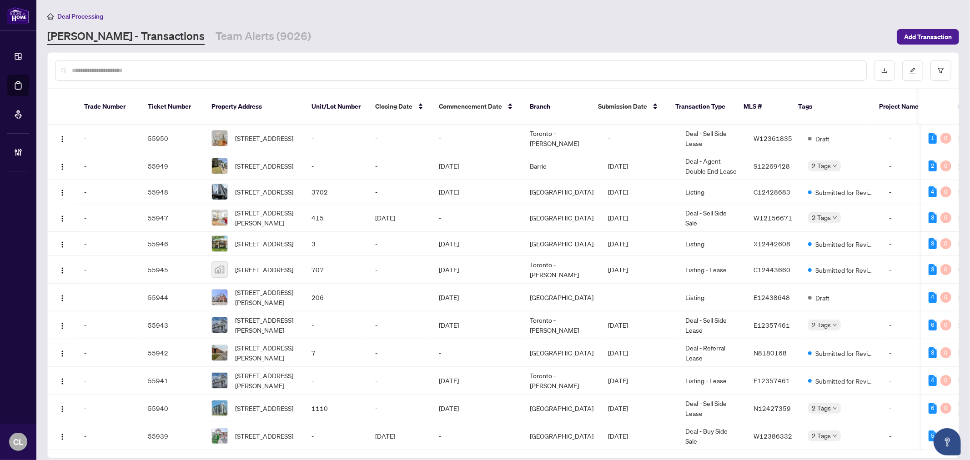
click at [173, 75] on div at bounding box center [461, 70] width 812 height 21
click at [173, 73] on input "text" at bounding box center [466, 71] width 788 height 10
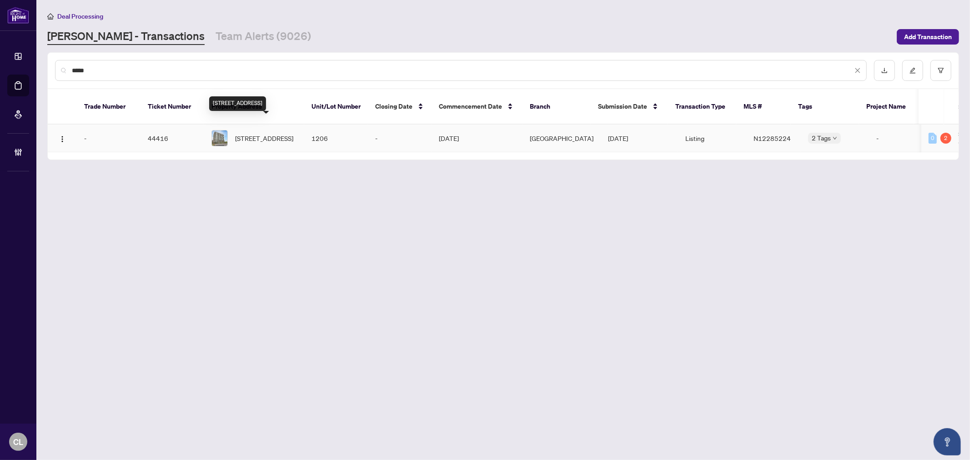
type input "*****"
click at [264, 133] on span "1206-185 Deerfield Rd Rd, Newmarket, Ontario L3Y 0G7, Canada" at bounding box center [264, 138] width 58 height 10
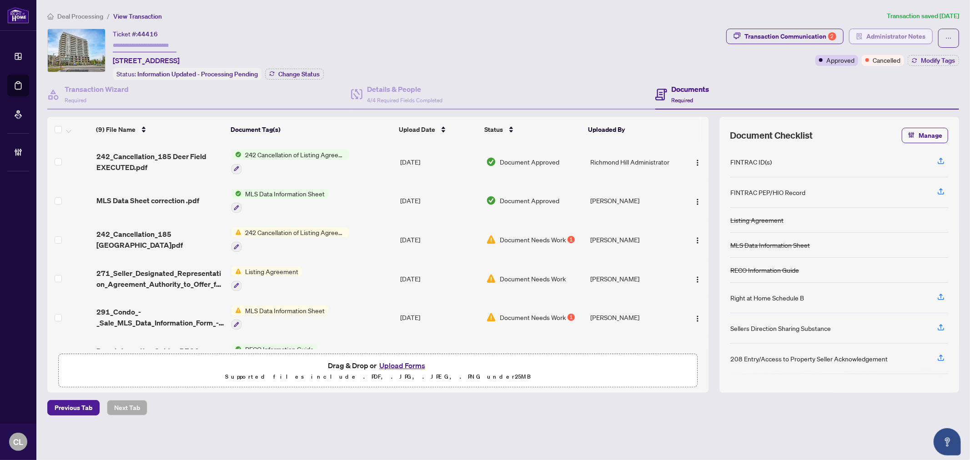
click at [885, 38] on span "Administrator Notes" at bounding box center [896, 36] width 59 height 15
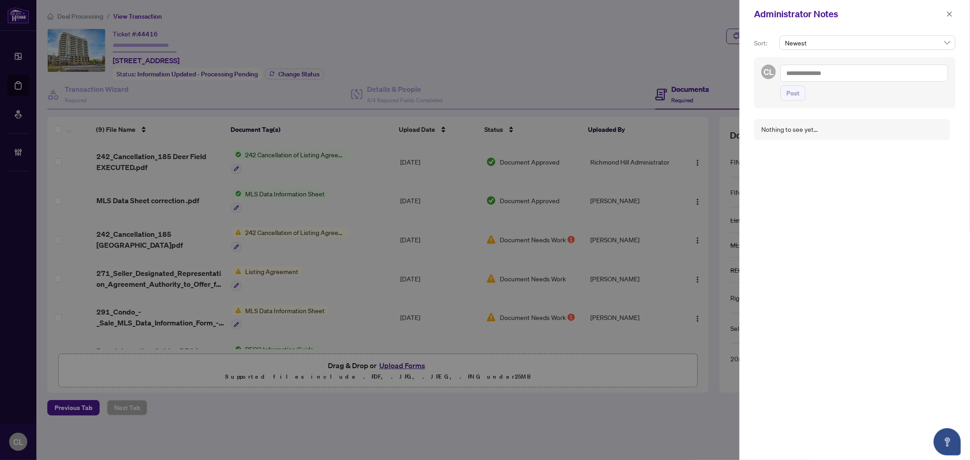
click at [606, 35] on div at bounding box center [485, 230] width 970 height 460
click at [945, 12] on button "button" at bounding box center [950, 14] width 12 height 11
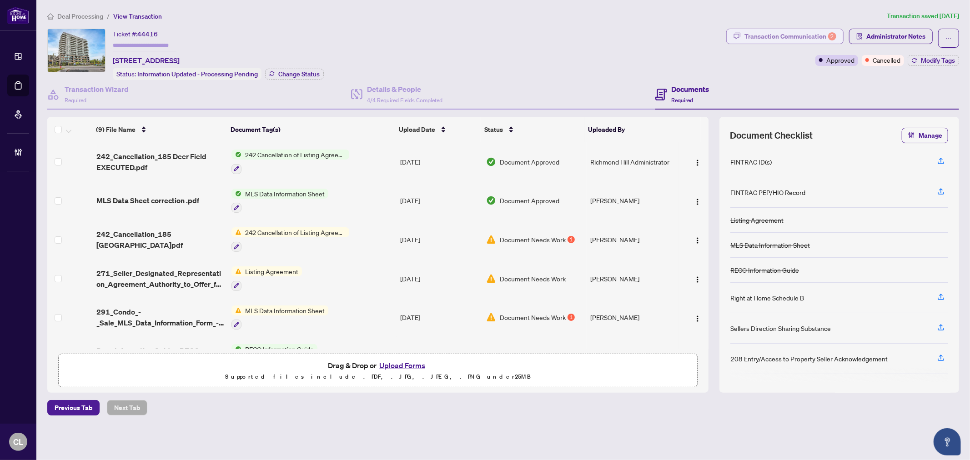
click at [802, 35] on div "Transaction Communication 2" at bounding box center [791, 36] width 92 height 15
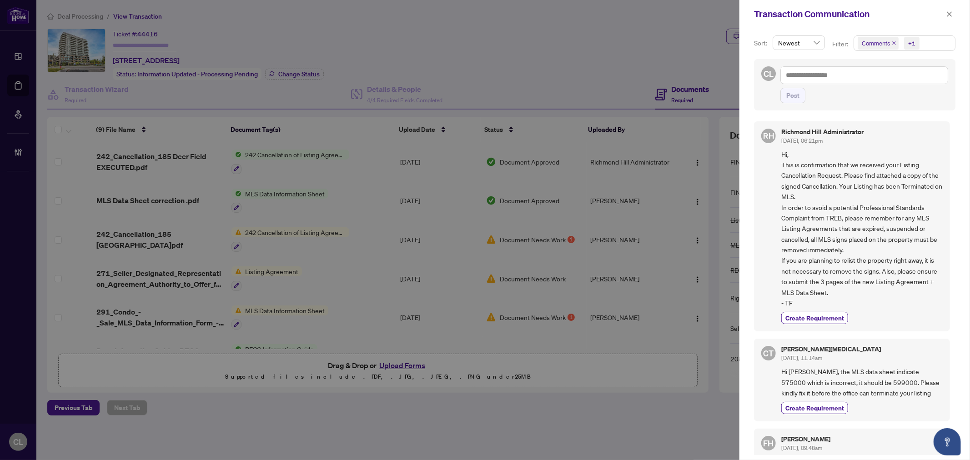
click at [696, 234] on div at bounding box center [485, 230] width 970 height 460
click at [693, 234] on div at bounding box center [485, 230] width 970 height 460
click at [649, 35] on div at bounding box center [485, 230] width 970 height 460
click at [952, 18] on span "button" at bounding box center [950, 14] width 6 height 15
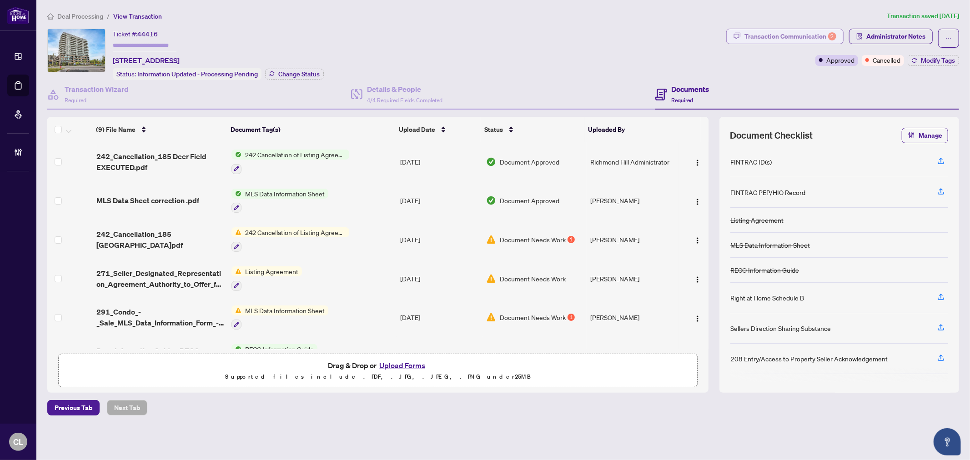
click at [815, 38] on div "Transaction Communication 2" at bounding box center [791, 36] width 92 height 15
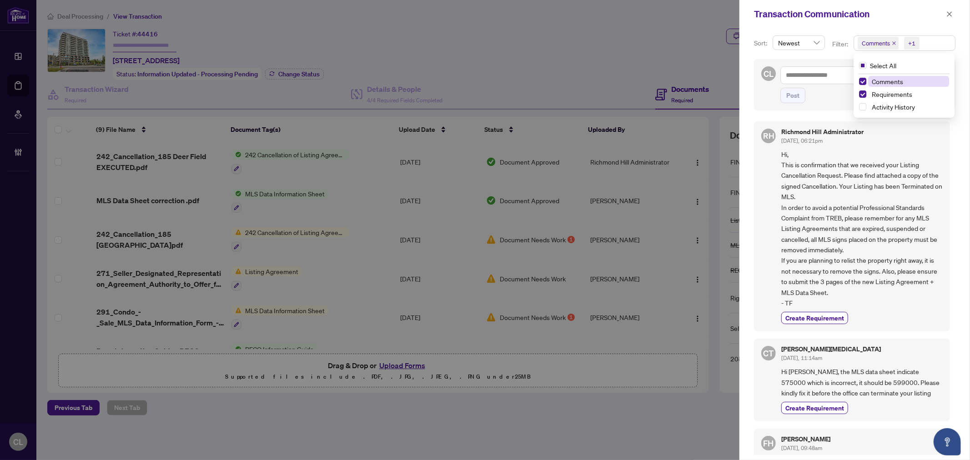
click at [864, 38] on span "Comments" at bounding box center [878, 43] width 41 height 13
click at [862, 82] on span "Select Comments" at bounding box center [862, 81] width 7 height 7
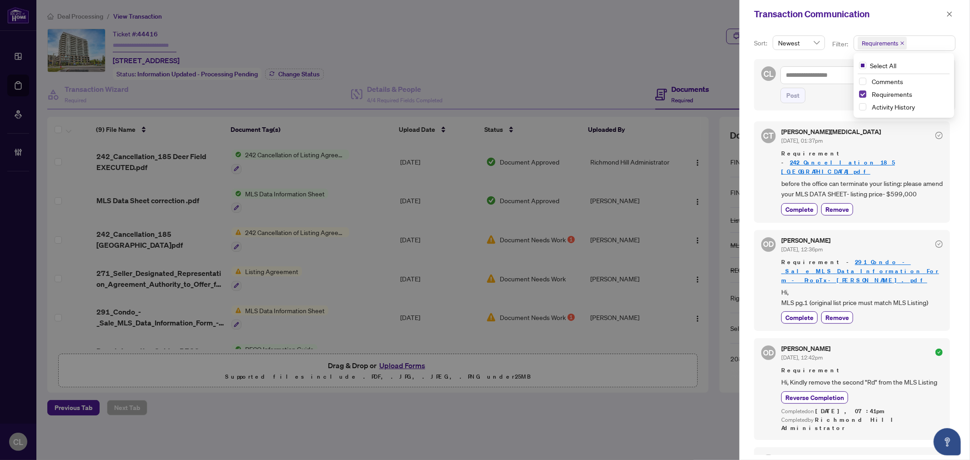
click at [861, 94] on span "Select Requirements" at bounding box center [862, 94] width 7 height 7
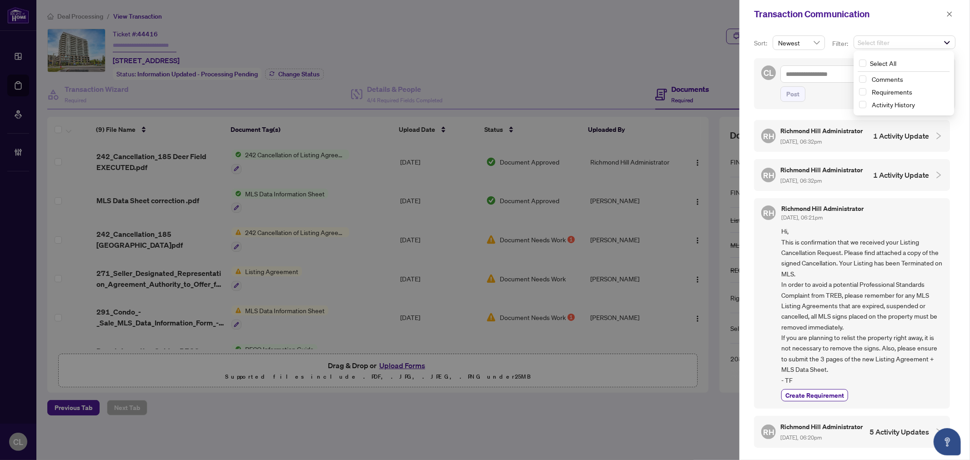
click at [863, 101] on div "Activity History" at bounding box center [904, 104] width 90 height 11
click at [860, 103] on span "Select Activity History" at bounding box center [862, 104] width 7 height 7
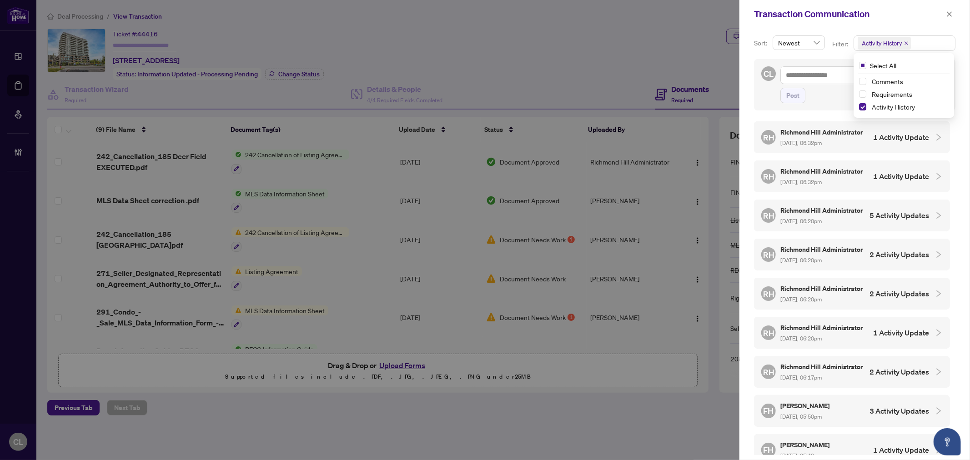
click at [935, 141] on icon "collapsed" at bounding box center [939, 137] width 8 height 8
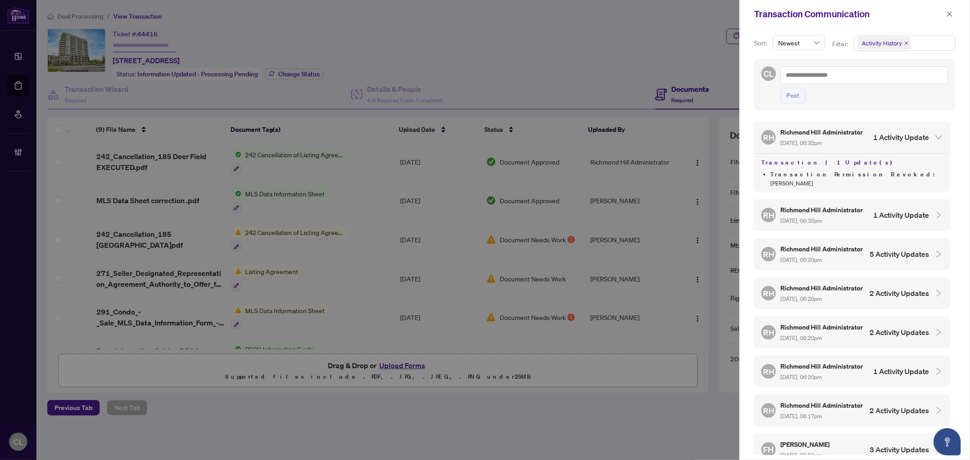
click at [937, 218] on icon "collapsed" at bounding box center [939, 215] width 5 height 7
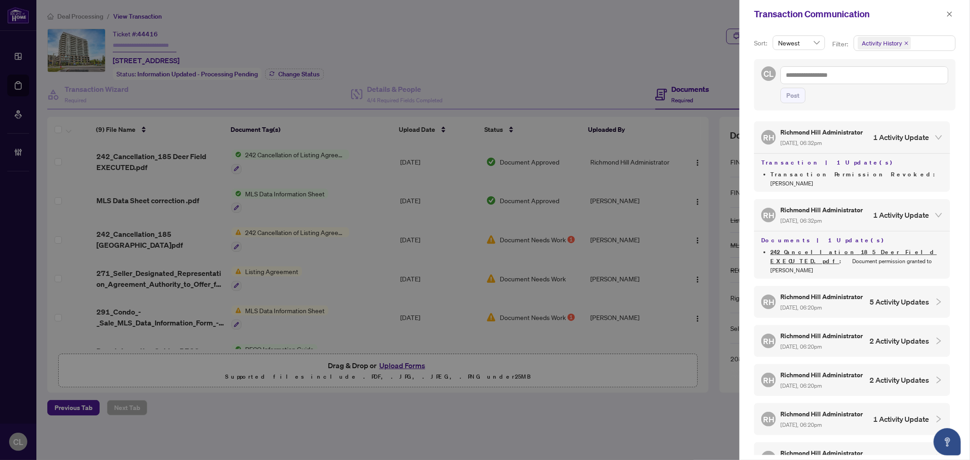
click at [935, 306] on icon "collapsed" at bounding box center [939, 302] width 8 height 8
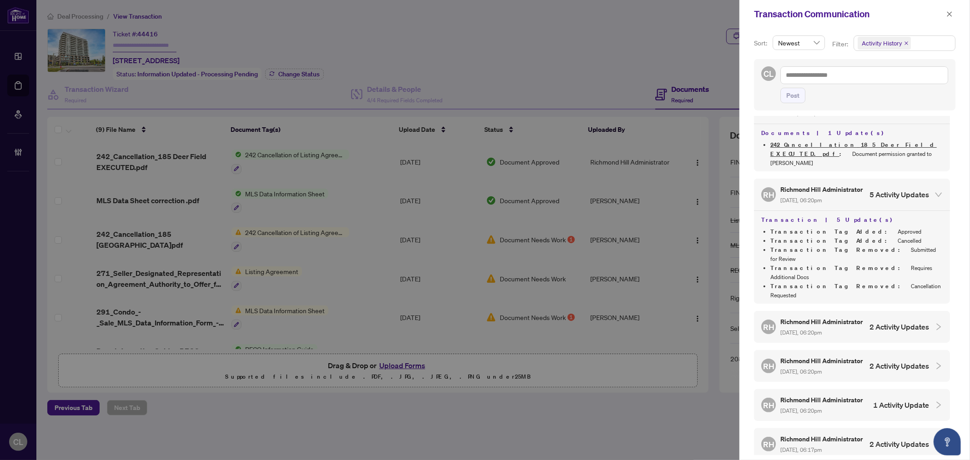
scroll to position [121, 0]
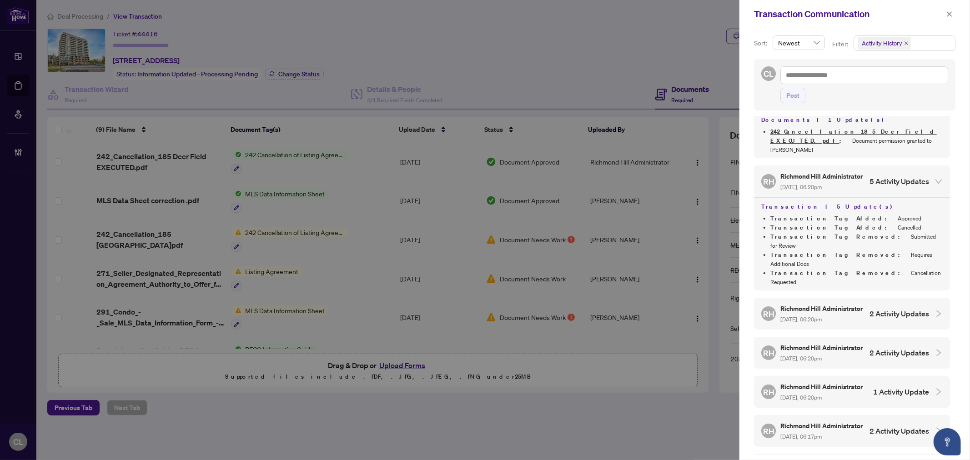
click at [937, 310] on icon "collapsed" at bounding box center [939, 313] width 5 height 7
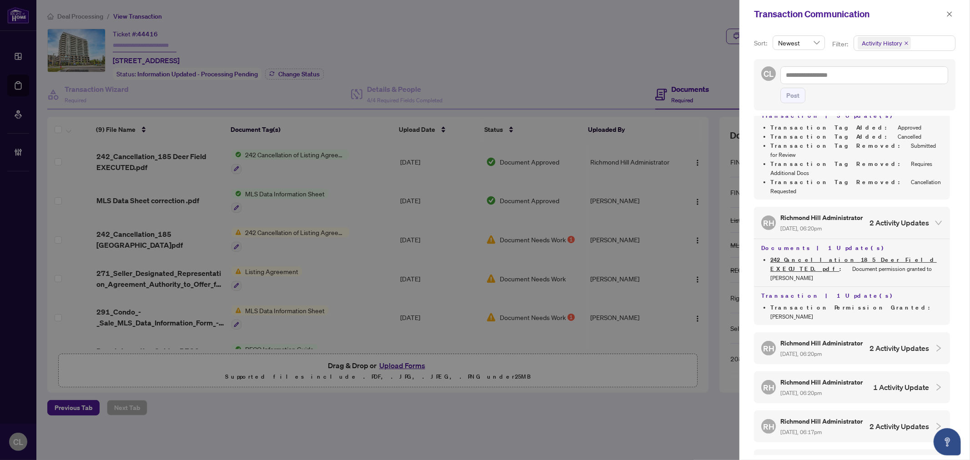
scroll to position [237, 0]
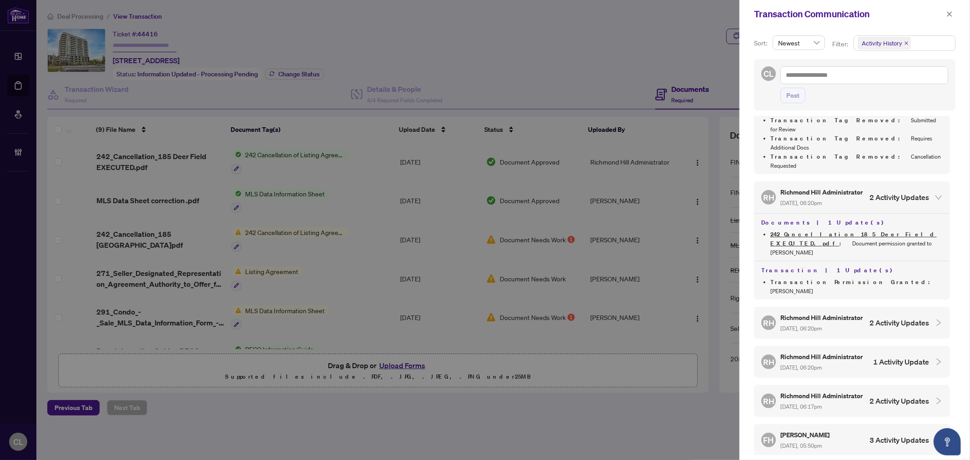
click at [935, 319] on icon "collapsed" at bounding box center [939, 323] width 8 height 8
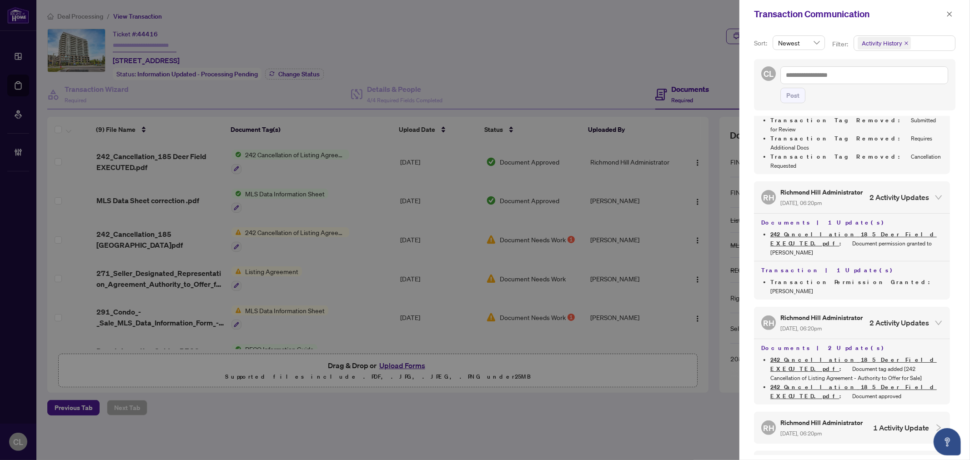
click at [935, 424] on icon "collapsed" at bounding box center [939, 428] width 8 height 8
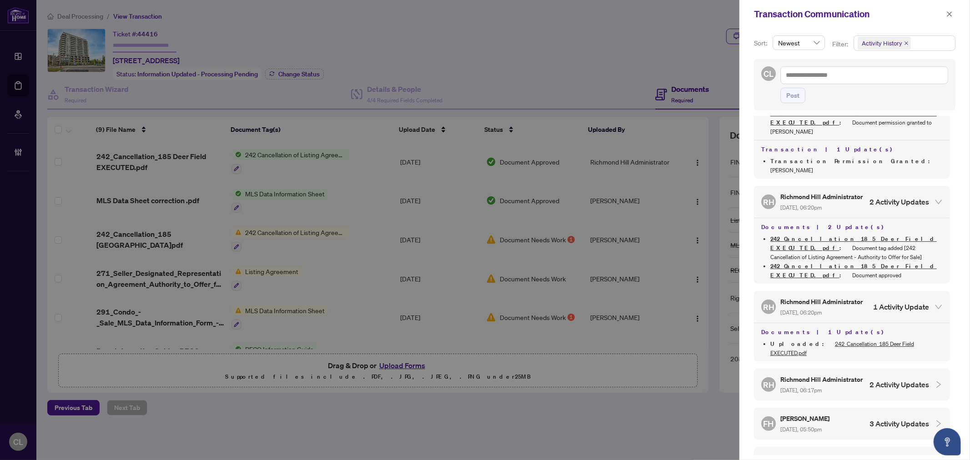
scroll to position [366, 0]
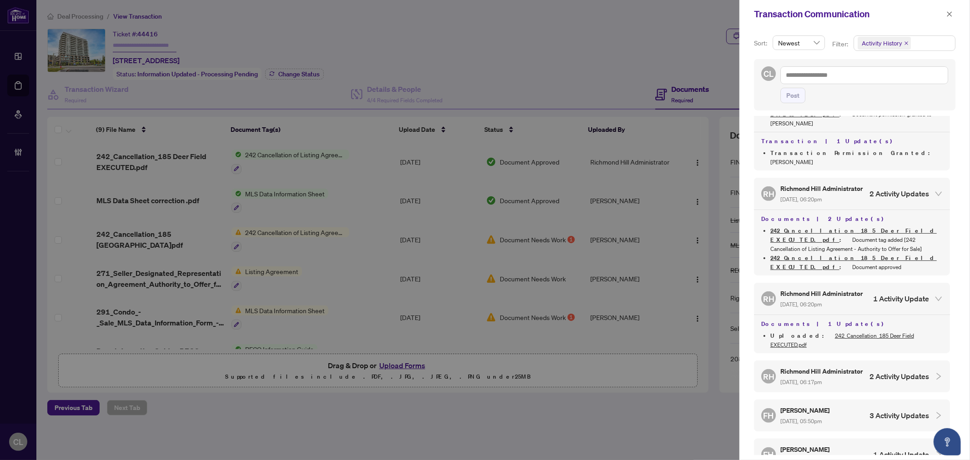
click at [935, 373] on icon "collapsed" at bounding box center [939, 377] width 8 height 8
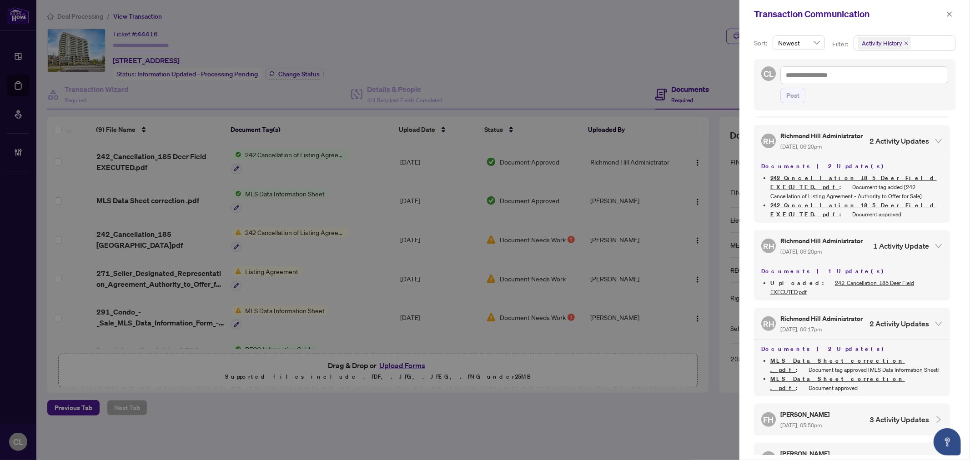
scroll to position [476, 0]
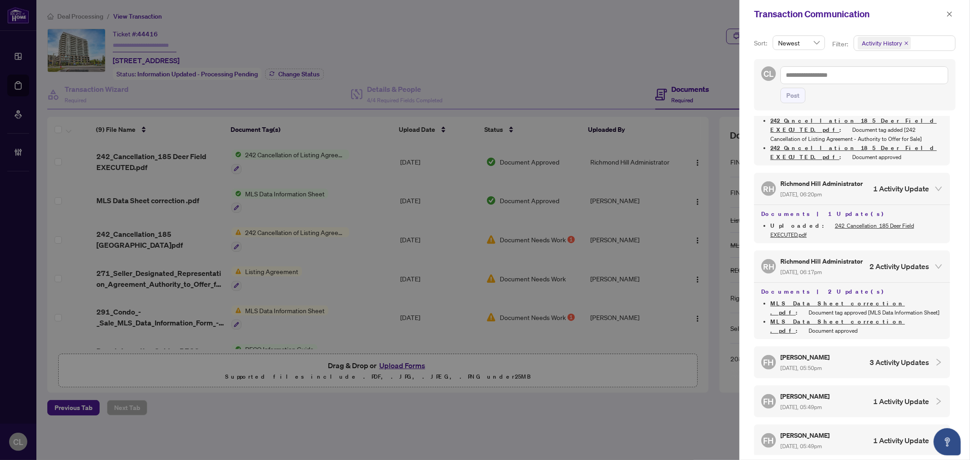
click at [935, 398] on icon "collapsed" at bounding box center [939, 402] width 8 height 8
click at [937, 359] on icon "collapsed" at bounding box center [939, 362] width 5 height 7
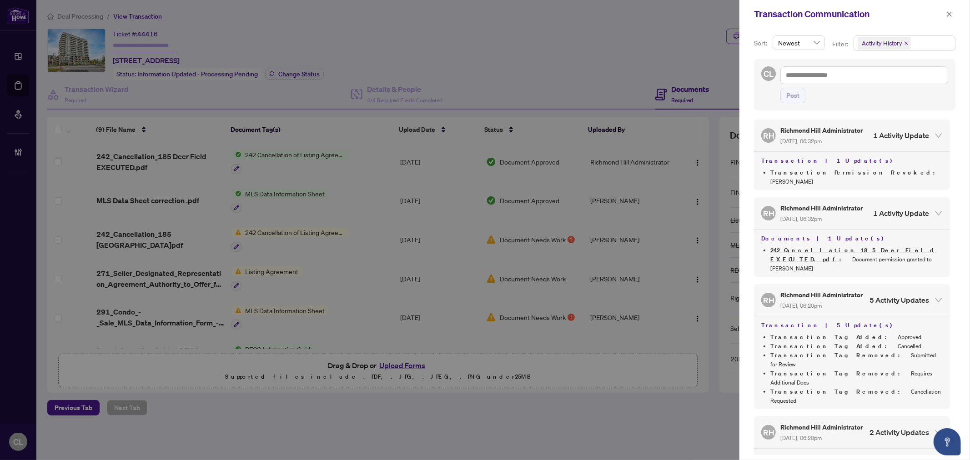
scroll to position [0, 0]
drag, startPoint x: 945, startPoint y: 15, endPoint x: 898, endPoint y: 16, distance: 47.3
click at [945, 15] on button "button" at bounding box center [950, 14] width 12 height 11
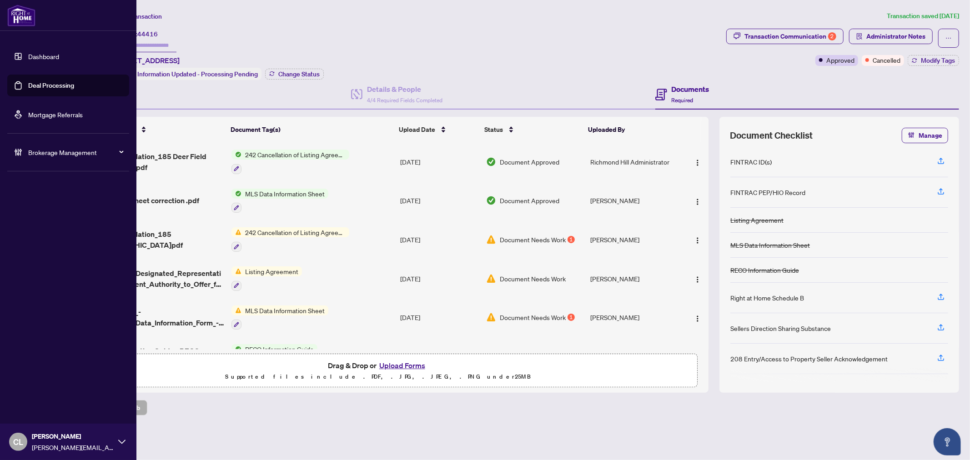
click at [38, 87] on link "Deal Processing" at bounding box center [51, 85] width 46 height 8
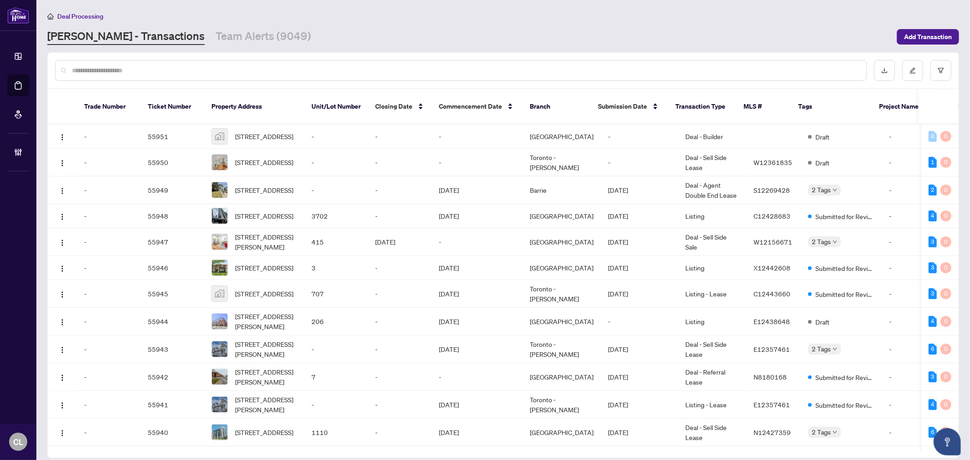
click at [144, 66] on input "text" at bounding box center [466, 71] width 788 height 10
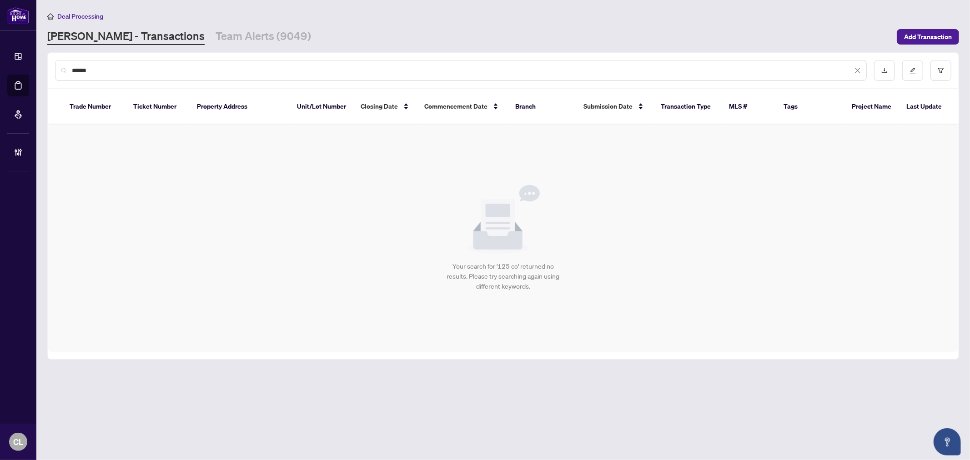
type input "******"
drag, startPoint x: 93, startPoint y: 70, endPoint x: 60, endPoint y: 70, distance: 32.8
click at [60, 70] on div "******" at bounding box center [461, 70] width 812 height 21
type input "*******"
click at [757, 211] on div "Your search for '609 all' returned no results. Please try searching again using…" at bounding box center [503, 238] width 911 height 227
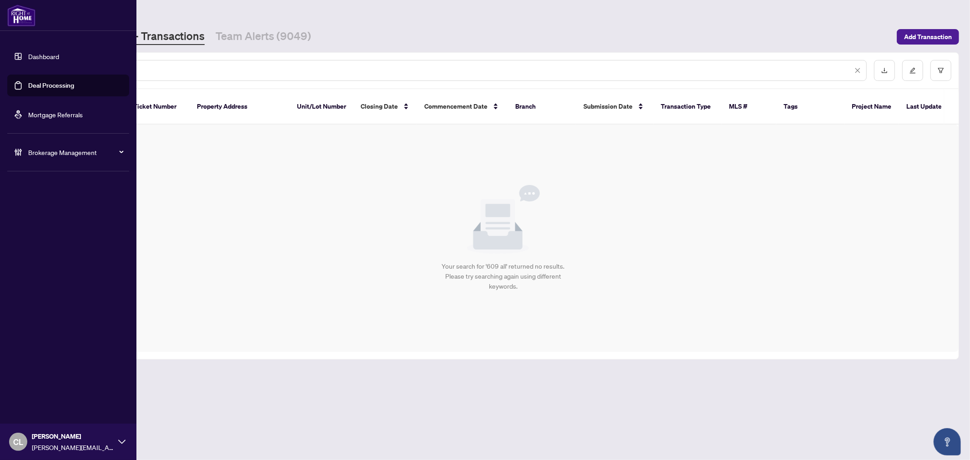
drag, startPoint x: 47, startPoint y: 88, endPoint x: 136, endPoint y: 81, distance: 89.5
click at [47, 88] on link "Deal Processing" at bounding box center [51, 85] width 46 height 8
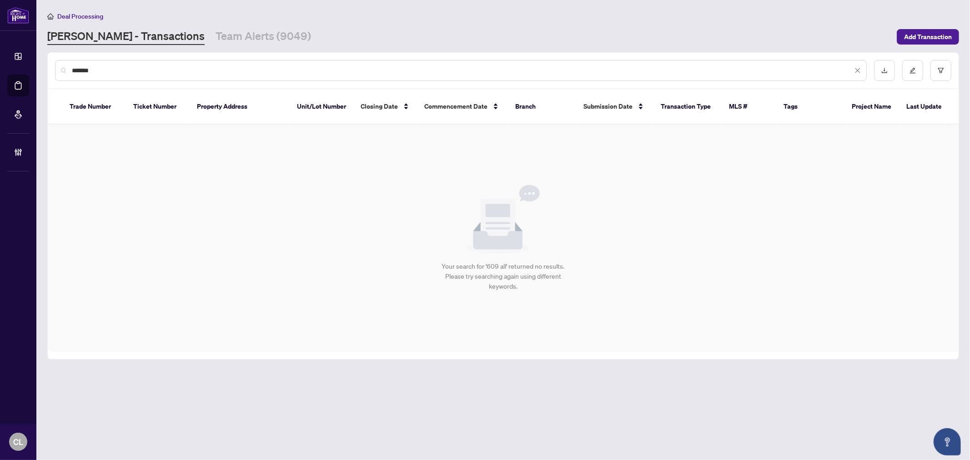
drag, startPoint x: 146, startPoint y: 71, endPoint x: 42, endPoint y: 70, distance: 103.7
click at [42, 70] on main "Deal Processing RAHR - Transactions Team Alerts (9049) Add Transaction ******* …" at bounding box center [503, 230] width 934 height 460
type input "********"
click at [125, 69] on input "********" at bounding box center [462, 71] width 781 height 10
drag, startPoint x: 126, startPoint y: 69, endPoint x: 64, endPoint y: 69, distance: 61.9
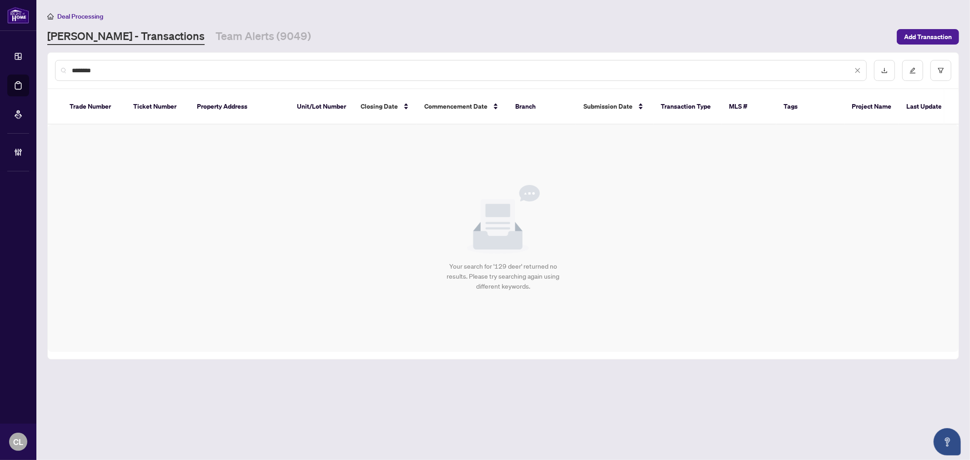
click at [64, 69] on div "********" at bounding box center [461, 70] width 812 height 21
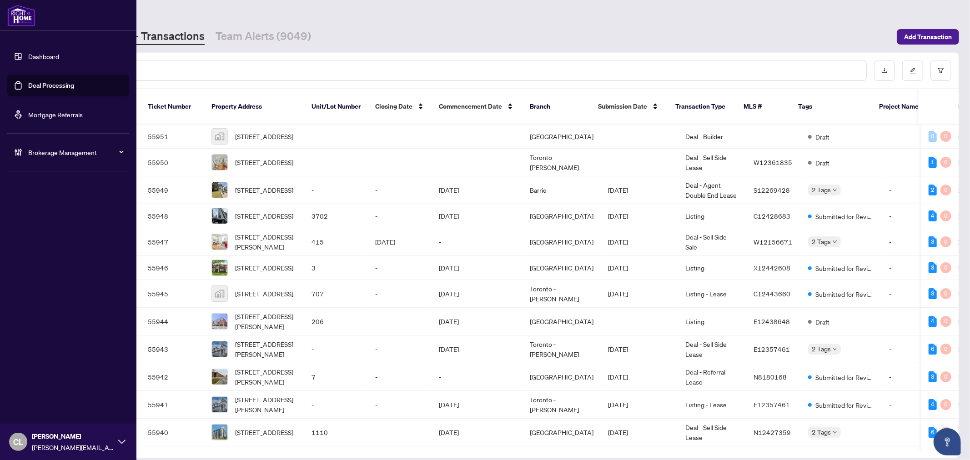
click at [37, 82] on link "Deal Processing" at bounding box center [51, 85] width 46 height 8
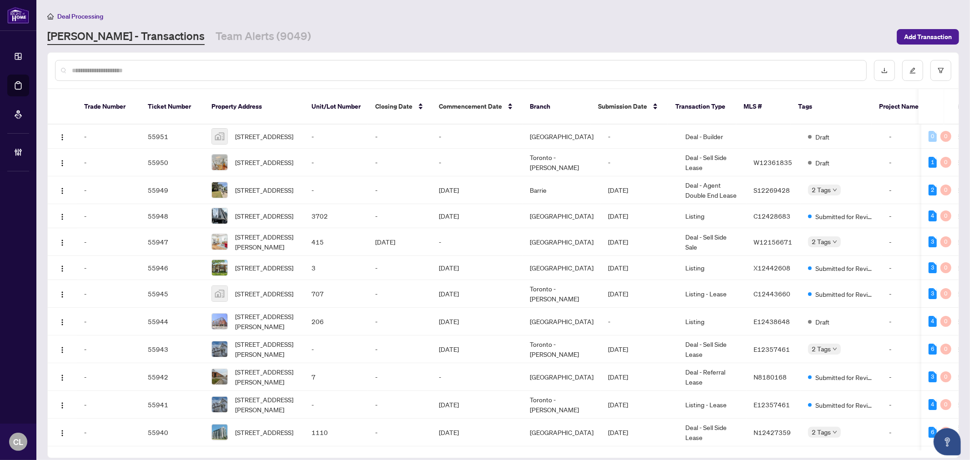
click at [146, 69] on input "text" at bounding box center [466, 71] width 788 height 10
type input "*******"
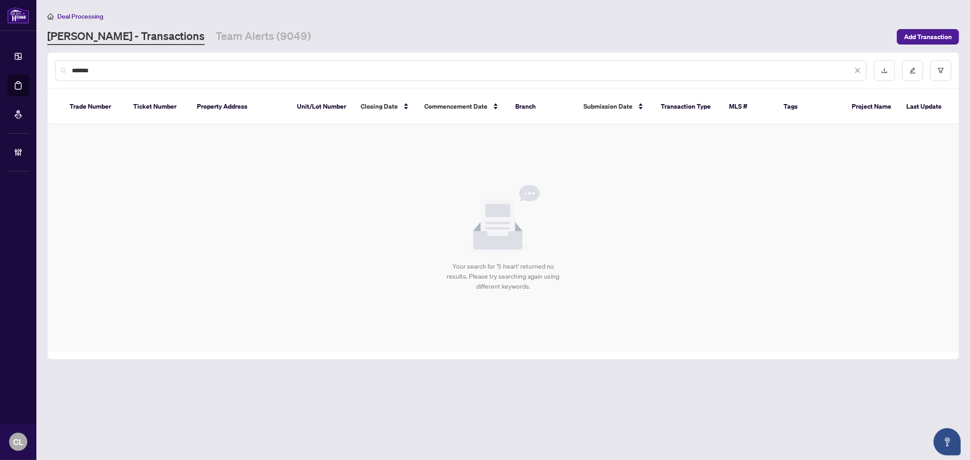
drag, startPoint x: 146, startPoint y: 69, endPoint x: 53, endPoint y: 62, distance: 93.5
click at [53, 62] on div "*******" at bounding box center [503, 70] width 911 height 35
type input "********"
click at [107, 66] on input "********" at bounding box center [462, 71] width 781 height 10
drag, startPoint x: 104, startPoint y: 68, endPoint x: 47, endPoint y: 62, distance: 56.8
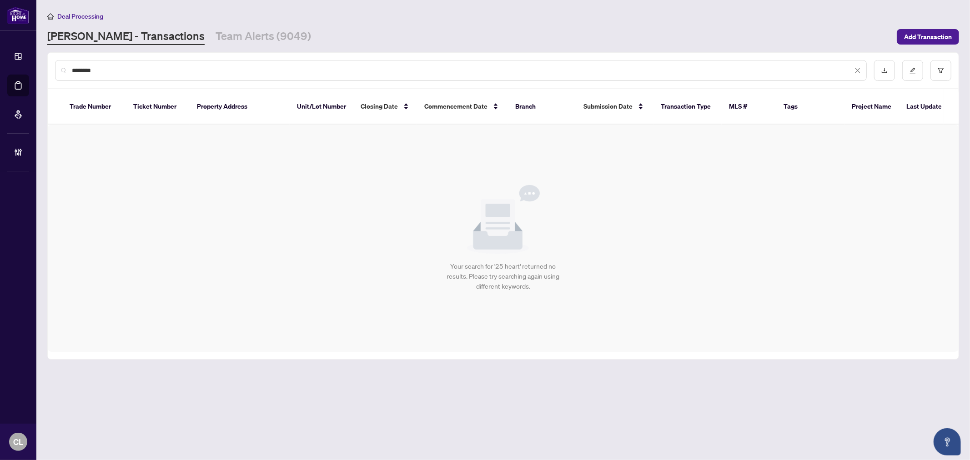
click at [48, 62] on div "********" at bounding box center [503, 70] width 911 height 35
type input "*******"
drag, startPoint x: 149, startPoint y: 74, endPoint x: 57, endPoint y: 73, distance: 91.9
click at [57, 73] on div "*******" at bounding box center [461, 70] width 812 height 21
type input "*****"
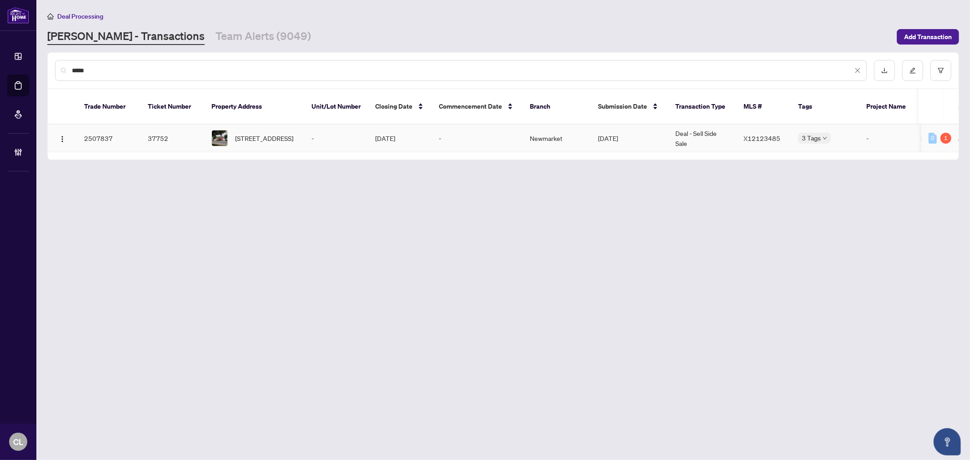
click at [233, 130] on div "2817 County 40 Rd, Quinte West, Ontario K0K 3M0, Canada" at bounding box center [255, 138] width 86 height 16
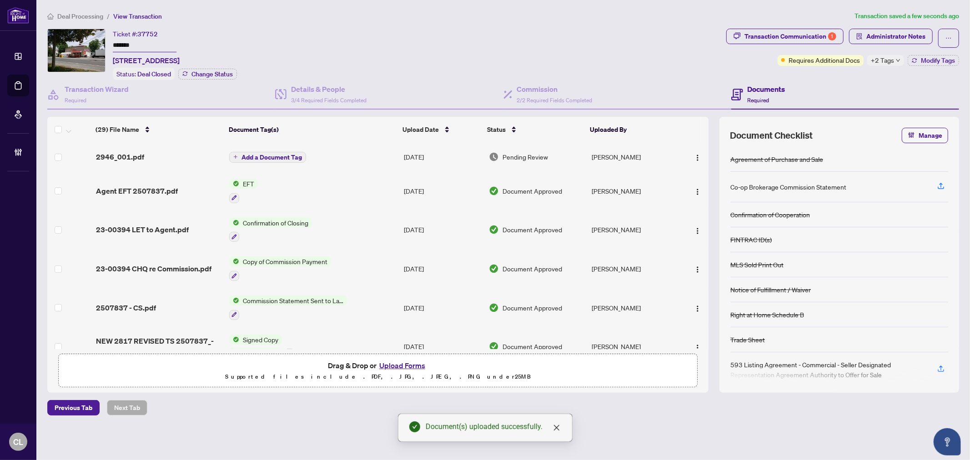
click at [262, 152] on button "Add a Document Tag" at bounding box center [267, 157] width 77 height 11
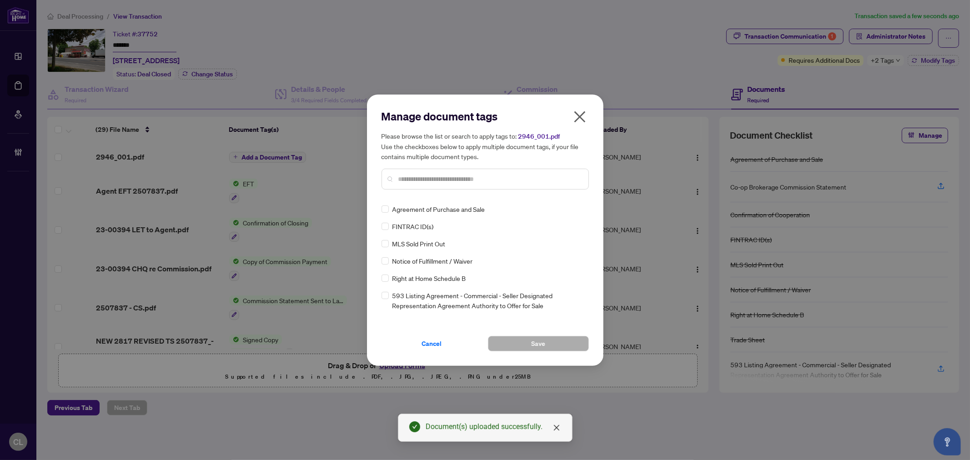
click at [443, 183] on input "text" at bounding box center [490, 179] width 183 height 10
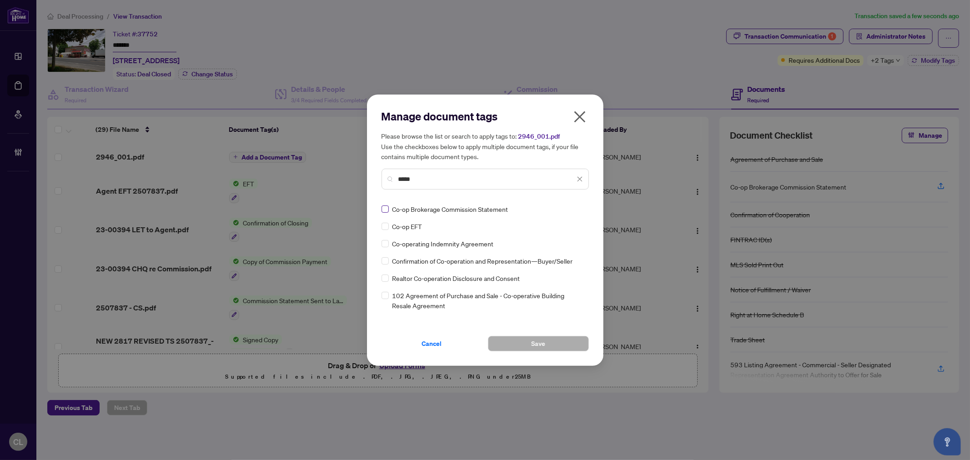
type input "*****"
click at [578, 210] on icon at bounding box center [580, 208] width 5 height 3
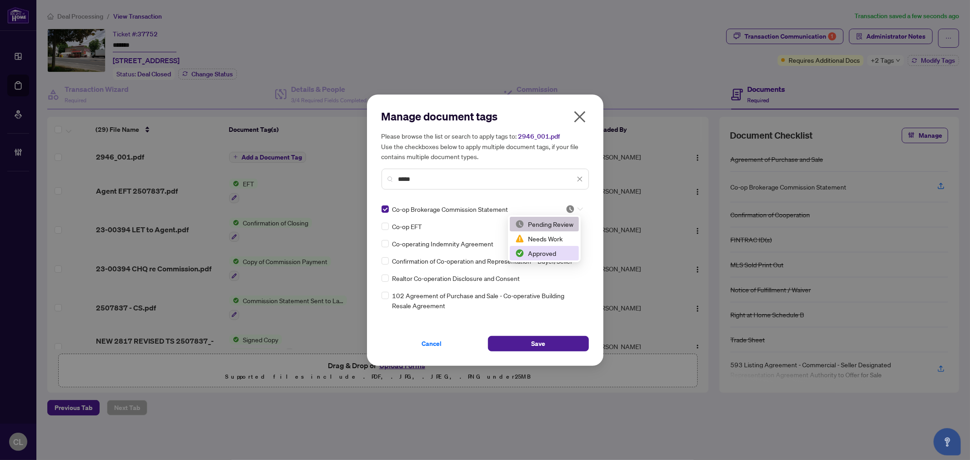
click at [563, 254] on div "Approved" at bounding box center [544, 253] width 58 height 10
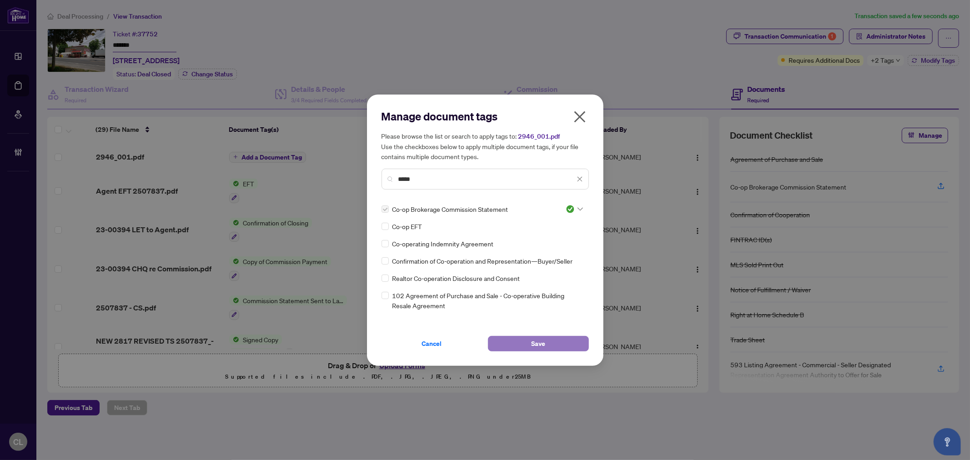
click at [547, 338] on button "Save" at bounding box center [538, 343] width 101 height 15
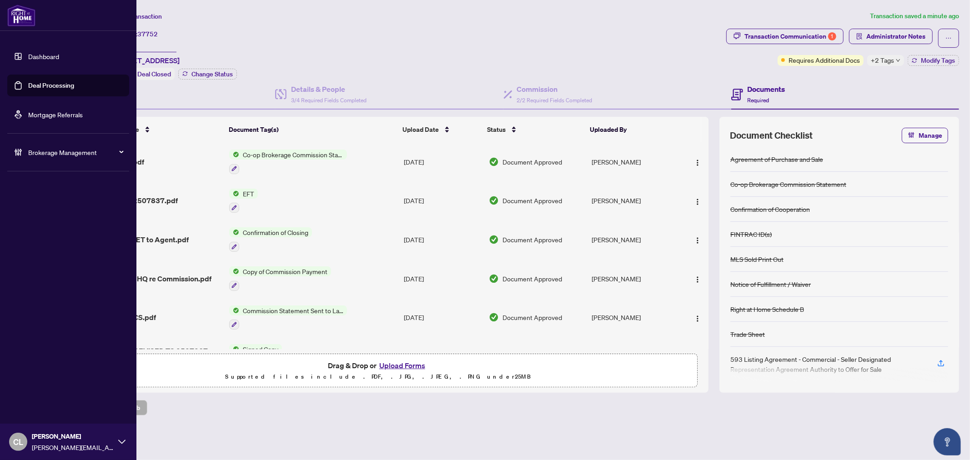
drag, startPoint x: 43, startPoint y: 90, endPoint x: 120, endPoint y: 84, distance: 77.1
click at [43, 90] on link "Deal Processing" at bounding box center [51, 85] width 46 height 8
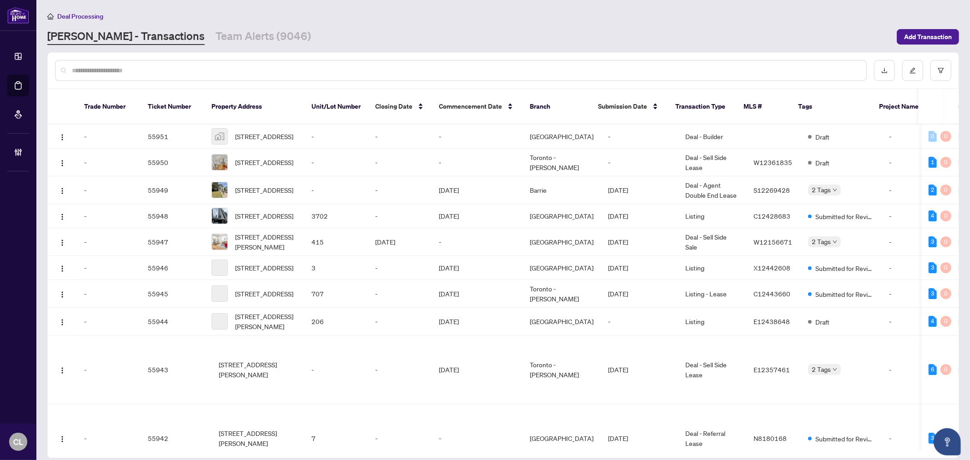
click at [143, 66] on input "text" at bounding box center [466, 71] width 788 height 10
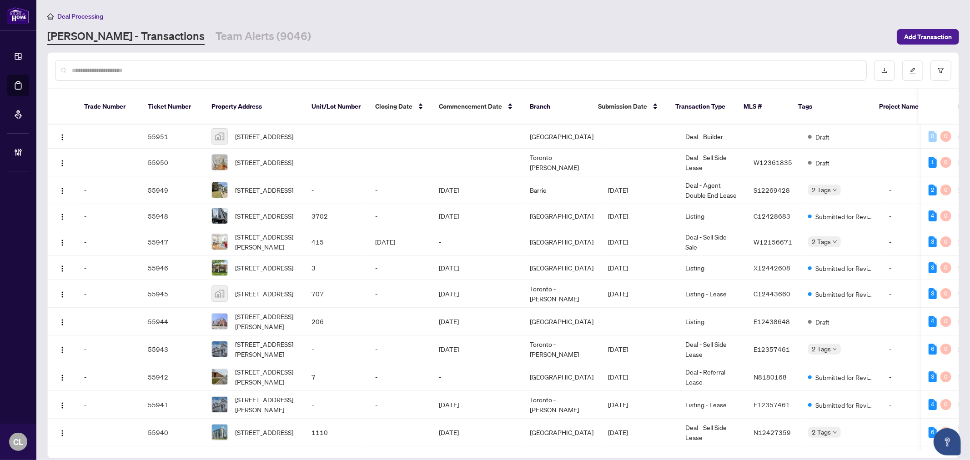
paste input "**********"
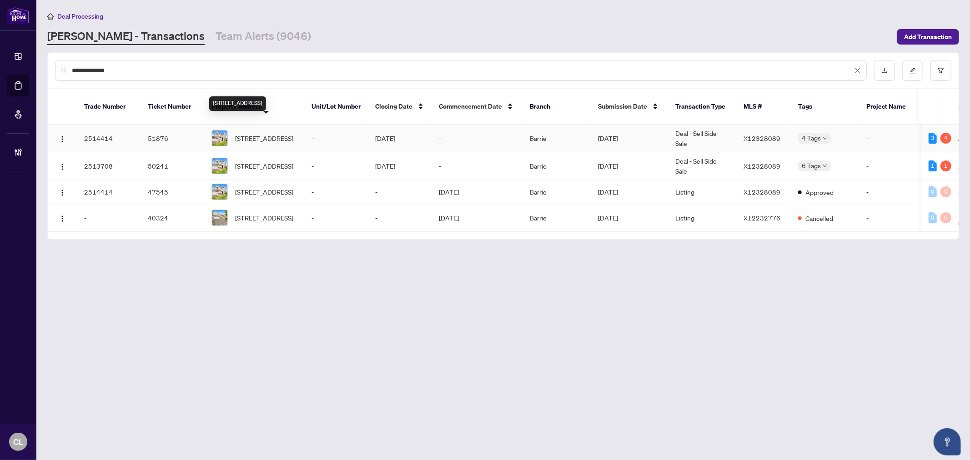
type input "**********"
click at [265, 133] on span "[STREET_ADDRESS]" at bounding box center [264, 138] width 58 height 10
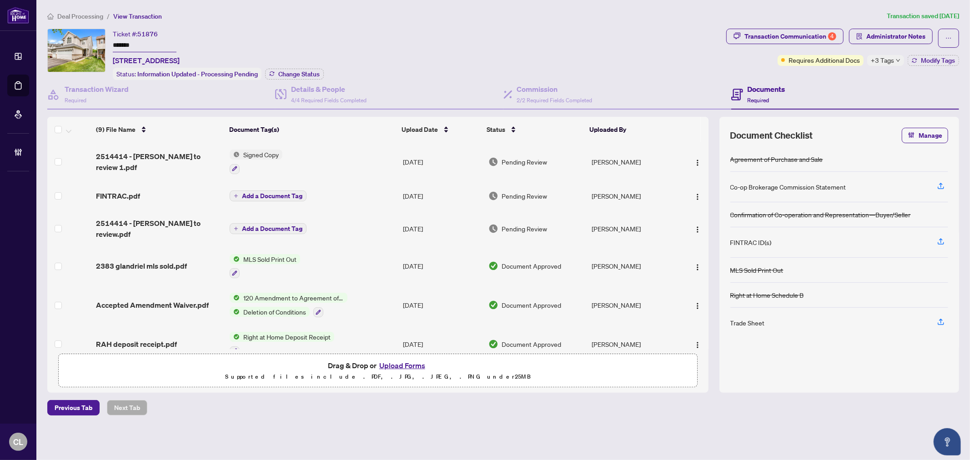
click at [570, 45] on div "Ticket #: 51876 ******* 2383 Glandriel Cres, Ottawa, Ontario K4A 4T1, Canada St…" at bounding box center [385, 54] width 676 height 51
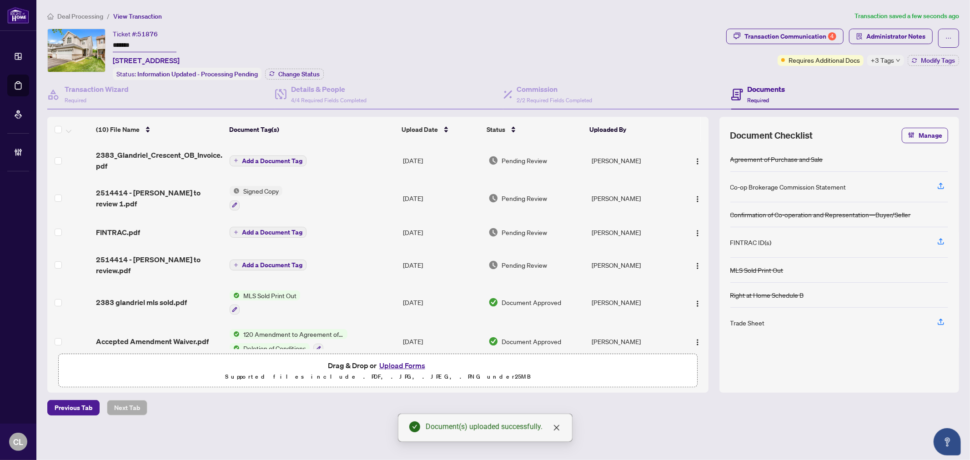
click at [246, 158] on span "Add a Document Tag" at bounding box center [272, 161] width 61 height 6
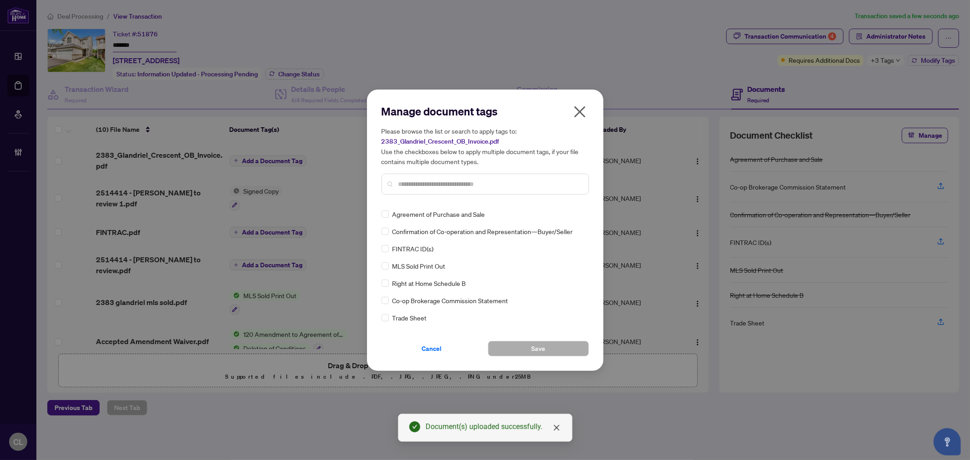
click at [404, 182] on input "text" at bounding box center [490, 184] width 183 height 10
type input "*****"
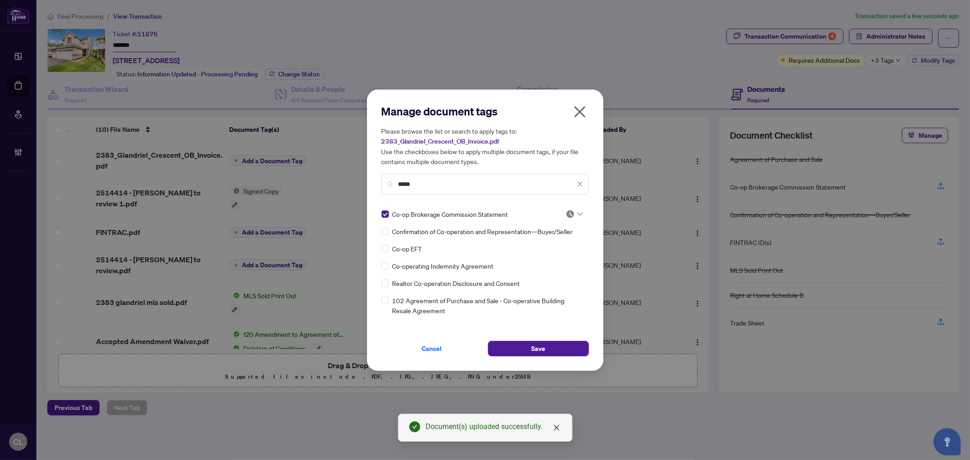
click at [578, 212] on icon at bounding box center [580, 214] width 5 height 4
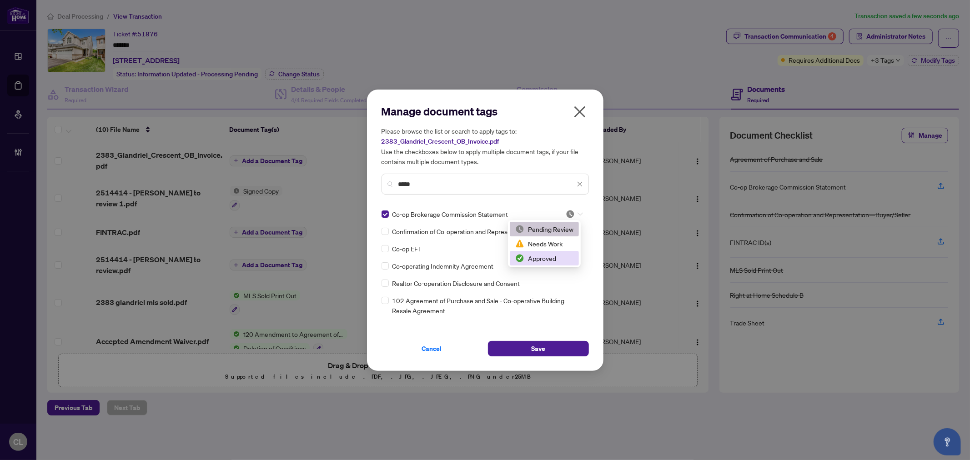
click at [562, 253] on div "Approved" at bounding box center [544, 258] width 58 height 10
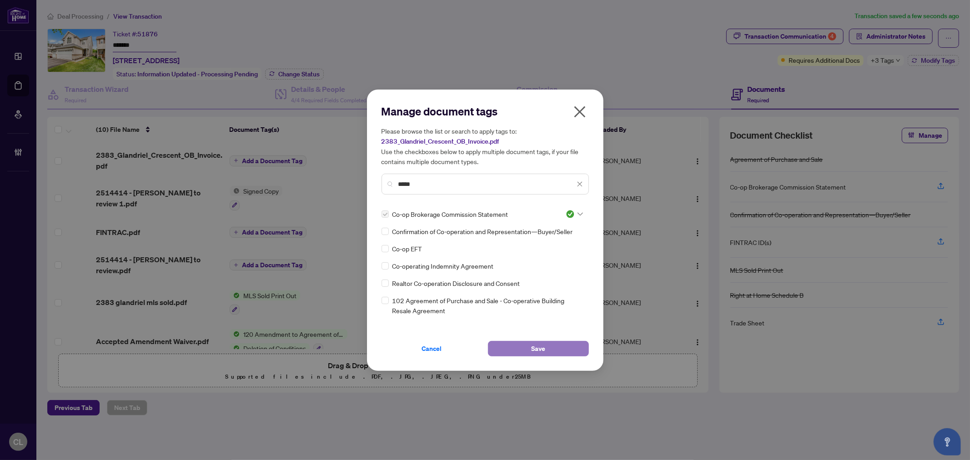
click at [543, 344] on span "Save" at bounding box center [538, 349] width 14 height 15
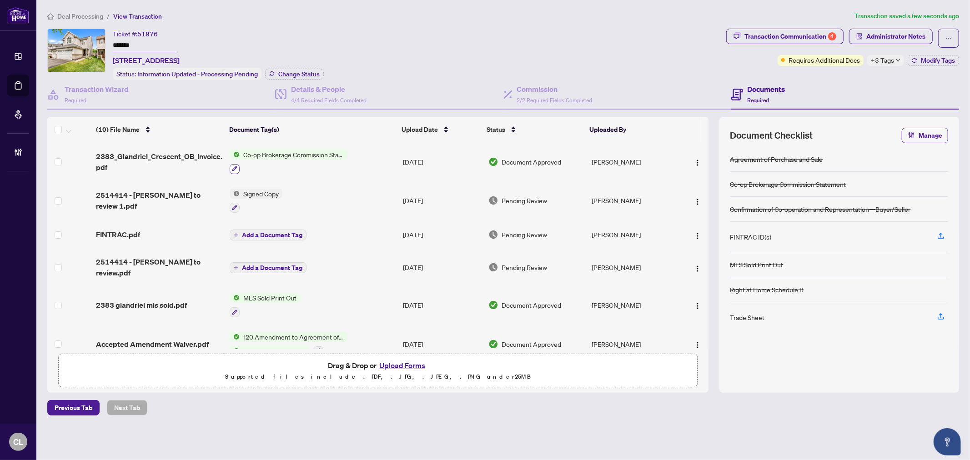
click at [234, 167] on icon "button" at bounding box center [234, 169] width 5 height 5
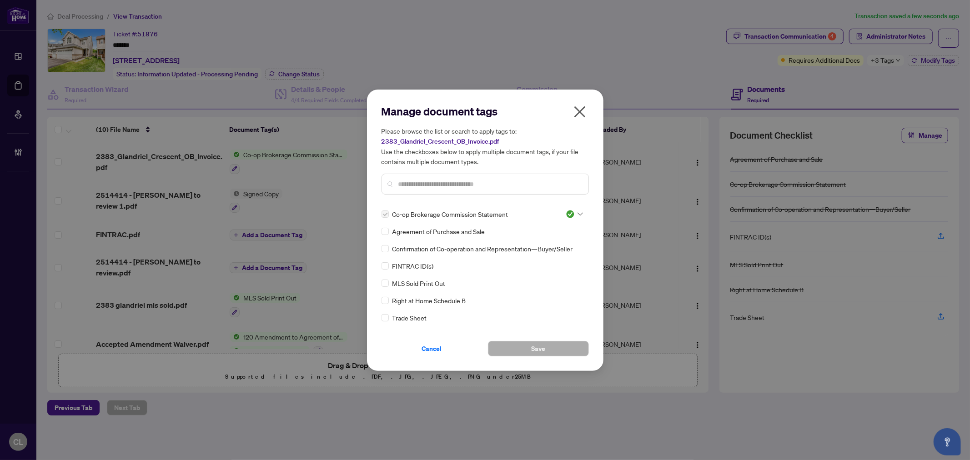
click at [429, 185] on input "text" at bounding box center [490, 184] width 183 height 10
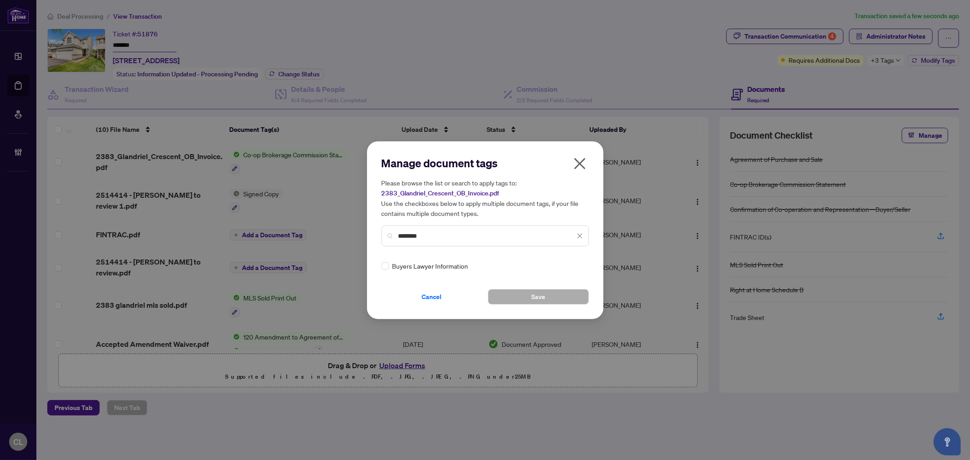
type input "********"
click at [578, 265] on icon at bounding box center [580, 266] width 5 height 4
click at [556, 305] on div "Approved" at bounding box center [544, 310] width 58 height 10
click at [535, 300] on span "Save" at bounding box center [538, 297] width 14 height 15
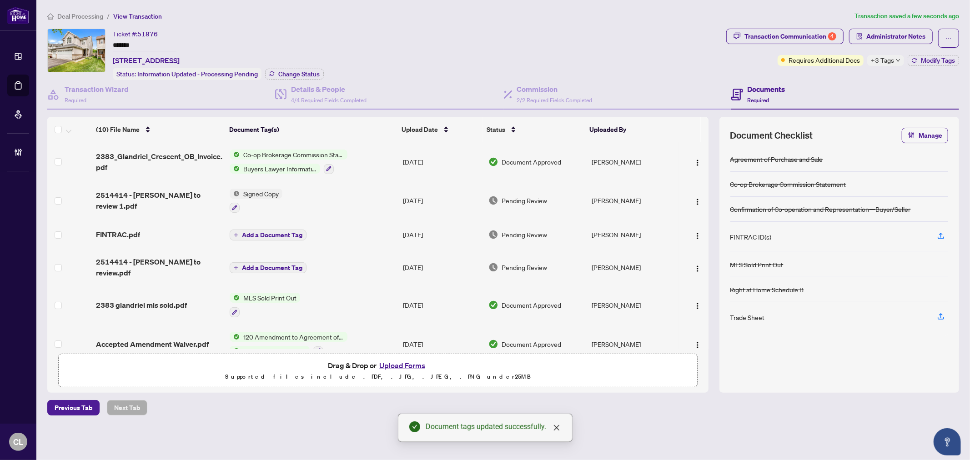
click at [874, 58] on span "+3 Tags" at bounding box center [882, 60] width 23 height 10
click at [677, 65] on div "Ticket #: 51876 ******* 2383 Glandriel Cres, Ottawa, Ontario K4A 4T1, Canada St…" at bounding box center [385, 54] width 676 height 51
click at [773, 33] on div "Transaction Communication 4" at bounding box center [791, 36] width 92 height 15
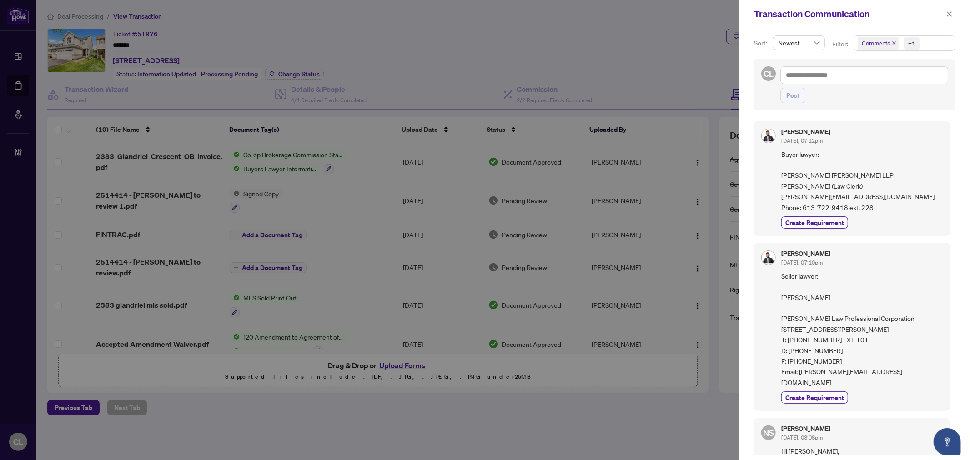
click at [556, 48] on div at bounding box center [485, 230] width 970 height 460
click at [948, 16] on icon "close" at bounding box center [950, 14] width 6 height 6
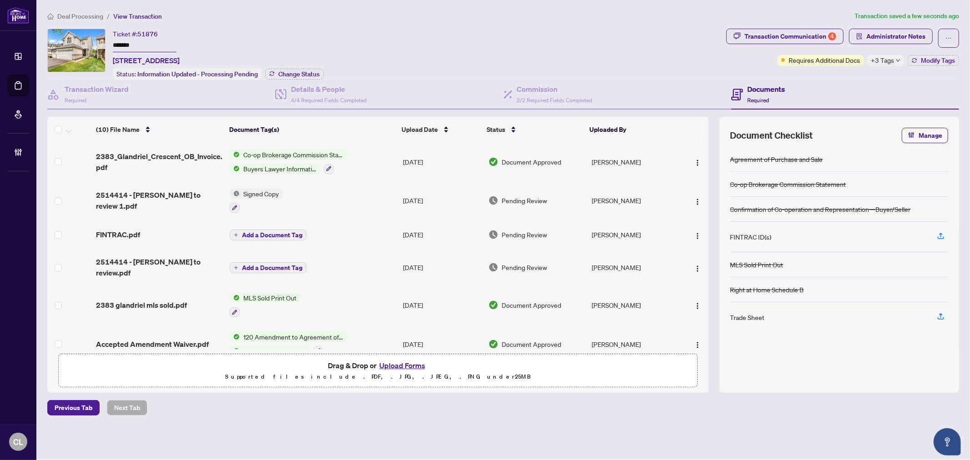
drag, startPoint x: 110, startPoint y: 31, endPoint x: 132, endPoint y: 50, distance: 29.4
click at [132, 50] on div "Ticket #: 51876 ******* 2383 Glandriel Cres, Ottawa, Ontario K4A 4T1, Canada St…" at bounding box center [385, 54] width 676 height 51
drag, startPoint x: 142, startPoint y: 44, endPoint x: 108, endPoint y: 39, distance: 34.0
click at [108, 39] on div "Ticket #: 51876 ******* 2383 Glandriel Cres, Ottawa, Ontario K4A 4T1, Canada St…" at bounding box center [385, 54] width 676 height 51
click at [167, 30] on div "Ticket #: 51876 ******* 2383 Glandriel Cres, Ottawa, Ontario K4A 4T1, Canada" at bounding box center [146, 47] width 67 height 37
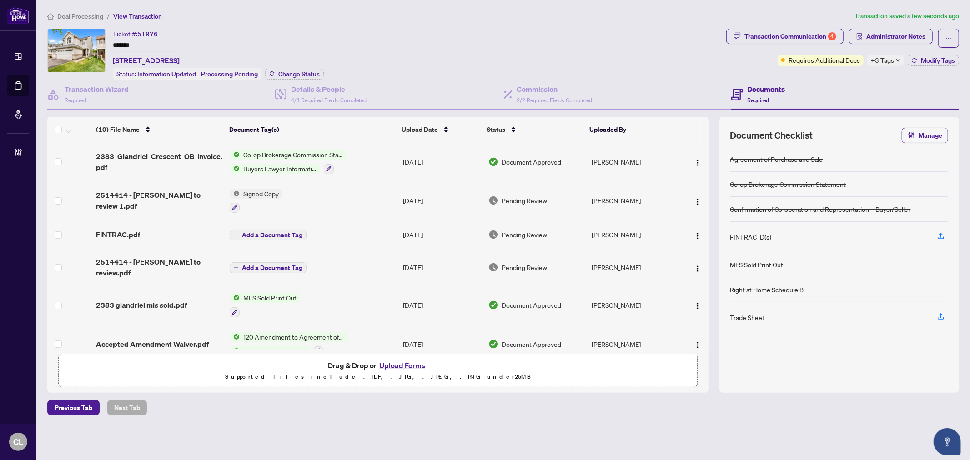
drag, startPoint x: 112, startPoint y: 30, endPoint x: 138, endPoint y: 48, distance: 31.0
click at [138, 48] on div "Ticket #: 51876 ******* 2383 Glandriel Cres, Ottawa, Ontario K4A 4T1, Canada" at bounding box center [146, 47] width 67 height 37
drag, startPoint x: 140, startPoint y: 40, endPoint x: 106, endPoint y: 30, distance: 35.6
click at [106, 30] on div "Ticket #: 51876 ******* 2383 Glandriel Cres, Ottawa, Ontario K4A 4T1, Canada St…" at bounding box center [385, 54] width 676 height 51
click at [193, 199] on span "2514414 - [PERSON_NAME] to review 1.pdf" at bounding box center [159, 201] width 126 height 22
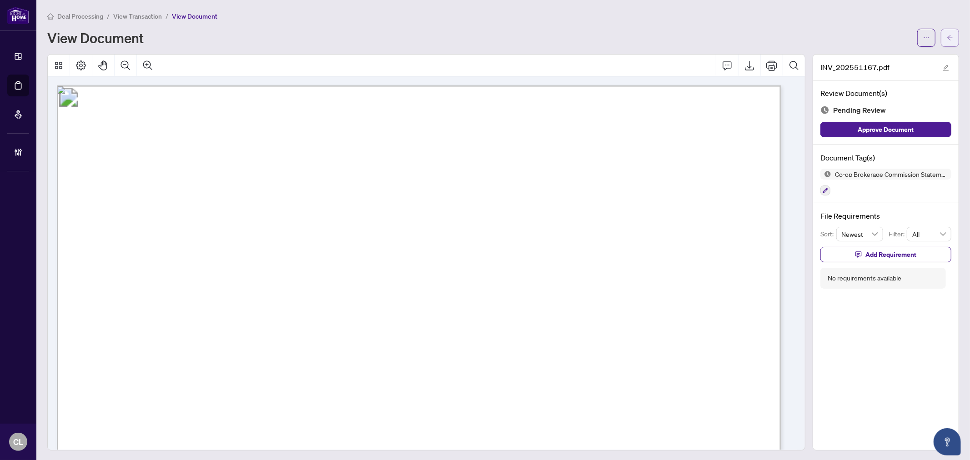
click at [946, 35] on button "button" at bounding box center [950, 38] width 18 height 18
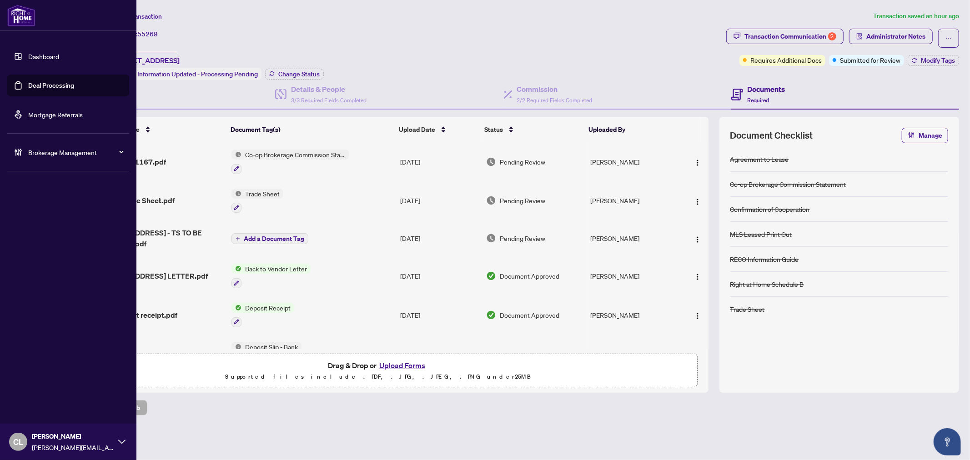
drag, startPoint x: 33, startPoint y: 83, endPoint x: 48, endPoint y: 90, distance: 16.5
click at [33, 83] on link "Deal Processing" at bounding box center [51, 85] width 46 height 8
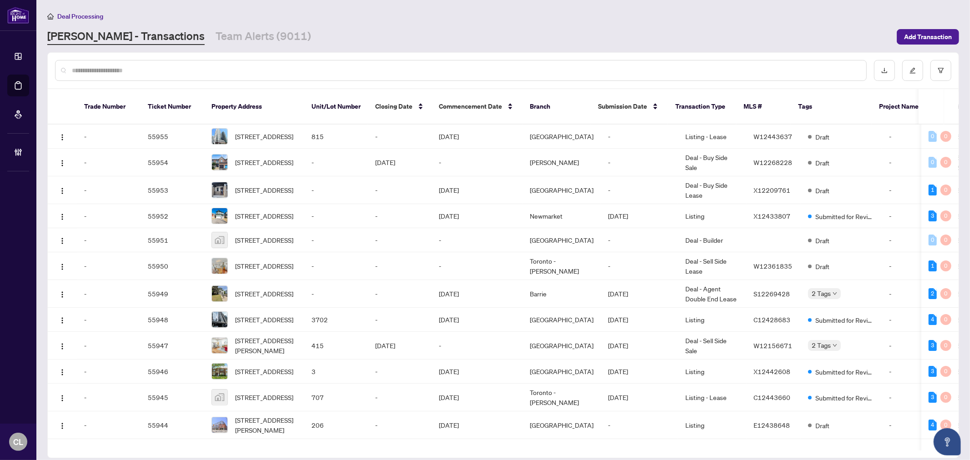
click at [174, 74] on input "text" at bounding box center [466, 71] width 788 height 10
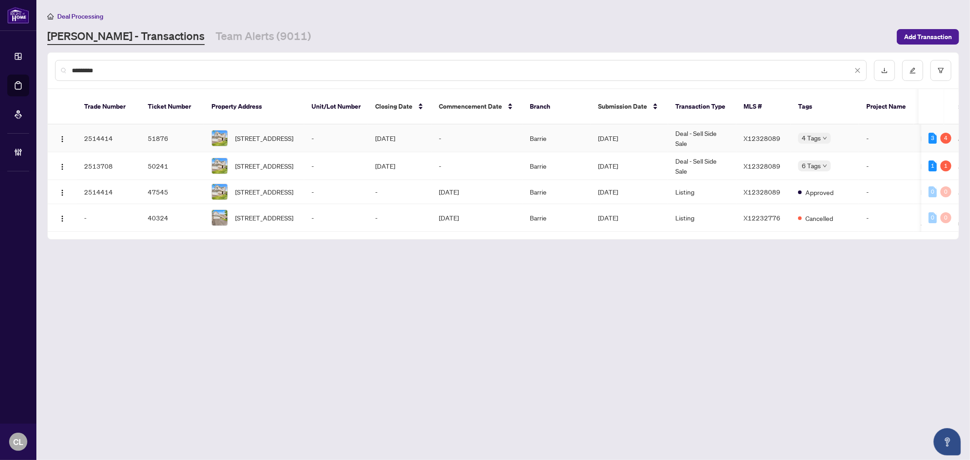
type input "*********"
click at [256, 133] on span "[STREET_ADDRESS]" at bounding box center [264, 138] width 58 height 10
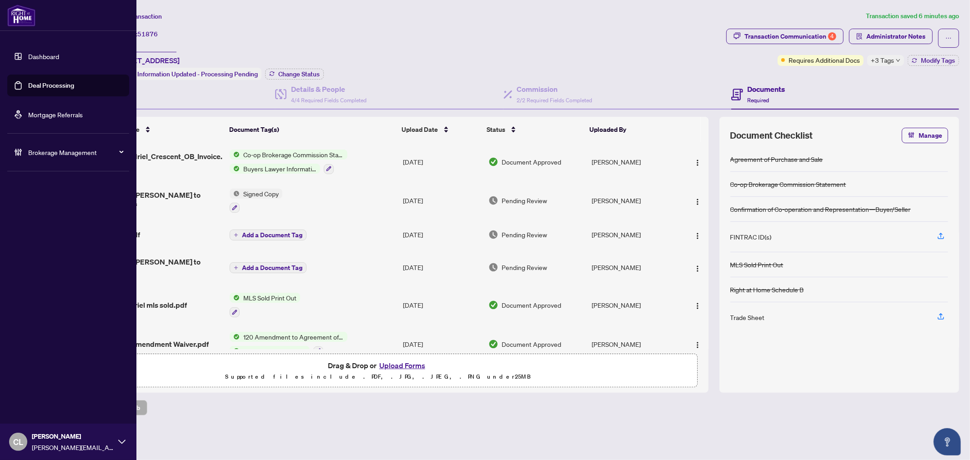
click at [49, 81] on link "Deal Processing" at bounding box center [51, 85] width 46 height 8
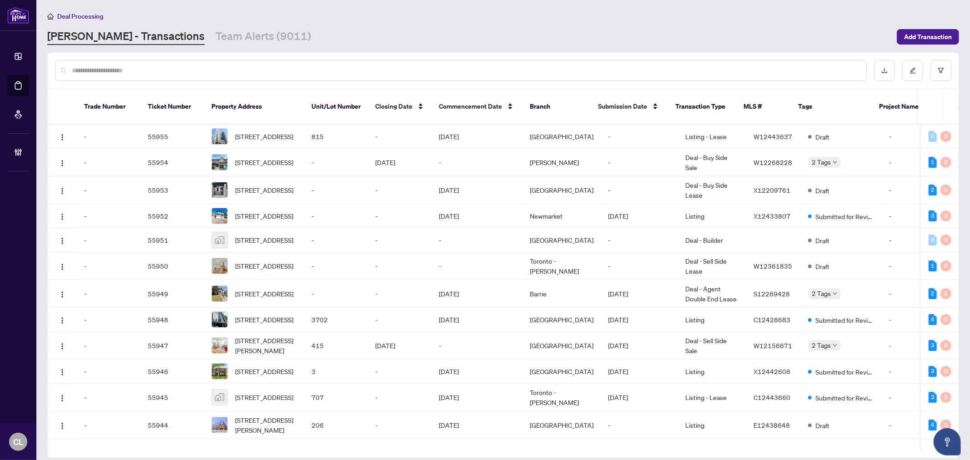
click at [144, 66] on input "text" at bounding box center [466, 71] width 788 height 10
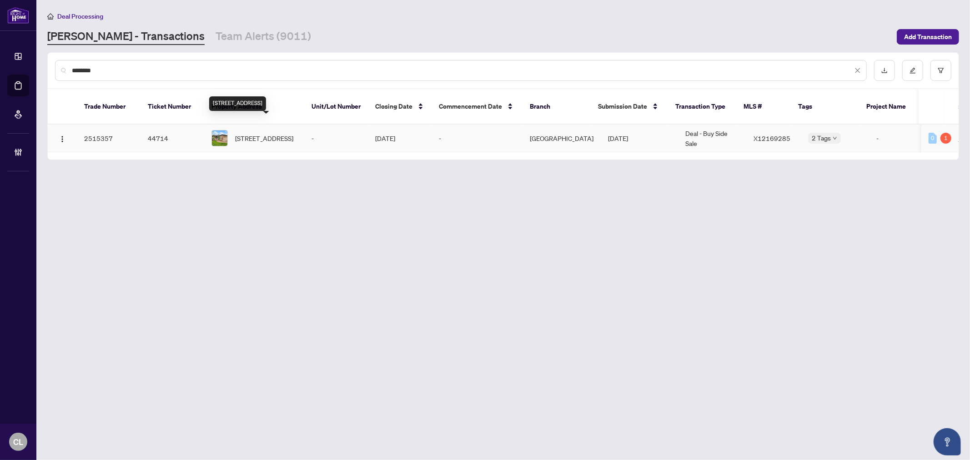
type input "********"
click at [252, 133] on span "[STREET_ADDRESS]" at bounding box center [264, 138] width 58 height 10
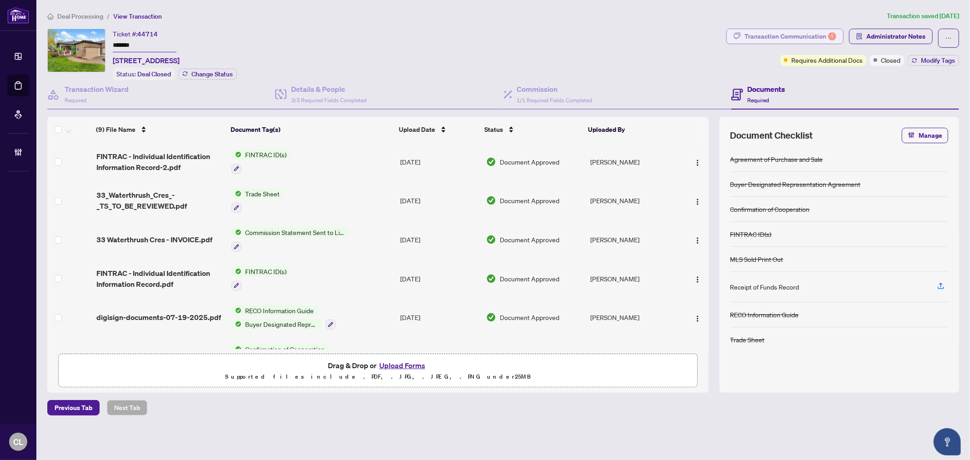
click at [797, 39] on div "Transaction Communication 1" at bounding box center [791, 36] width 92 height 15
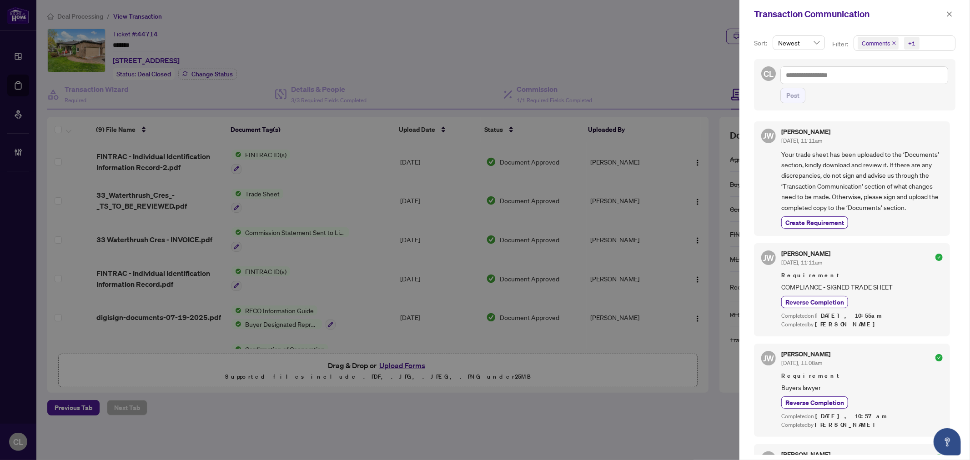
click at [873, 40] on span "Comments" at bounding box center [876, 43] width 28 height 9
click at [860, 78] on span "Select Comments" at bounding box center [862, 81] width 7 height 7
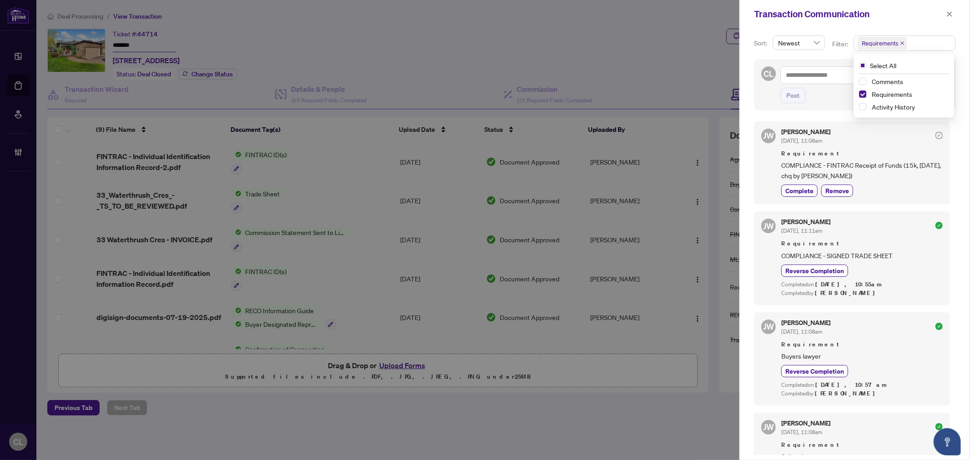
click at [560, 48] on div at bounding box center [485, 230] width 970 height 460
click at [685, 57] on div at bounding box center [485, 230] width 970 height 460
click at [954, 13] on button "button" at bounding box center [950, 14] width 12 height 11
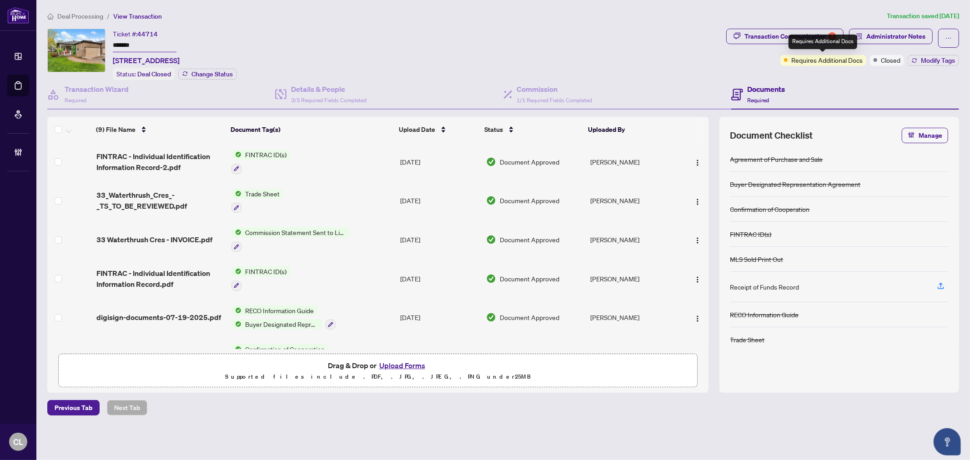
click at [826, 60] on span "Requires Additional Docs" at bounding box center [827, 60] width 71 height 10
click at [915, 56] on button "Modify Tags" at bounding box center [933, 60] width 51 height 11
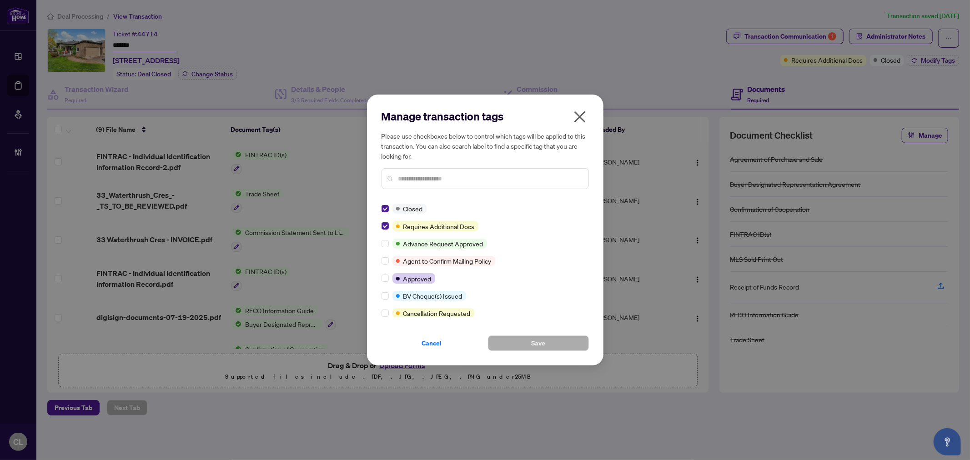
click at [625, 65] on div "Manage transaction tags Please use checkboxes below to control which tags will …" at bounding box center [485, 230] width 970 height 460
click at [574, 121] on icon "close" at bounding box center [580, 117] width 15 height 15
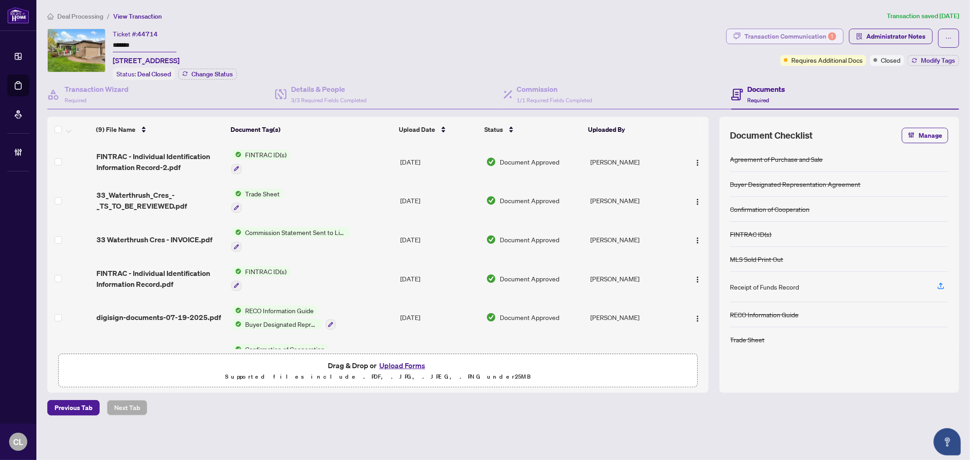
click at [781, 38] on div "Transaction Communication 1" at bounding box center [791, 36] width 92 height 15
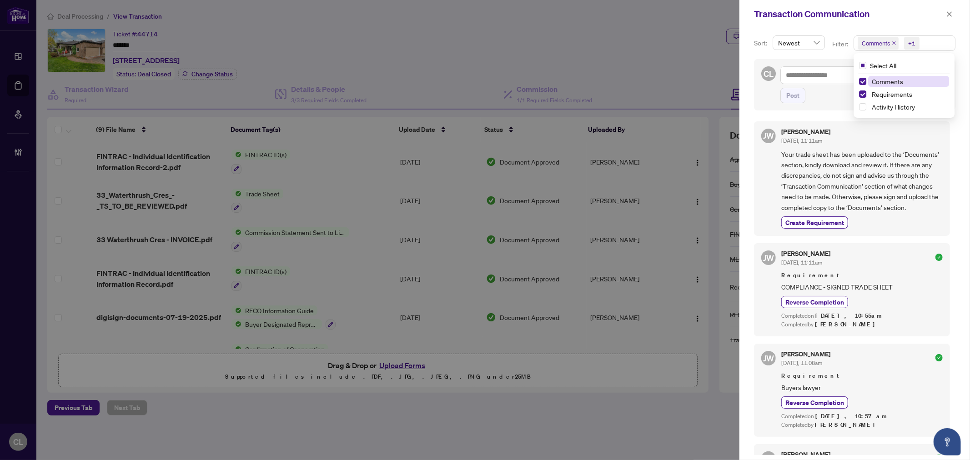
click at [860, 48] on span "Comments" at bounding box center [878, 43] width 41 height 13
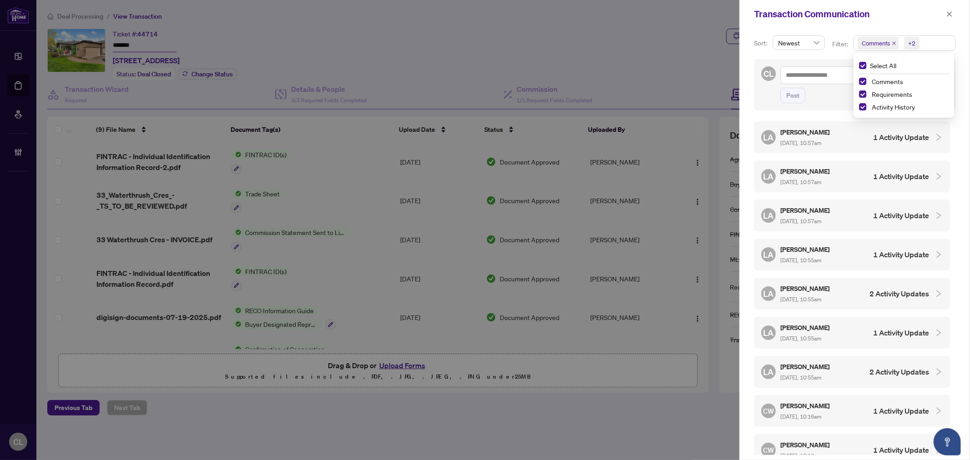
click at [861, 76] on div "Comments" at bounding box center [904, 81] width 90 height 11
click at [860, 103] on span "Select Activity History" at bounding box center [862, 106] width 7 height 7
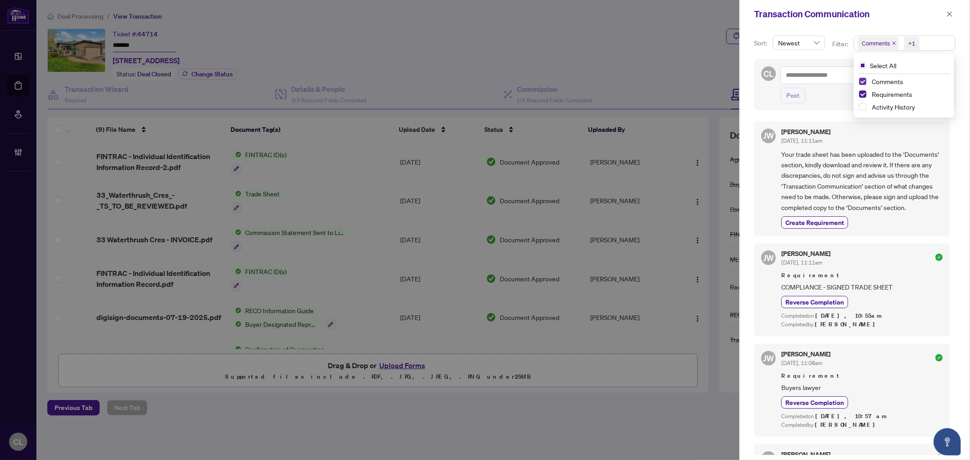
click at [860, 79] on span "Select Comments" at bounding box center [862, 81] width 7 height 7
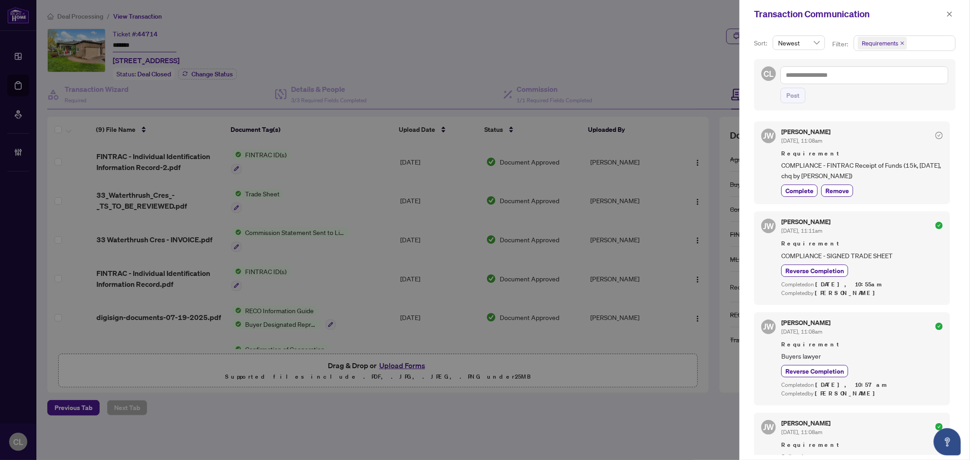
click at [606, 44] on div at bounding box center [485, 230] width 970 height 460
click at [952, 12] on icon "close" at bounding box center [950, 14] width 6 height 6
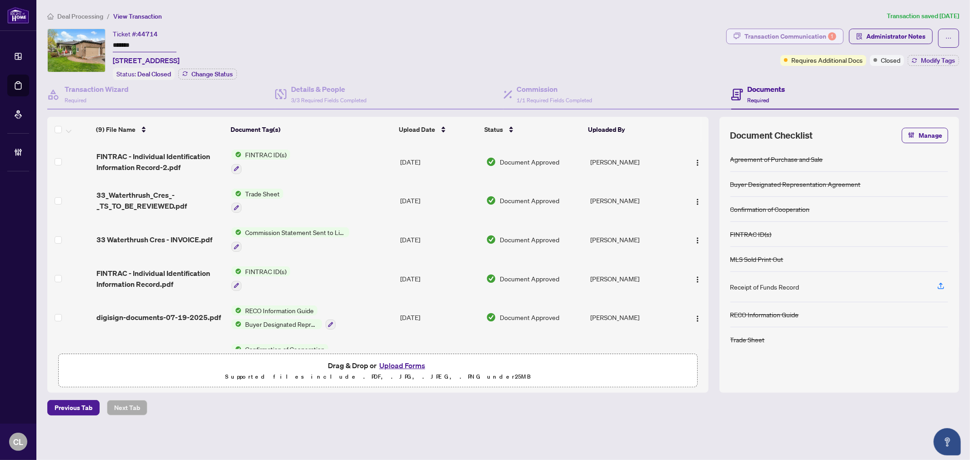
click at [813, 32] on div "Transaction Communication 1" at bounding box center [791, 36] width 92 height 15
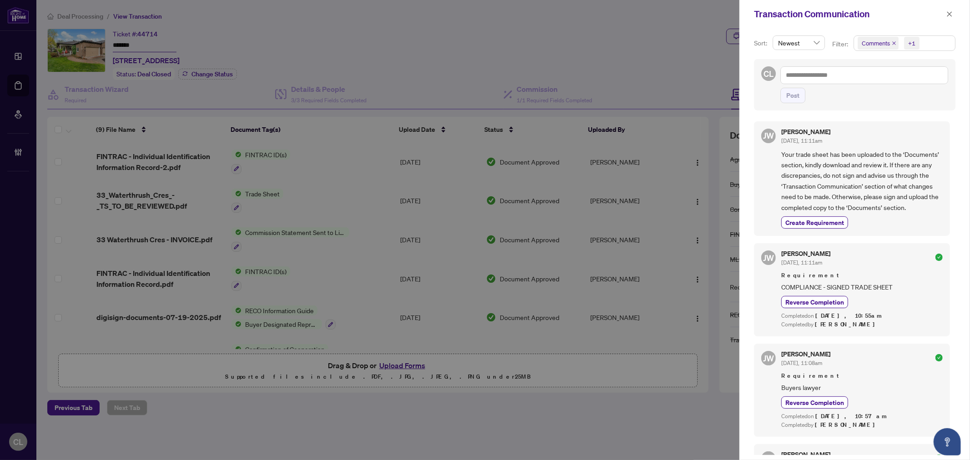
click at [881, 47] on span "Comments" at bounding box center [876, 43] width 28 height 9
click at [863, 79] on span "Select Comments" at bounding box center [862, 81] width 7 height 7
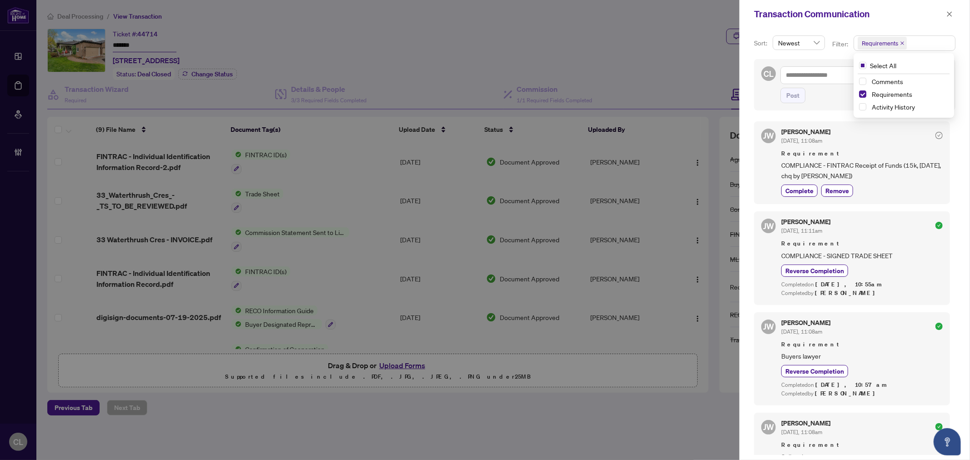
click at [681, 52] on div at bounding box center [485, 230] width 970 height 460
drag, startPoint x: 953, startPoint y: 256, endPoint x: 966, endPoint y: 401, distance: 145.7
click at [966, 401] on div "Sort: Newest Filter: Requirements Select All Comments Requirements Activity His…" at bounding box center [855, 244] width 231 height 432
click at [616, 49] on div at bounding box center [485, 230] width 970 height 460
drag, startPoint x: 779, startPoint y: 140, endPoint x: 871, endPoint y: 176, distance: 98.5
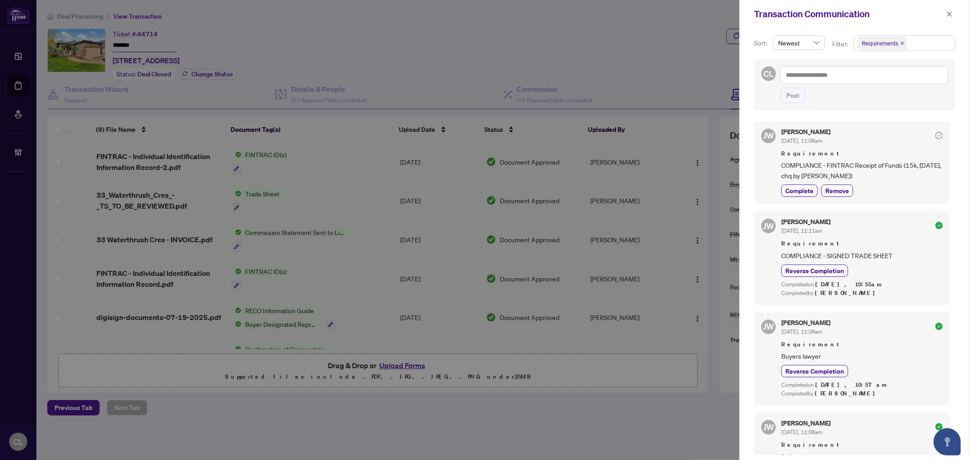
click at [871, 176] on div "[PERSON_NAME] [DATE], 11:08am Requirement COMPLIANCE - FINTRAC Receipt of Funds…" at bounding box center [852, 162] width 196 height 83
drag, startPoint x: 707, startPoint y: 210, endPoint x: 705, endPoint y: 220, distance: 10.2
click at [705, 220] on div at bounding box center [485, 230] width 970 height 460
click at [706, 223] on div at bounding box center [485, 230] width 970 height 460
click at [663, 42] on div at bounding box center [485, 230] width 970 height 460
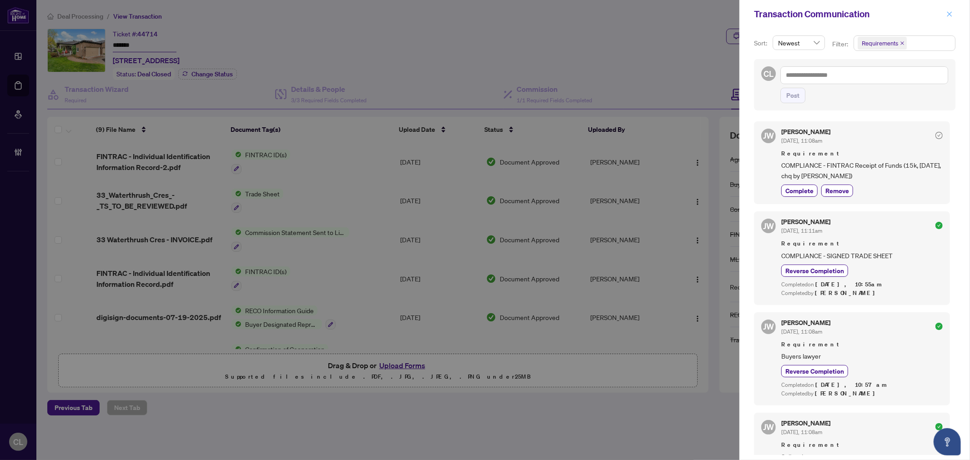
click at [948, 19] on span "button" at bounding box center [950, 14] width 6 height 15
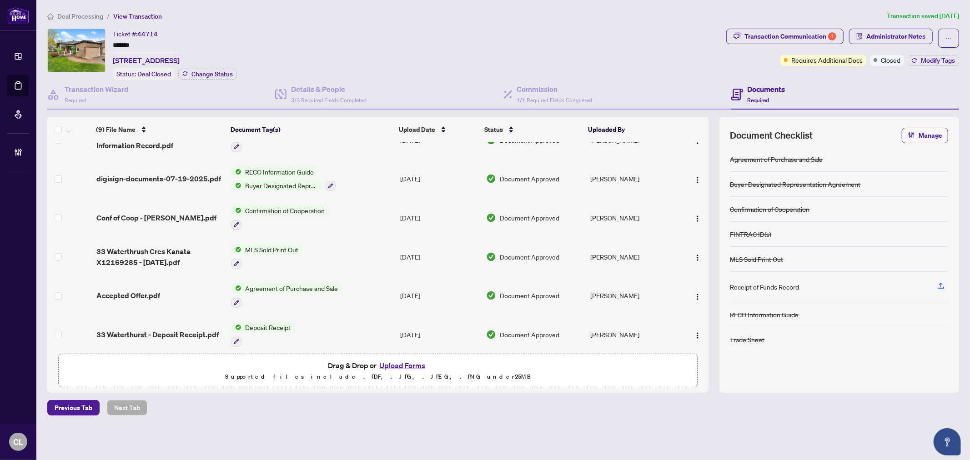
scroll to position [140, 0]
click at [162, 328] on span "33 Waterthurst - Deposit Receipt.pdf" at bounding box center [157, 333] width 122 height 11
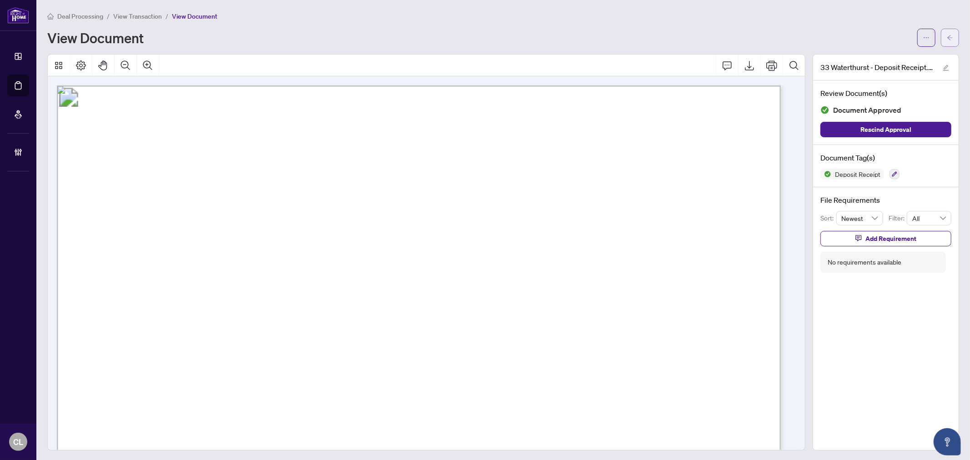
click at [941, 38] on button "button" at bounding box center [950, 38] width 18 height 18
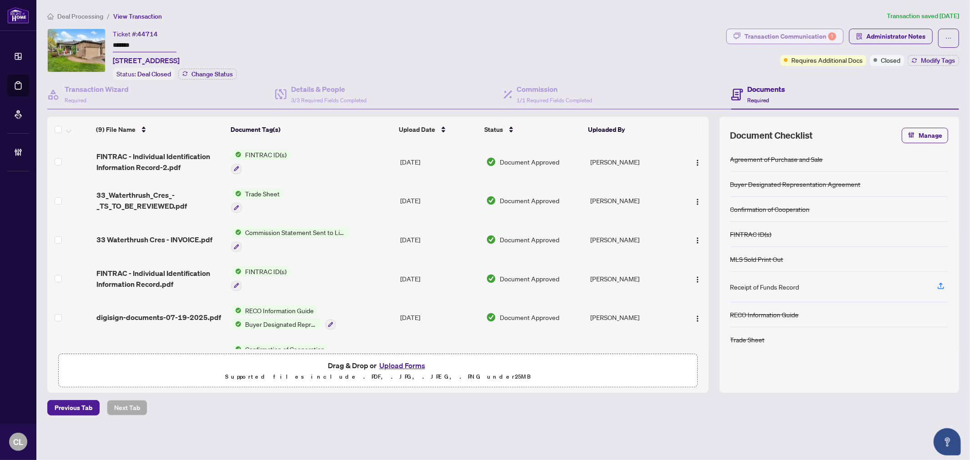
click at [794, 39] on div "Transaction Communication 1" at bounding box center [791, 36] width 92 height 15
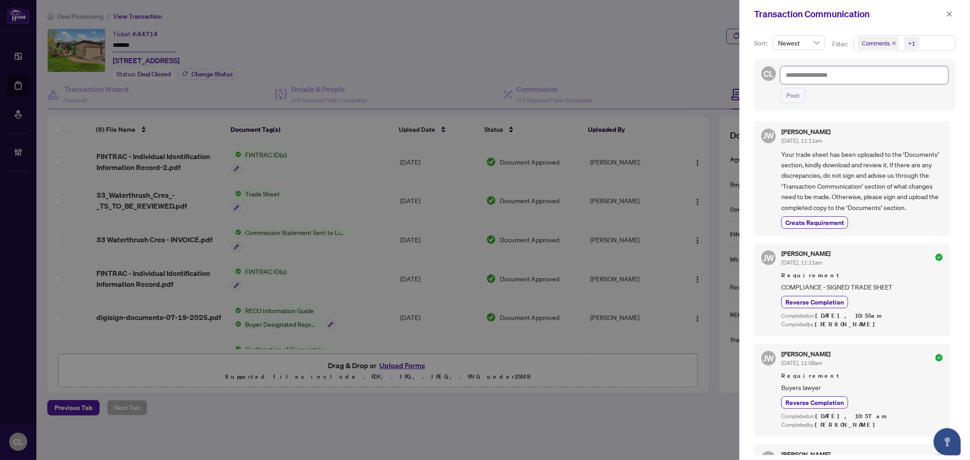
click at [802, 74] on textarea at bounding box center [865, 74] width 168 height 17
type textarea "*"
type textarea "**"
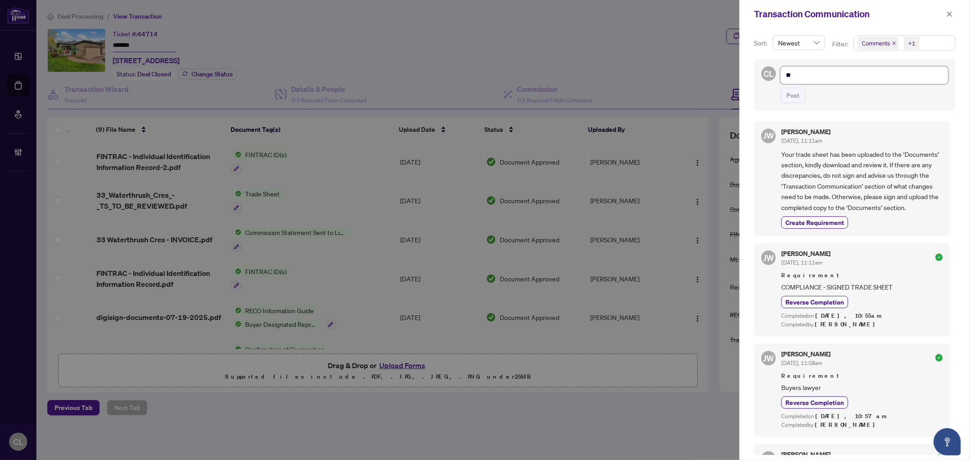
type textarea "**"
type textarea "****"
type textarea "*****"
type textarea "******"
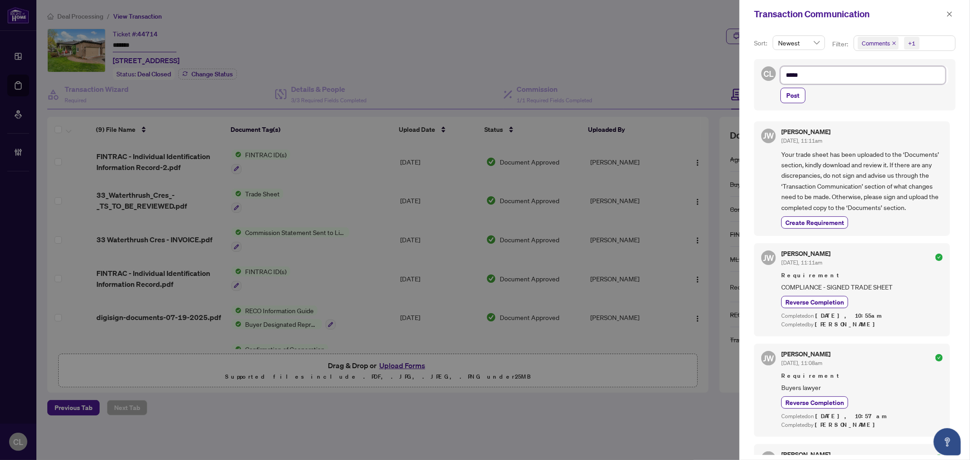
type textarea "******"
type textarea "*****"
type textarea "****"
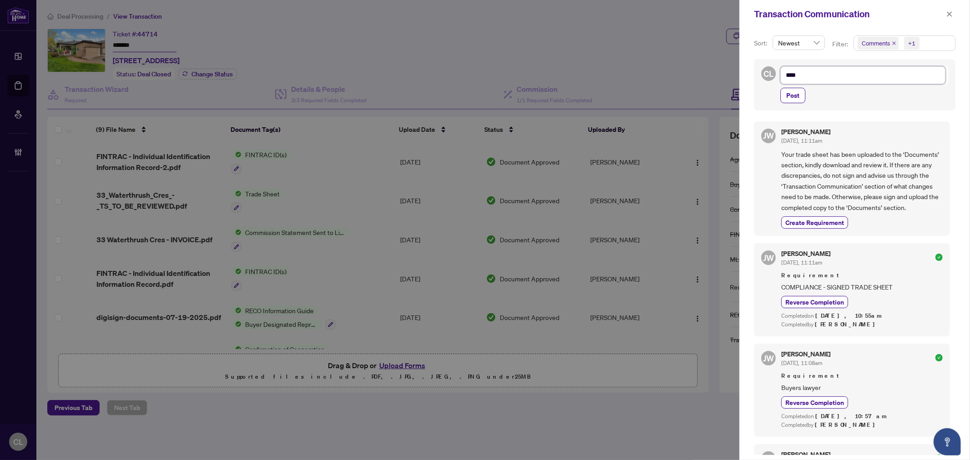
type textarea "**"
type textarea "*"
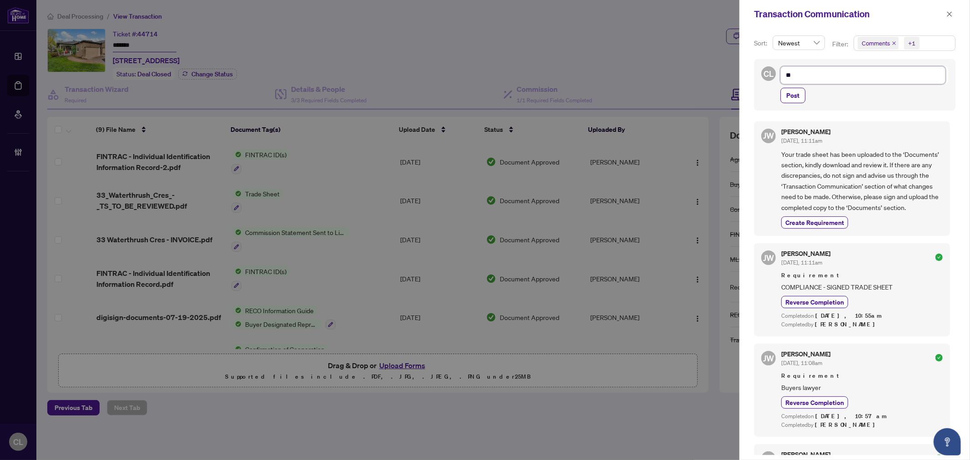
type textarea "*"
type textarea "**********"
type textarea "*"
type textarea "**"
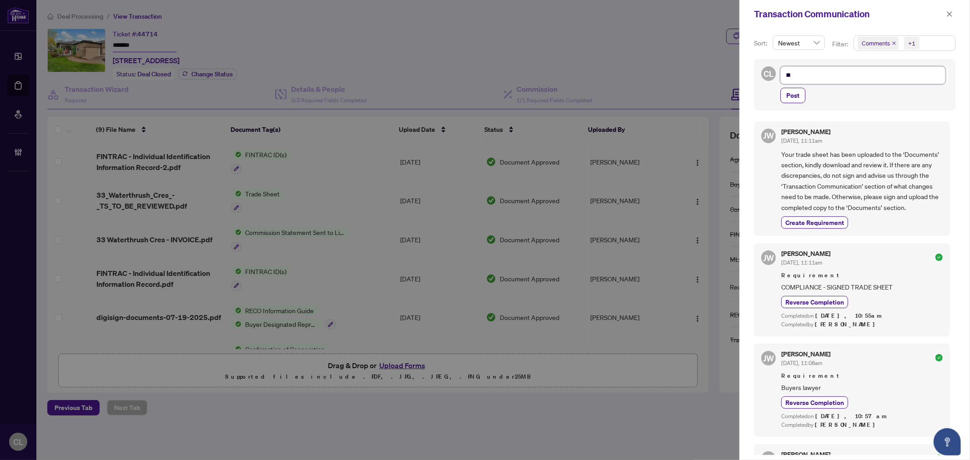
type textarea "**"
type textarea "****"
type textarea "*****"
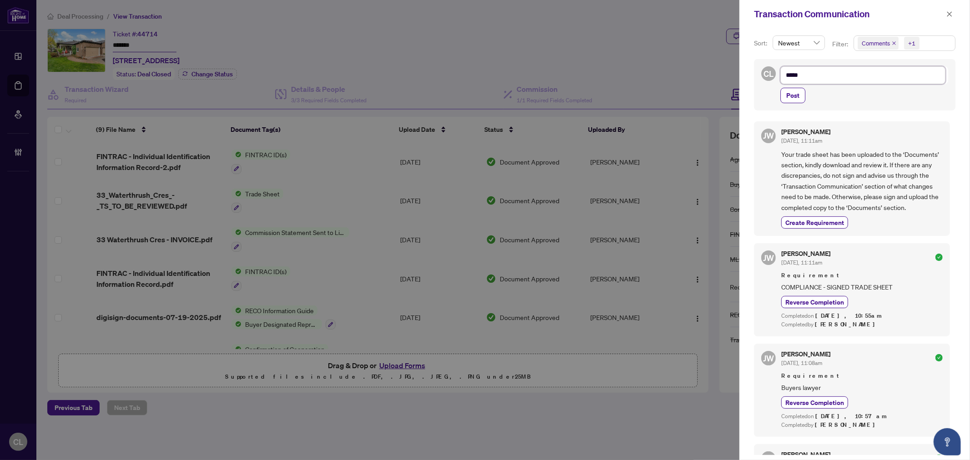
type textarea "******"
type textarea "*******"
type textarea "********"
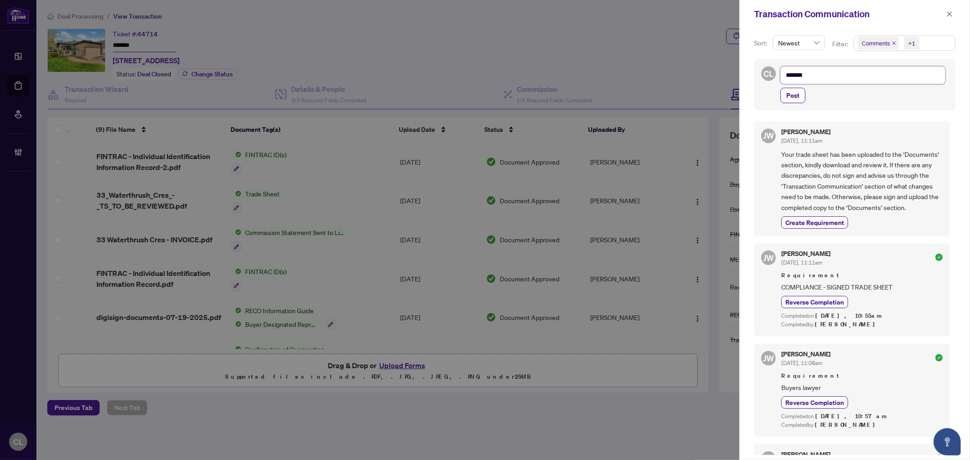
type textarea "********"
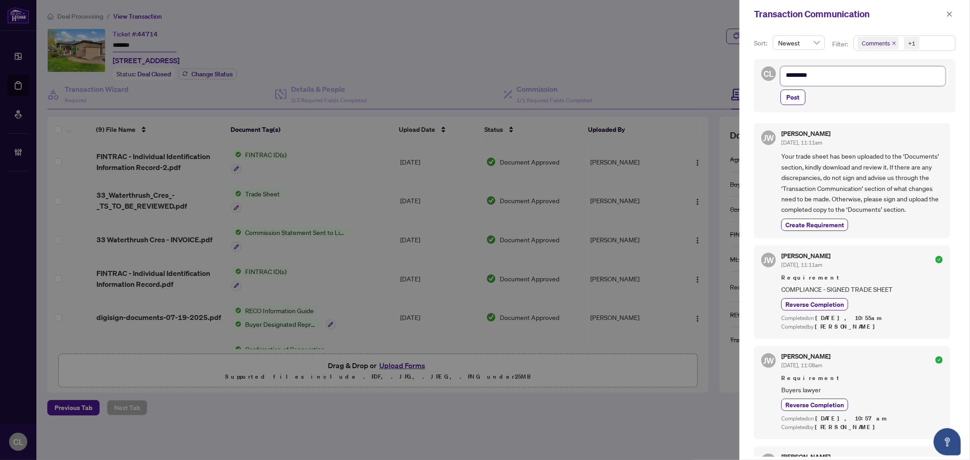
type textarea "********"
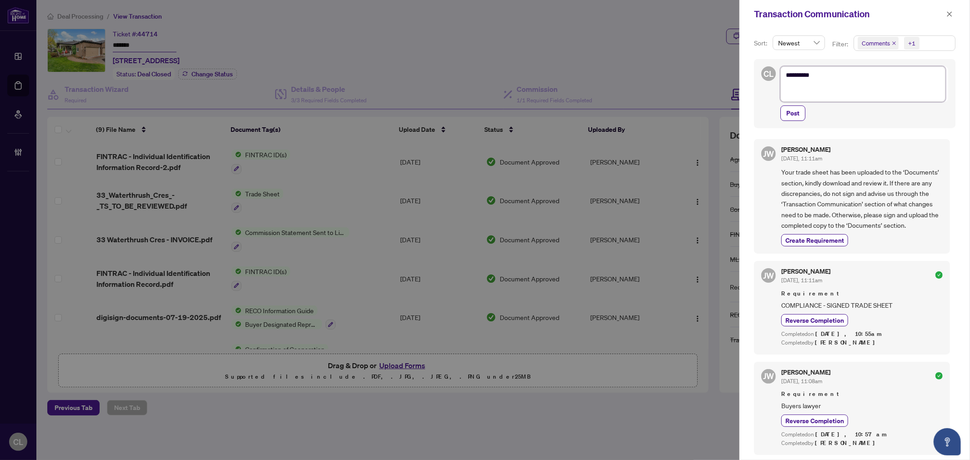
scroll to position [0, 0]
drag, startPoint x: 812, startPoint y: 76, endPoint x: 765, endPoint y: 71, distance: 47.1
click at [765, 71] on div "CL ******** Post" at bounding box center [855, 94] width 202 height 71
type textarea "*"
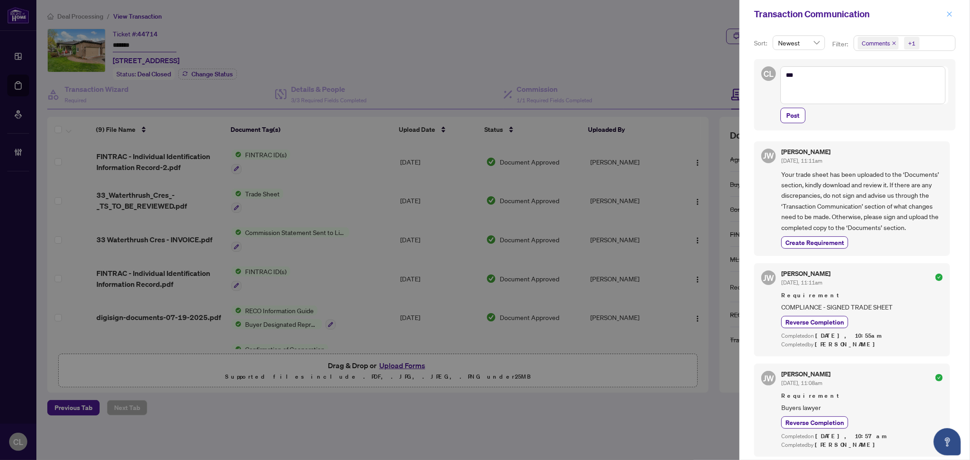
click at [947, 15] on icon "close" at bounding box center [950, 14] width 6 height 6
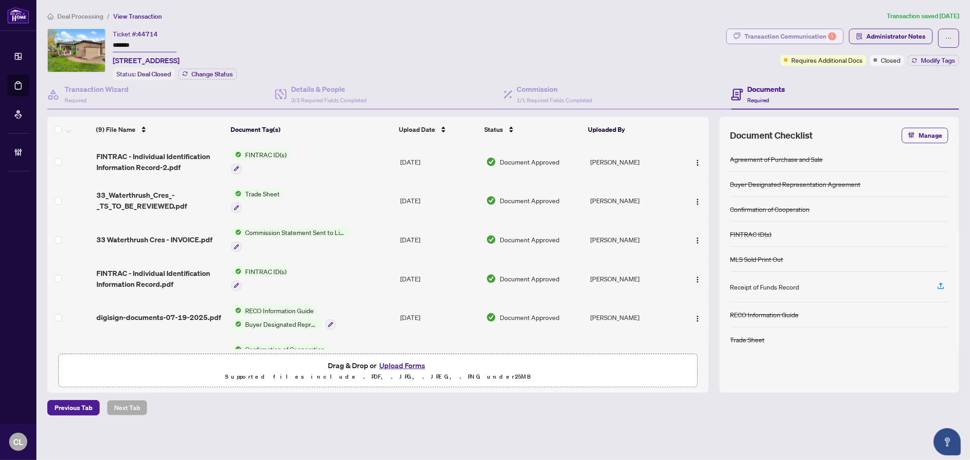
click at [786, 39] on div "Transaction Communication 1" at bounding box center [791, 36] width 92 height 15
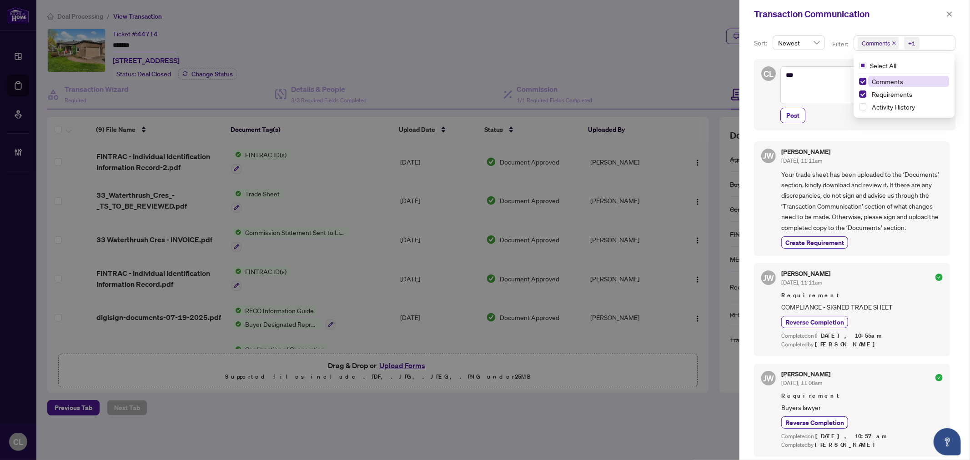
click at [873, 43] on span "Comments" at bounding box center [876, 43] width 28 height 9
click at [796, 80] on textarea "*" at bounding box center [863, 84] width 165 height 37
click at [867, 39] on span "Comments" at bounding box center [876, 43] width 28 height 9
click at [862, 83] on span "Select Comments" at bounding box center [862, 81] width 7 height 7
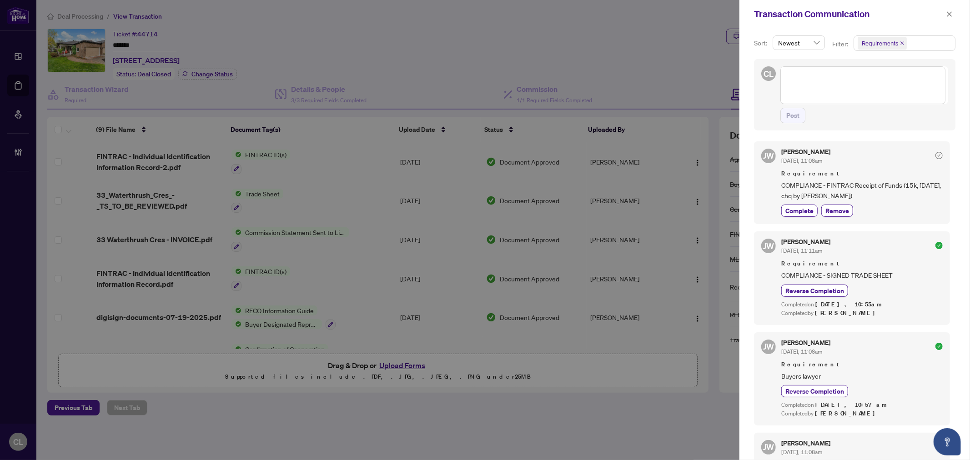
drag, startPoint x: 781, startPoint y: 160, endPoint x: 858, endPoint y: 202, distance: 88.1
click at [858, 202] on div "[PERSON_NAME] [DATE], 11:08am Requirement COMPLIANCE - FINTRAC Receipt of Funds…" at bounding box center [852, 182] width 196 height 83
copy div "[DATE], 11:08am Requirement COMPLIANCE - FINTRAC Receipt of Funds (15k, [DATE],…"
click at [819, 87] on textarea at bounding box center [863, 84] width 165 height 37
type textarea "*"
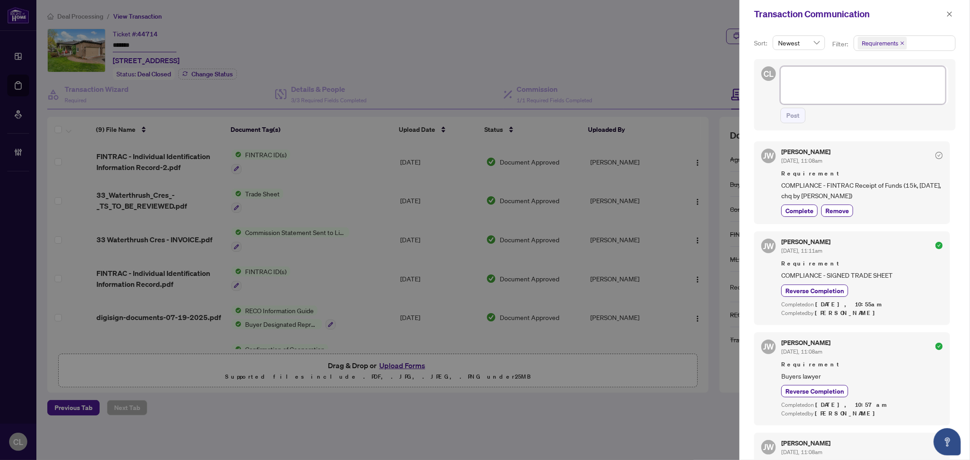
type textarea "*"
type textarea "**"
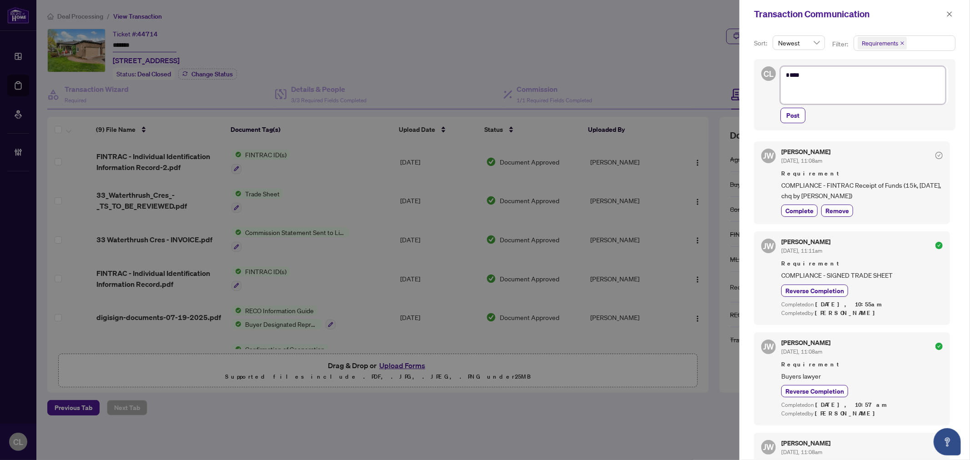
type textarea "**"
type textarea "*"
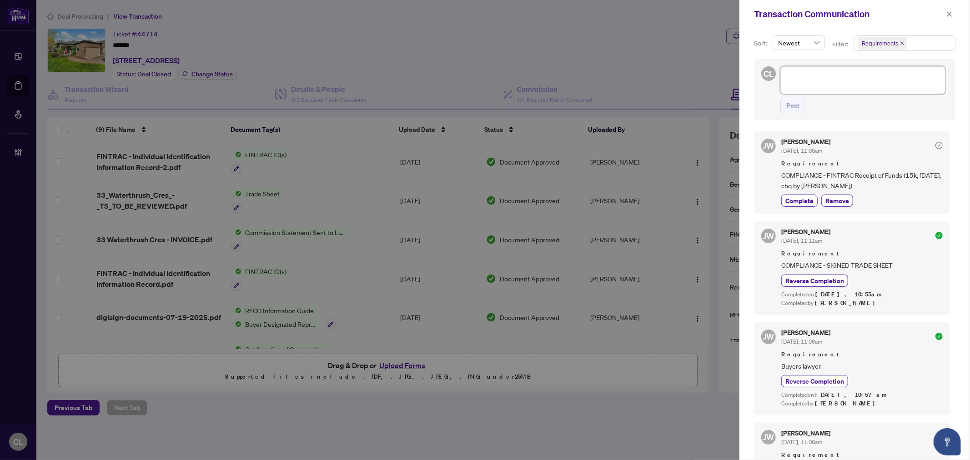
type textarea "*"
type textarea "**"
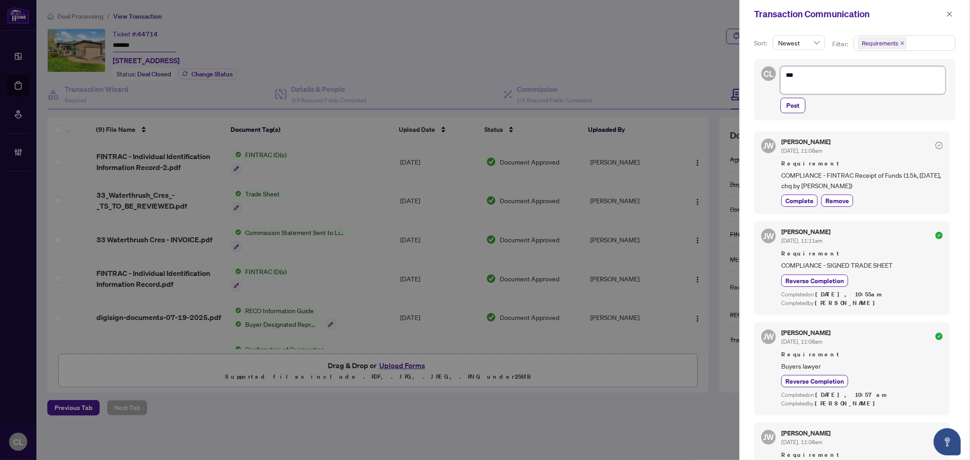
type textarea "**"
type textarea "****"
type textarea "*****"
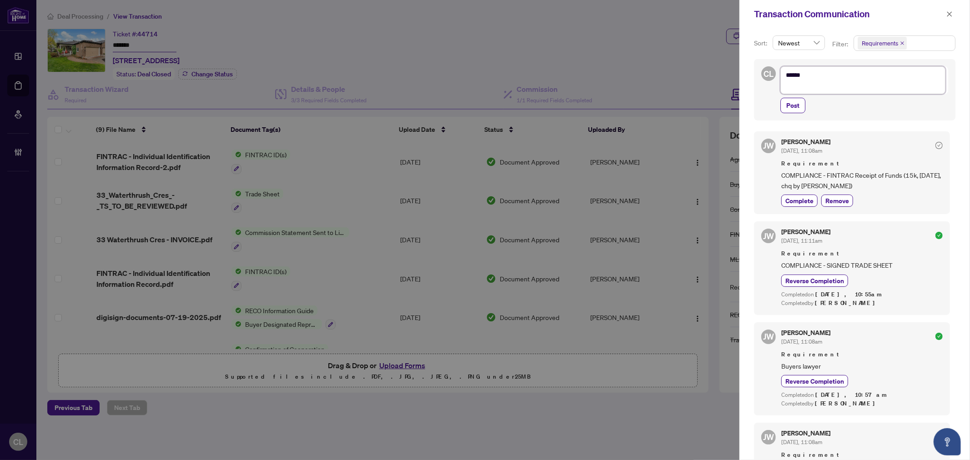
type textarea "******"
type textarea "*******"
type textarea "********"
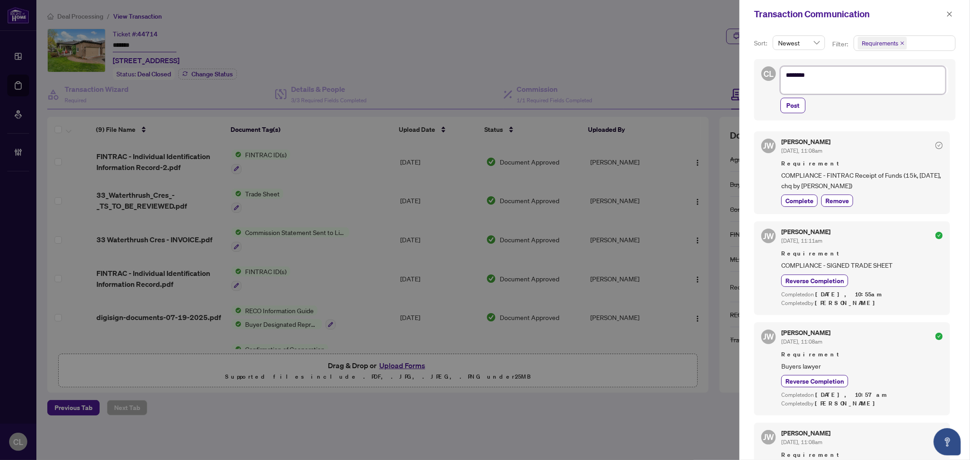
type textarea "********"
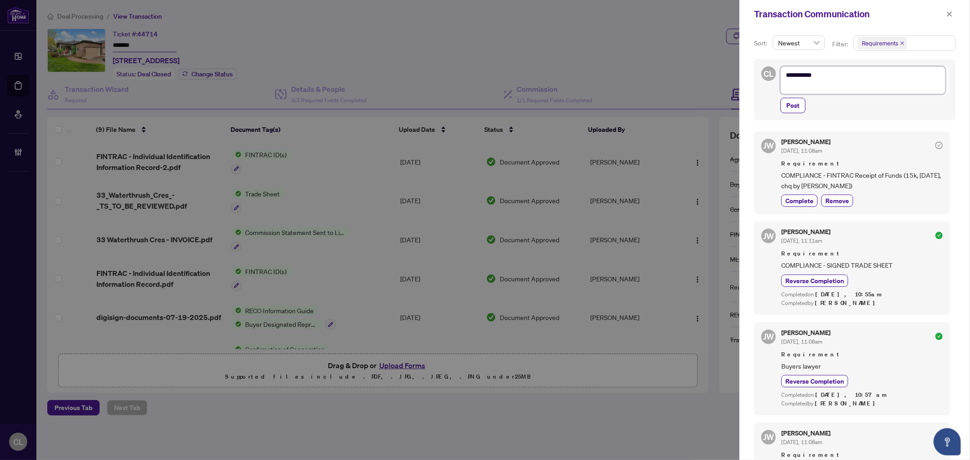
type textarea "**********"
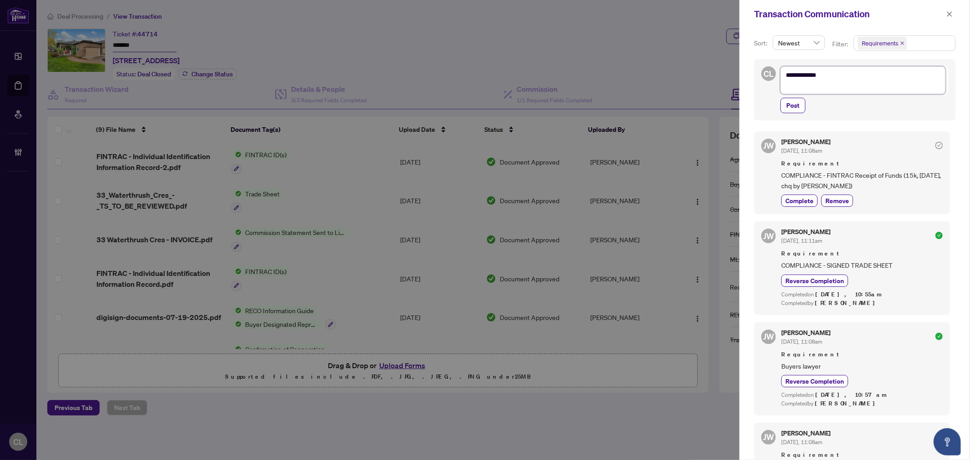
type textarea "**********"
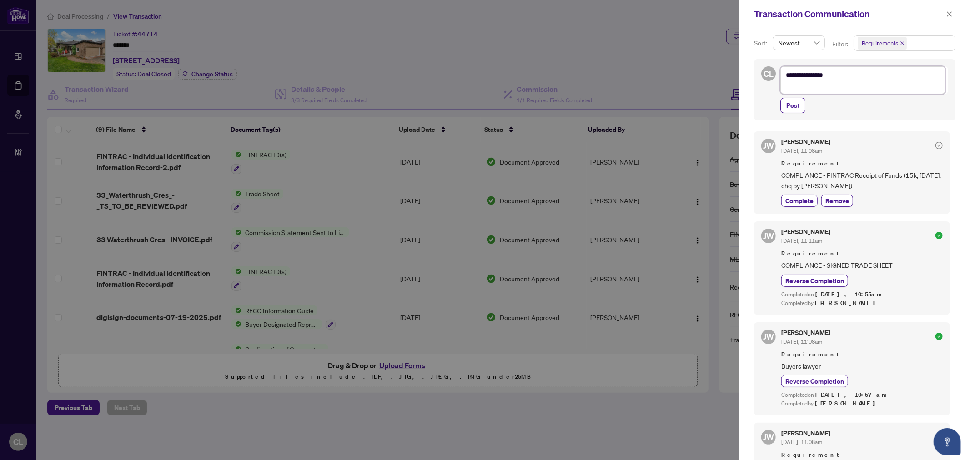
type textarea "**********"
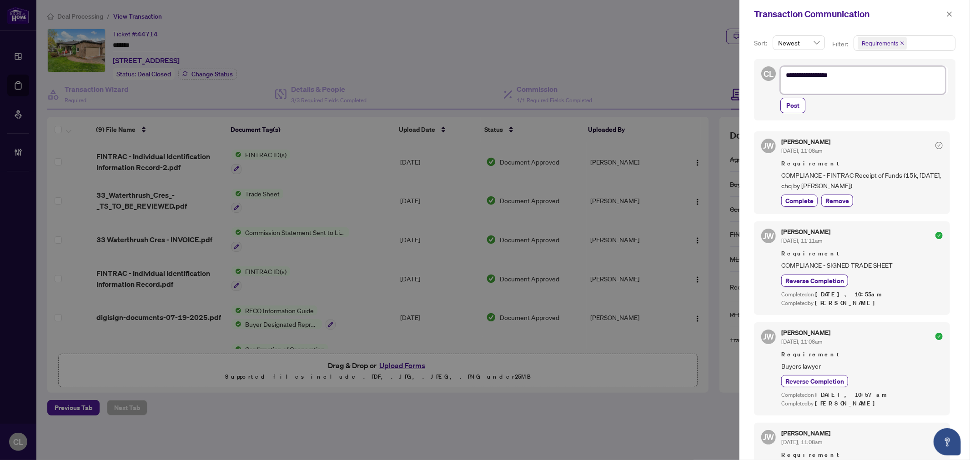
type textarea "**********"
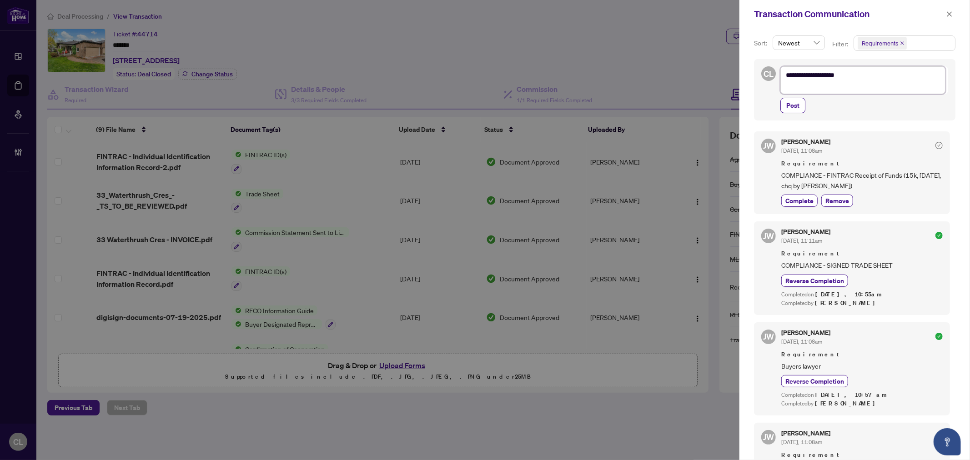
type textarea "**********"
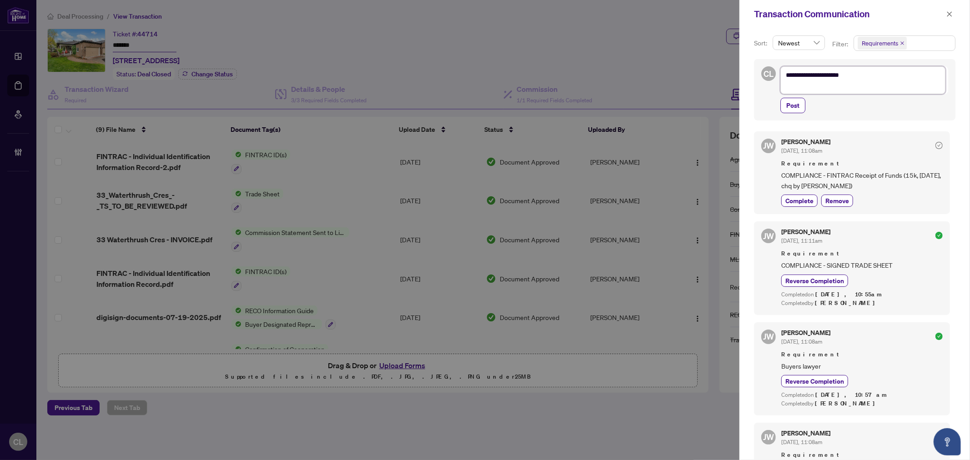
type textarea "**********"
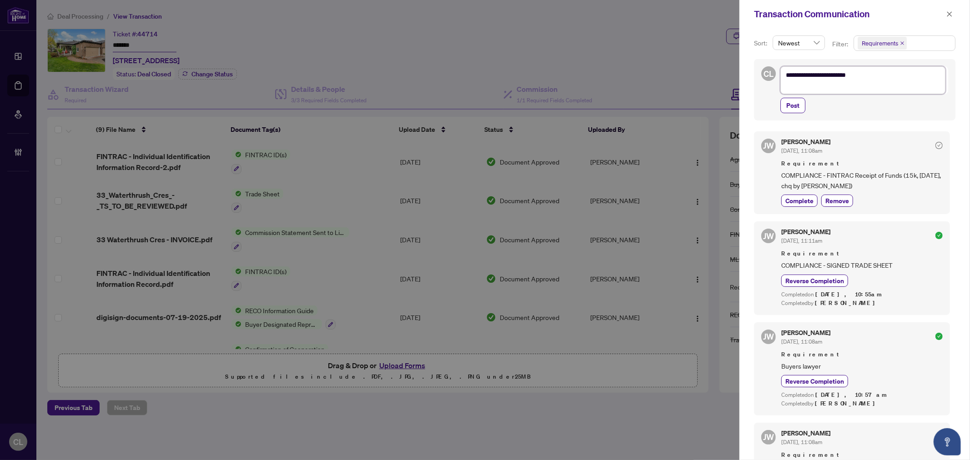
type textarea "**********"
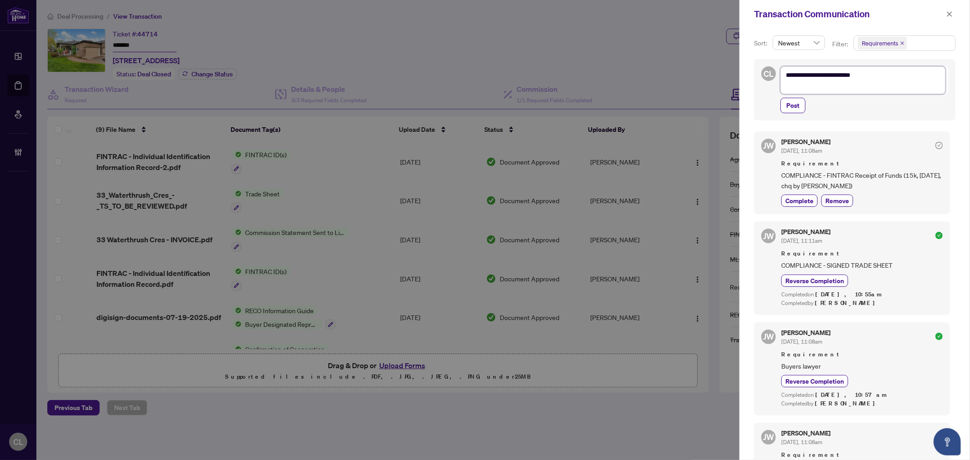
type textarea "**********"
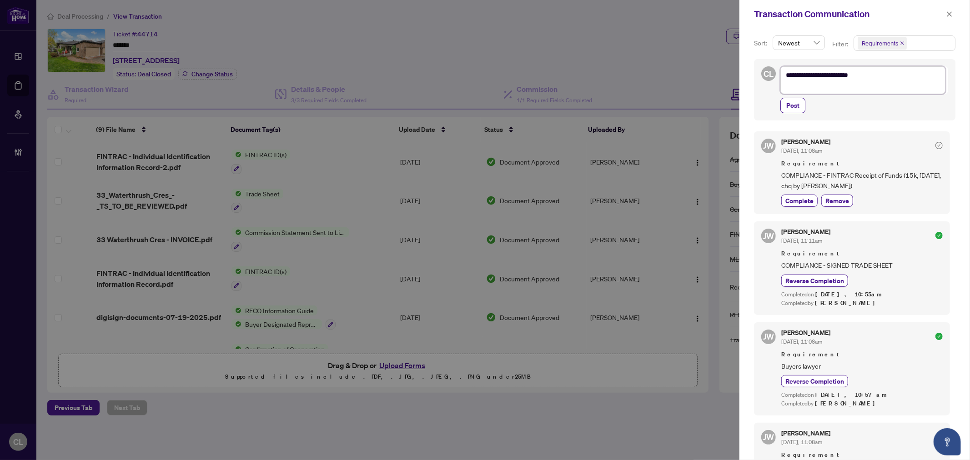
type textarea "**********"
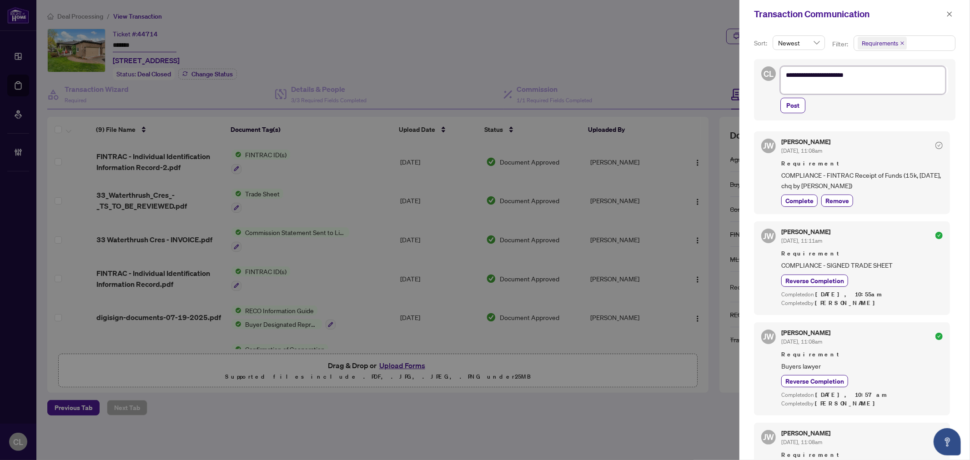
type textarea "**********"
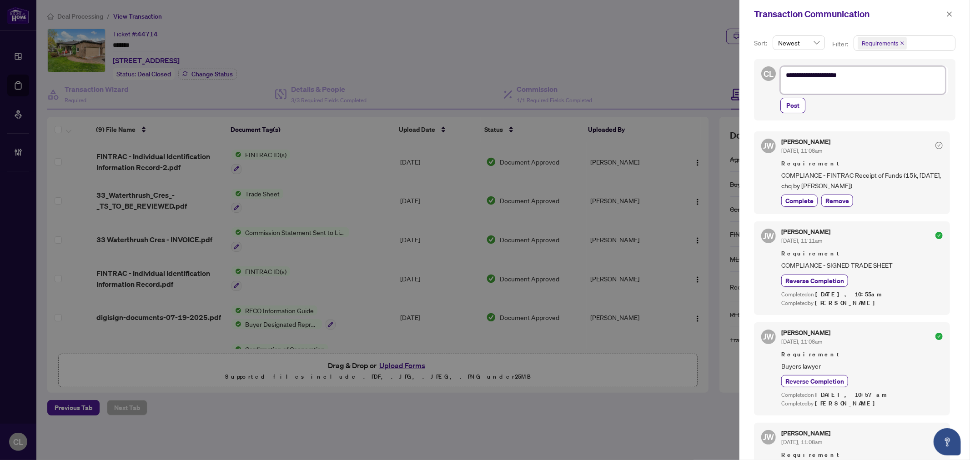
type textarea "**********"
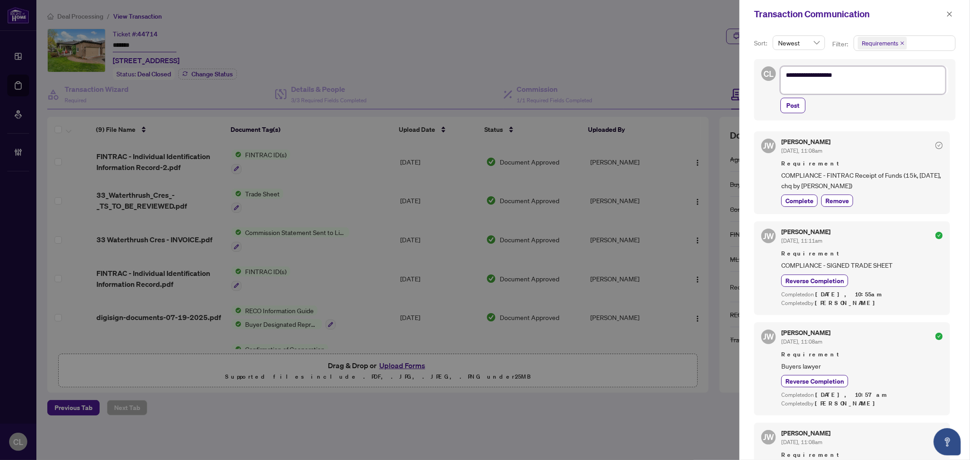
type textarea "**********"
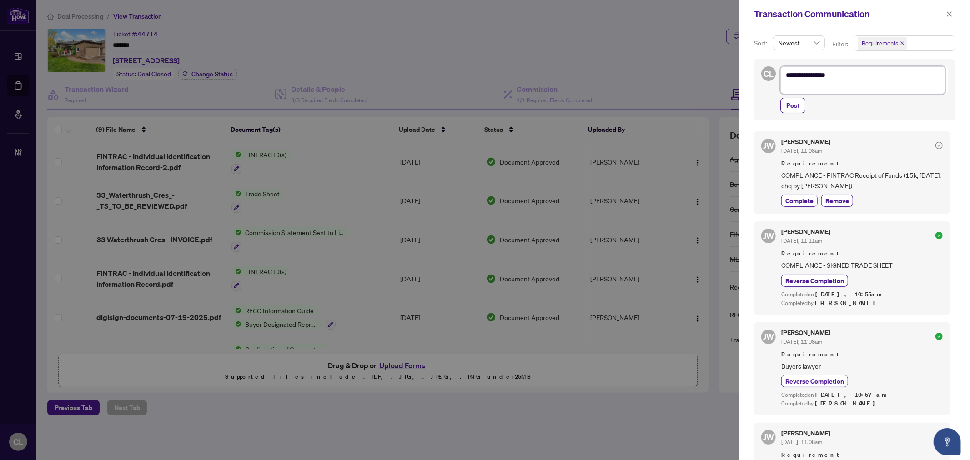
type textarea "**********"
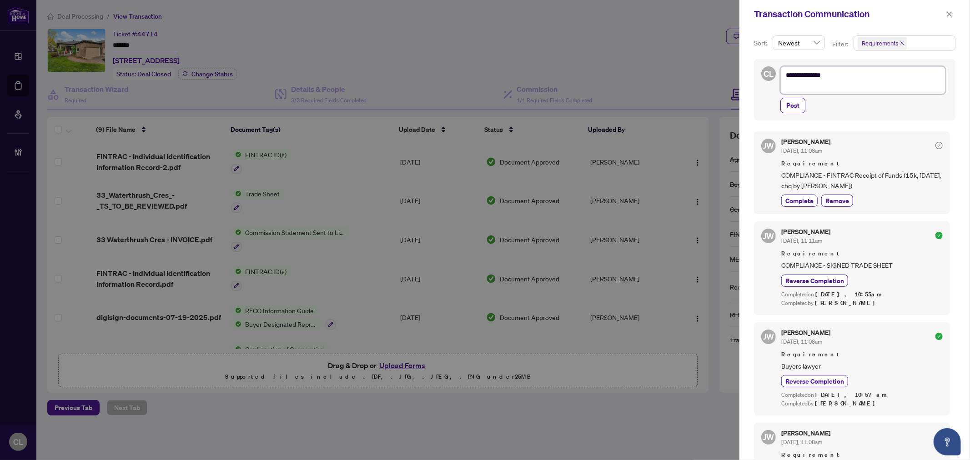
type textarea "**********"
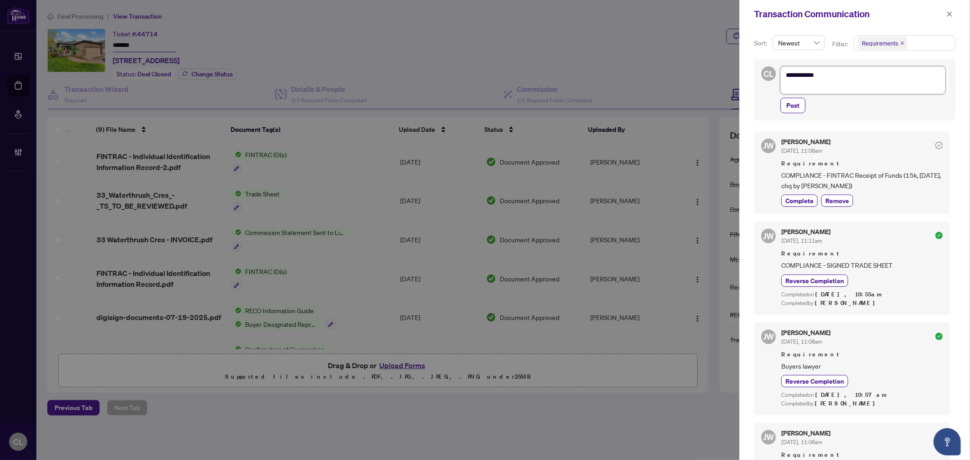
type textarea "********"
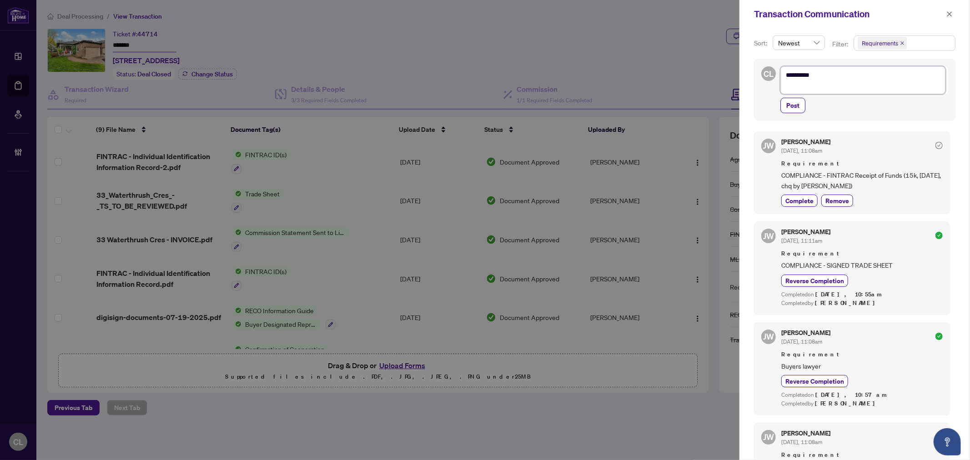
type textarea "********"
type textarea "*******"
type textarea "******"
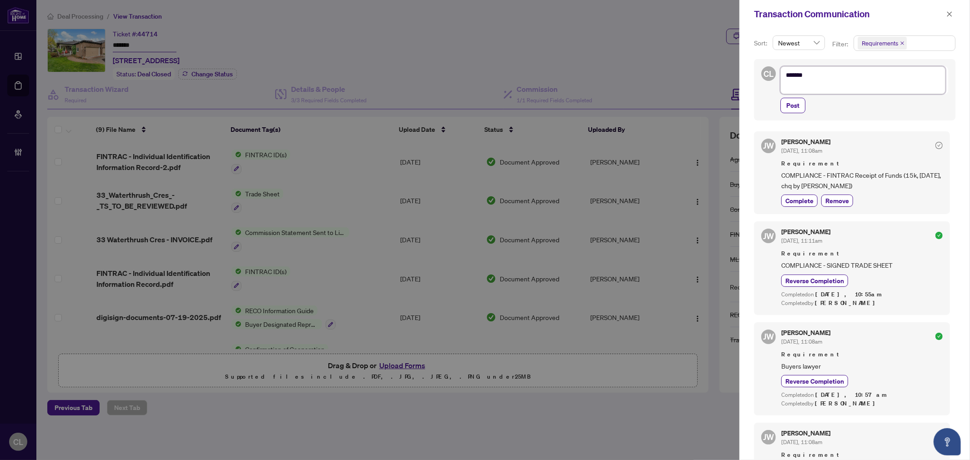
type textarea "*****"
type textarea "****"
type textarea "**"
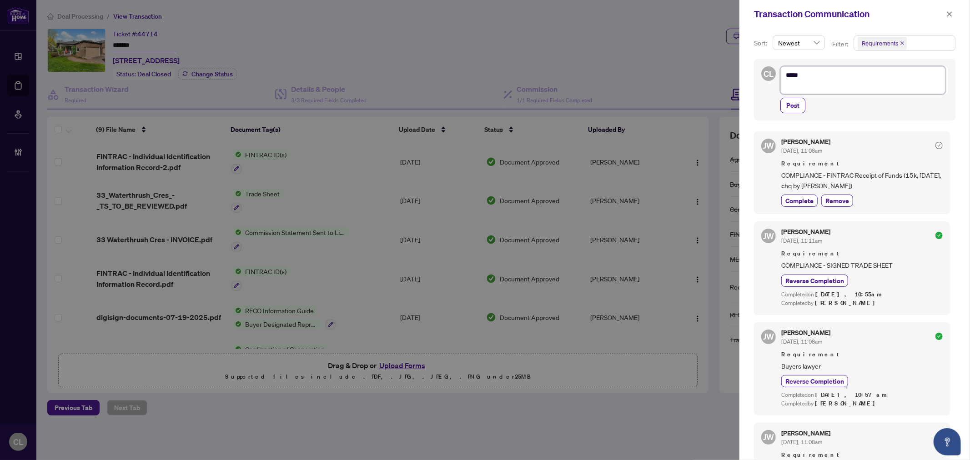
type textarea "**"
type textarea "*"
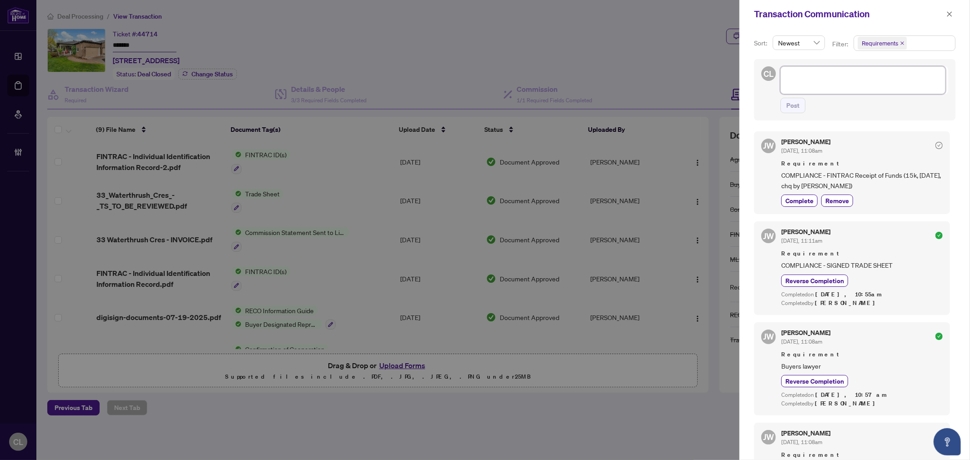
type textarea "*"
type textarea "**"
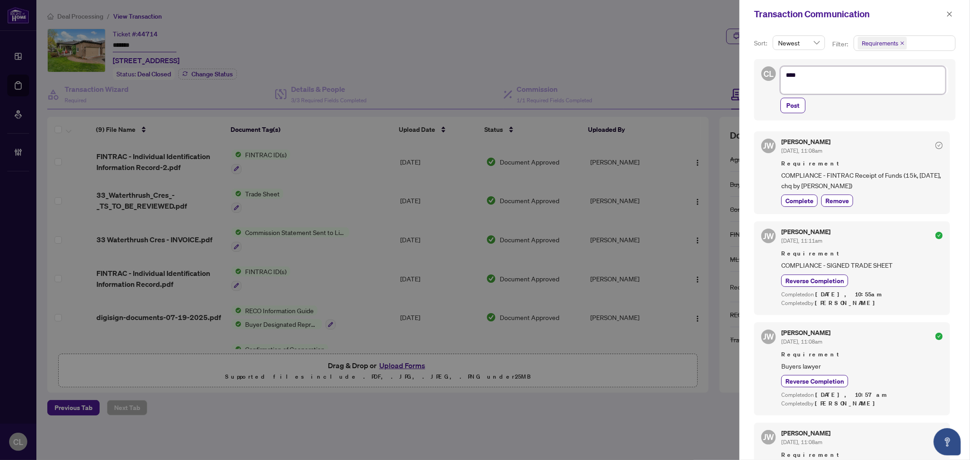
type textarea "****"
type textarea "*****"
type textarea "******"
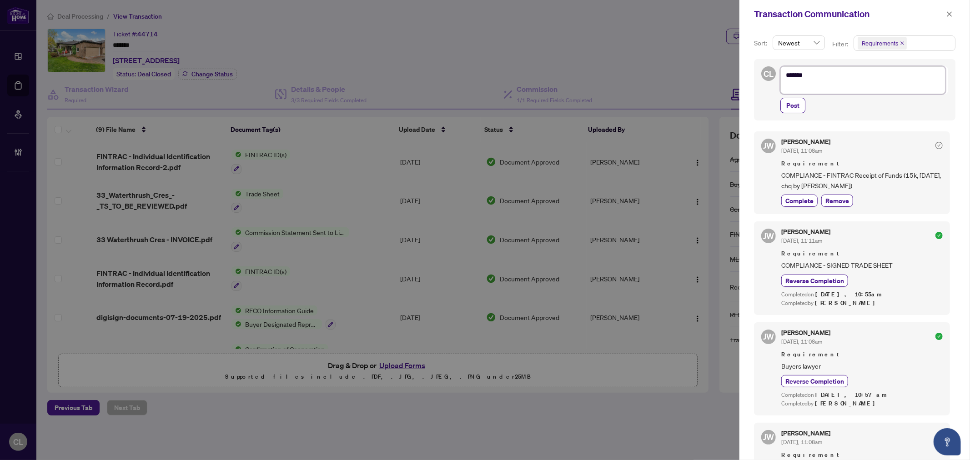
type textarea "*******"
type textarea "********"
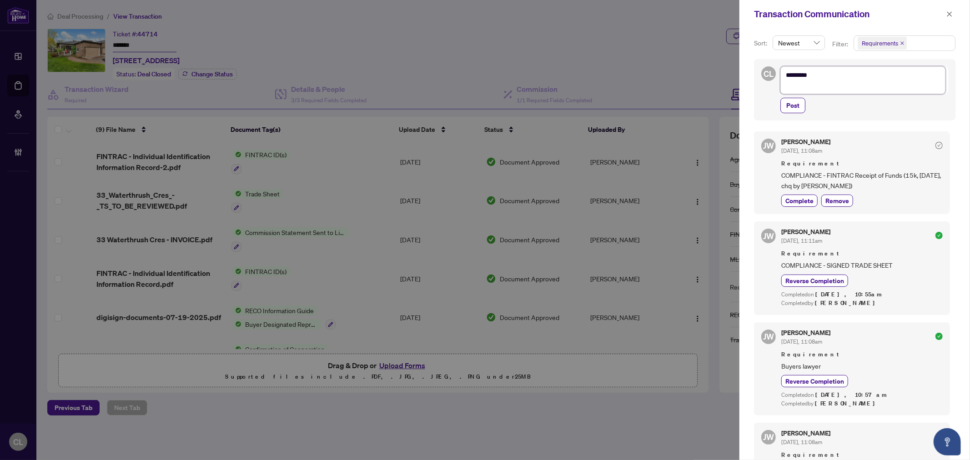
type textarea "********"
type textarea "**********"
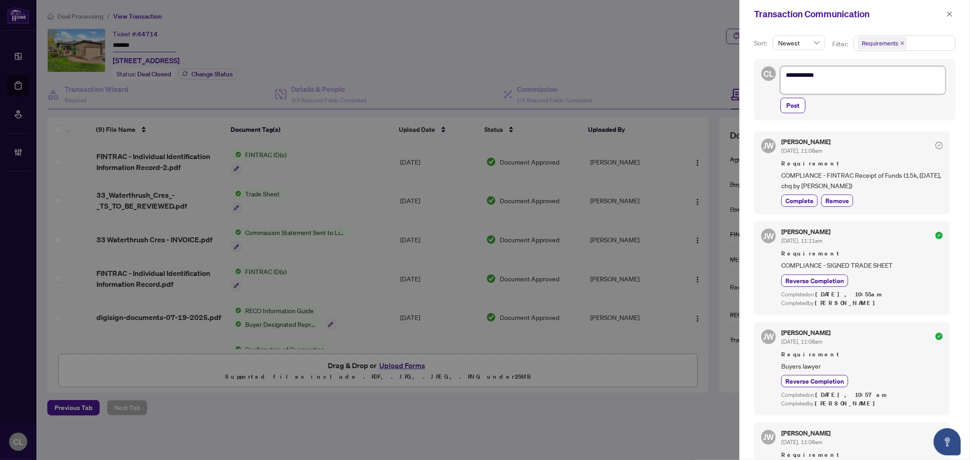
type textarea "**********"
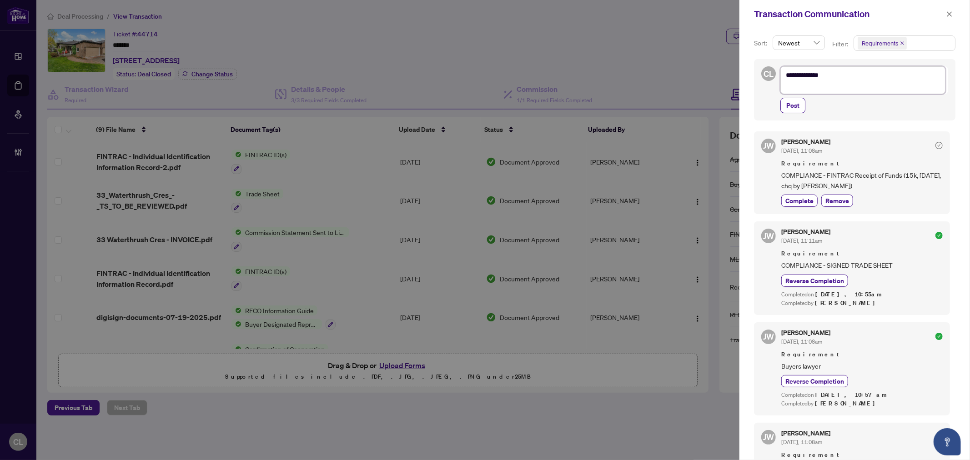
type textarea "**********"
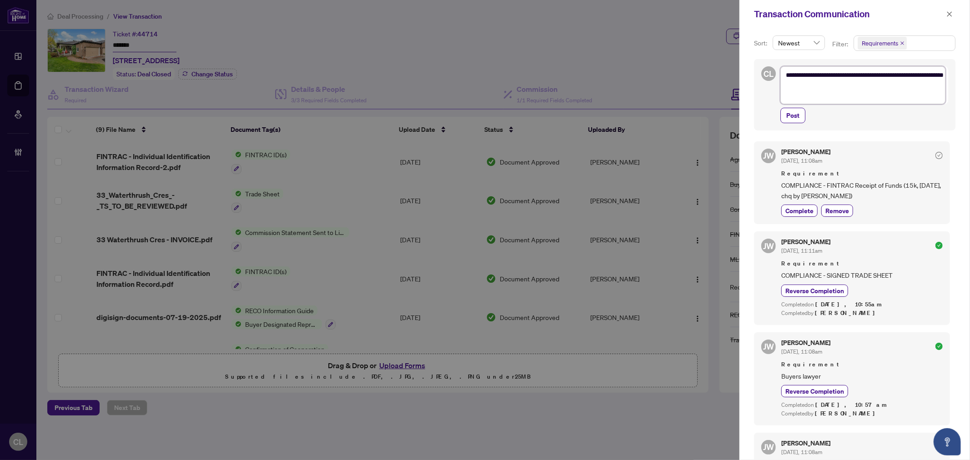
drag, startPoint x: 782, startPoint y: 72, endPoint x: 915, endPoint y: 85, distance: 133.0
click at [915, 85] on textarea "**********" at bounding box center [863, 84] width 165 height 37
click at [793, 85] on textarea "**********" at bounding box center [863, 84] width 165 height 37
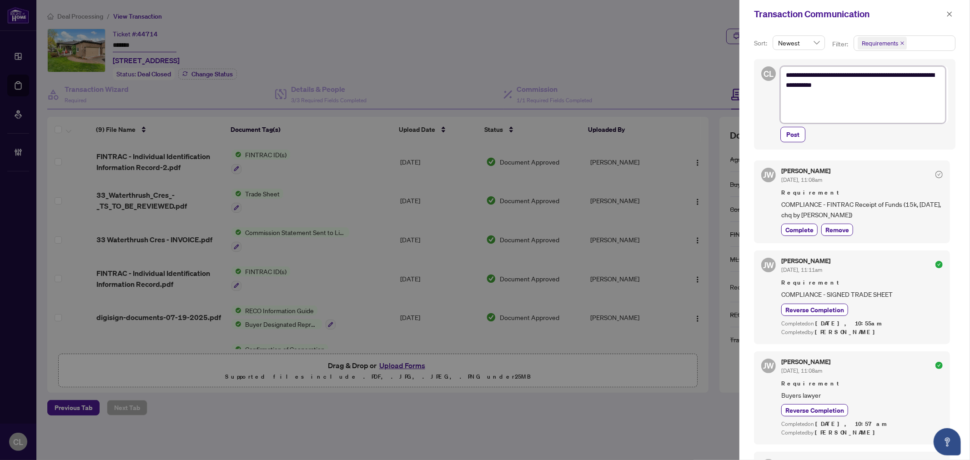
paste textarea "**********"
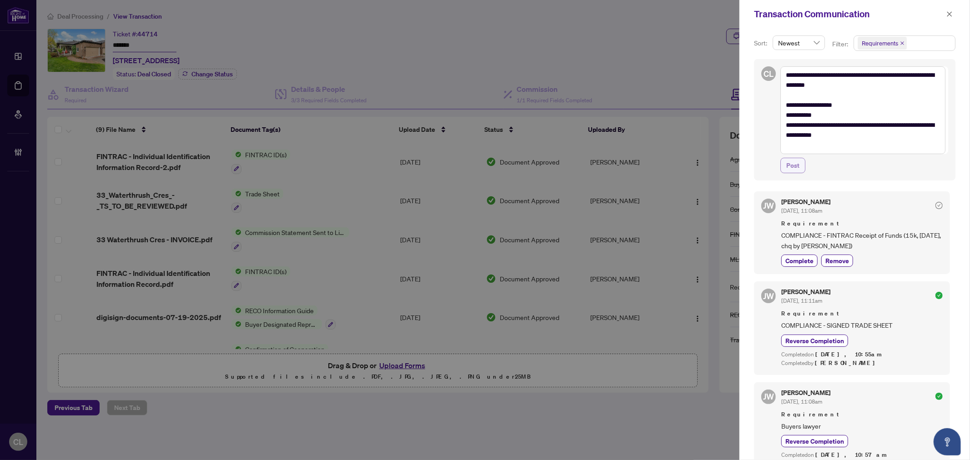
click at [795, 166] on span "Post" at bounding box center [793, 165] width 13 height 15
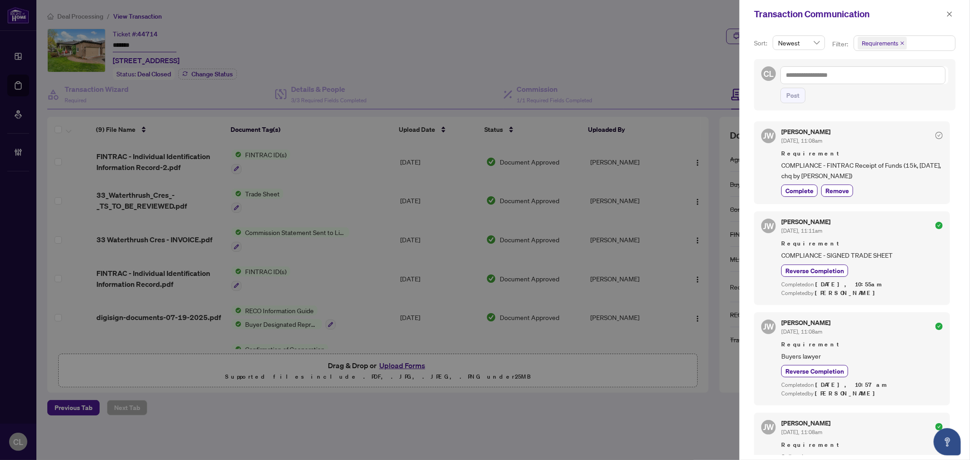
click at [21, 82] on div at bounding box center [485, 230] width 970 height 460
click at [954, 13] on button "button" at bounding box center [950, 14] width 12 height 11
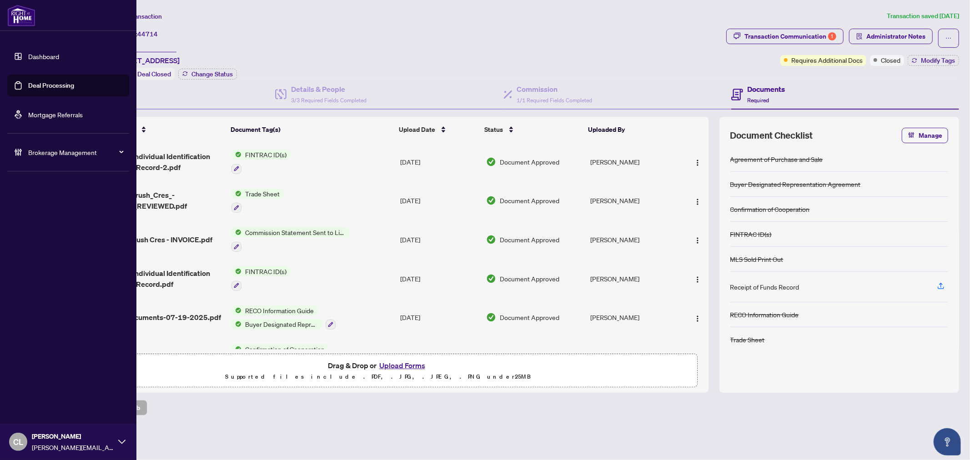
click at [58, 83] on link "Deal Processing" at bounding box center [51, 85] width 46 height 8
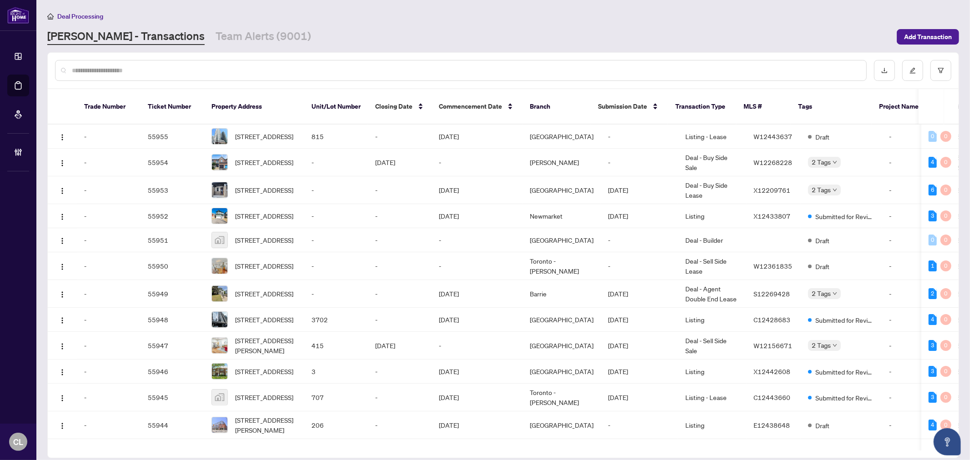
click at [178, 69] on input "text" at bounding box center [466, 71] width 788 height 10
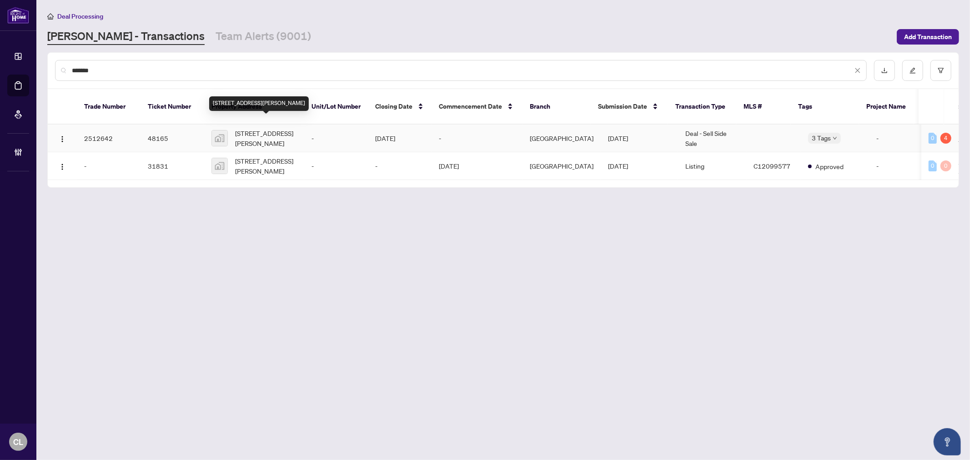
click at [247, 128] on span "[STREET_ADDRESS][PERSON_NAME]" at bounding box center [266, 138] width 62 height 20
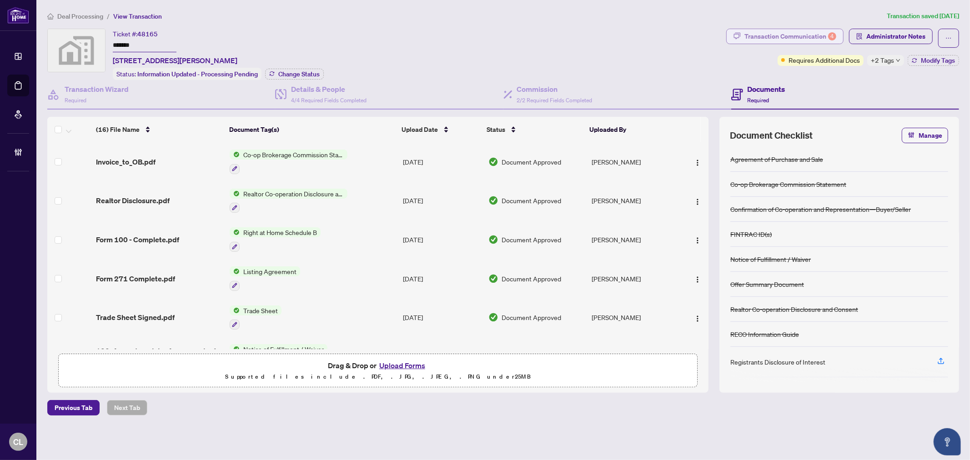
click at [808, 38] on div "Transaction Communication 4" at bounding box center [791, 36] width 92 height 15
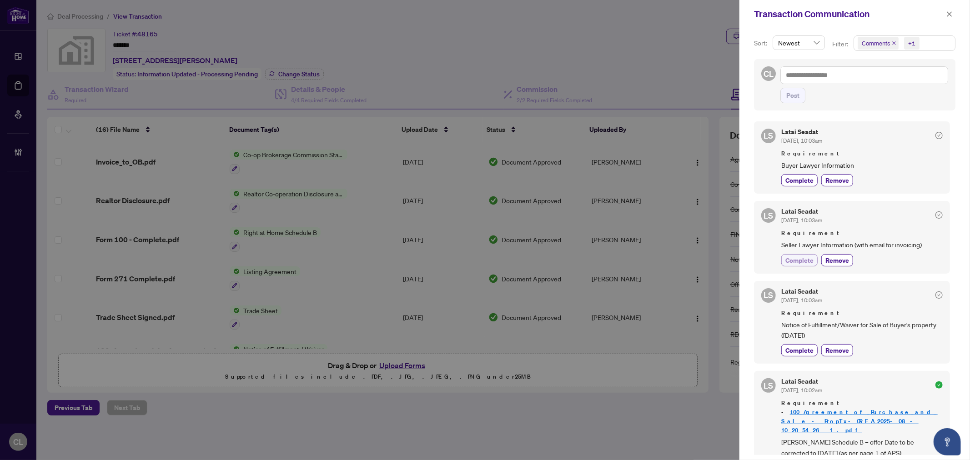
click at [793, 260] on span "Complete" at bounding box center [800, 261] width 28 height 10
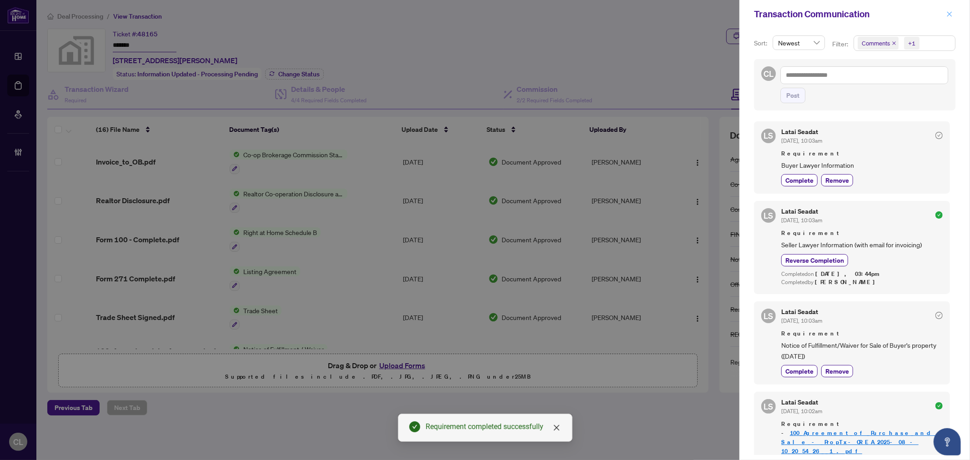
click at [953, 12] on button "button" at bounding box center [950, 14] width 12 height 11
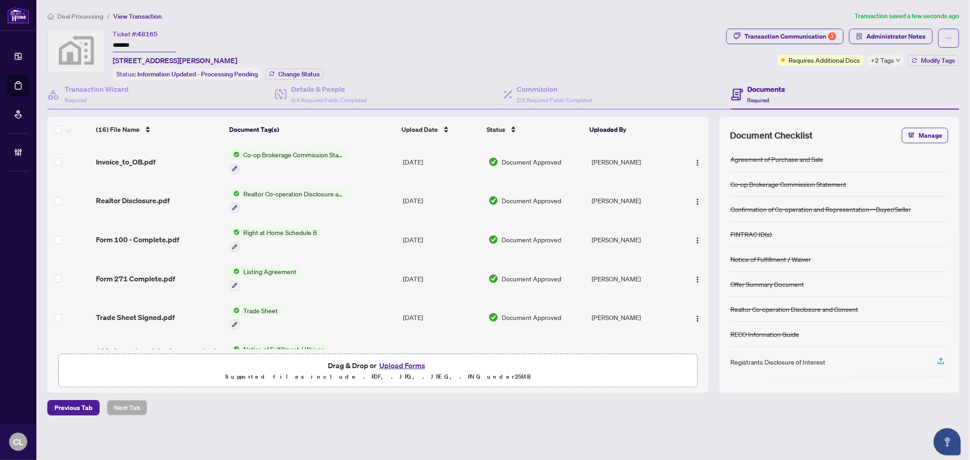
click at [887, 62] on span "+2 Tags" at bounding box center [882, 60] width 23 height 10
click at [649, 51] on div "Ticket #: 48165 ******* [STREET_ADDRESS][PERSON_NAME] Status: Information Updat…" at bounding box center [385, 54] width 676 height 51
click at [797, 35] on div "Transaction Communication 3" at bounding box center [791, 36] width 92 height 15
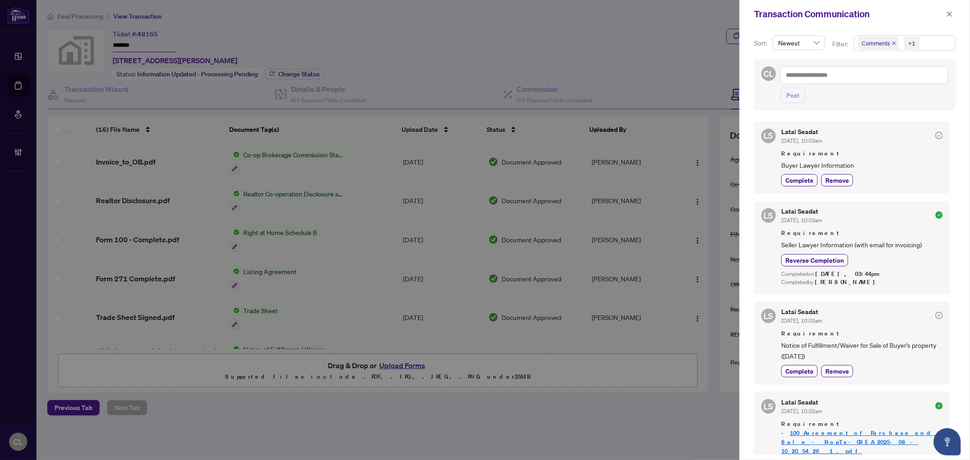
click at [588, 43] on div at bounding box center [485, 230] width 970 height 460
click at [954, 14] on button "button" at bounding box center [950, 14] width 12 height 11
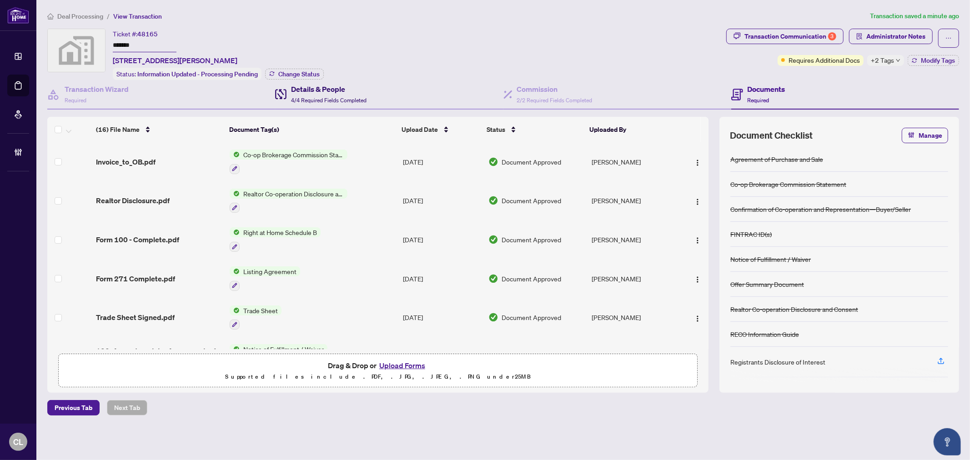
click at [308, 97] on span "4/4 Required Fields Completed" at bounding box center [329, 100] width 76 height 7
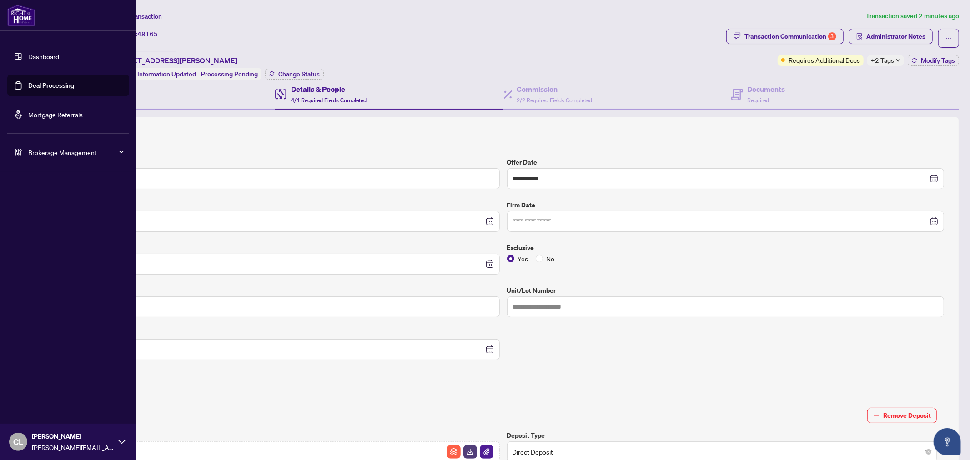
click at [39, 82] on link "Deal Processing" at bounding box center [51, 85] width 46 height 8
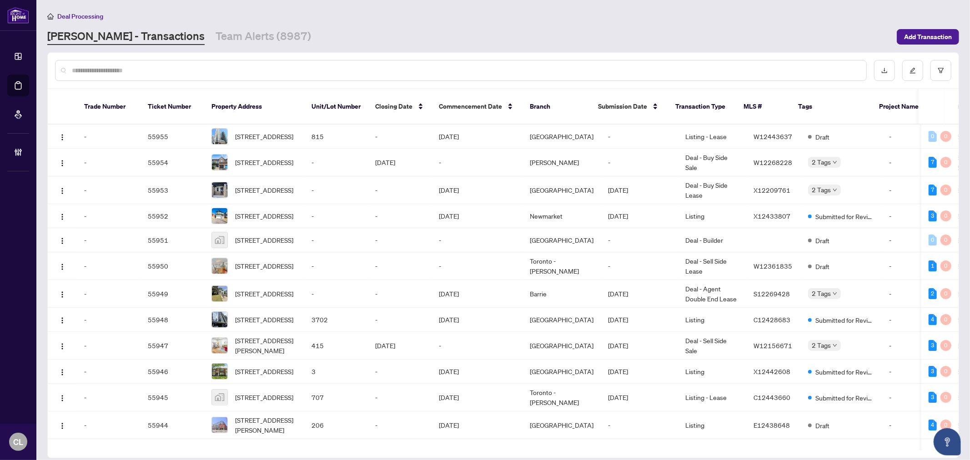
click at [230, 72] on input "text" at bounding box center [466, 71] width 788 height 10
click at [226, 72] on input "text" at bounding box center [466, 71] width 788 height 10
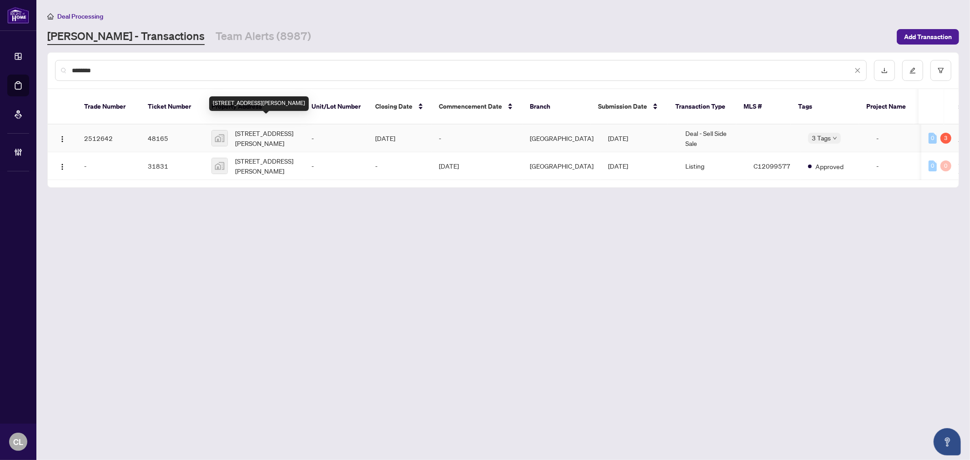
click at [260, 128] on span "[STREET_ADDRESS][PERSON_NAME]" at bounding box center [266, 138] width 62 height 20
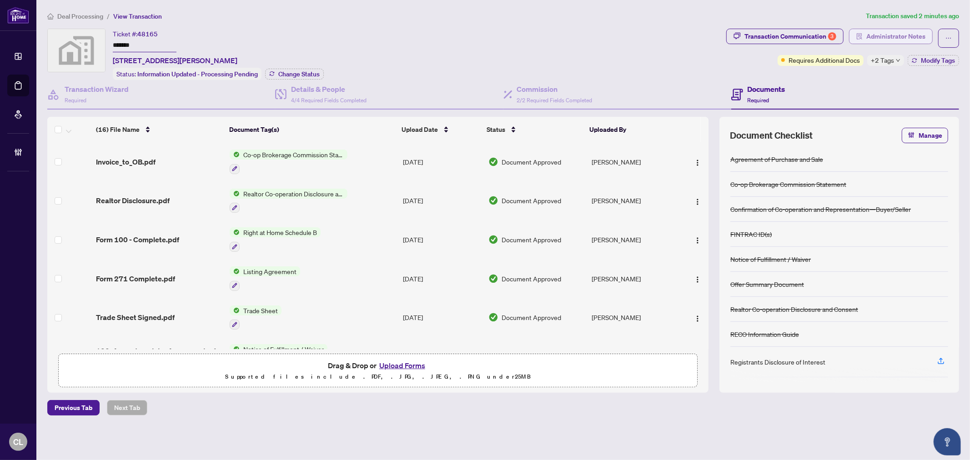
click at [891, 38] on span "Administrator Notes" at bounding box center [896, 36] width 59 height 15
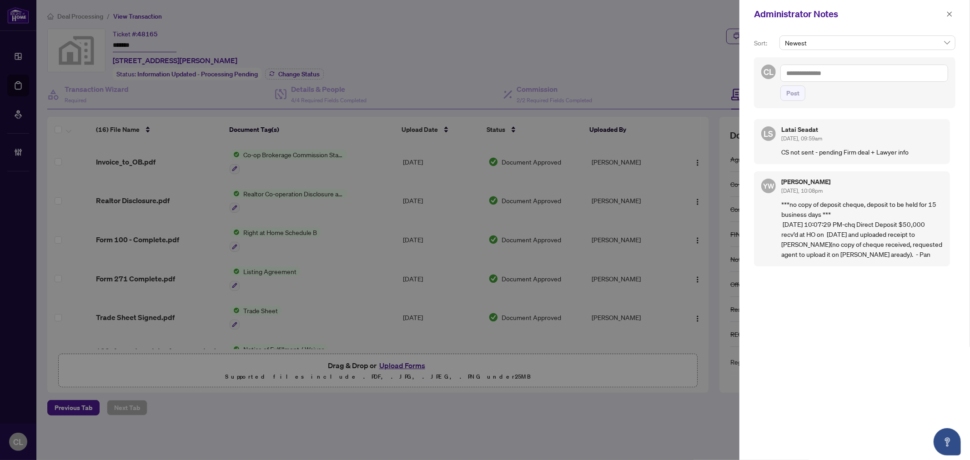
click at [652, 72] on div at bounding box center [485, 230] width 970 height 460
click at [789, 73] on textarea at bounding box center [865, 73] width 168 height 17
click at [824, 76] on span "Lat ai Seadat" at bounding box center [818, 80] width 35 height 8
click at [793, 89] on span "Post" at bounding box center [793, 93] width 13 height 15
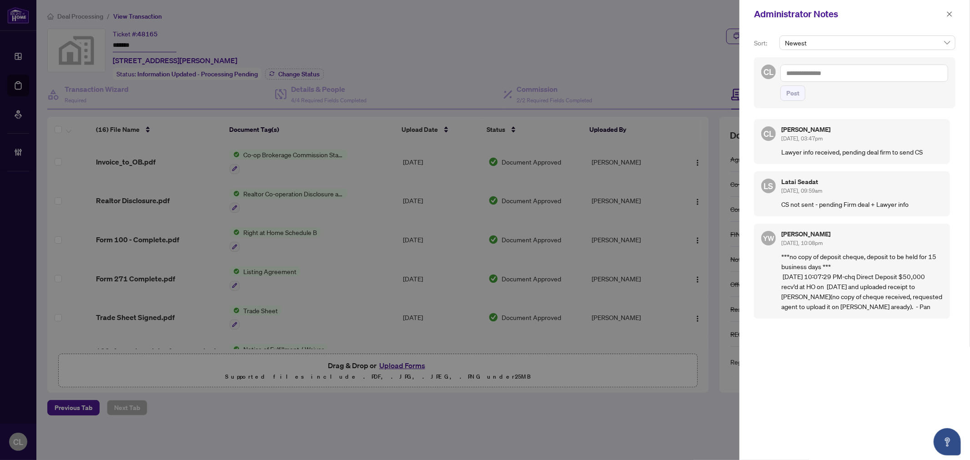
click at [397, 364] on div at bounding box center [485, 230] width 970 height 460
click at [398, 364] on div at bounding box center [485, 230] width 970 height 460
click at [953, 14] on button "button" at bounding box center [950, 14] width 12 height 11
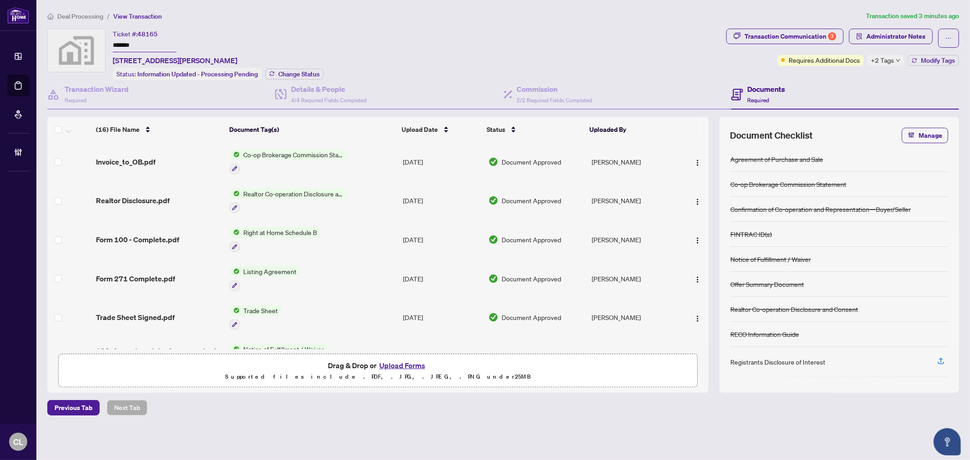
click at [406, 363] on button "Upload Forms" at bounding box center [402, 366] width 51 height 12
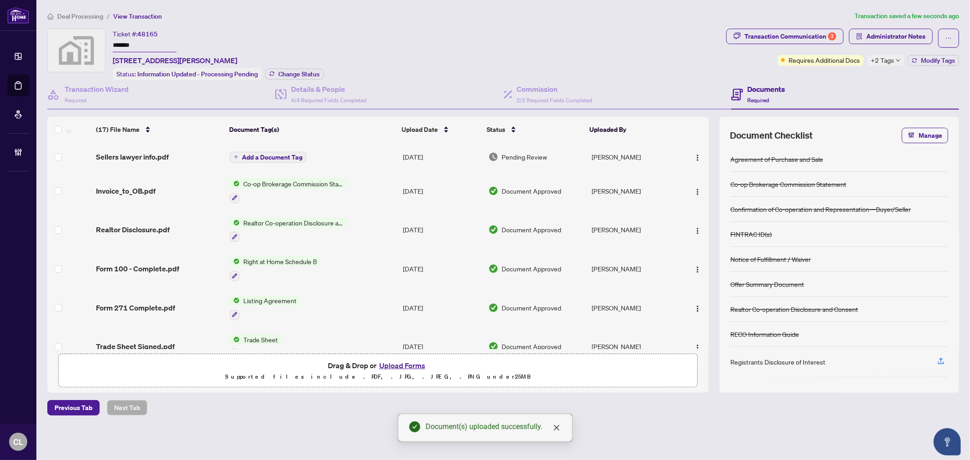
click at [264, 154] on span "Add a Document Tag" at bounding box center [272, 157] width 61 height 6
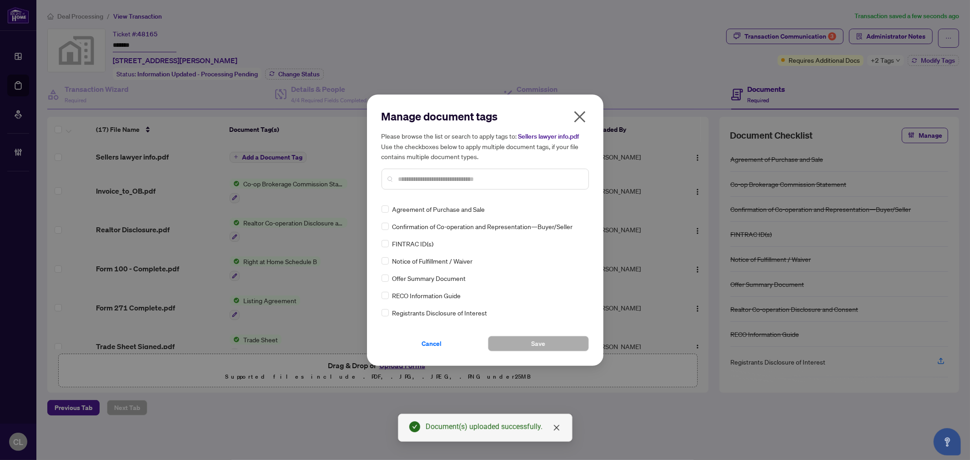
click at [424, 179] on input "text" at bounding box center [490, 179] width 183 height 10
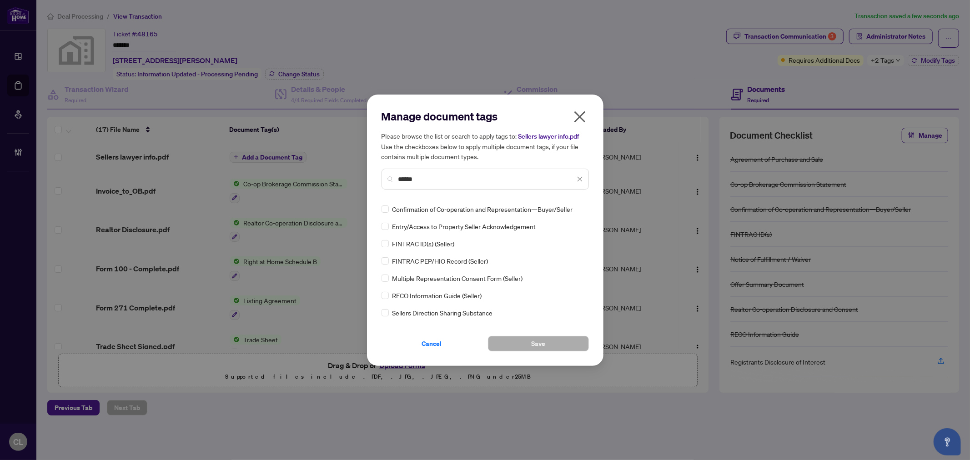
drag, startPoint x: 589, startPoint y: 220, endPoint x: 588, endPoint y: 229, distance: 9.6
click at [588, 229] on div "Confirmation of Co-operation and Representation—Buyer/Seller Entry/Access to Pr…" at bounding box center [485, 261] width 207 height 114
drag, startPoint x: 589, startPoint y: 222, endPoint x: 588, endPoint y: 227, distance: 5.1
click at [588, 227] on div "Manage document tags Please browse the list or search to apply tags to: Sellers…" at bounding box center [485, 231] width 237 height 272
click at [440, 181] on input "******" at bounding box center [487, 179] width 177 height 10
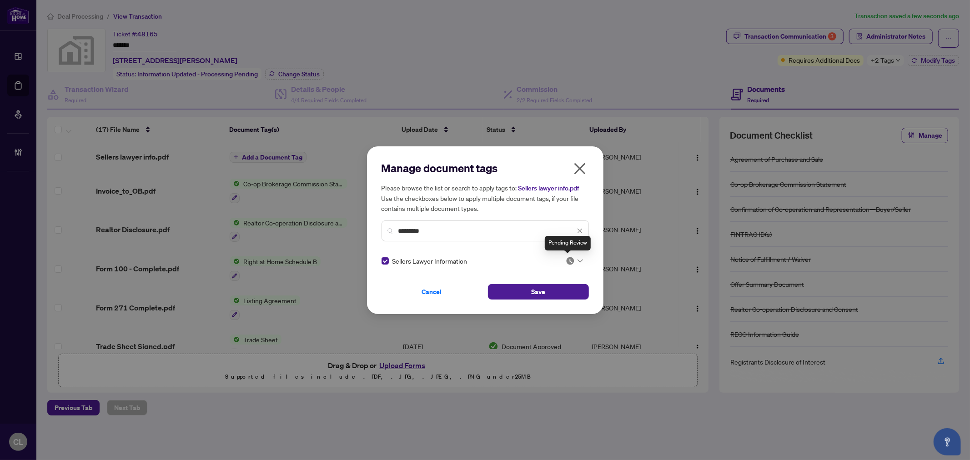
click at [566, 261] on img at bounding box center [570, 261] width 9 height 9
click at [561, 298] on div "Approved" at bounding box center [544, 305] width 69 height 15
click at [531, 292] on span "Save" at bounding box center [538, 292] width 14 height 15
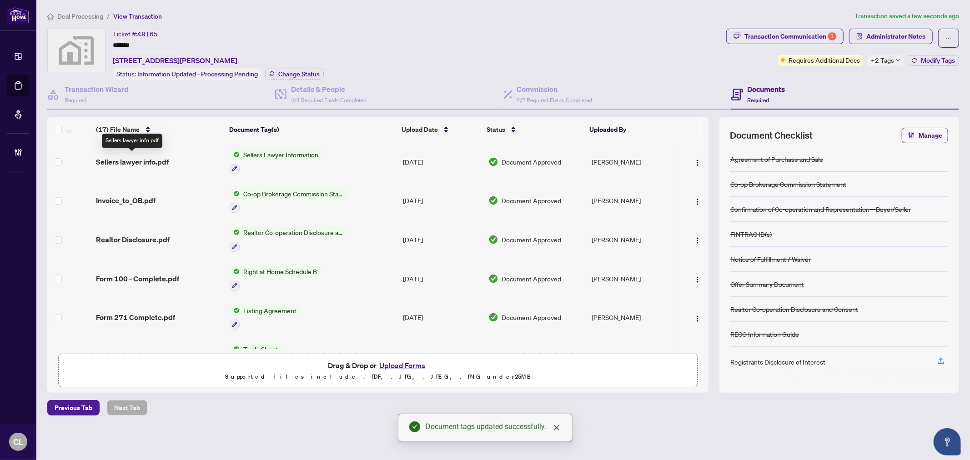
click at [142, 156] on span "Sellers lawyer info.pdf" at bounding box center [132, 161] width 73 height 11
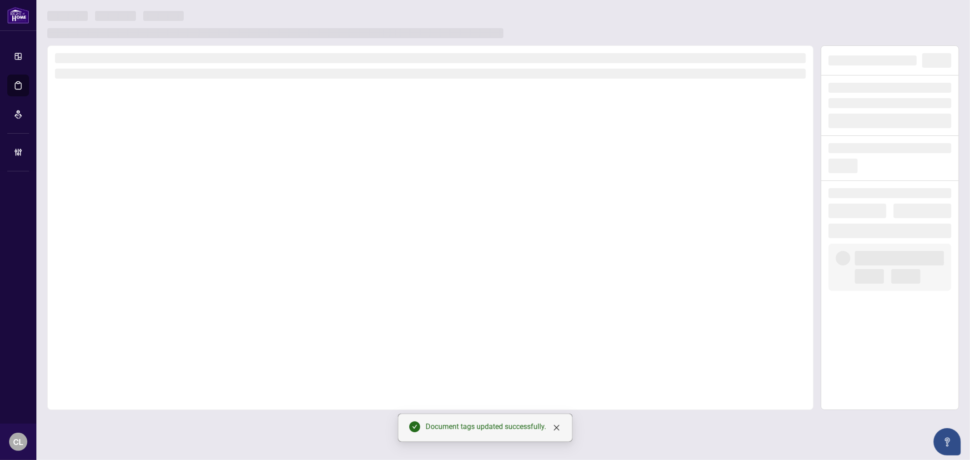
click at [142, 155] on div at bounding box center [430, 227] width 767 height 365
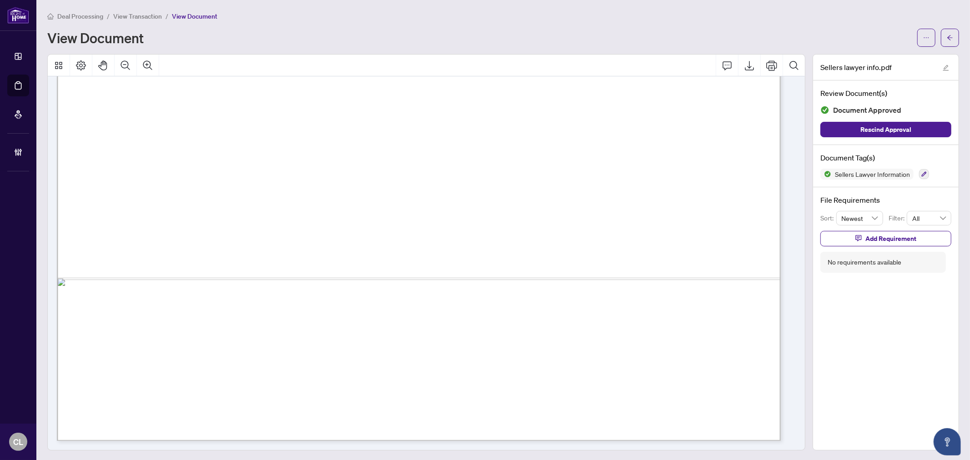
scroll to position [1545, 0]
click at [948, 41] on button "button" at bounding box center [950, 38] width 18 height 18
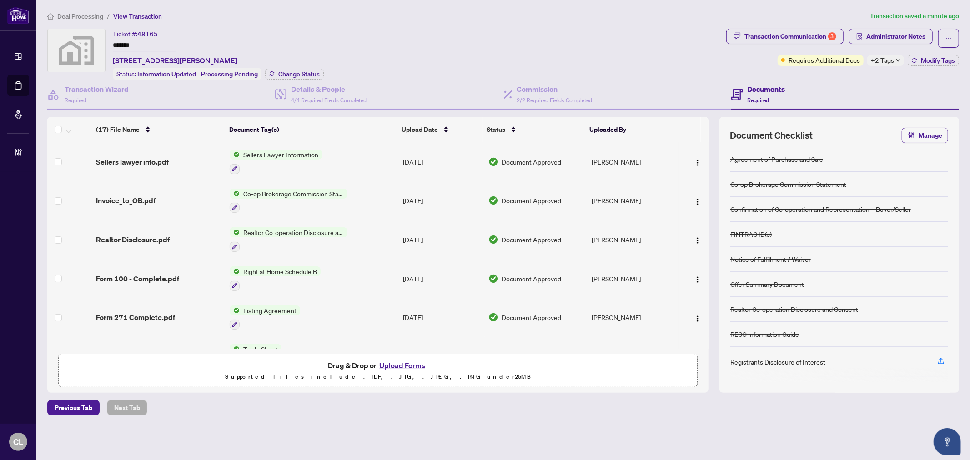
click at [877, 58] on span "+2 Tags" at bounding box center [882, 60] width 23 height 10
click at [816, 88] on div "Documents Required" at bounding box center [846, 95] width 228 height 30
click at [936, 55] on button "Modify Tags" at bounding box center [933, 60] width 51 height 11
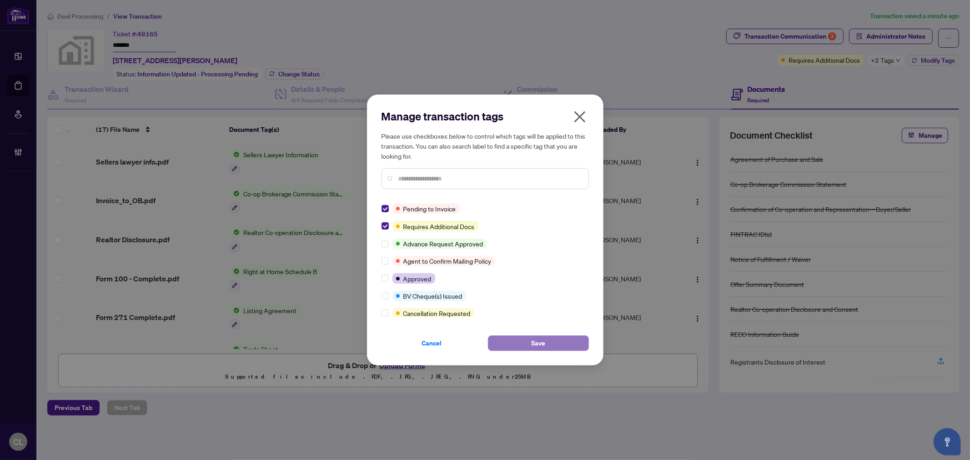
click at [524, 343] on button "Save" at bounding box center [538, 343] width 101 height 15
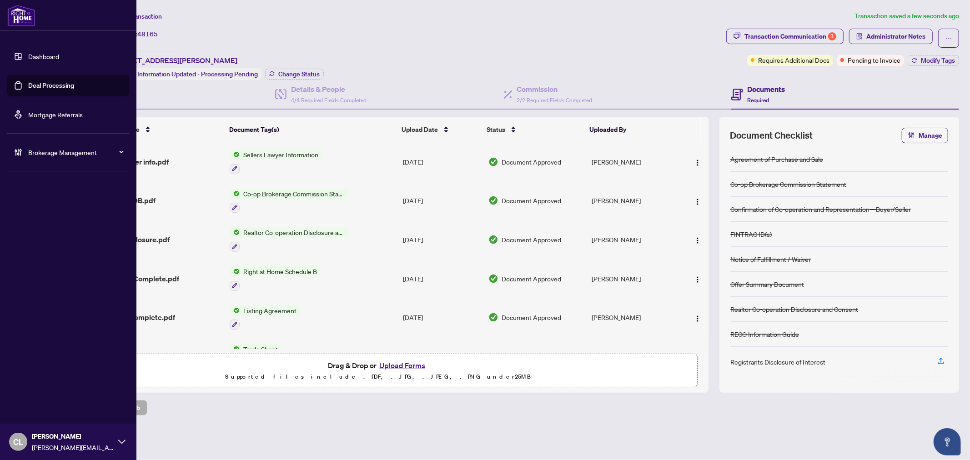
click at [40, 81] on link "Deal Processing" at bounding box center [51, 85] width 46 height 8
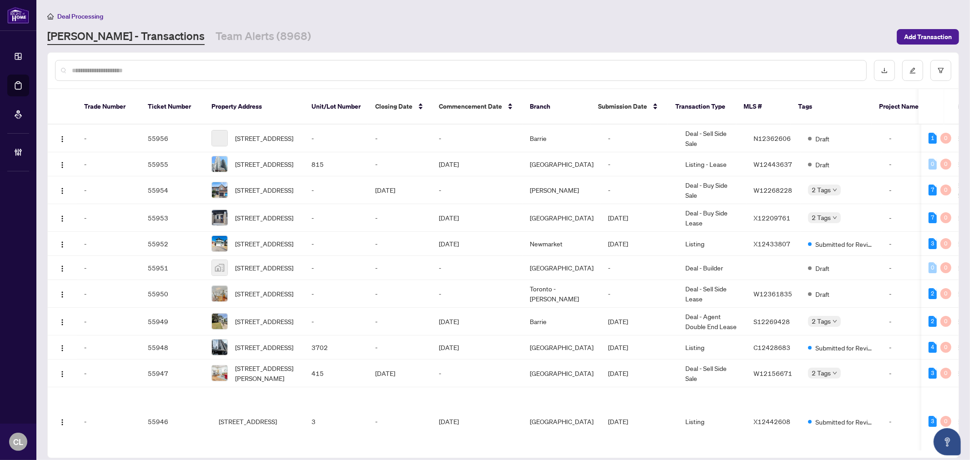
click at [151, 75] on div at bounding box center [461, 70] width 812 height 21
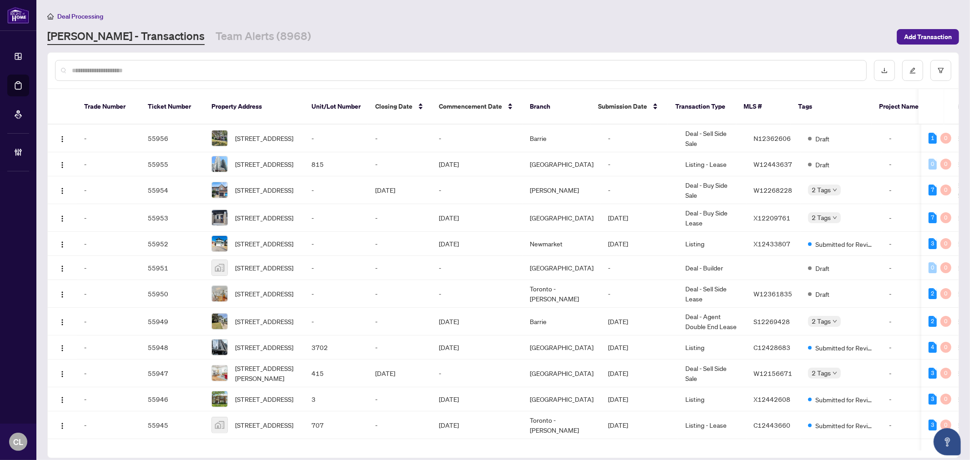
click at [151, 74] on input "text" at bounding box center [466, 71] width 788 height 10
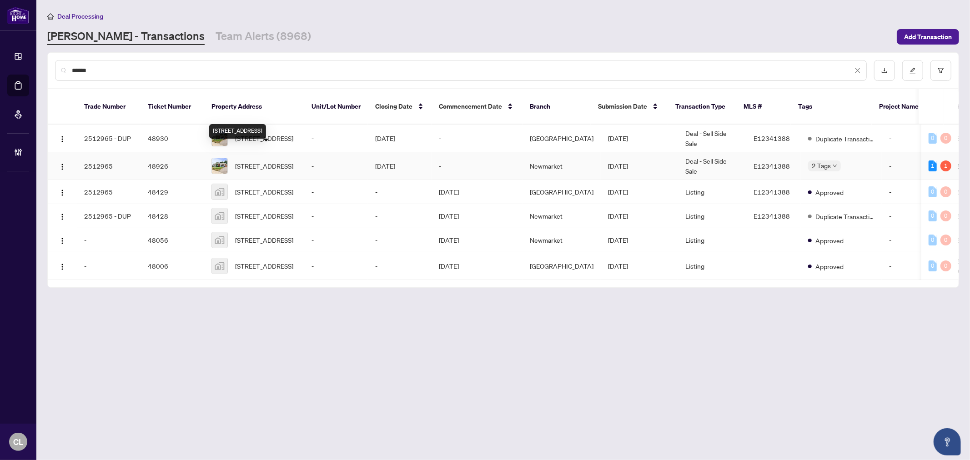
click at [292, 161] on span "[STREET_ADDRESS]" at bounding box center [264, 166] width 58 height 10
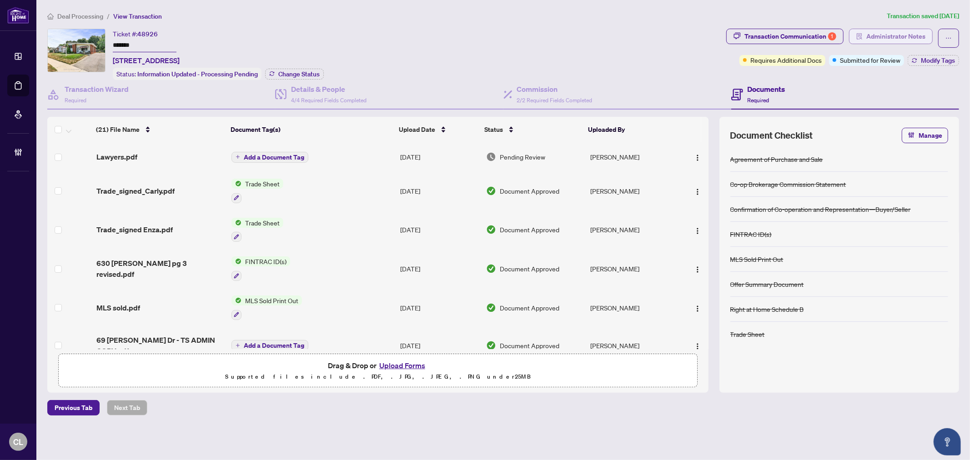
click at [914, 39] on span "Administrator Notes" at bounding box center [896, 36] width 59 height 15
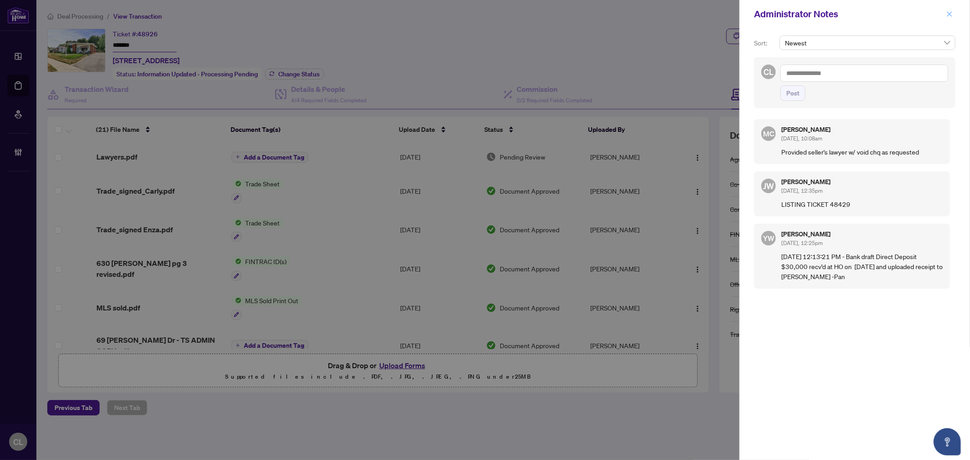
click at [950, 15] on icon "close" at bounding box center [950, 13] width 5 height 5
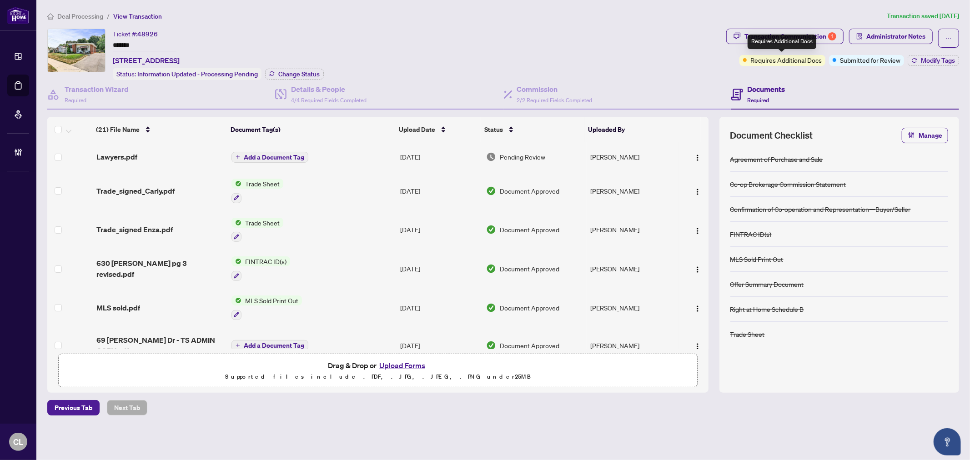
click at [787, 62] on span "Requires Additional Docs" at bounding box center [786, 60] width 71 height 10
click at [914, 62] on icon "button" at bounding box center [914, 62] width 5 height 2
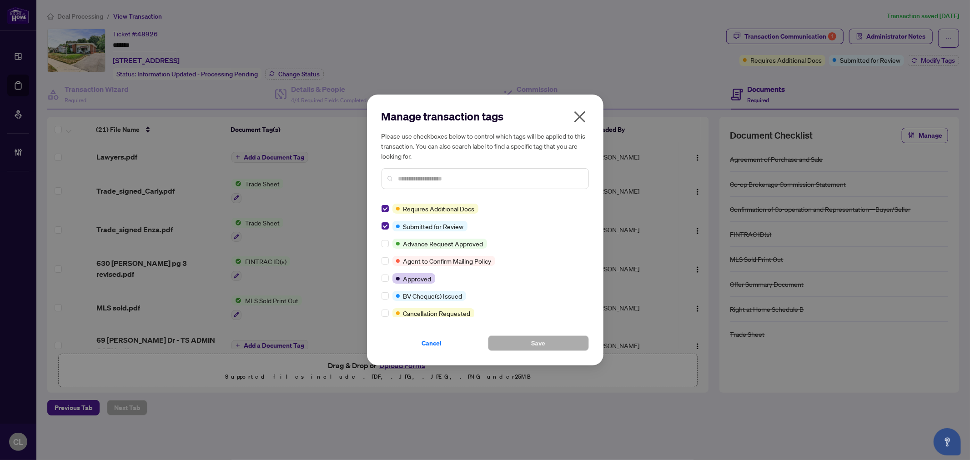
click at [587, 118] on icon "close" at bounding box center [580, 117] width 15 height 15
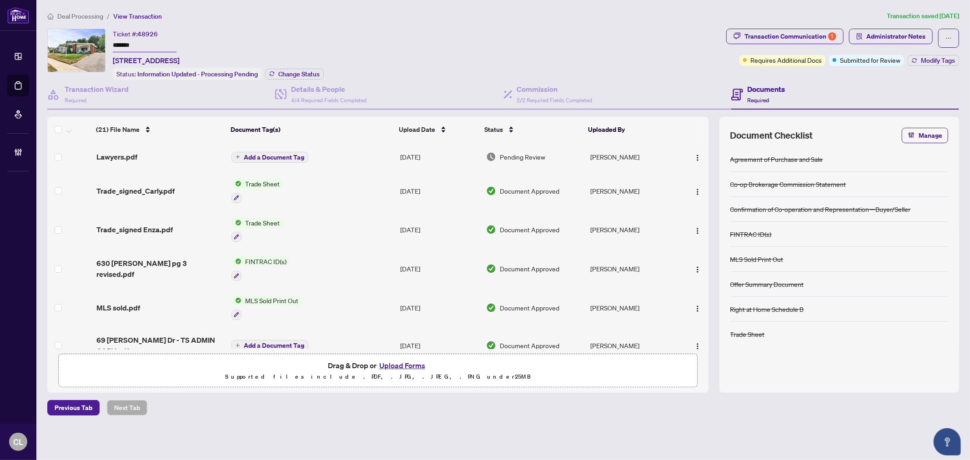
drag, startPoint x: 708, startPoint y: 175, endPoint x: 712, endPoint y: 198, distance: 24.0
click at [712, 198] on div "(21) File Name Document Tag(s) Upload Date Status Uploaded By (21) File Name Do…" at bounding box center [503, 255] width 912 height 276
drag, startPoint x: 710, startPoint y: 189, endPoint x: 707, endPoint y: 203, distance: 14.8
click at [707, 203] on div "(21) File Name Document Tag(s) Upload Date Status Uploaded By (21) File Name Do…" at bounding box center [503, 255] width 912 height 276
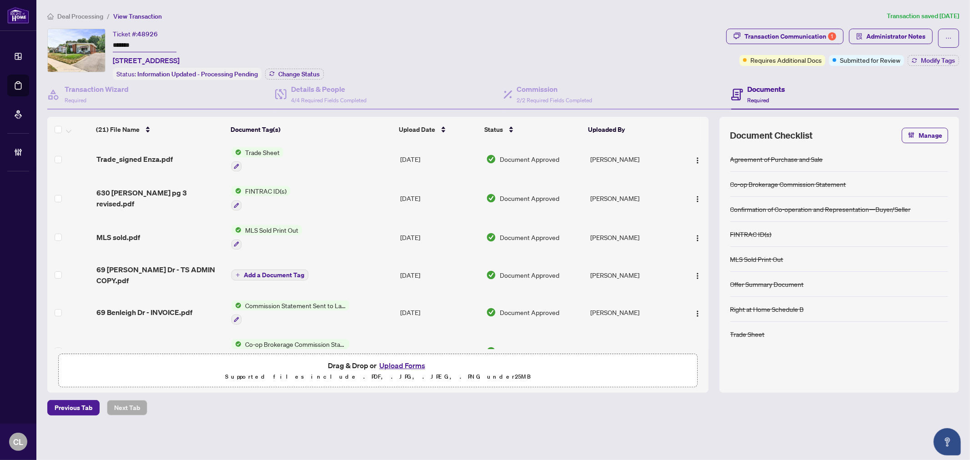
scroll to position [71, 0]
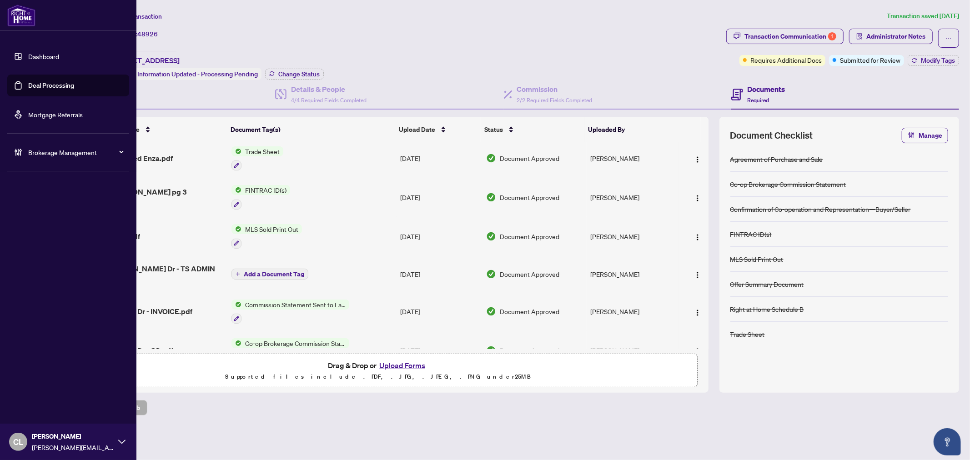
drag, startPoint x: 42, startPoint y: 85, endPoint x: 120, endPoint y: 86, distance: 77.8
click at [42, 85] on link "Deal Processing" at bounding box center [51, 85] width 46 height 8
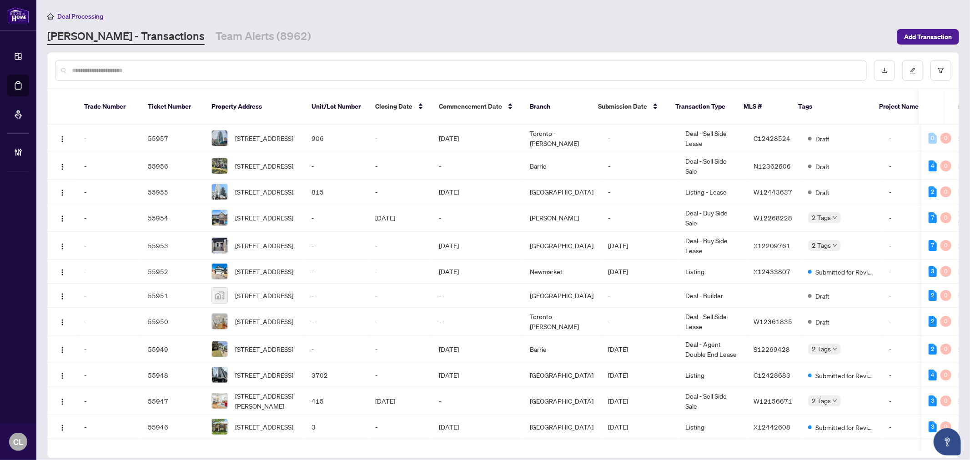
click at [152, 74] on input "text" at bounding box center [466, 71] width 788 height 10
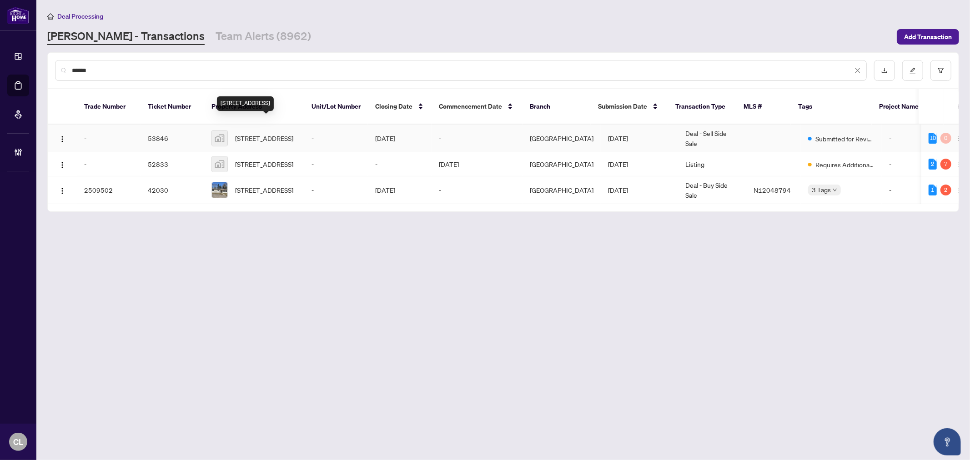
click at [238, 133] on span "[STREET_ADDRESS]" at bounding box center [264, 138] width 58 height 10
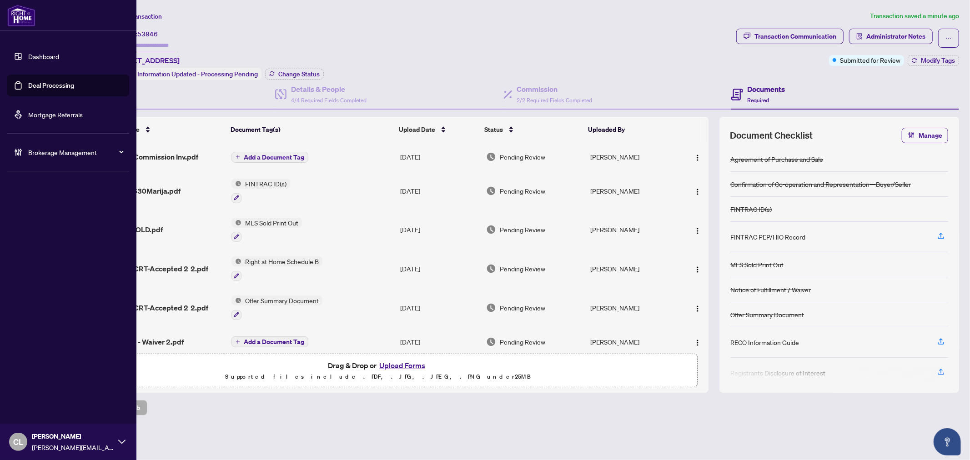
click at [33, 84] on link "Deal Processing" at bounding box center [51, 85] width 46 height 8
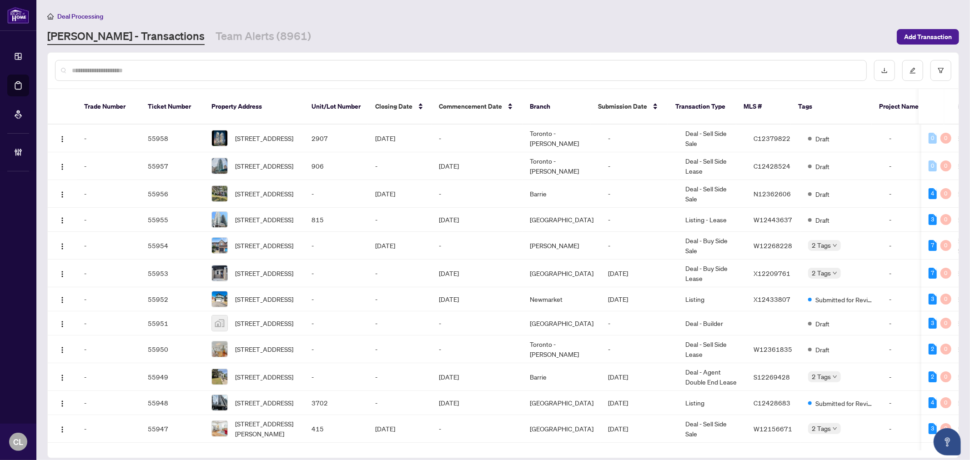
click at [168, 74] on input "text" at bounding box center [466, 71] width 788 height 10
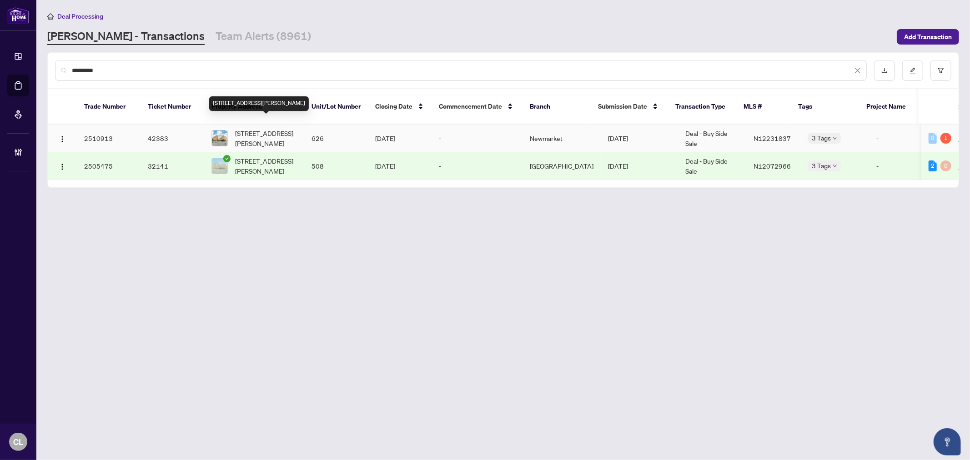
click at [240, 128] on span "[STREET_ADDRESS][PERSON_NAME]" at bounding box center [266, 138] width 62 height 20
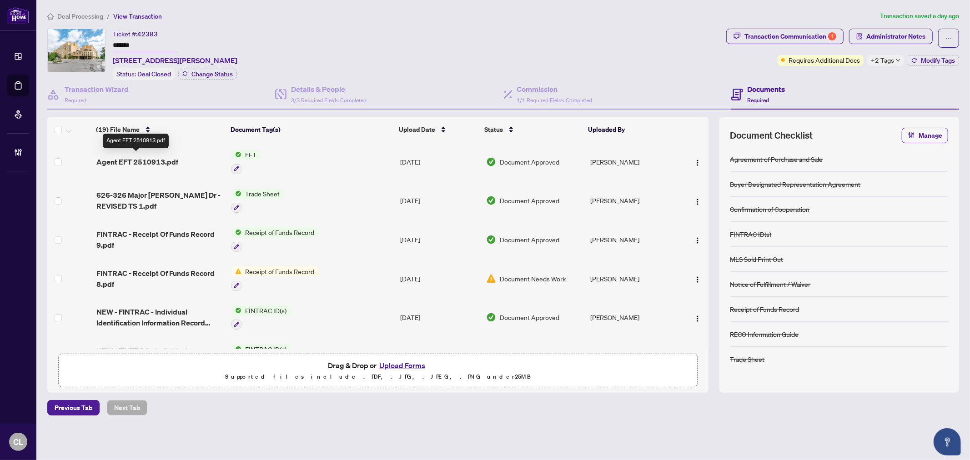
click at [163, 158] on span "Agent EFT 2510913.pdf" at bounding box center [137, 161] width 82 height 11
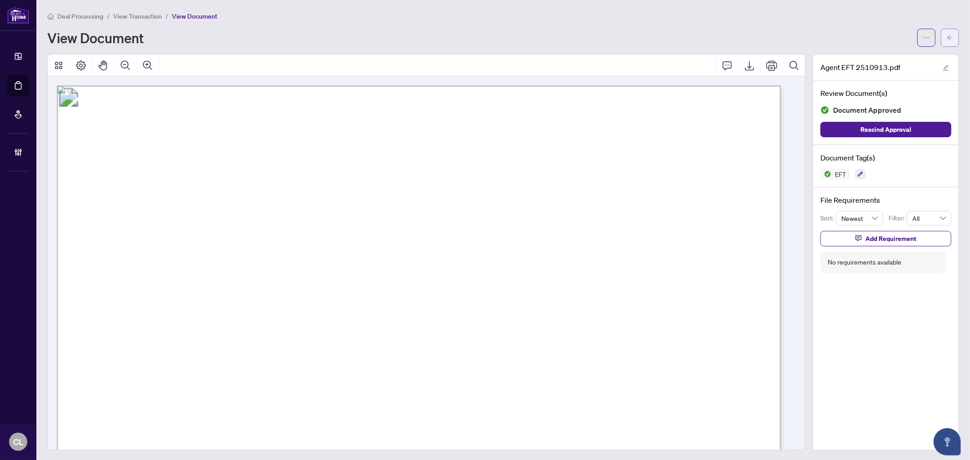
click at [947, 39] on icon "arrow-left" at bounding box center [950, 38] width 6 height 6
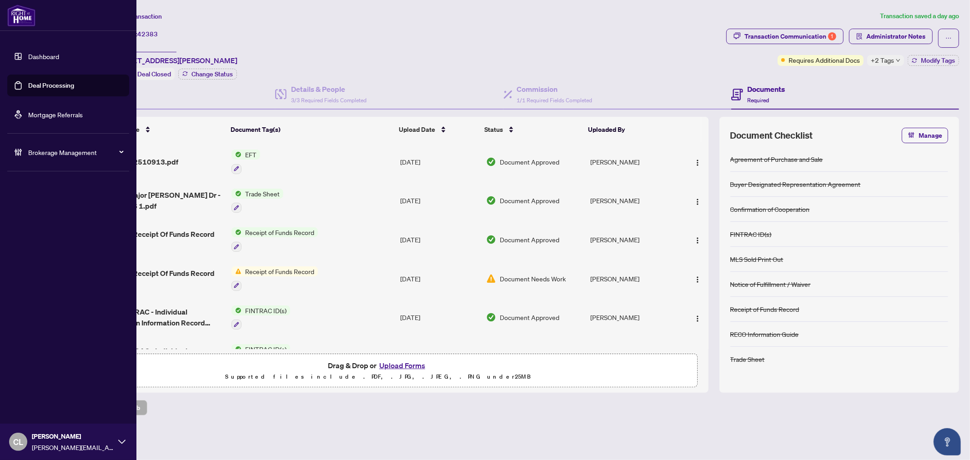
click at [46, 90] on link "Deal Processing" at bounding box center [51, 85] width 46 height 8
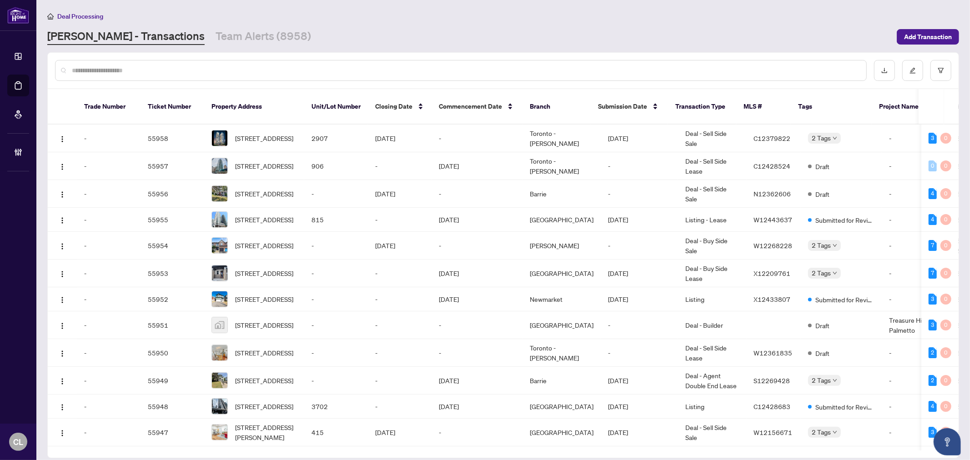
click at [175, 73] on input "text" at bounding box center [466, 71] width 788 height 10
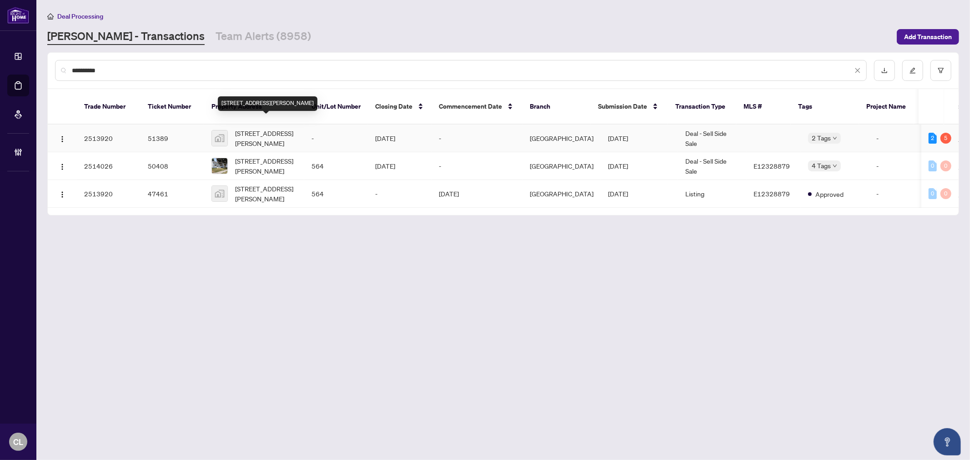
click at [272, 128] on span "[STREET_ADDRESS][PERSON_NAME]" at bounding box center [266, 138] width 62 height 20
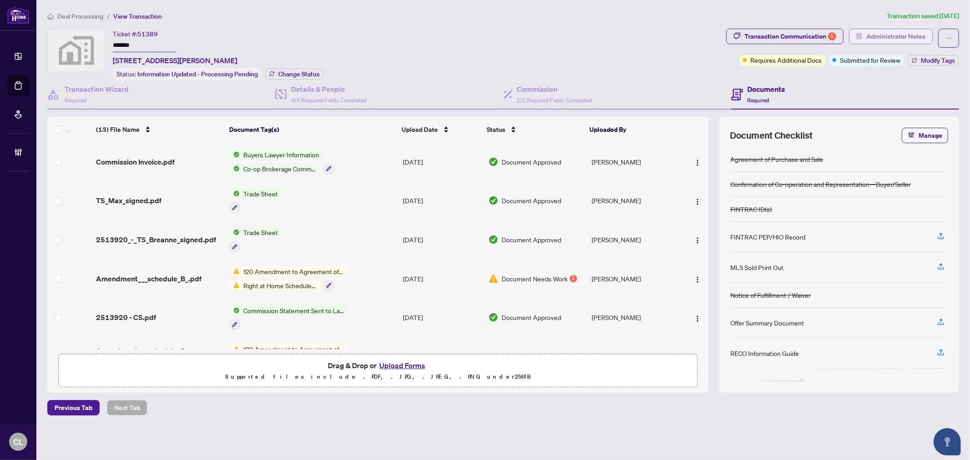
click at [879, 34] on span "Administrator Notes" at bounding box center [896, 36] width 59 height 15
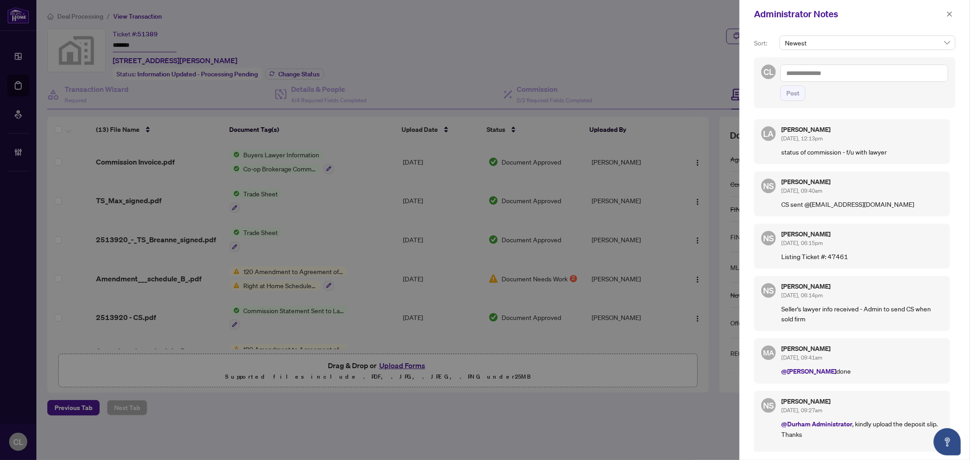
click at [800, 78] on textarea at bounding box center [865, 73] width 168 height 17
paste textarea "**********"
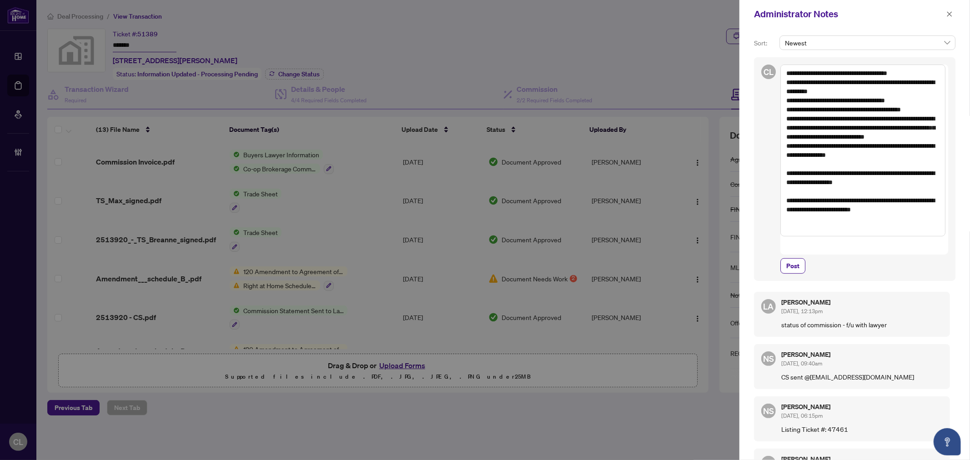
drag, startPoint x: 794, startPoint y: 121, endPoint x: 842, endPoint y: 146, distance: 53.9
click at [842, 146] on textarea "**********" at bounding box center [863, 151] width 165 height 172
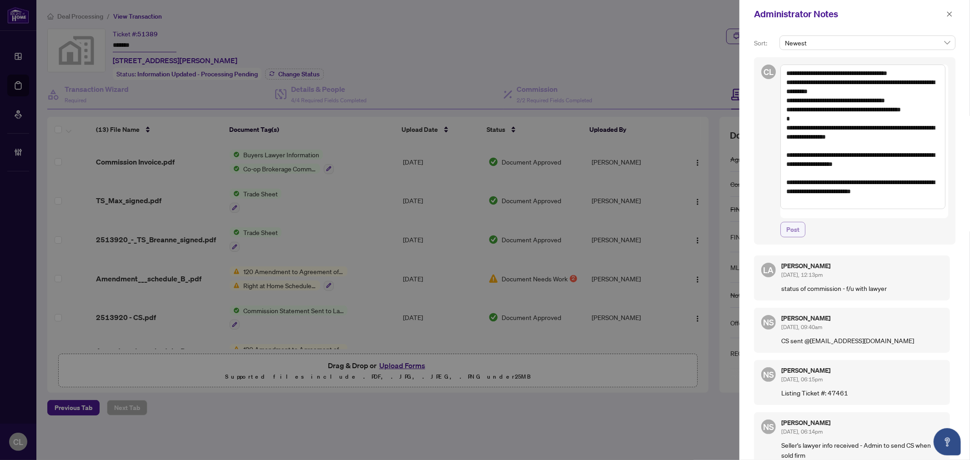
click at [800, 223] on button "Post" at bounding box center [793, 229] width 25 height 15
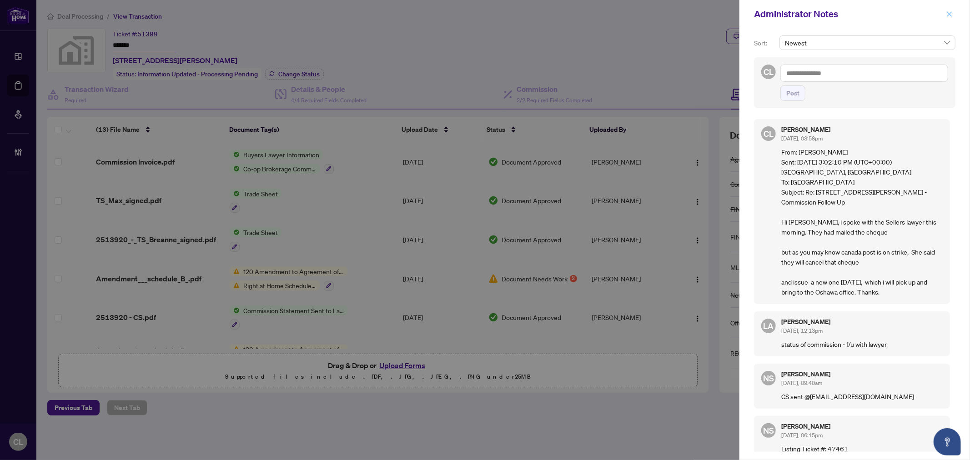
click at [953, 12] on icon "close" at bounding box center [950, 14] width 6 height 6
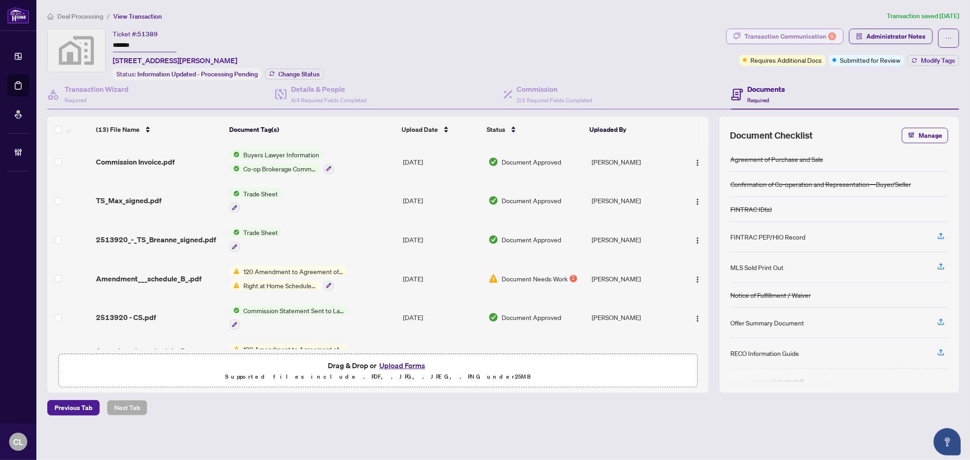
click at [756, 37] on div "Transaction Communication 5" at bounding box center [791, 36] width 92 height 15
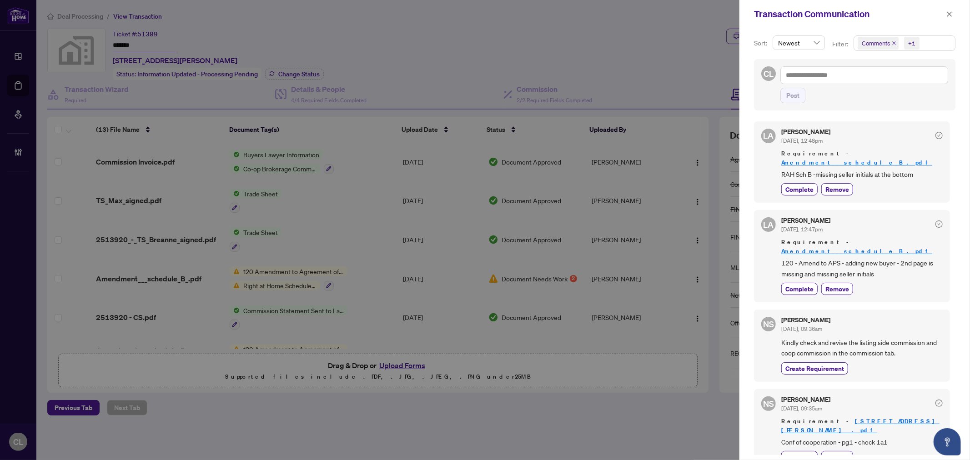
scroll to position [5, 0]
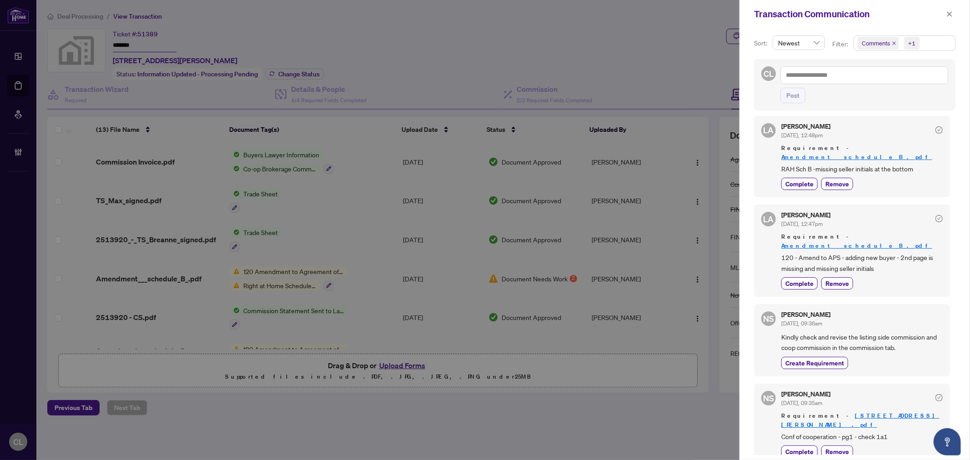
click at [630, 66] on div at bounding box center [485, 230] width 970 height 460
click at [951, 16] on icon "close" at bounding box center [950, 14] width 6 height 6
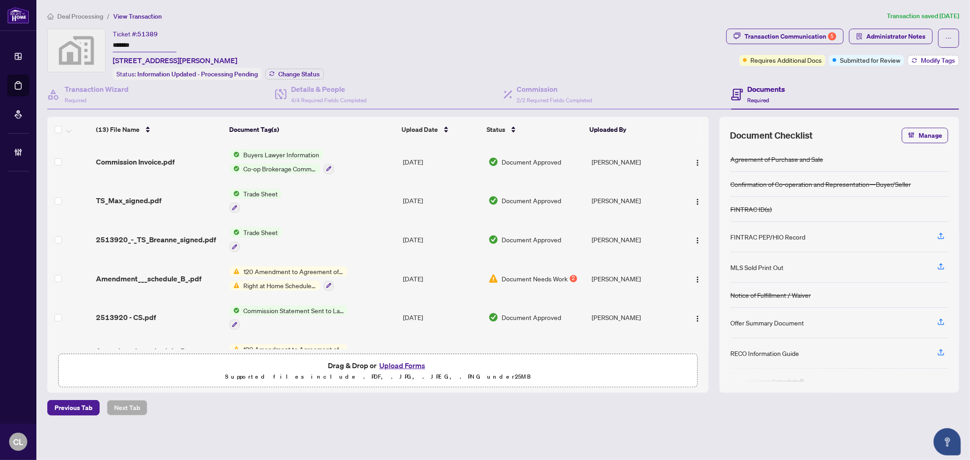
click at [928, 60] on span "Modify Tags" at bounding box center [938, 60] width 34 height 6
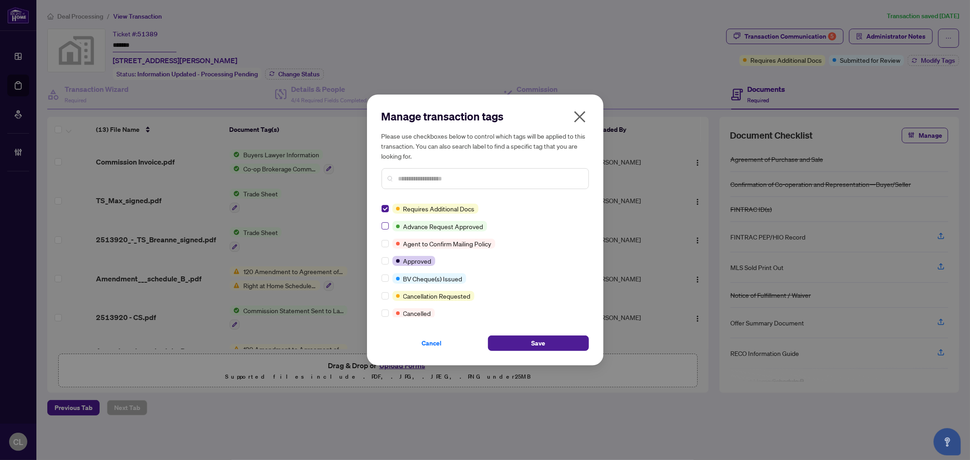
scroll to position [0, 0]
click at [506, 346] on button "Save" at bounding box center [538, 343] width 101 height 15
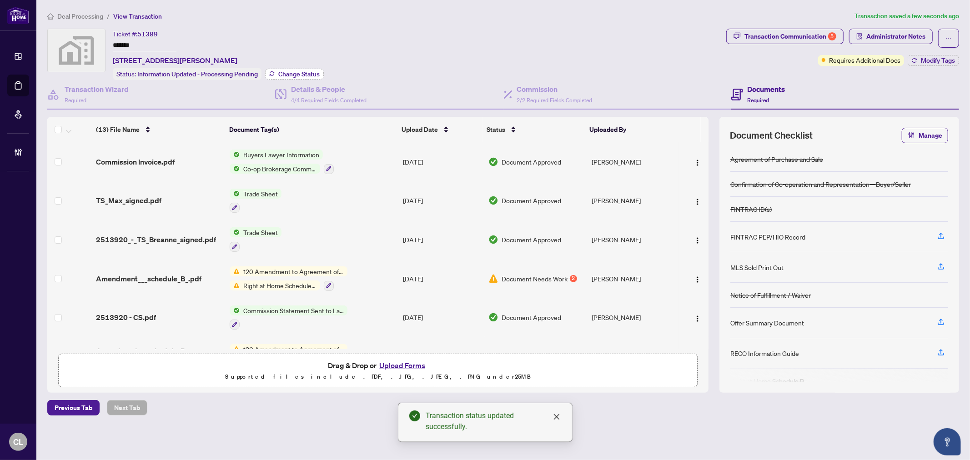
click at [302, 75] on span "Change Status" at bounding box center [298, 74] width 41 height 6
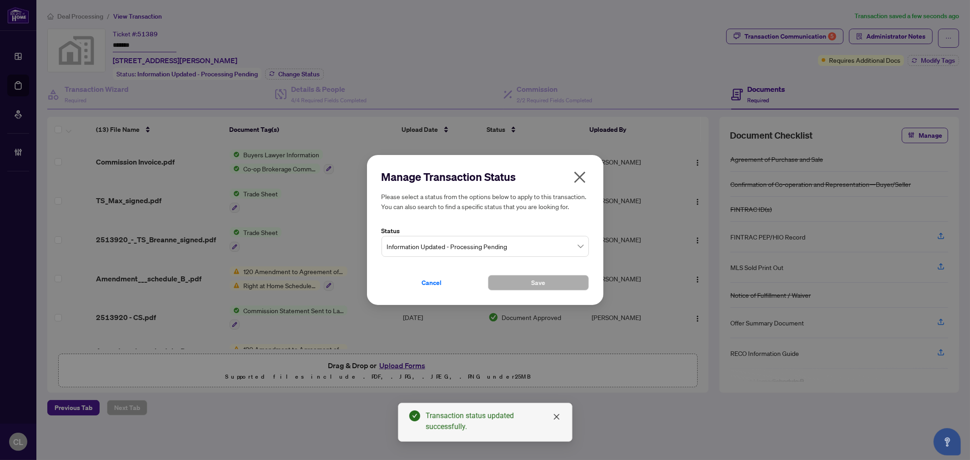
click at [547, 251] on span "Information Updated - Processing Pending" at bounding box center [485, 246] width 197 height 17
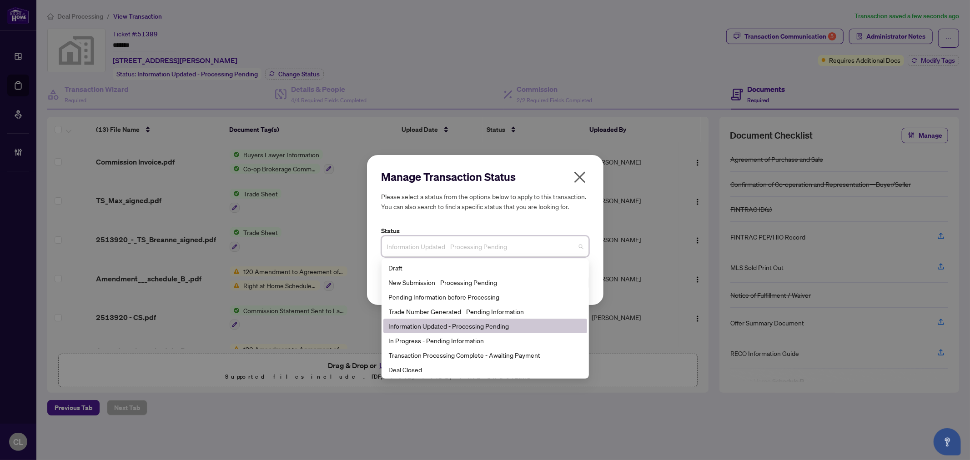
click at [540, 325] on div "Information Updated - Processing Pending" at bounding box center [485, 326] width 193 height 10
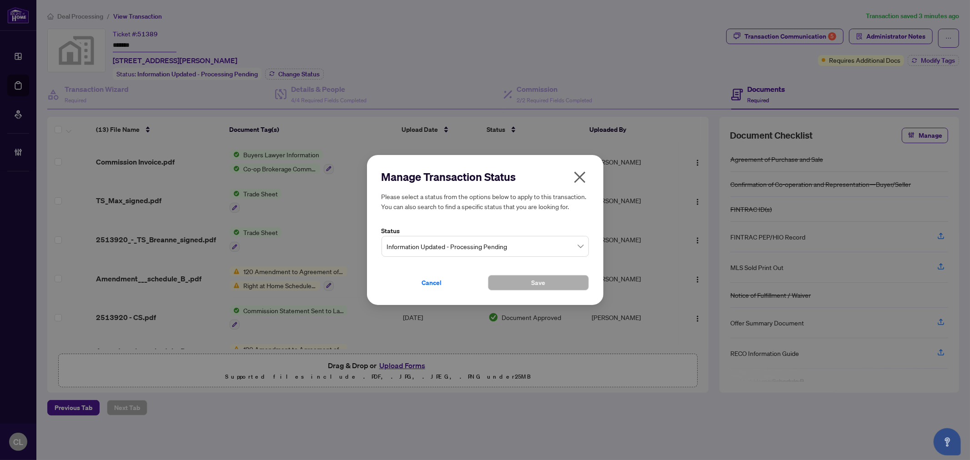
click at [582, 173] on icon "close" at bounding box center [580, 177] width 15 height 15
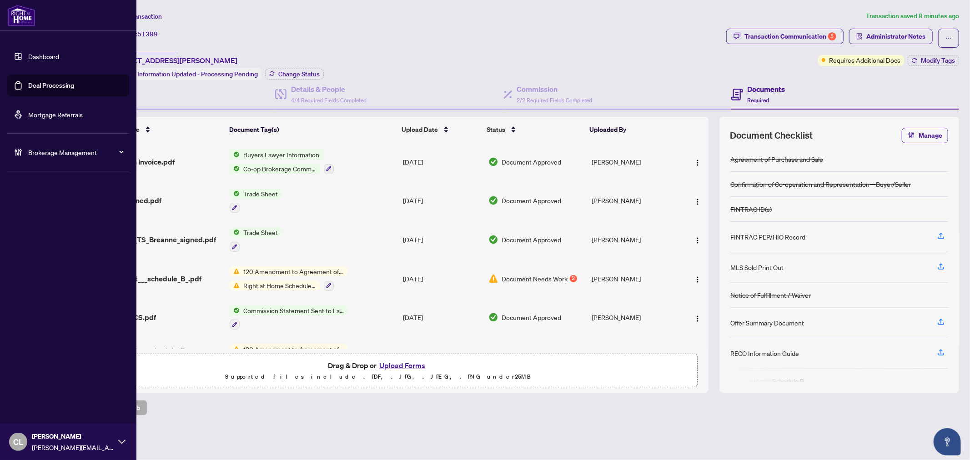
click at [38, 83] on link "Deal Processing" at bounding box center [51, 85] width 46 height 8
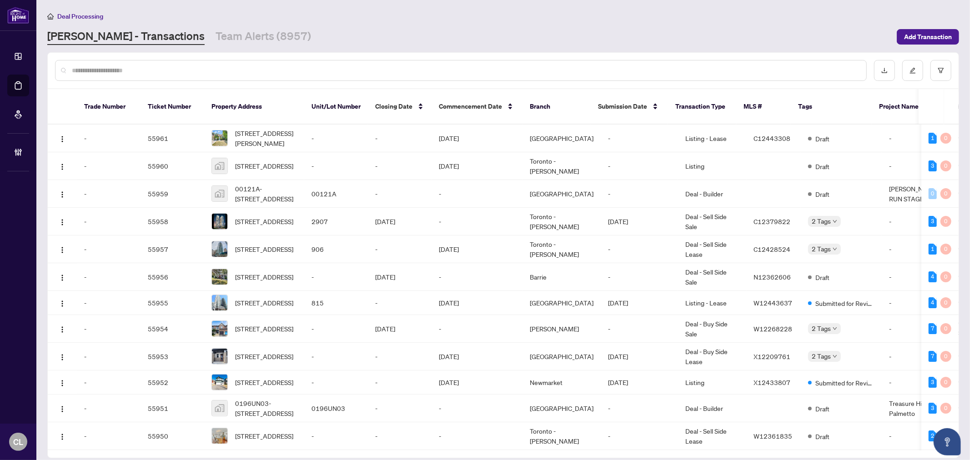
click at [141, 67] on input "text" at bounding box center [466, 71] width 788 height 10
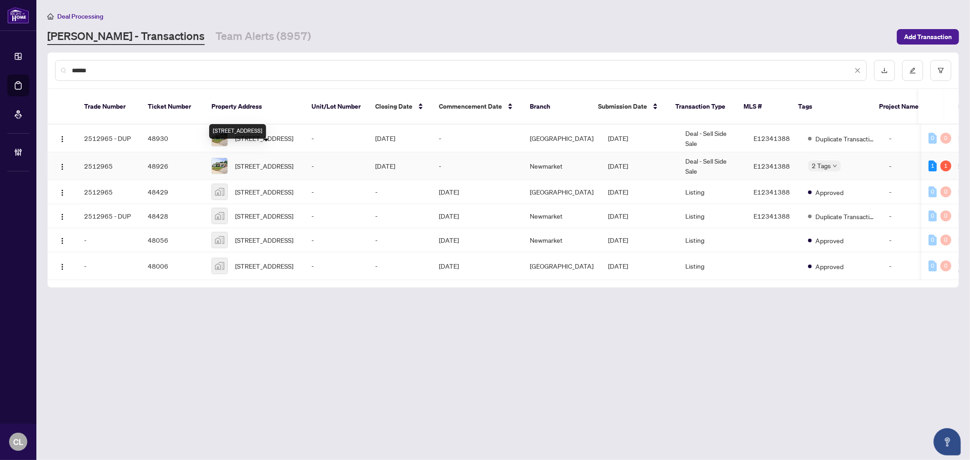
click at [253, 161] on span "[STREET_ADDRESS]" at bounding box center [264, 166] width 58 height 10
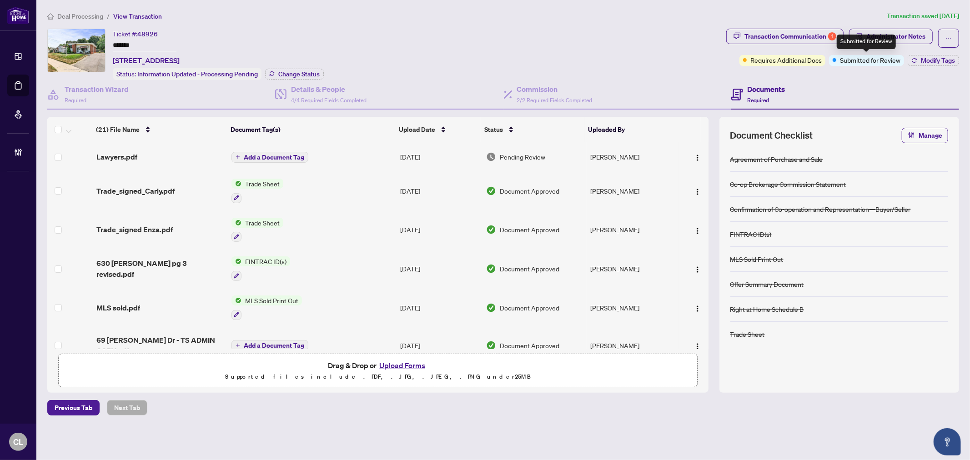
click at [852, 61] on span "Submitted for Review" at bounding box center [870, 60] width 61 height 10
click at [658, 45] on div "Ticket #: 48926 ******* [STREET_ADDRESS] Status: Information Updated - Processi…" at bounding box center [385, 54] width 676 height 51
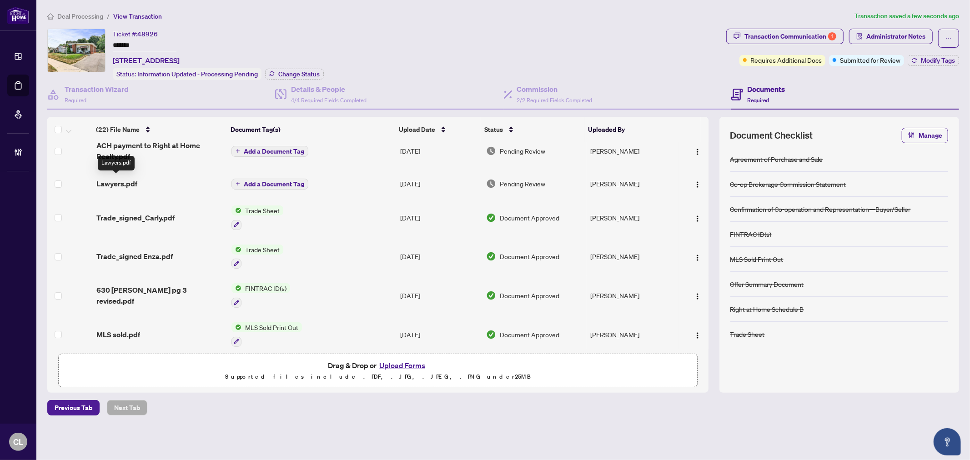
click at [125, 182] on span "Lawyers.pdf" at bounding box center [116, 183] width 41 height 11
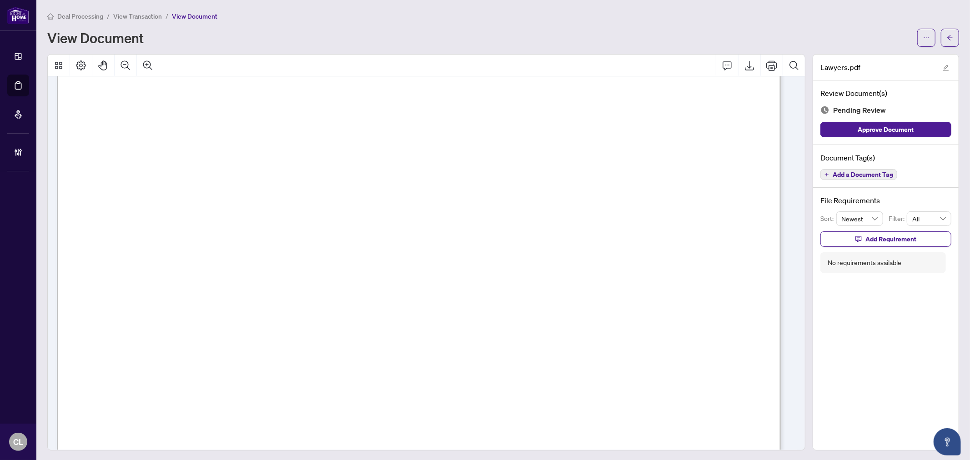
scroll to position [129, 0]
click at [858, 176] on span "Add a Document Tag" at bounding box center [863, 175] width 61 height 6
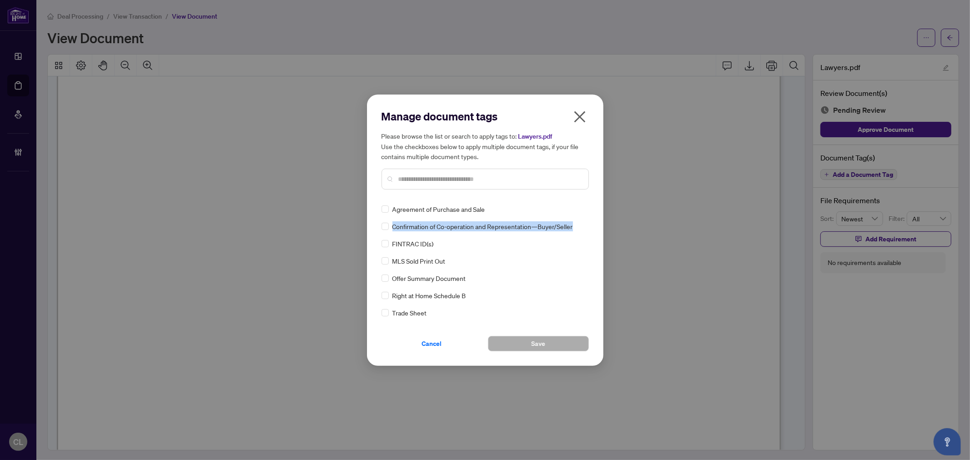
drag, startPoint x: 586, startPoint y: 208, endPoint x: 586, endPoint y: 226, distance: 18.2
click at [586, 226] on div "Agreement of Purchase and Sale Confirmation of Co-operation and Representation—…" at bounding box center [485, 261] width 207 height 114
click at [528, 174] on input "text" at bounding box center [490, 179] width 183 height 10
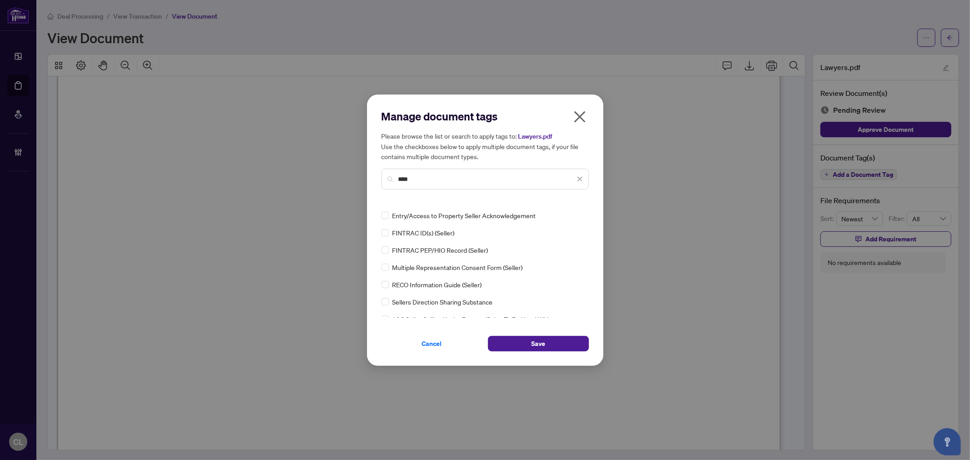
scroll to position [0, 0]
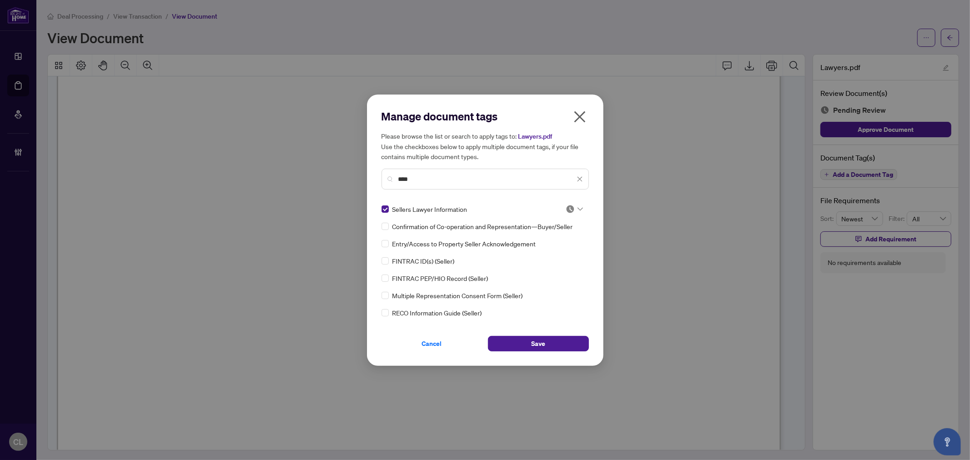
click at [578, 207] on icon at bounding box center [580, 208] width 5 height 3
click at [563, 246] on div "Approved" at bounding box center [544, 253] width 69 height 15
drag, startPoint x: 439, startPoint y: 180, endPoint x: 395, endPoint y: 182, distance: 43.8
click at [395, 182] on div "****" at bounding box center [485, 179] width 207 height 21
click at [574, 208] on div at bounding box center [574, 209] width 17 height 9
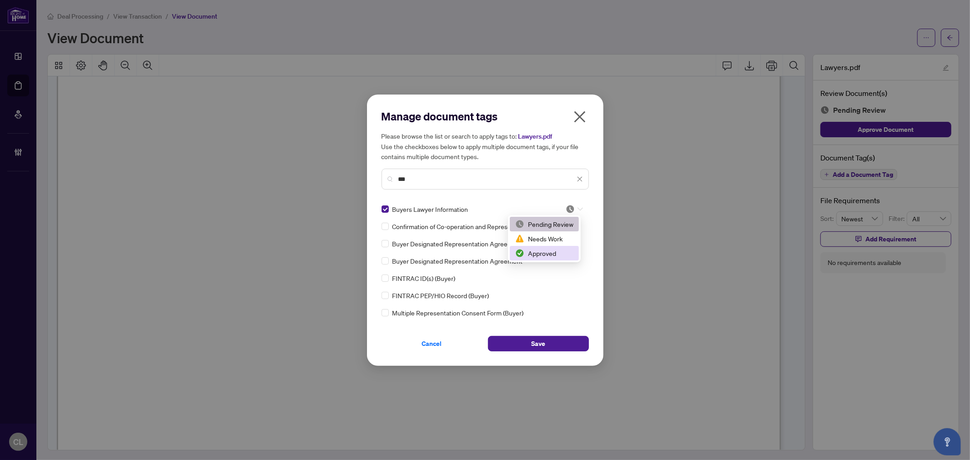
click at [563, 248] on div "Approved" at bounding box center [544, 253] width 58 height 10
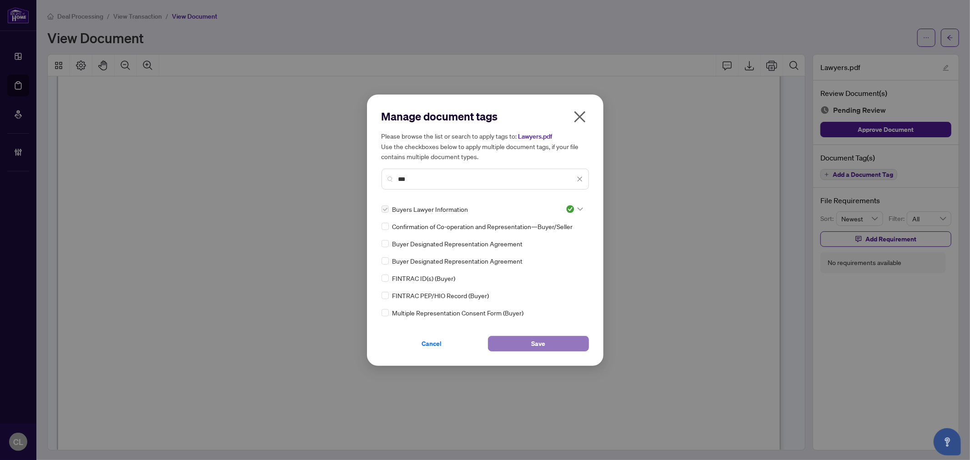
click at [556, 338] on button "Save" at bounding box center [538, 343] width 101 height 15
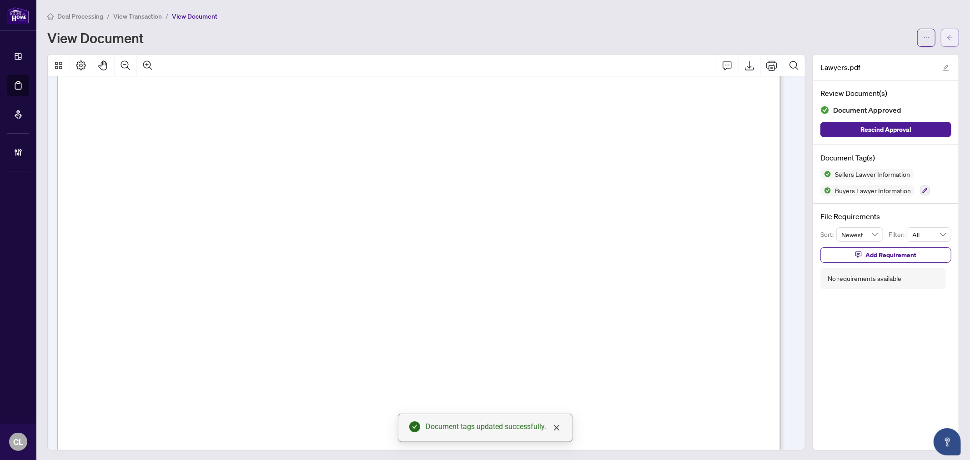
click at [947, 32] on span "button" at bounding box center [950, 37] width 6 height 15
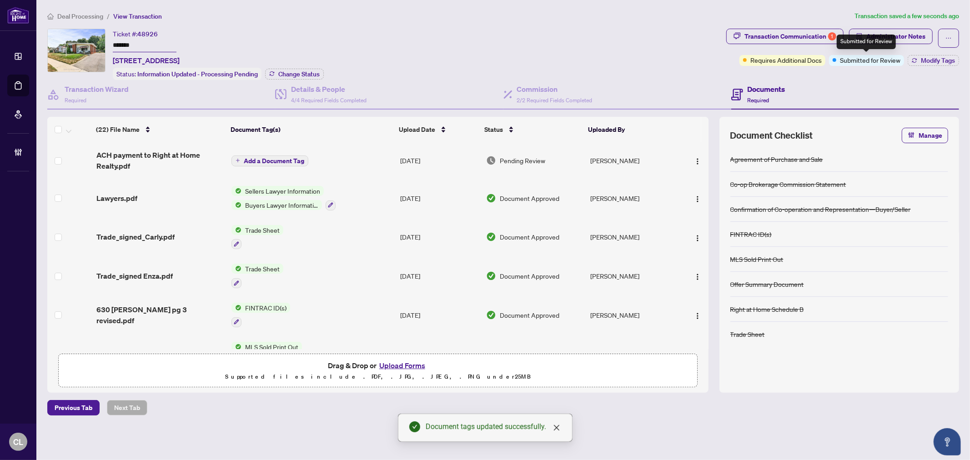
click at [879, 60] on span "Submitted for Review" at bounding box center [870, 60] width 61 height 10
click at [936, 61] on span "Modify Tags" at bounding box center [938, 60] width 34 height 6
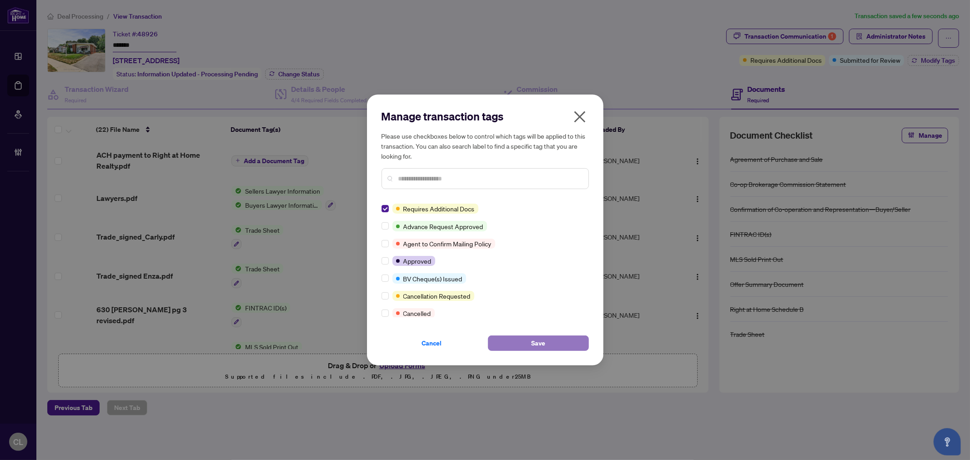
click at [513, 338] on button "Save" at bounding box center [538, 343] width 101 height 15
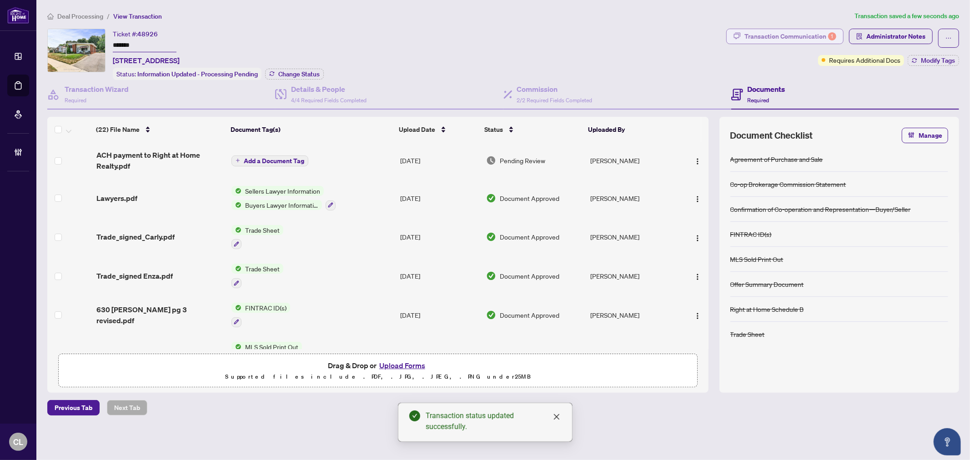
click at [786, 34] on div "Transaction Communication 1" at bounding box center [791, 36] width 92 height 15
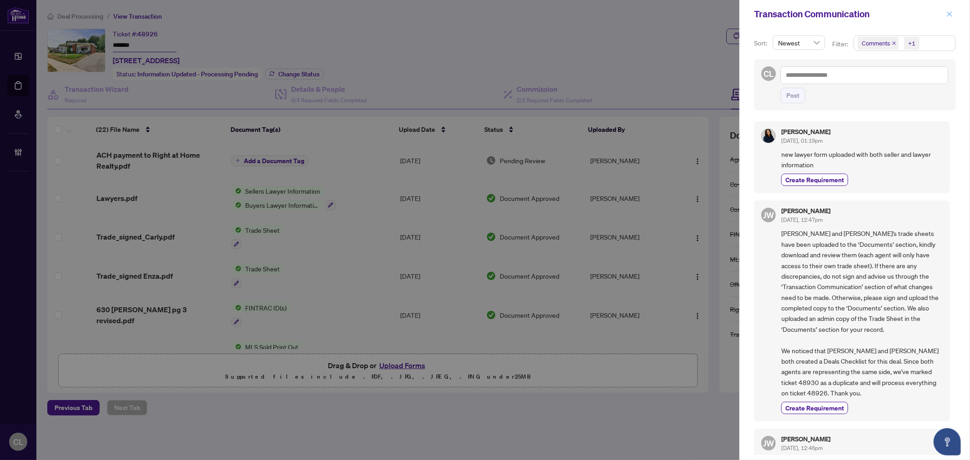
click at [951, 12] on icon "close" at bounding box center [950, 14] width 6 height 6
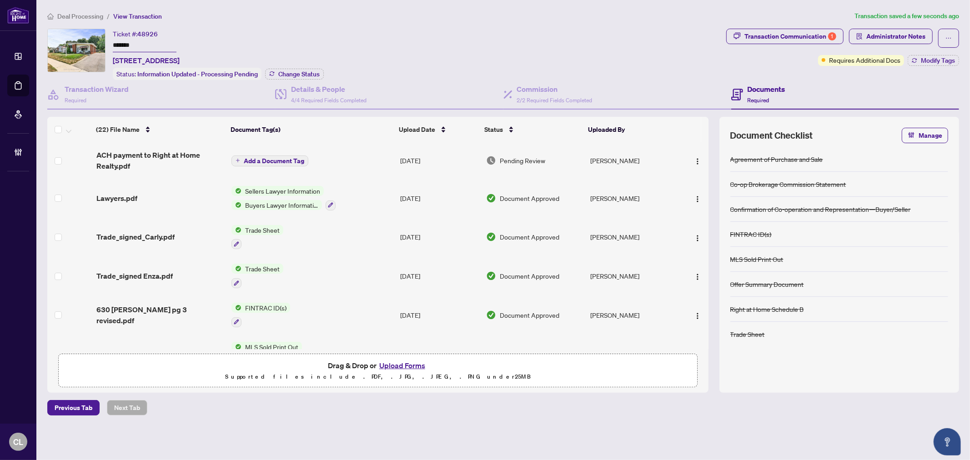
click at [299, 186] on span "Sellers Lawyer Information" at bounding box center [283, 191] width 82 height 10
click at [310, 231] on span "Sellers Lawyer Information" at bounding box center [284, 233] width 82 height 10
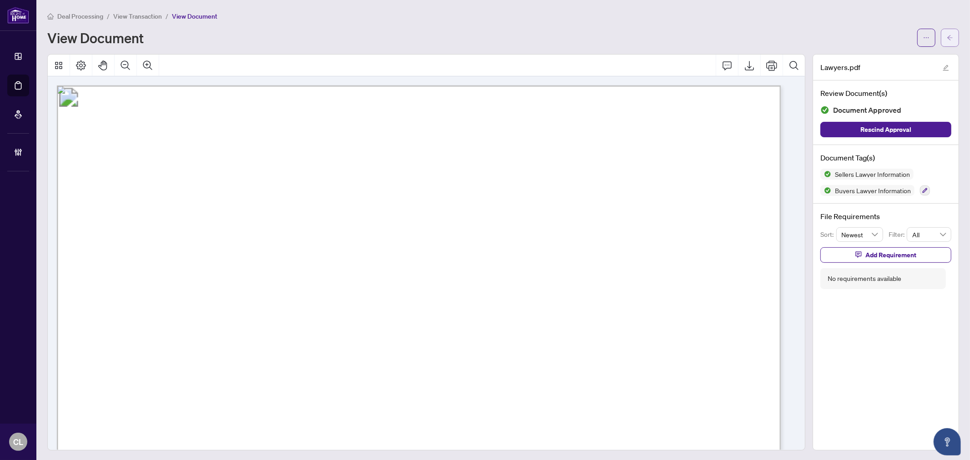
click at [947, 40] on icon "arrow-left" at bounding box center [950, 38] width 6 height 6
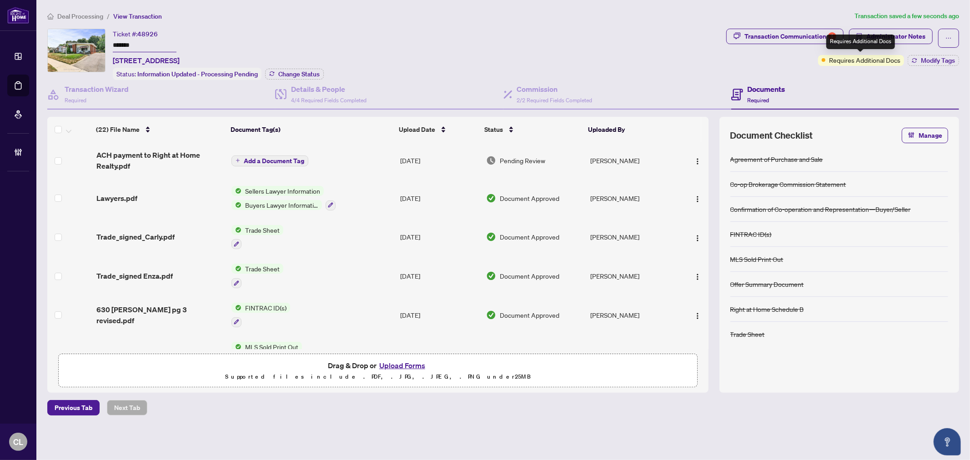
click at [892, 60] on span "Requires Additional Docs" at bounding box center [864, 60] width 71 height 10
click at [780, 34] on div "Transaction Communication 1" at bounding box center [791, 36] width 92 height 15
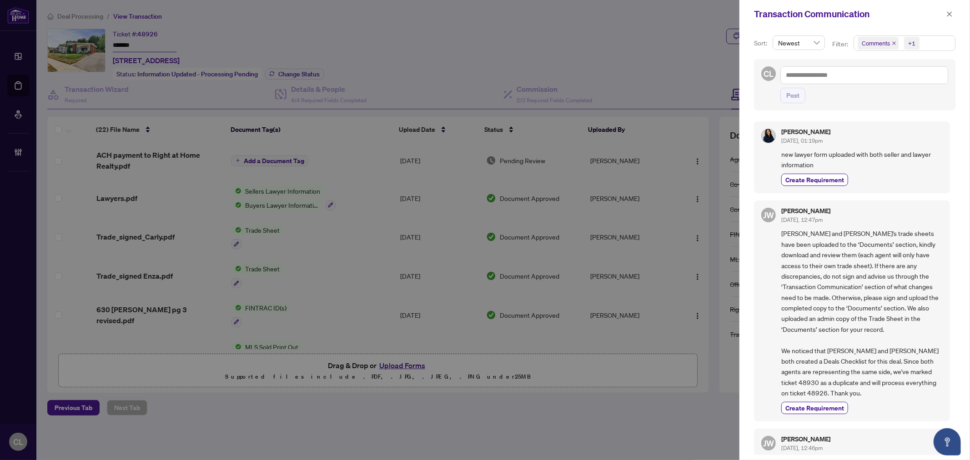
click at [896, 45] on icon "close" at bounding box center [894, 43] width 5 height 5
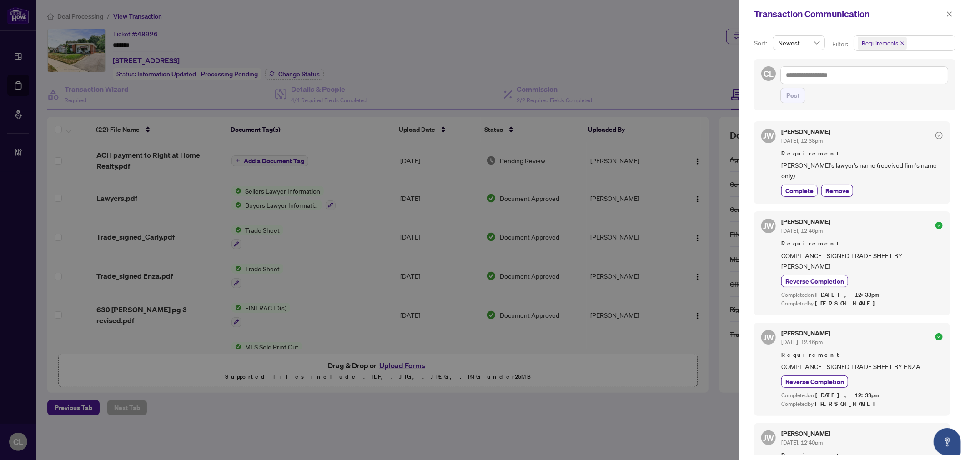
click at [688, 49] on div at bounding box center [485, 230] width 970 height 460
click at [680, 56] on div at bounding box center [485, 230] width 970 height 460
click at [951, 11] on icon "close" at bounding box center [950, 14] width 6 height 6
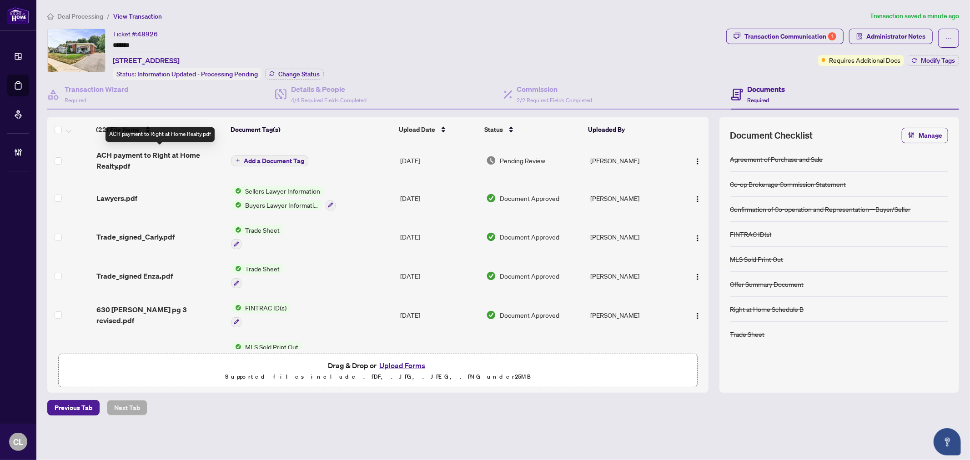
click at [151, 153] on span "ACH payment to Right at Home Realty.pdf" at bounding box center [160, 161] width 128 height 22
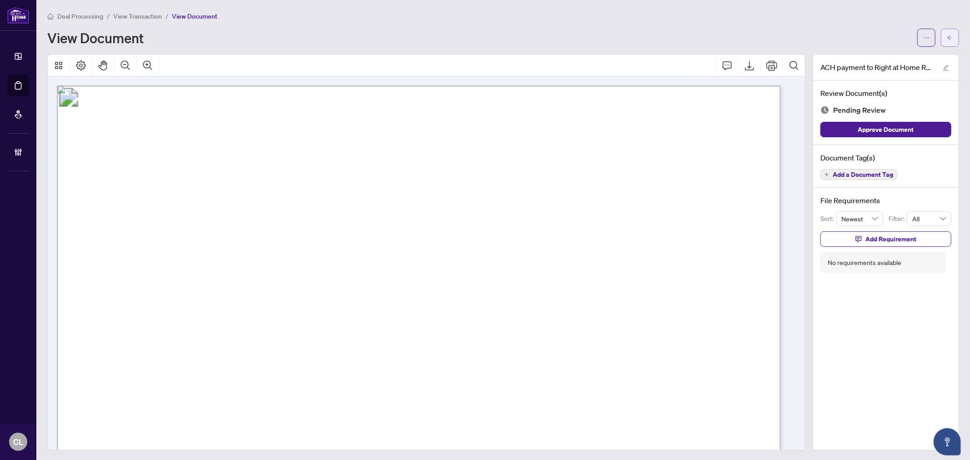
click at [951, 38] on button "button" at bounding box center [950, 38] width 18 height 18
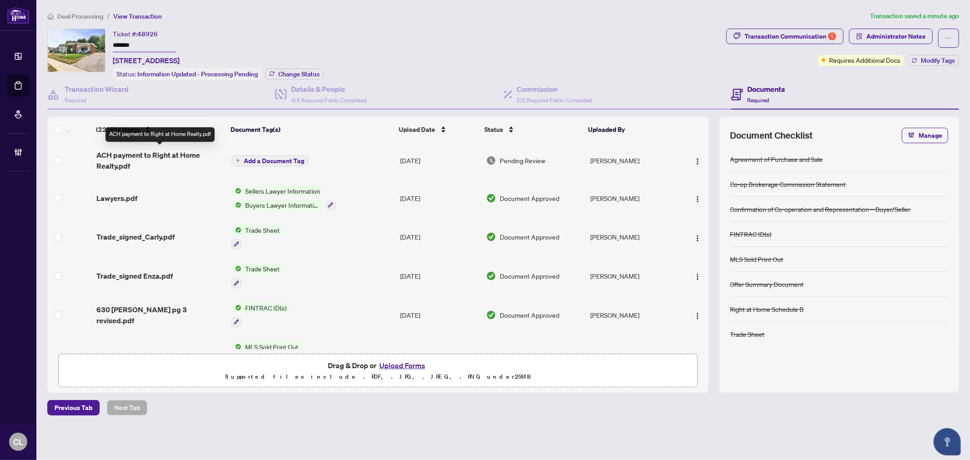
click at [177, 155] on span "ACH payment to Right at Home Realty.pdf" at bounding box center [160, 161] width 128 height 22
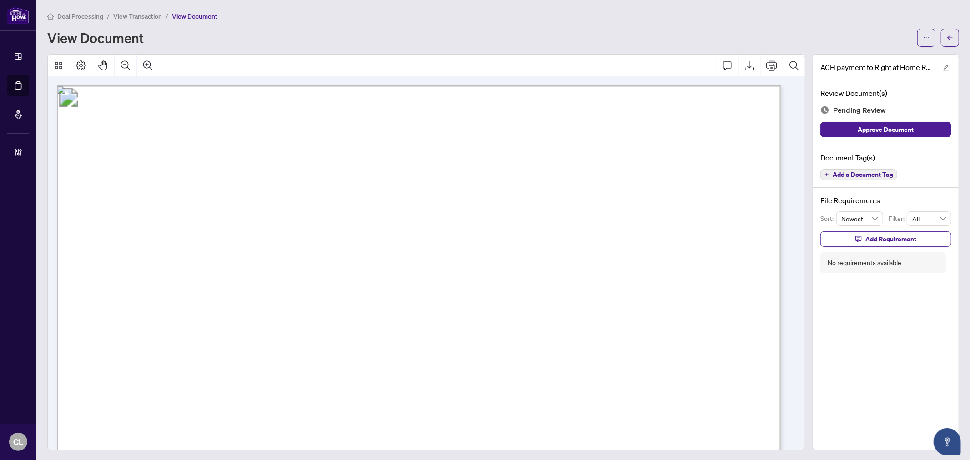
click at [838, 174] on span "Add a Document Tag" at bounding box center [863, 175] width 61 height 6
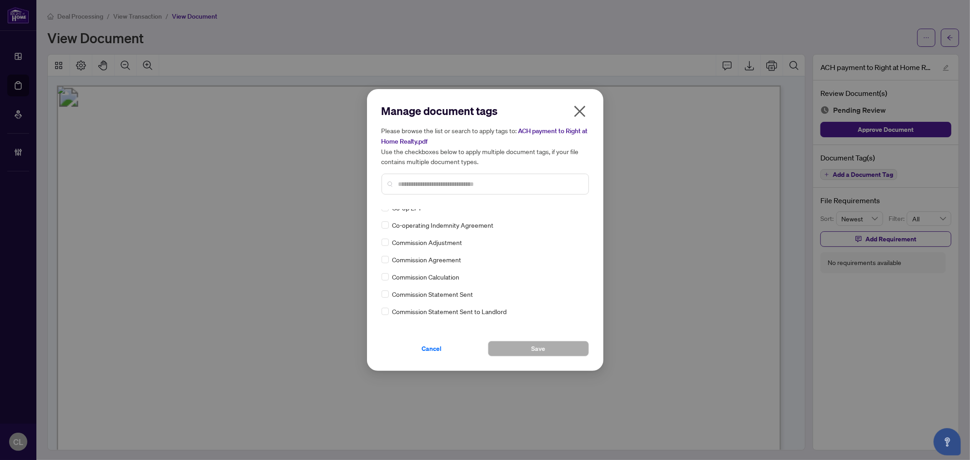
scroll to position [322, 0]
click at [502, 185] on input "text" at bounding box center [490, 184] width 183 height 10
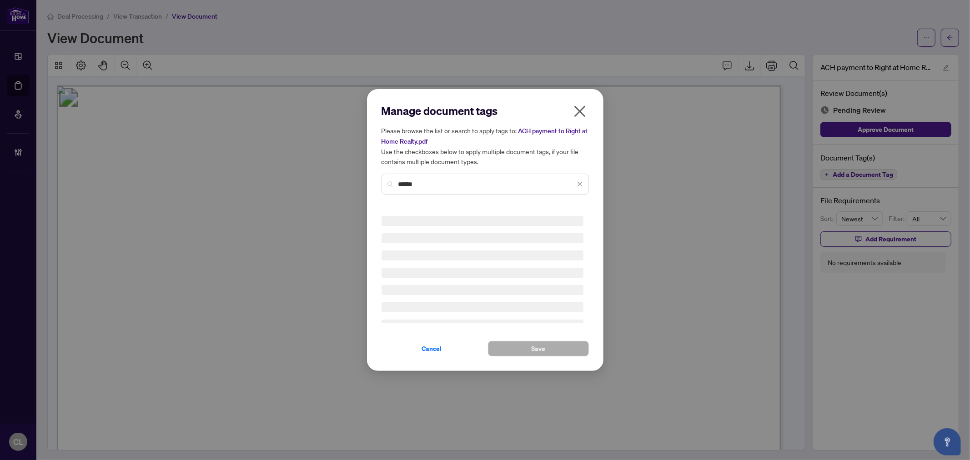
scroll to position [0, 0]
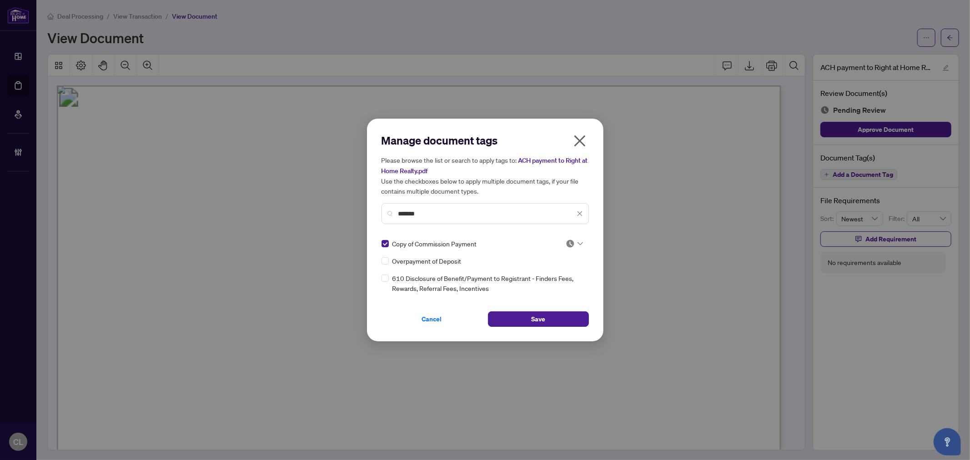
click at [576, 247] on div at bounding box center [574, 243] width 17 height 9
click at [573, 256] on div "Pending Review" at bounding box center [547, 259] width 58 height 10
click at [538, 316] on span "Save" at bounding box center [538, 319] width 14 height 15
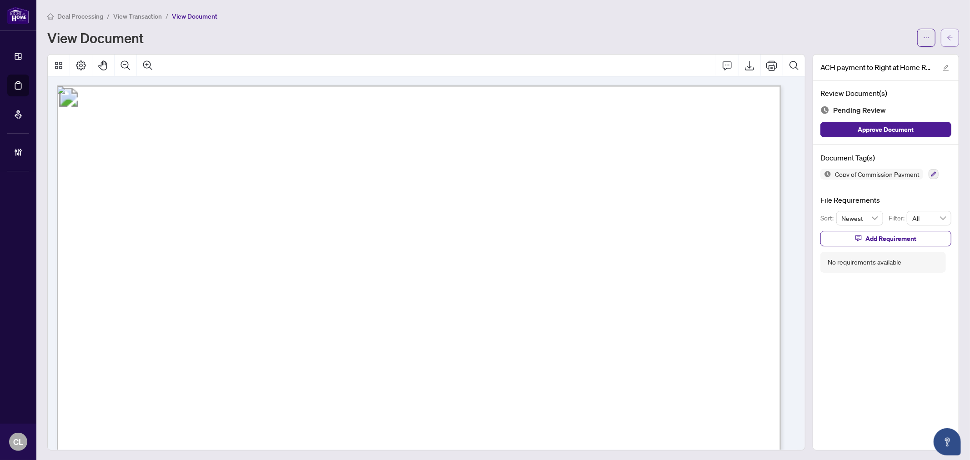
click at [941, 39] on button "button" at bounding box center [950, 38] width 18 height 18
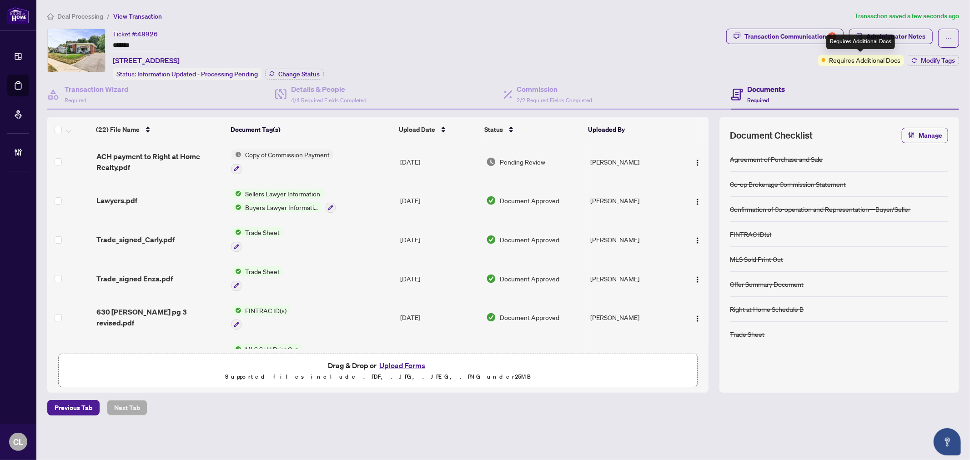
click at [879, 40] on div "Requires Additional Docs" at bounding box center [861, 42] width 69 height 15
click at [897, 34] on span "Administrator Notes" at bounding box center [896, 36] width 59 height 15
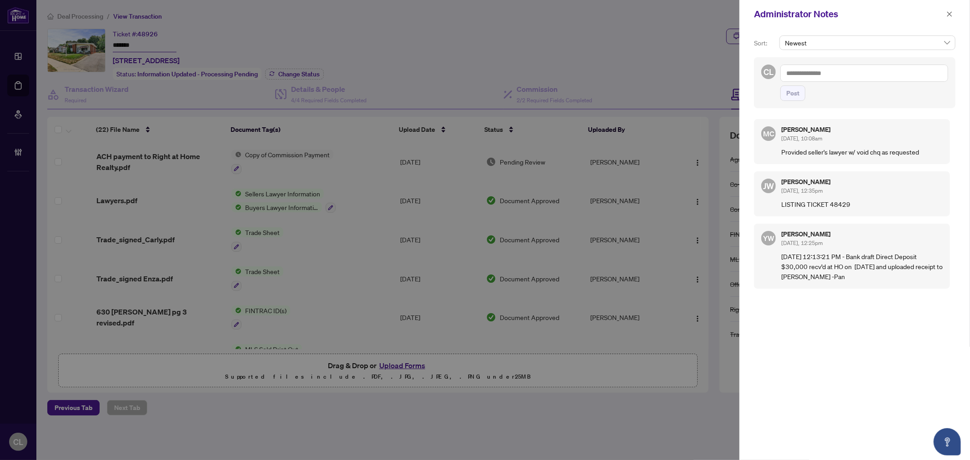
click at [839, 76] on textarea at bounding box center [865, 73] width 168 height 17
click at [865, 76] on b "Account" at bounding box center [877, 80] width 24 height 8
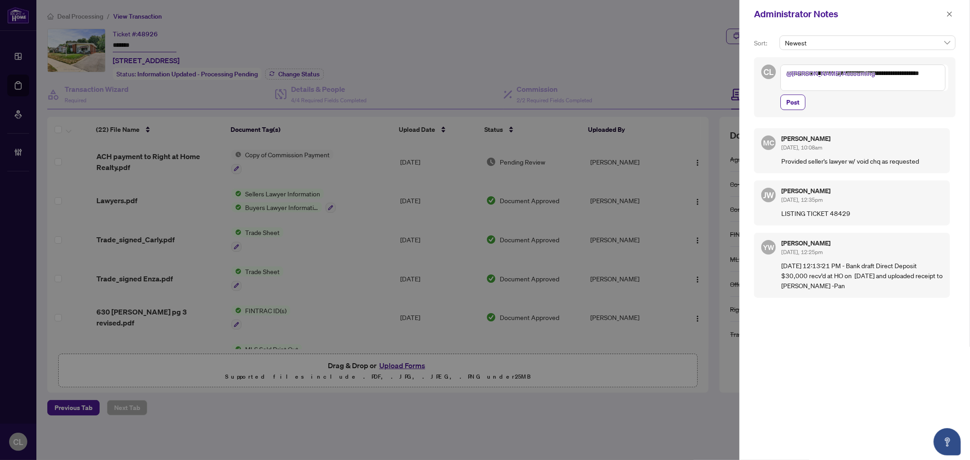
click at [883, 73] on textarea "**********" at bounding box center [863, 78] width 165 height 26
click at [798, 102] on span "Post" at bounding box center [793, 102] width 13 height 15
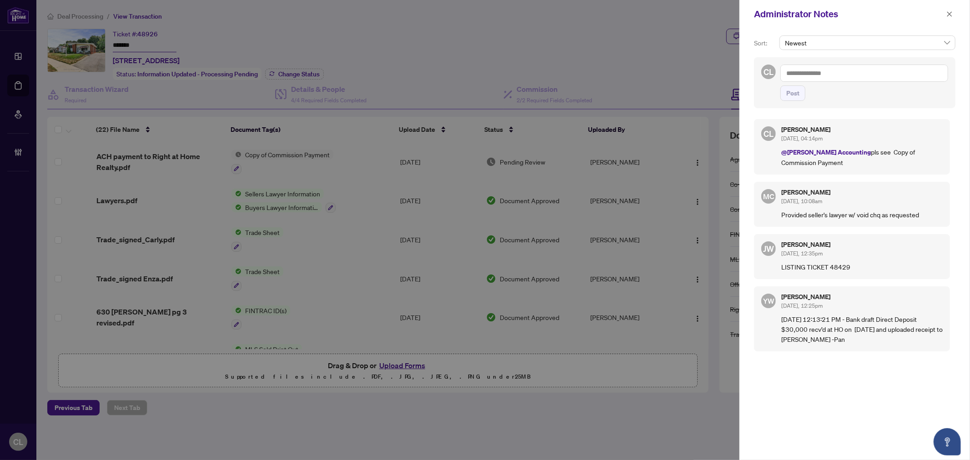
click at [293, 73] on div at bounding box center [485, 230] width 970 height 460
click at [429, 62] on div at bounding box center [485, 230] width 970 height 460
click at [948, 12] on icon "close" at bounding box center [950, 13] width 5 height 5
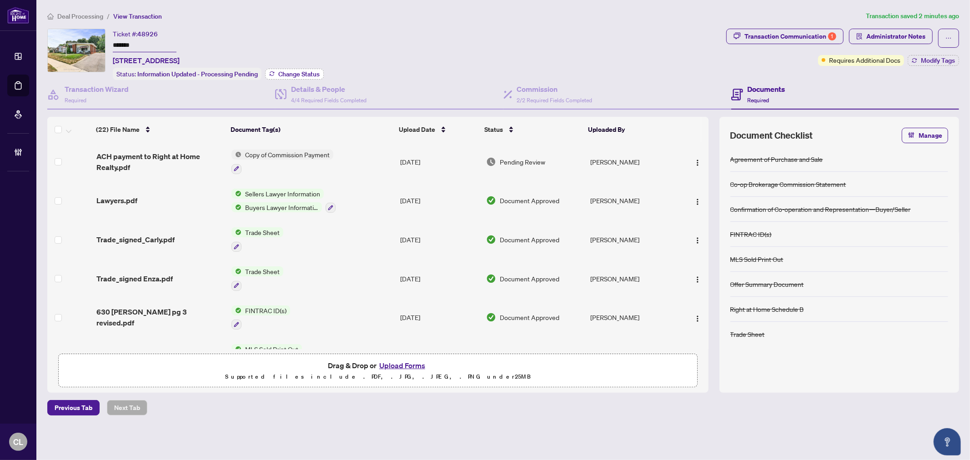
click at [317, 74] on span "Change Status" at bounding box center [298, 74] width 41 height 6
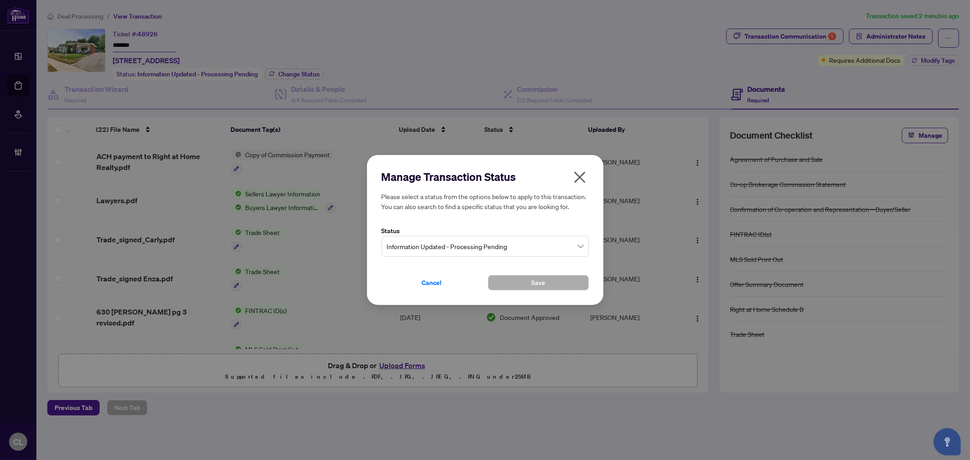
click at [520, 249] on span "Information Updated - Processing Pending" at bounding box center [485, 246] width 197 height 17
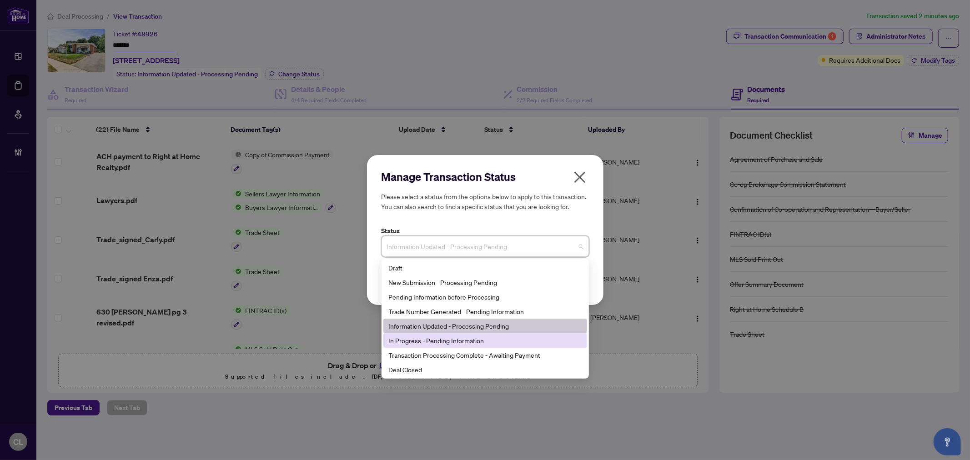
click at [507, 342] on div "In Progress - Pending Information" at bounding box center [485, 341] width 193 height 10
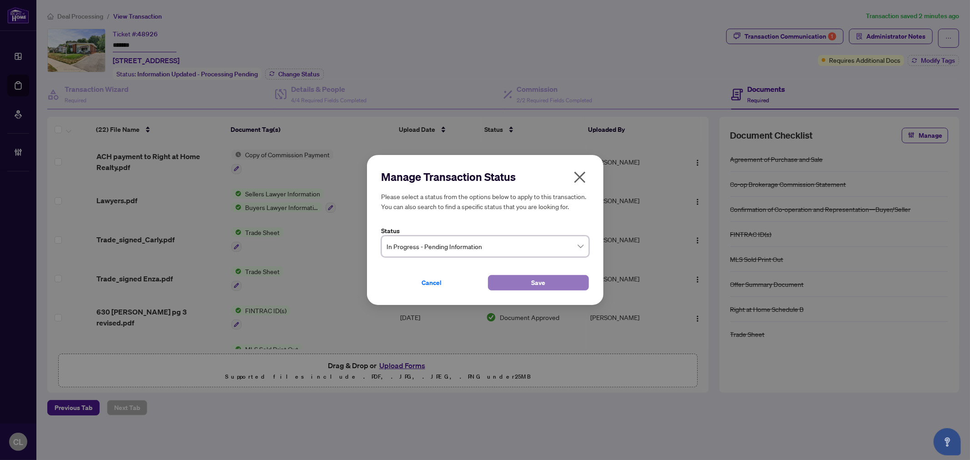
click at [539, 283] on span "Save" at bounding box center [538, 283] width 14 height 15
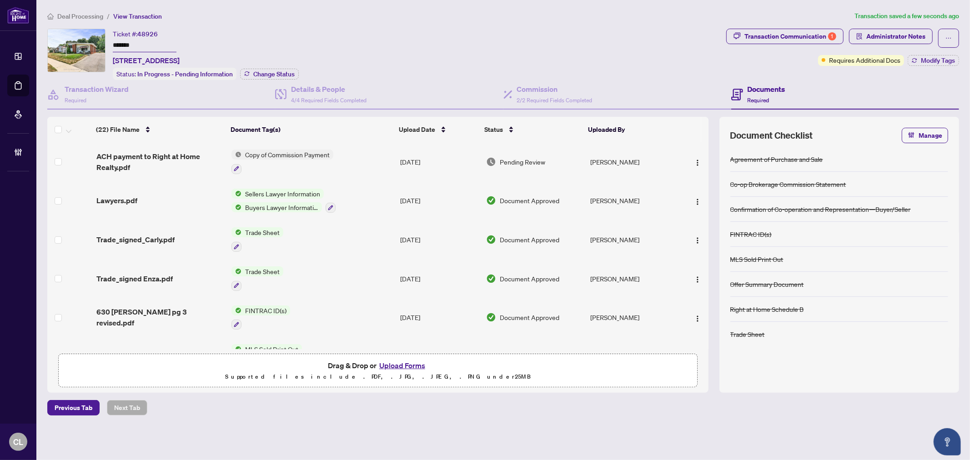
drag, startPoint x: 443, startPoint y: 31, endPoint x: 90, endPoint y: 42, distance: 353.2
click at [442, 31] on div "Ticket #: 48926 ******* [STREET_ADDRESS] Status: In Progress - Pending Informat…" at bounding box center [385, 54] width 676 height 51
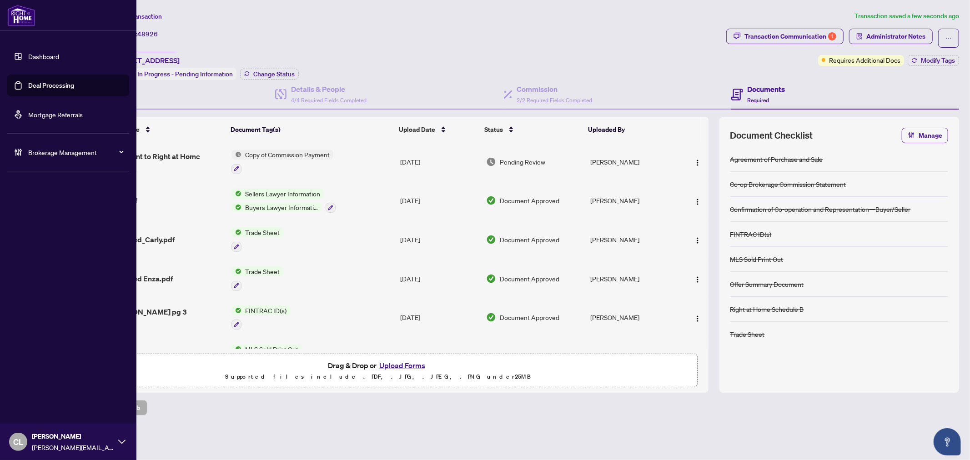
click at [44, 81] on link "Deal Processing" at bounding box center [51, 85] width 46 height 8
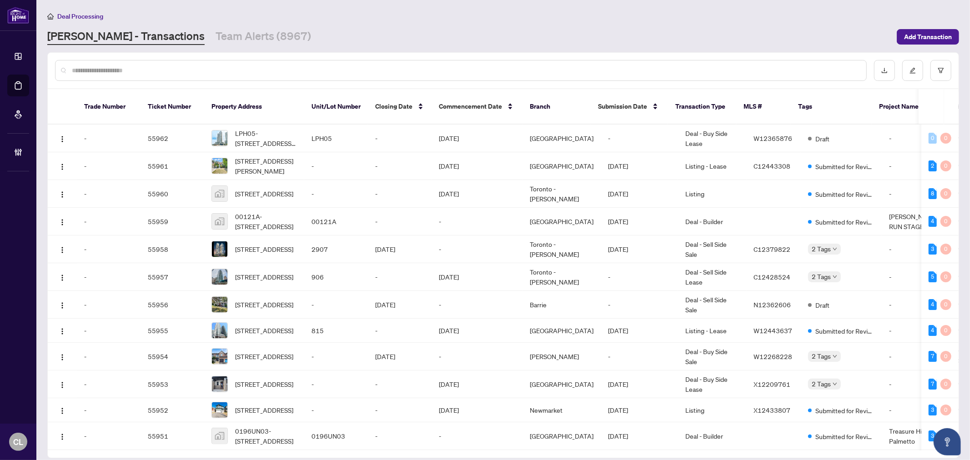
click at [195, 70] on input "text" at bounding box center [466, 71] width 788 height 10
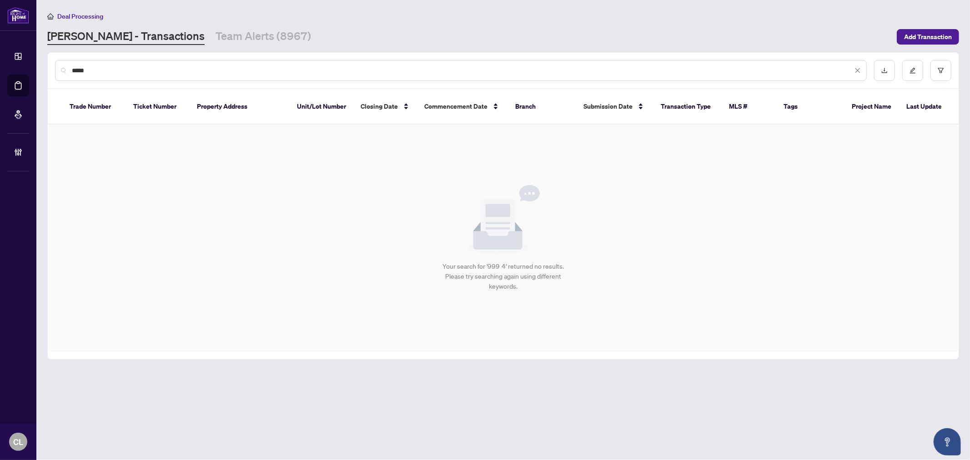
drag, startPoint x: 70, startPoint y: 68, endPoint x: 43, endPoint y: 68, distance: 26.4
click at [43, 68] on main "Deal Processing [PERSON_NAME] - Transactions Team Alerts (8967) Add Transaction…" at bounding box center [503, 230] width 934 height 460
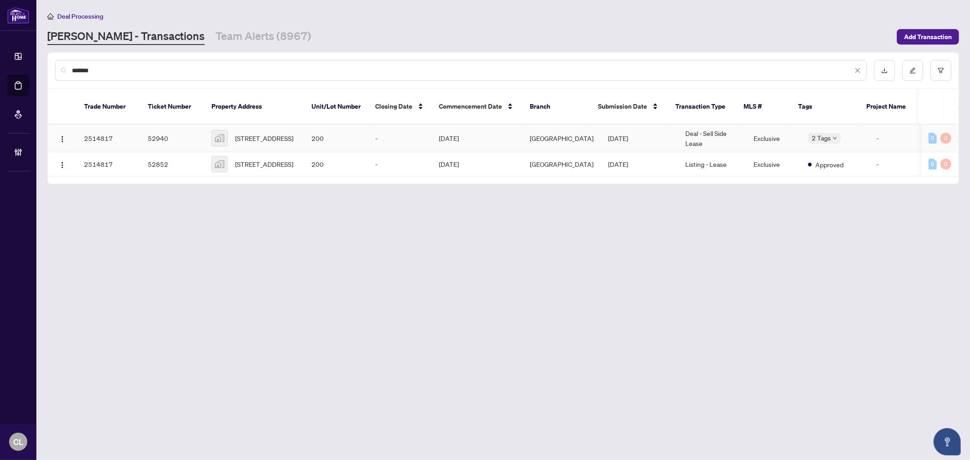
click at [276, 133] on span "[STREET_ADDRESS]" at bounding box center [264, 138] width 58 height 10
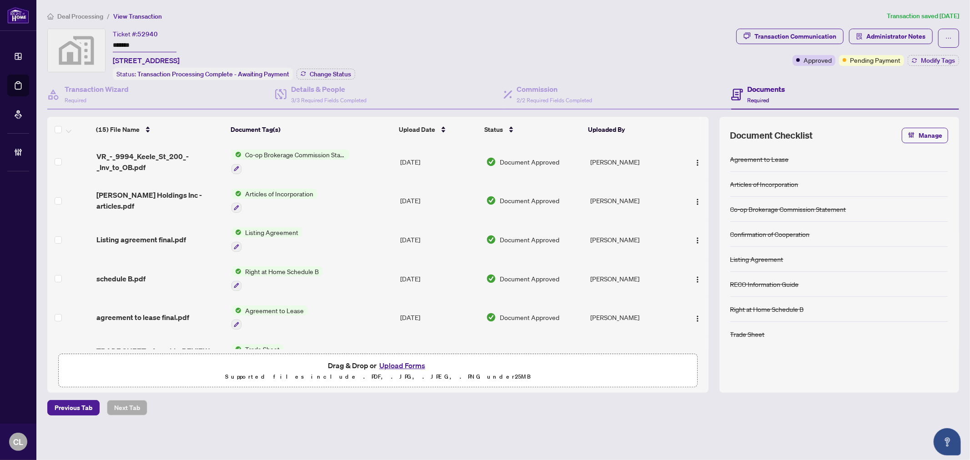
click at [296, 153] on span "Co-op Brokerage Commission Statement" at bounding box center [296, 155] width 108 height 10
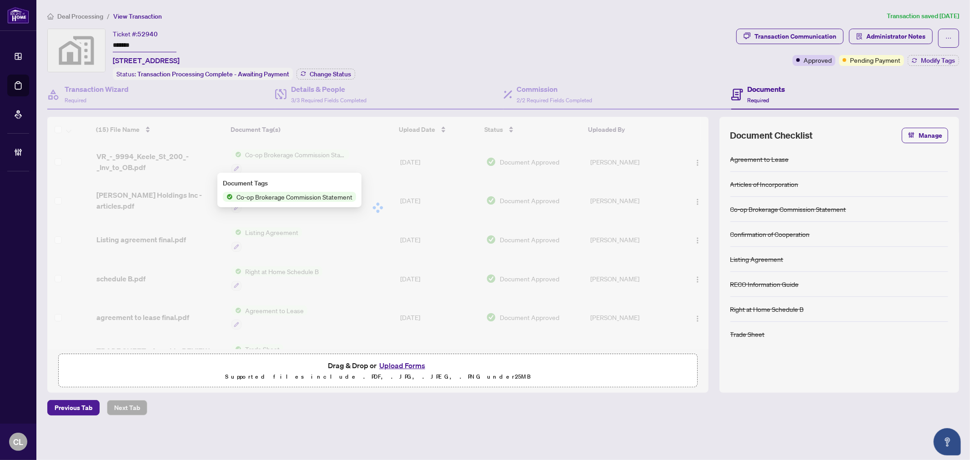
click at [296, 153] on div "(15) File Name Document Tag(s) Upload Date Status Uploaded By (15) File Name Do…" at bounding box center [377, 233] width 661 height 232
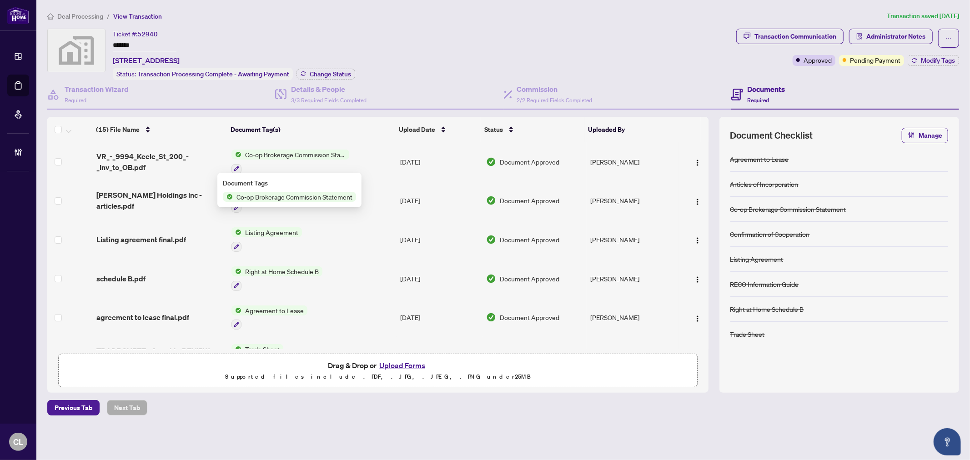
click at [462, 41] on div "Ticket #: 52940 ******* [STREET_ADDRESS] Status: Transaction Processing Complet…" at bounding box center [390, 54] width 686 height 51
drag, startPoint x: 706, startPoint y: 171, endPoint x: 709, endPoint y: 182, distance: 12.1
click at [709, 182] on div "(15) File Name Document Tag(s) Upload Date Status Uploaded By (15) File Name Do…" at bounding box center [503, 255] width 912 height 276
click at [474, 46] on div "Ticket #: 52940 ******* [STREET_ADDRESS] Status: Transaction Processing Complet…" at bounding box center [390, 54] width 686 height 51
click at [904, 32] on span "Administrator Notes" at bounding box center [896, 36] width 59 height 15
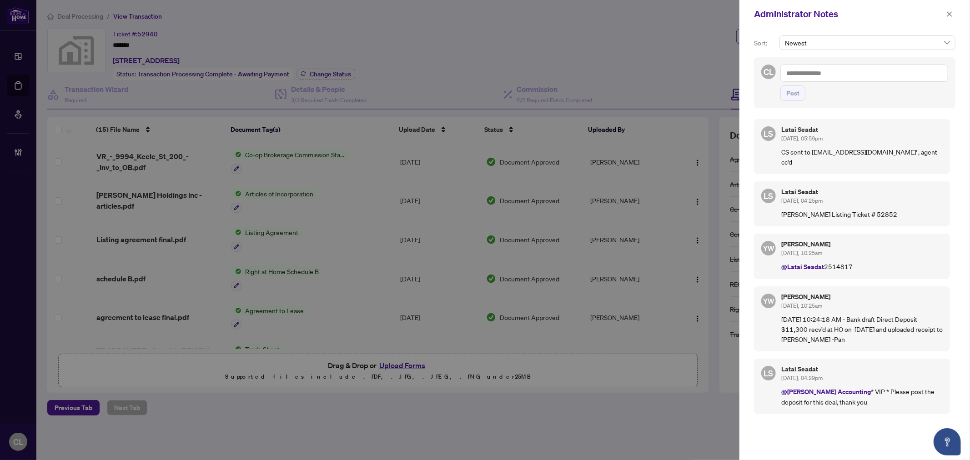
click at [550, 41] on div at bounding box center [485, 230] width 970 height 460
click at [619, 63] on div at bounding box center [485, 230] width 970 height 460
drag, startPoint x: 953, startPoint y: 12, endPoint x: 469, endPoint y: 53, distance: 485.3
click at [954, 12] on button "button" at bounding box center [950, 14] width 12 height 11
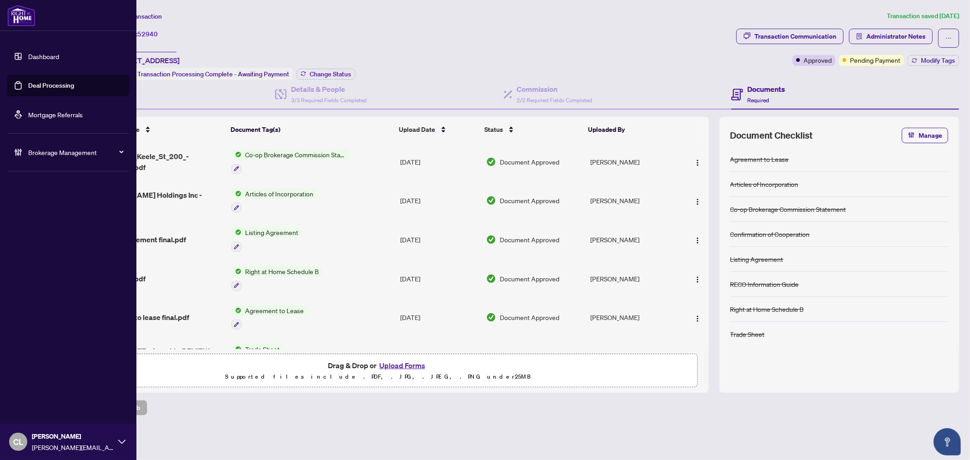
drag, startPoint x: 45, startPoint y: 86, endPoint x: 73, endPoint y: 80, distance: 28.5
click at [45, 86] on link "Deal Processing" at bounding box center [51, 85] width 46 height 8
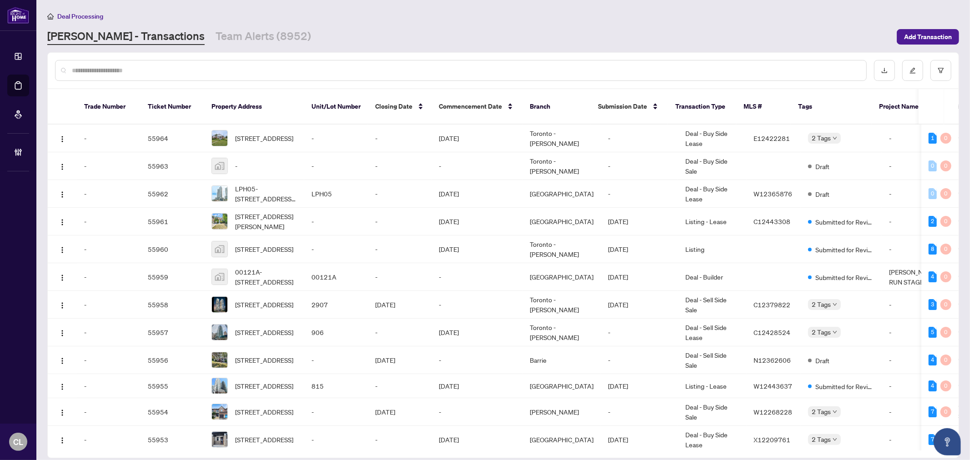
click at [153, 62] on div at bounding box center [461, 70] width 812 height 21
click at [162, 66] on input "text" at bounding box center [466, 71] width 788 height 10
click at [161, 66] on input "text" at bounding box center [466, 71] width 788 height 10
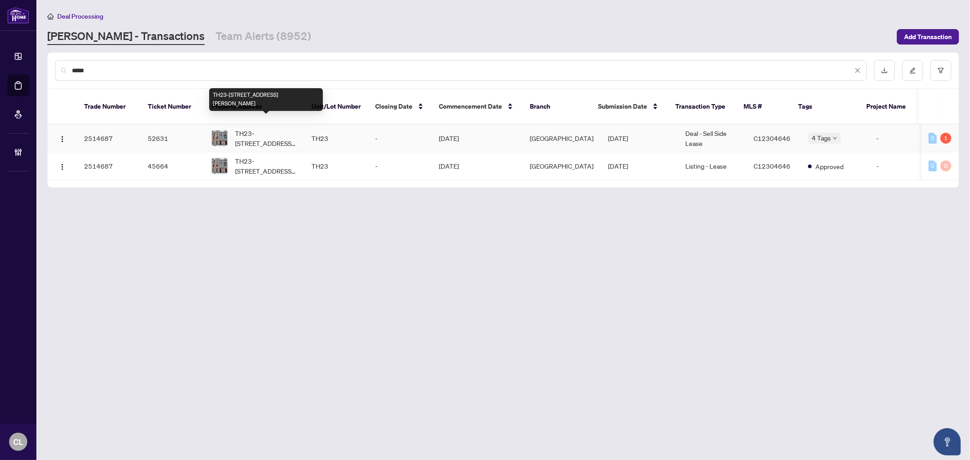
click at [260, 128] on span "TH23-[STREET_ADDRESS][PERSON_NAME]" at bounding box center [266, 138] width 62 height 20
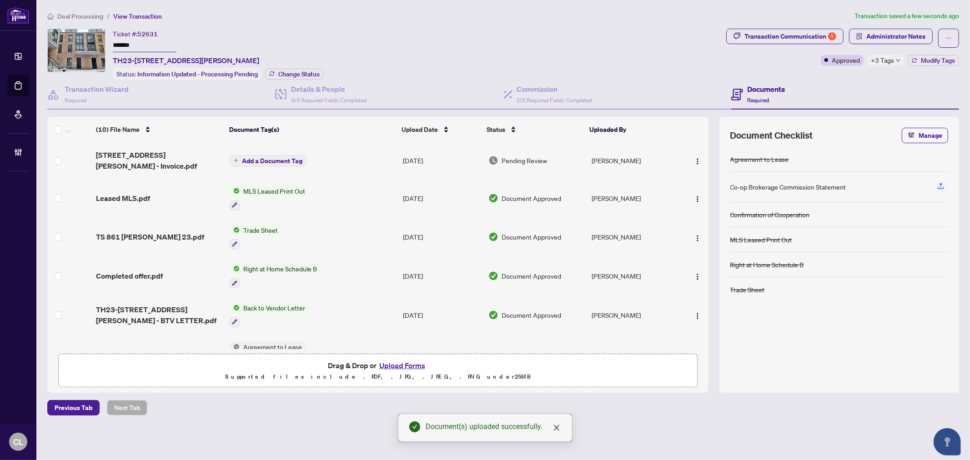
click at [284, 162] on span "Add a Document Tag" at bounding box center [272, 161] width 61 height 6
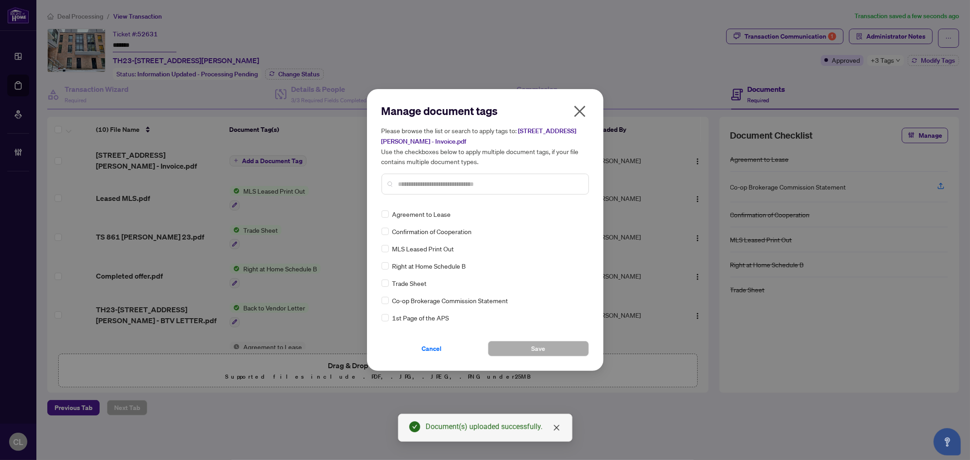
click at [432, 179] on input "text" at bounding box center [490, 184] width 183 height 10
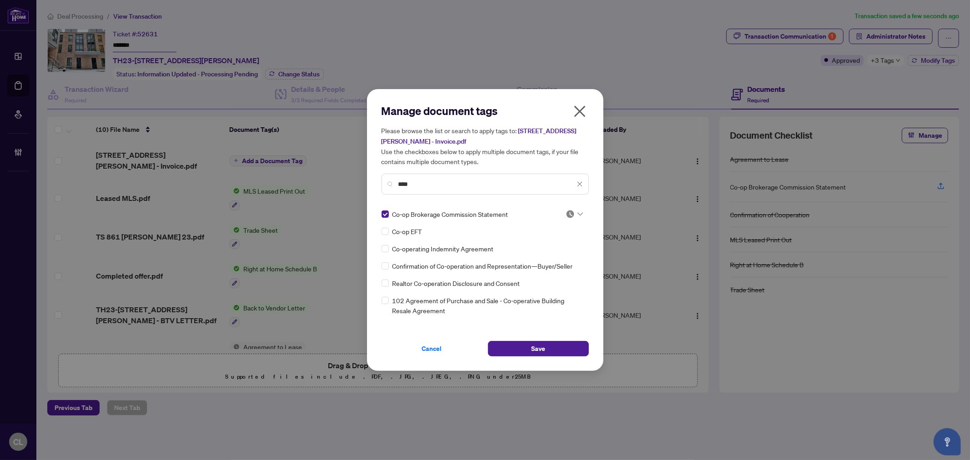
click at [578, 216] on div at bounding box center [574, 214] width 17 height 9
click at [544, 256] on div "Approved" at bounding box center [544, 258] width 58 height 10
click at [539, 348] on span "Save" at bounding box center [538, 349] width 14 height 15
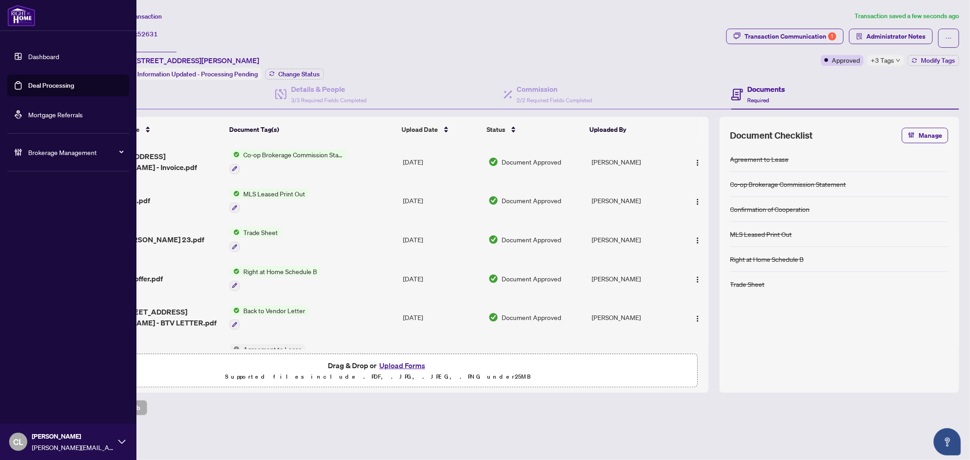
click at [42, 84] on link "Deal Processing" at bounding box center [51, 85] width 46 height 8
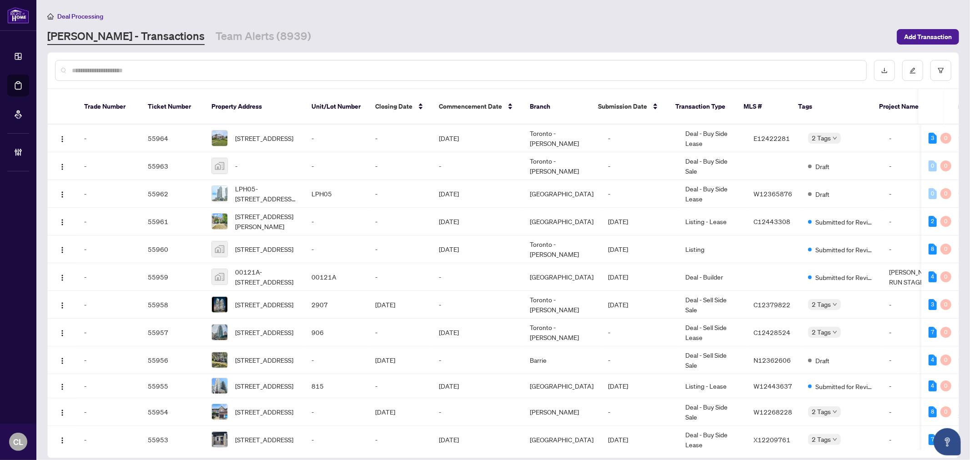
click at [171, 73] on input "text" at bounding box center [466, 71] width 788 height 10
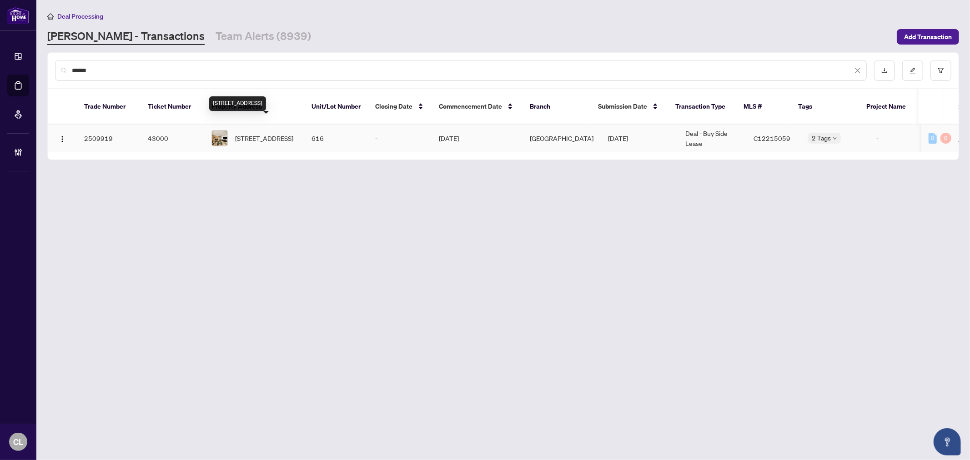
click at [246, 133] on span "[STREET_ADDRESS]" at bounding box center [264, 138] width 58 height 10
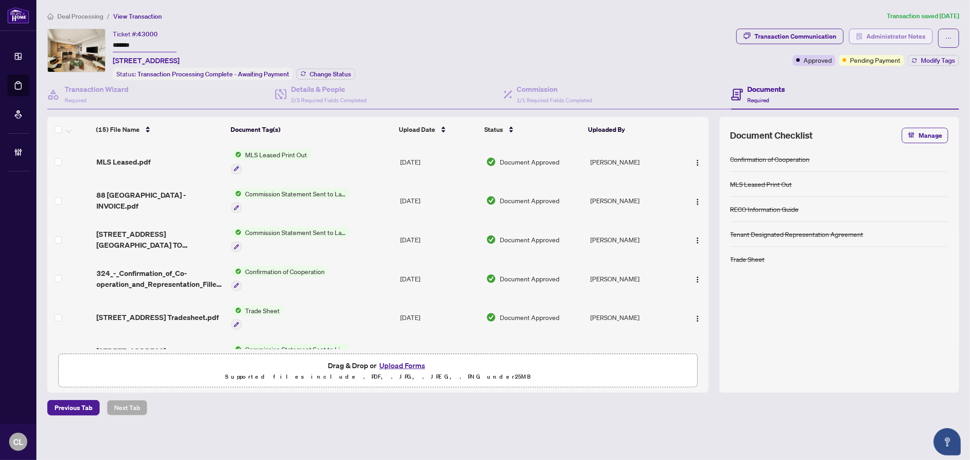
click at [894, 42] on span "Administrator Notes" at bounding box center [896, 36] width 59 height 15
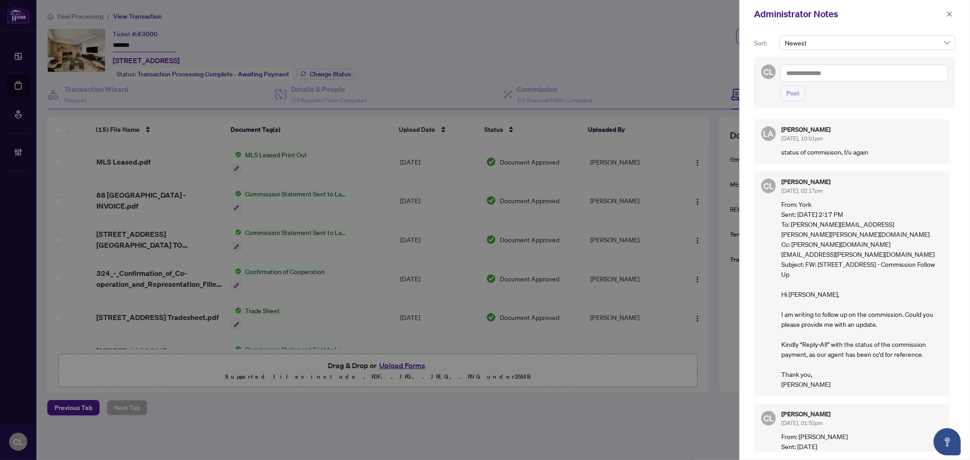
click at [619, 414] on div at bounding box center [485, 230] width 970 height 460
click at [671, 55] on div at bounding box center [485, 230] width 970 height 460
click at [946, 11] on button "button" at bounding box center [950, 14] width 12 height 11
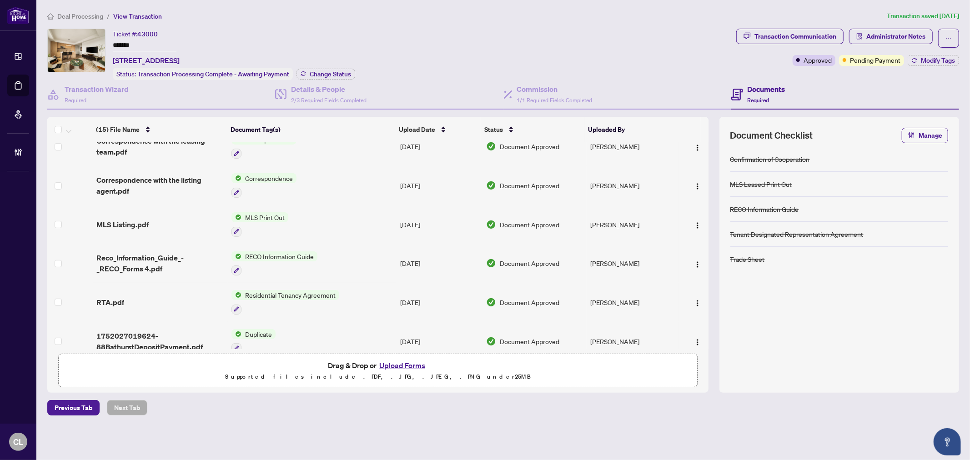
scroll to position [370, 0]
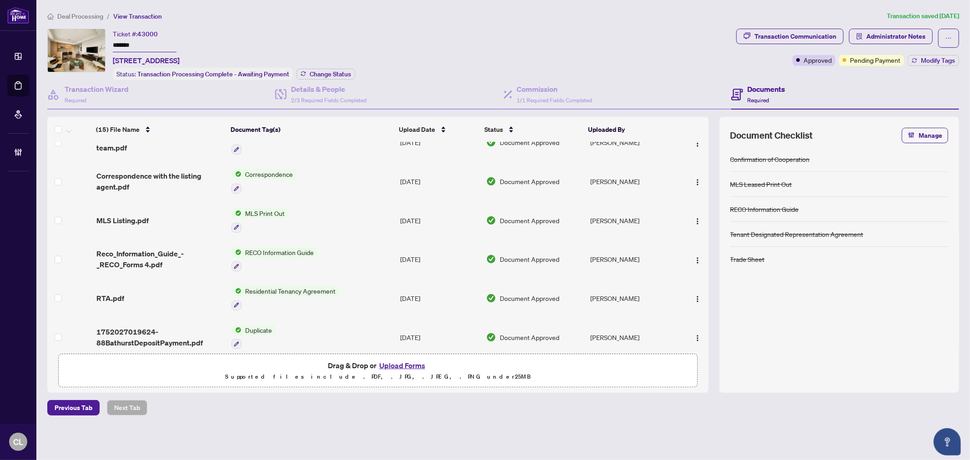
click at [564, 34] on div "Ticket #: 43000 ******* [STREET_ADDRESS] Status: Transaction Processing Complet…" at bounding box center [390, 54] width 686 height 51
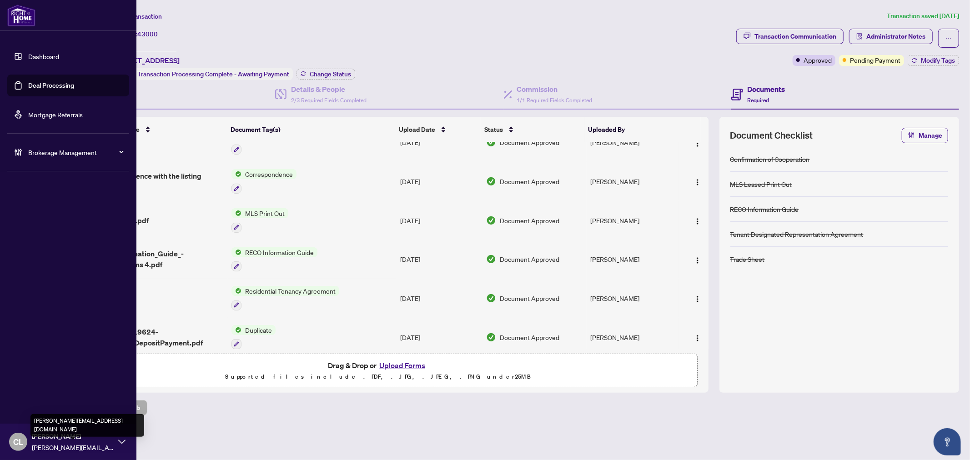
click at [39, 447] on span "[PERSON_NAME][EMAIL_ADDRESS][DOMAIN_NAME]" at bounding box center [73, 448] width 82 height 10
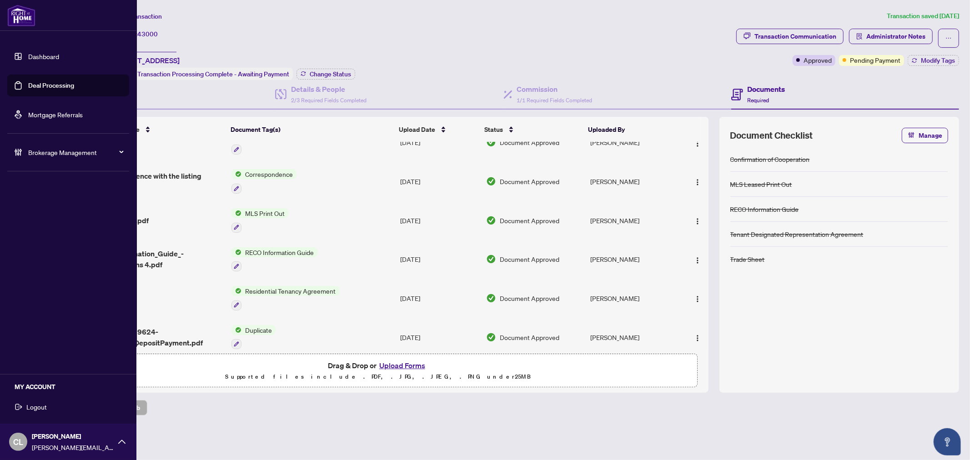
click at [38, 409] on span "Logout" at bounding box center [36, 407] width 20 height 15
